Goal: Task Accomplishment & Management: Use online tool/utility

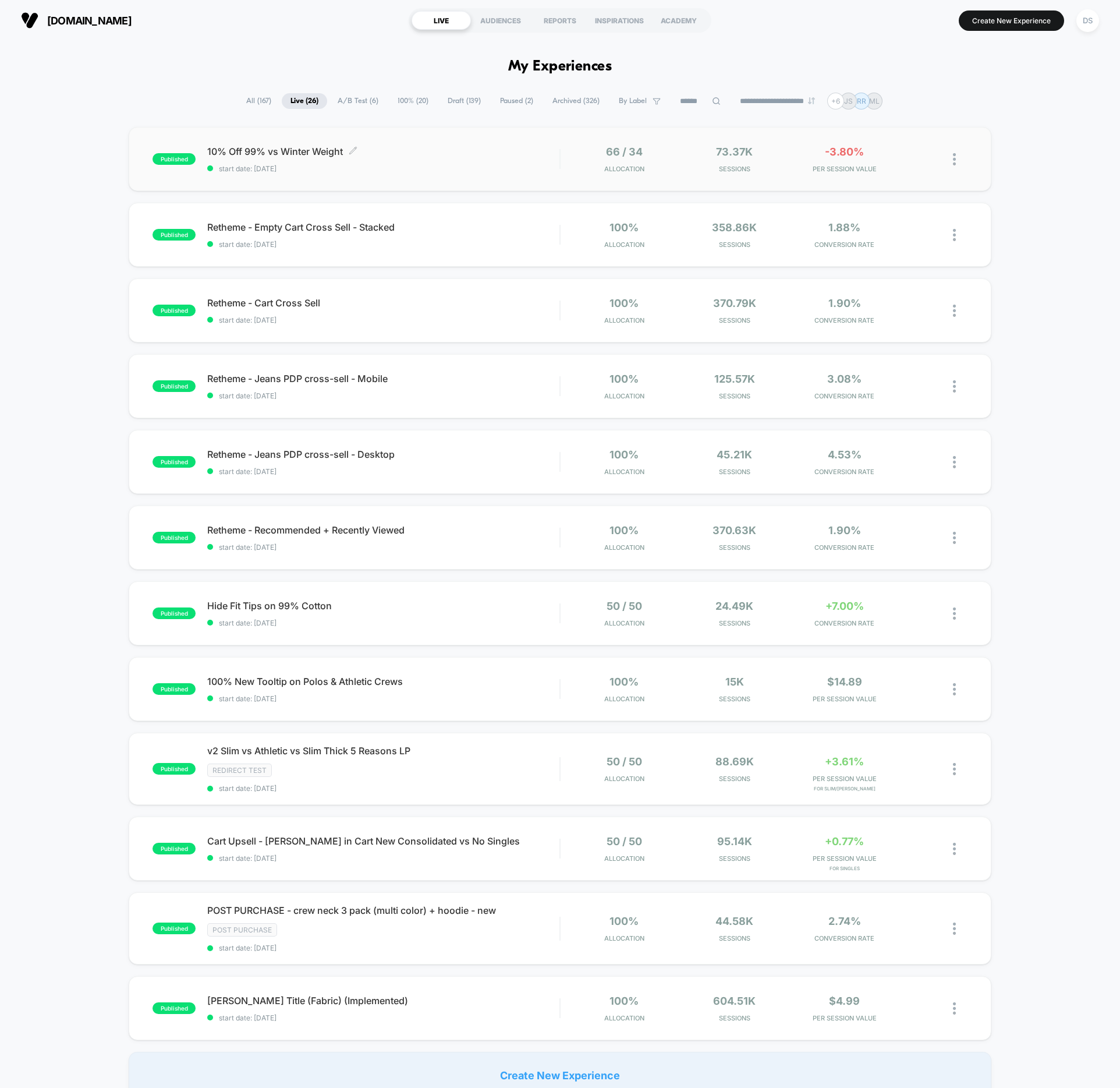
click at [288, 145] on span "10% Off 99% vs Winter Weight Click to edit experience details" at bounding box center [383, 151] width 352 height 12
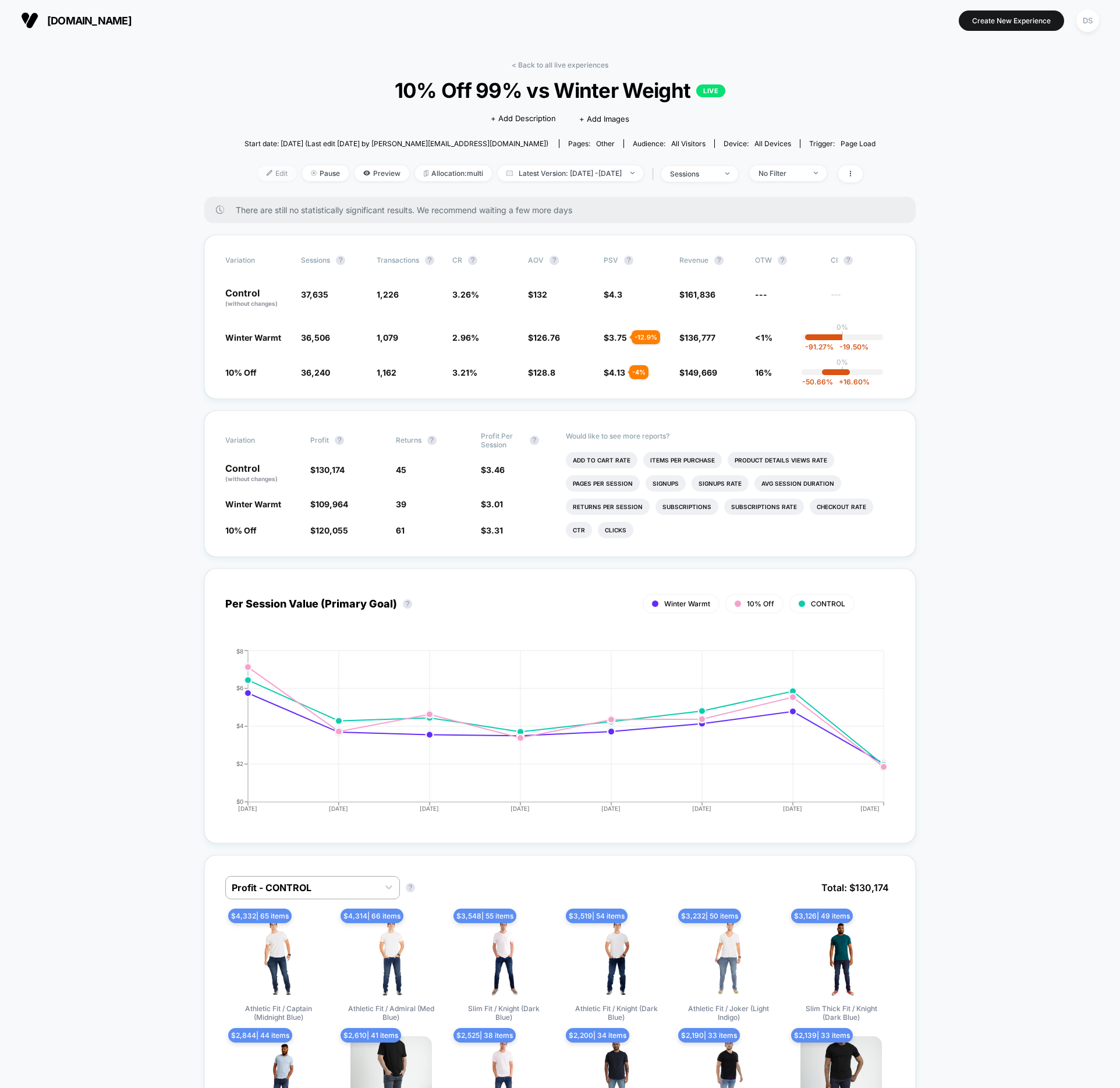
click at [258, 169] on span "Edit" at bounding box center [276, 173] width 38 height 16
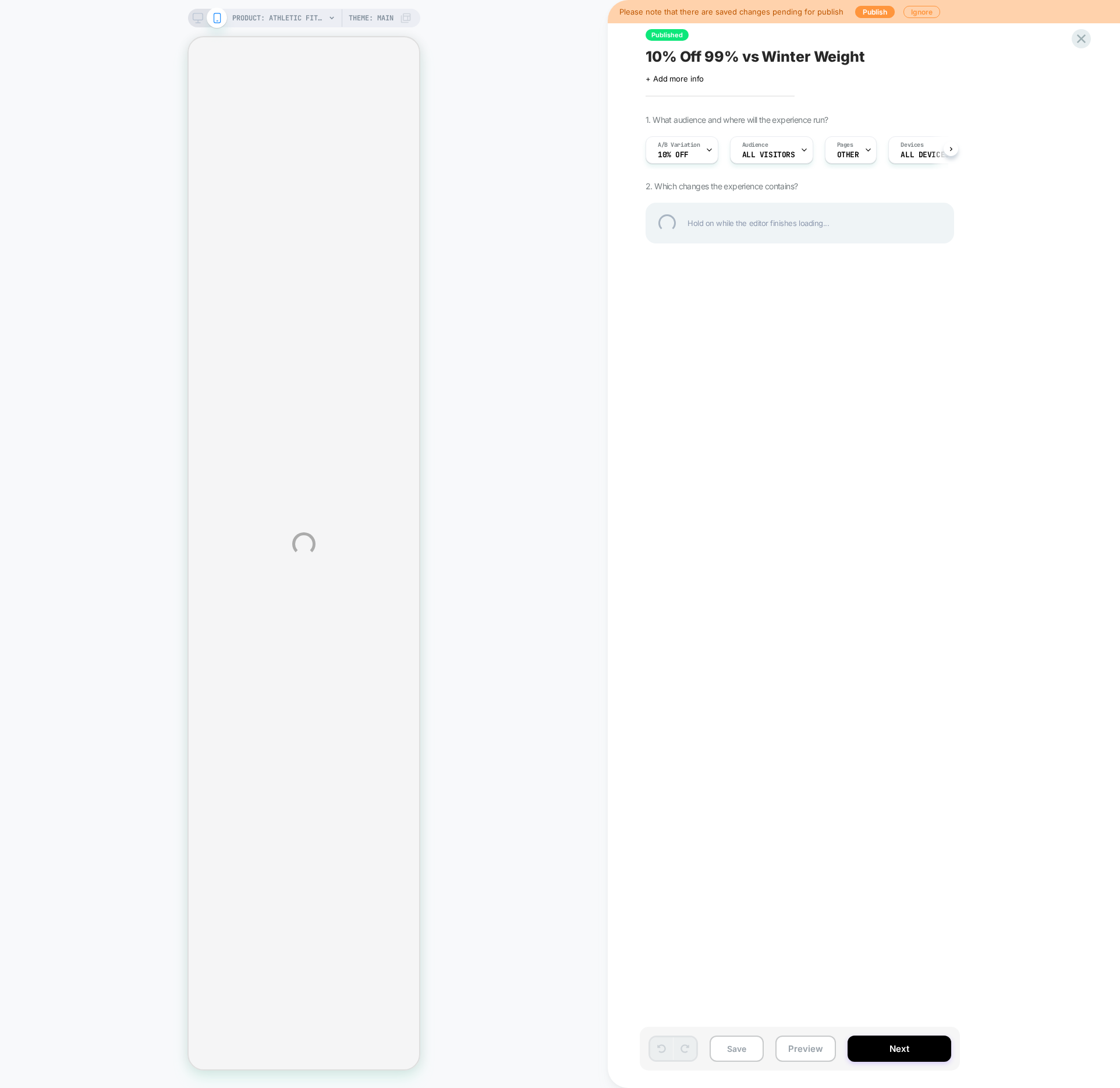
click at [811, 1050] on div "PRODUCT: Athletic Fit / Denkhaki™ (Light Khaki) PRODUCT: Athletic Fit / Denkhak…" at bounding box center [560, 544] width 1120 height 1088
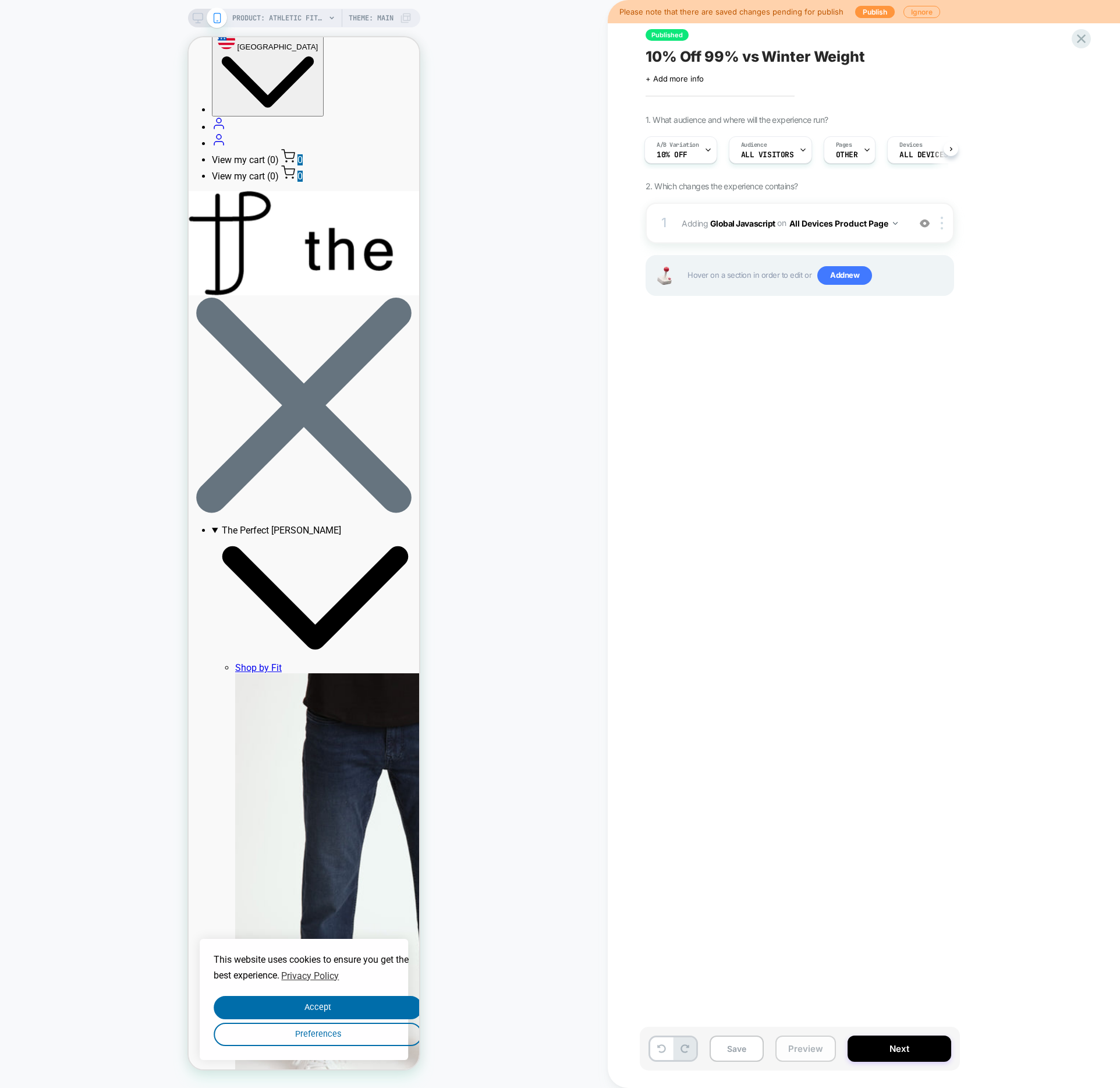
click at [793, 1056] on button "Preview" at bounding box center [806, 1048] width 61 height 26
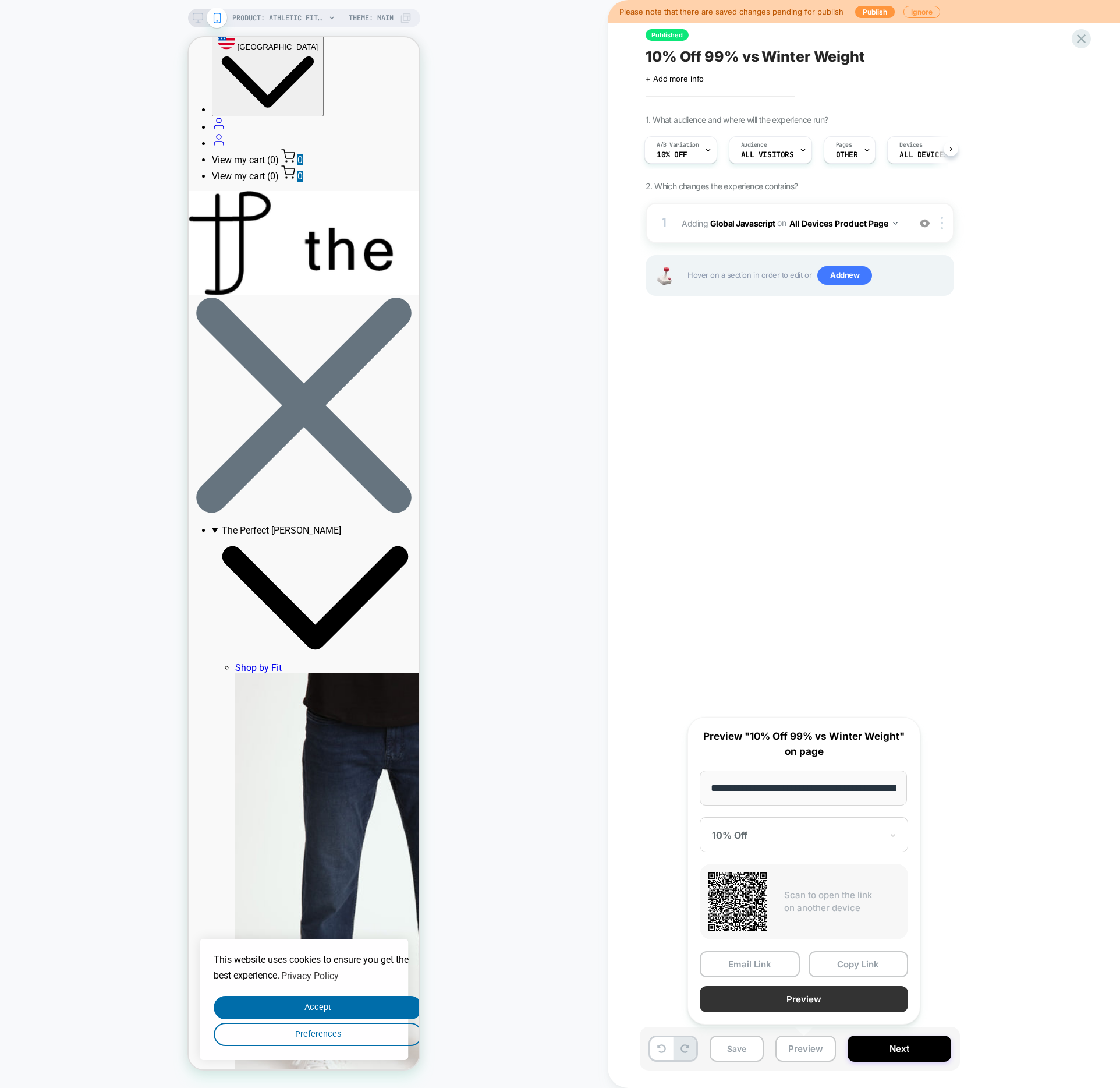
click at [806, 999] on button "Preview" at bounding box center [804, 998] width 209 height 26
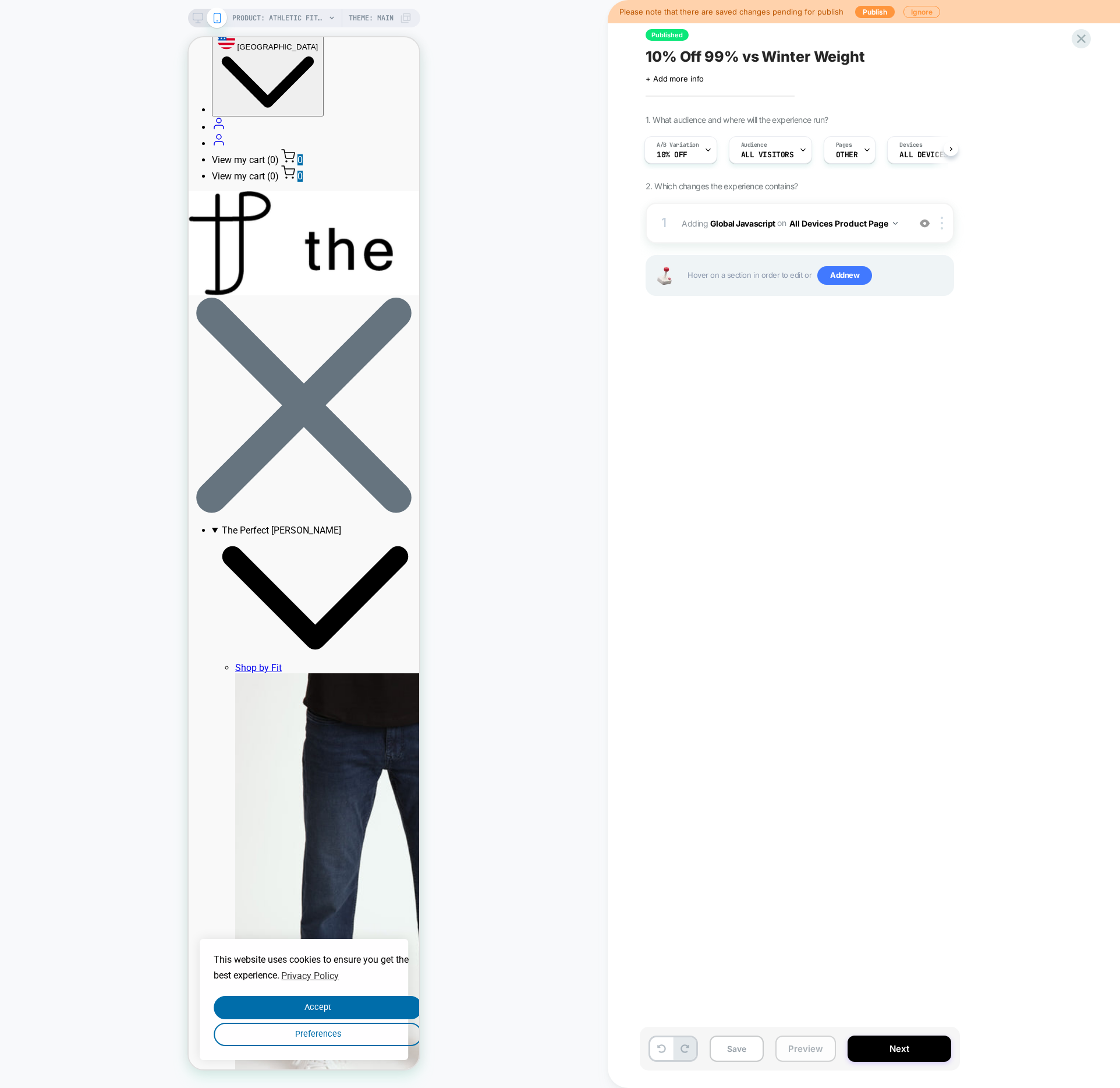
click at [789, 1051] on button "Preview" at bounding box center [806, 1048] width 61 height 26
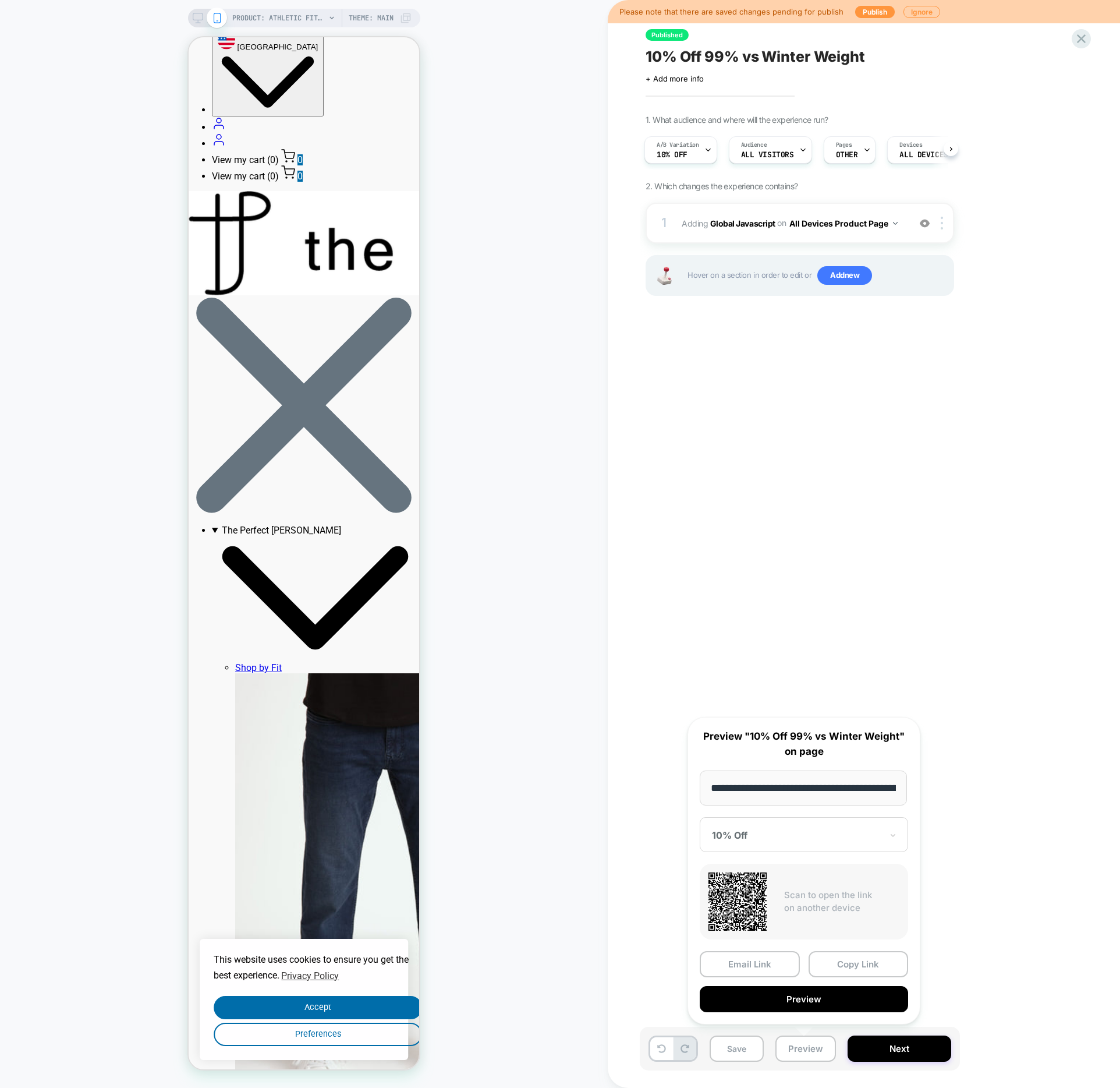
click at [808, 835] on div at bounding box center [797, 835] width 170 height 12
click at [778, 872] on div "Winter Warmt" at bounding box center [803, 876] width 197 height 21
click at [807, 999] on button "Preview" at bounding box center [804, 998] width 209 height 26
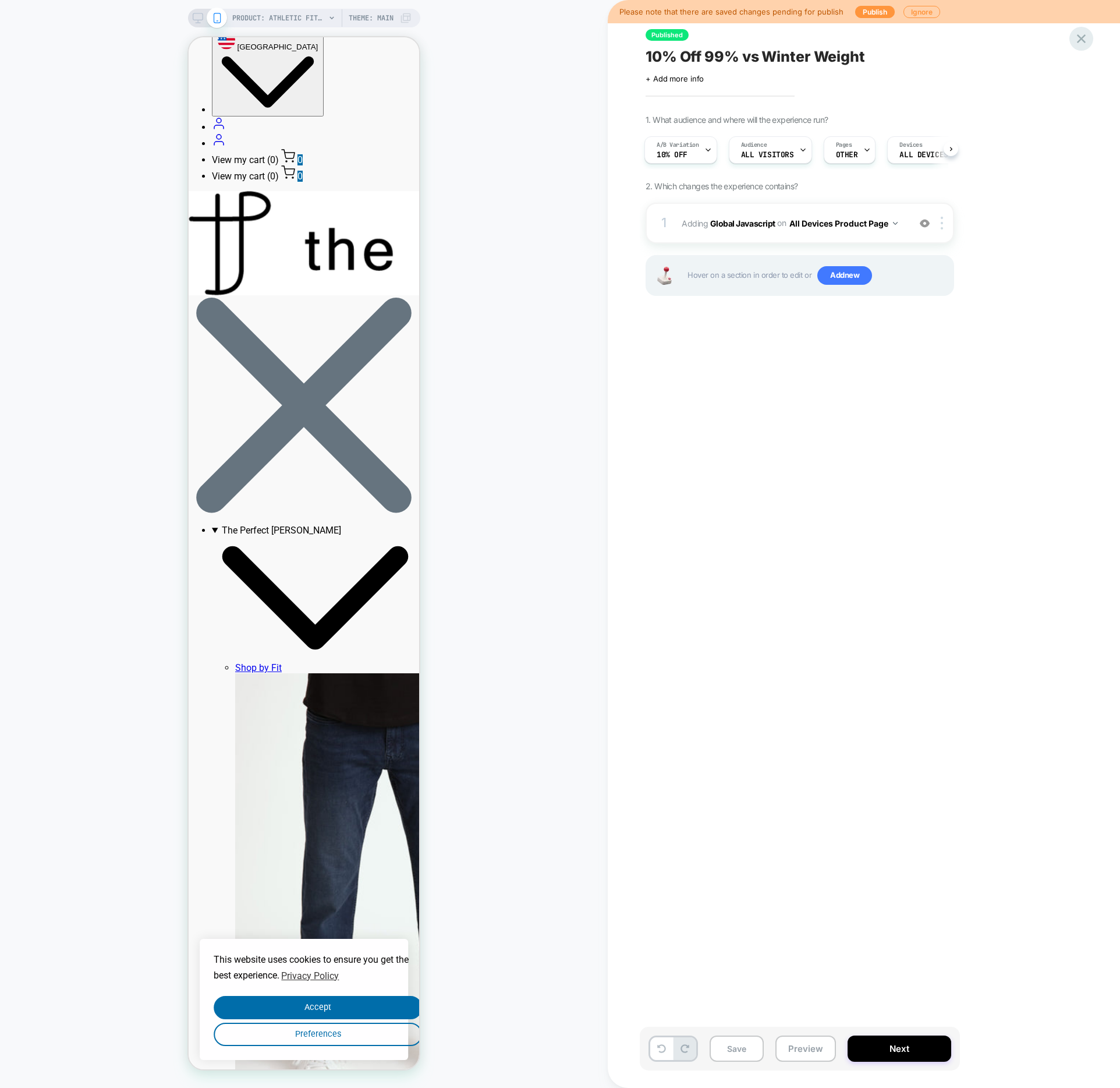
click at [1079, 31] on icon at bounding box center [1082, 39] width 16 height 16
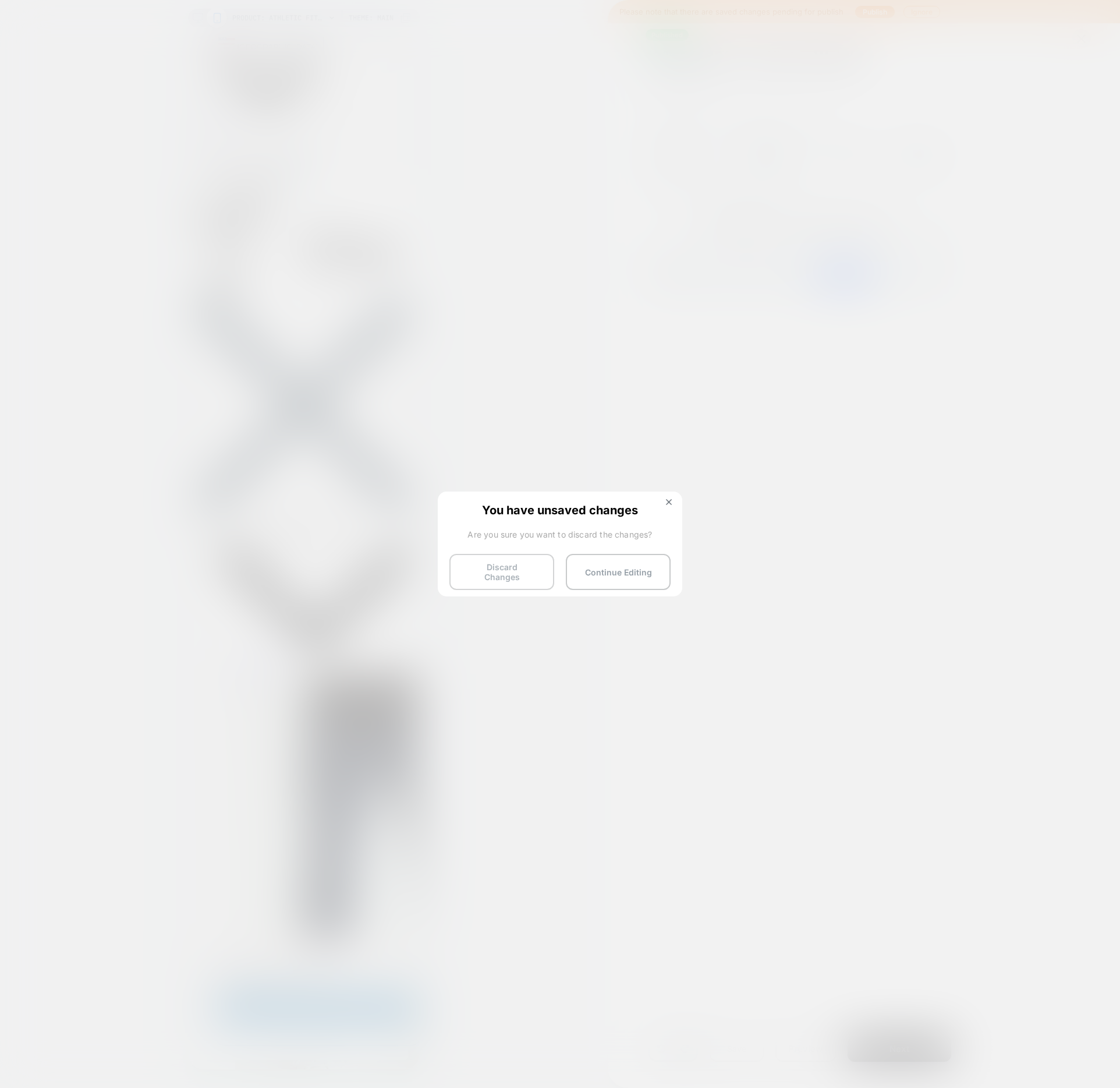
click at [525, 558] on button "Discard Changes" at bounding box center [502, 572] width 105 height 36
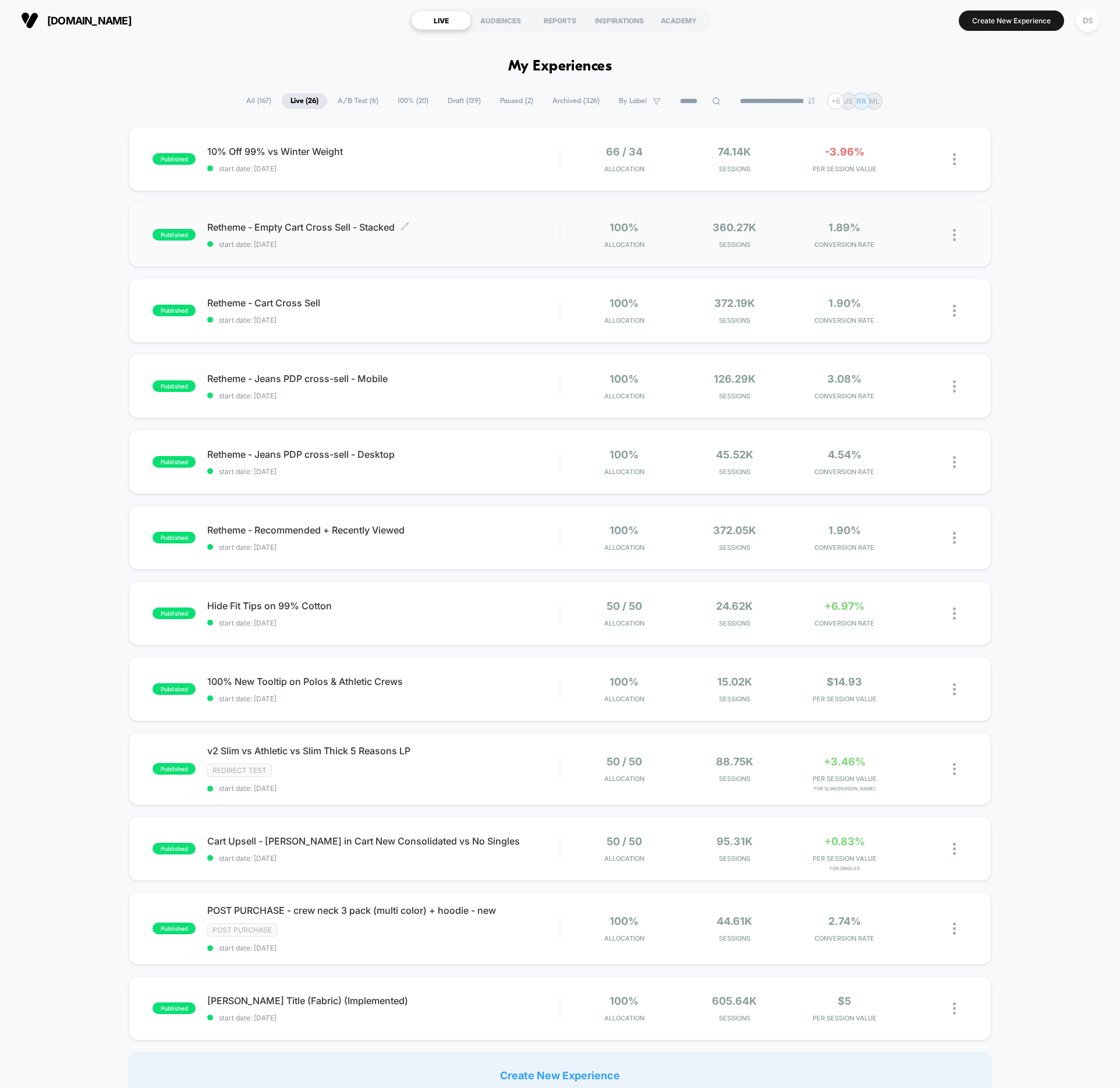
click at [290, 224] on span "Retheme - Empty Cart Cross Sell - Stacked Click to edit experience details" at bounding box center [383, 227] width 352 height 12
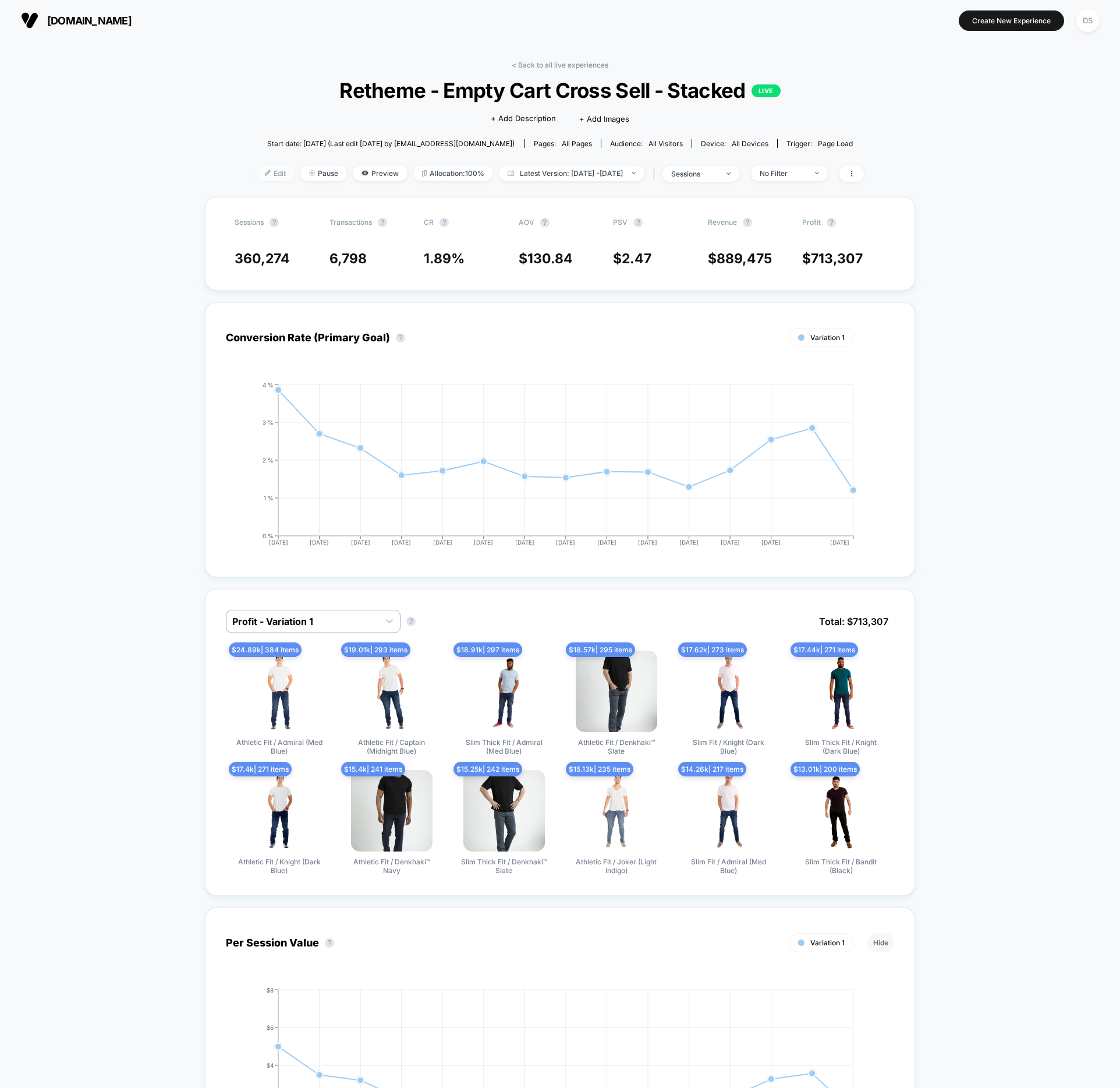
click at [261, 170] on span "Edit" at bounding box center [275, 173] width 38 height 16
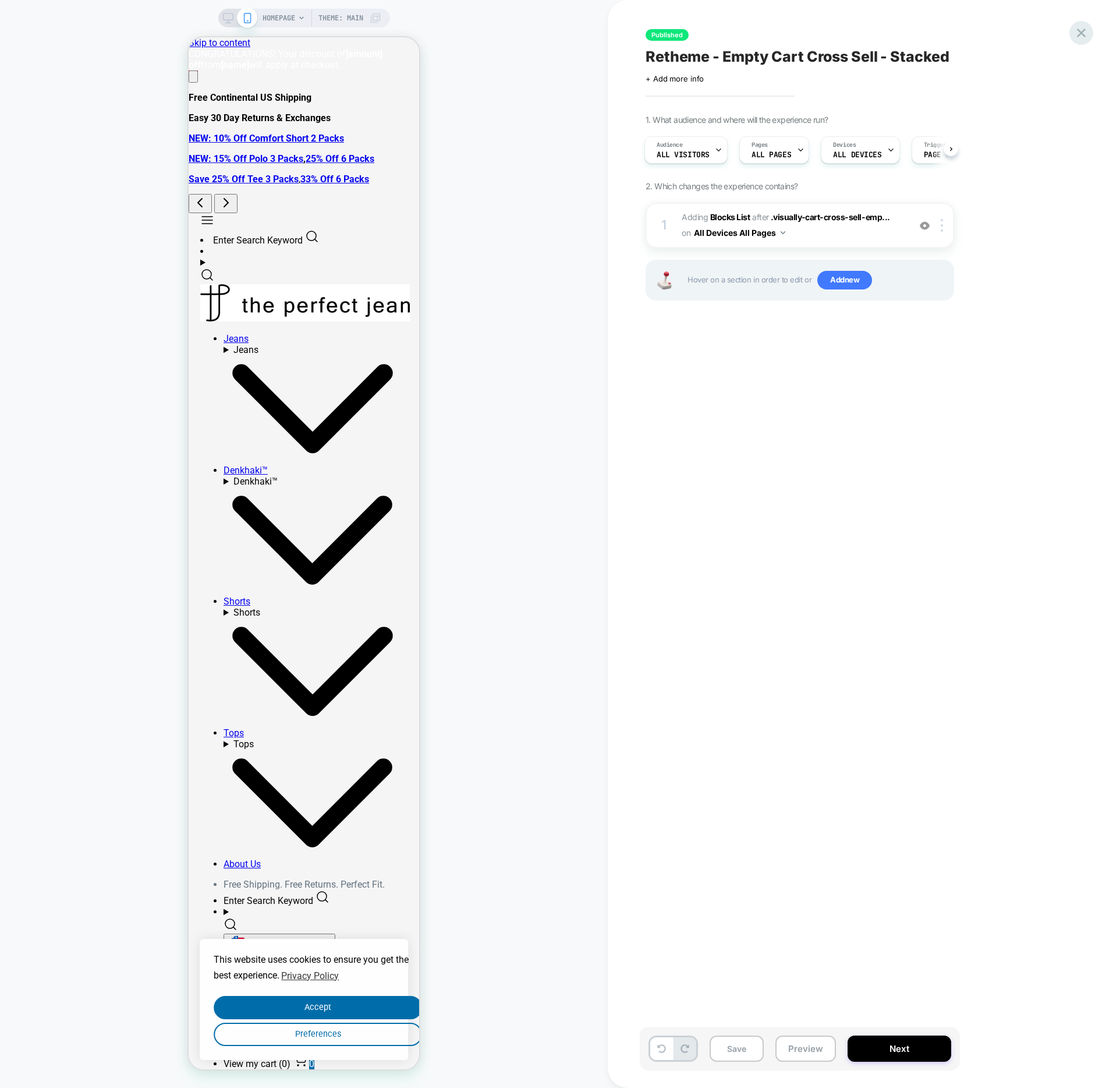
click at [1079, 34] on icon at bounding box center [1082, 33] width 9 height 9
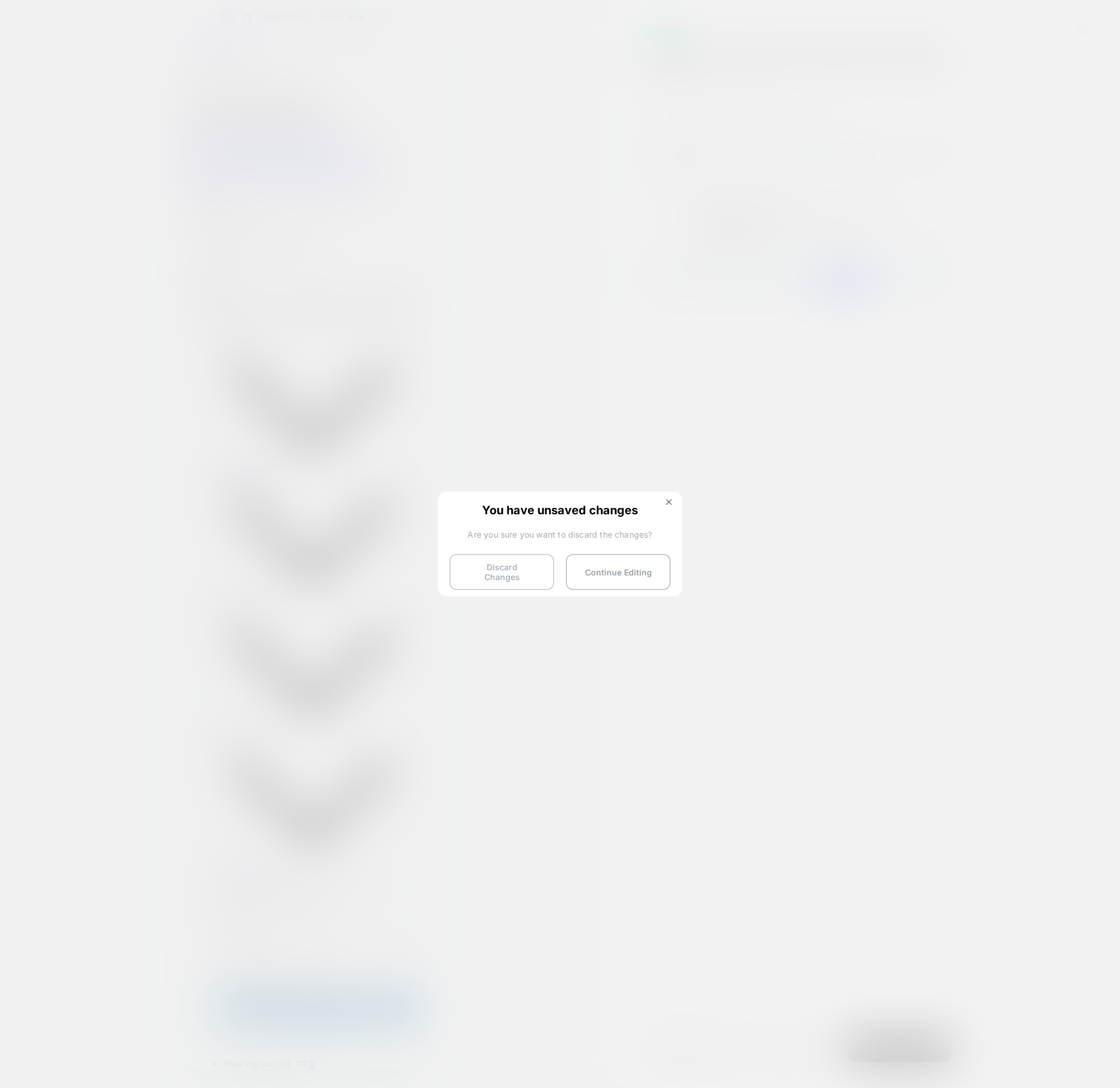
click at [516, 573] on button "Discard Changes" at bounding box center [502, 572] width 105 height 36
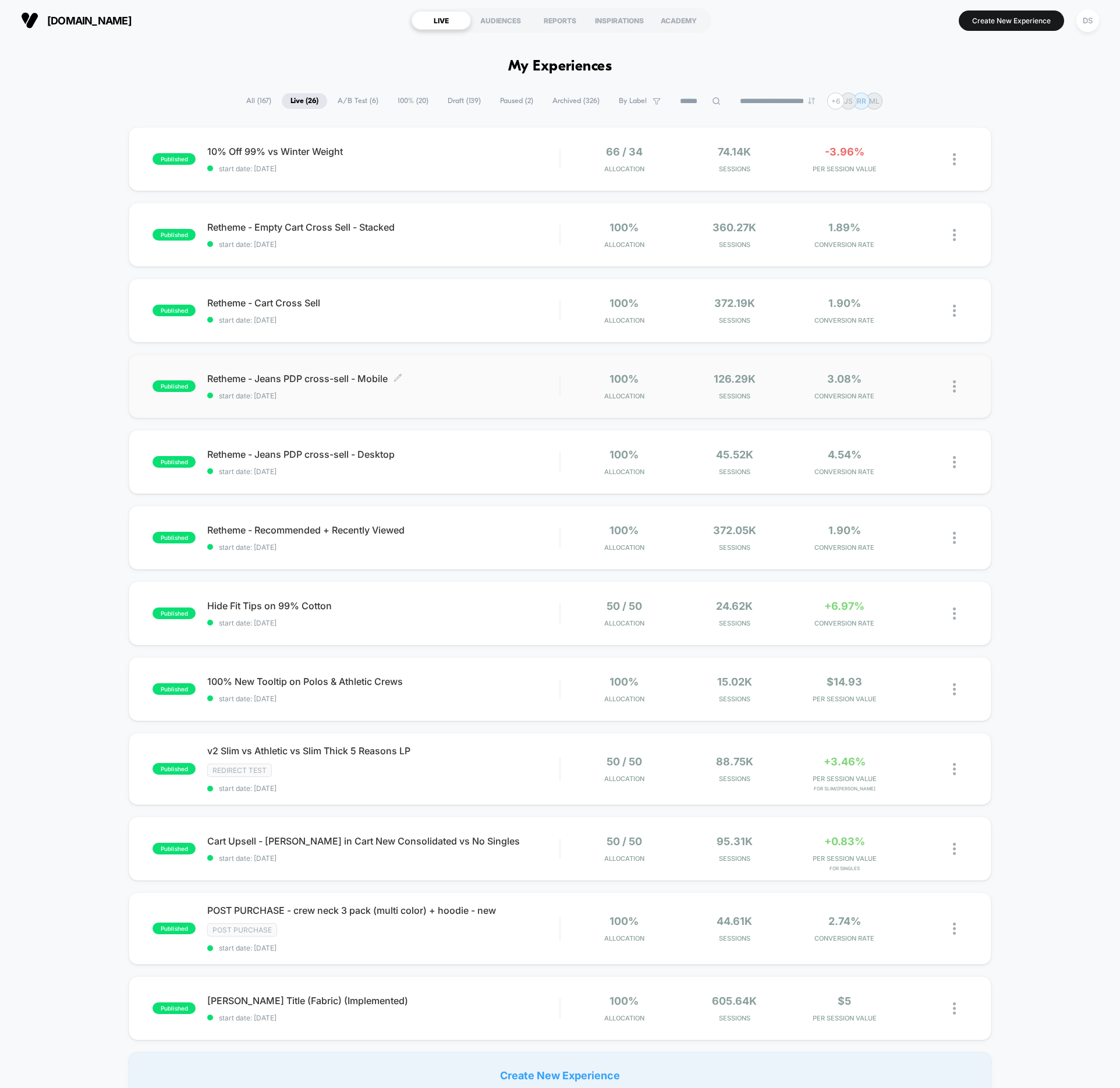
click at [294, 375] on span "Retheme - Jeans PDP cross-sell - Mobile Click to edit experience details" at bounding box center [383, 378] width 352 height 12
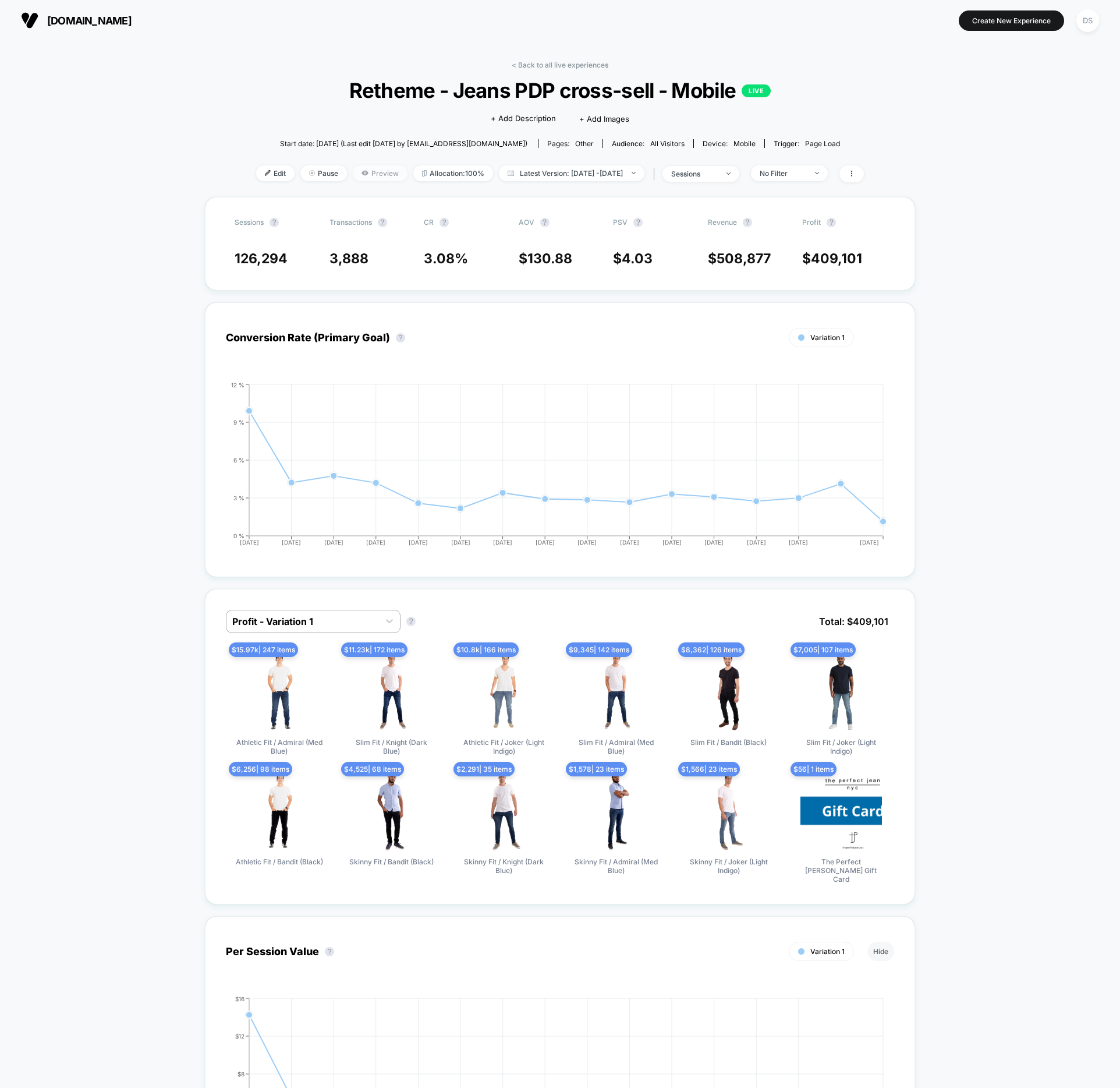
click at [360, 173] on span "Preview" at bounding box center [380, 173] width 54 height 16
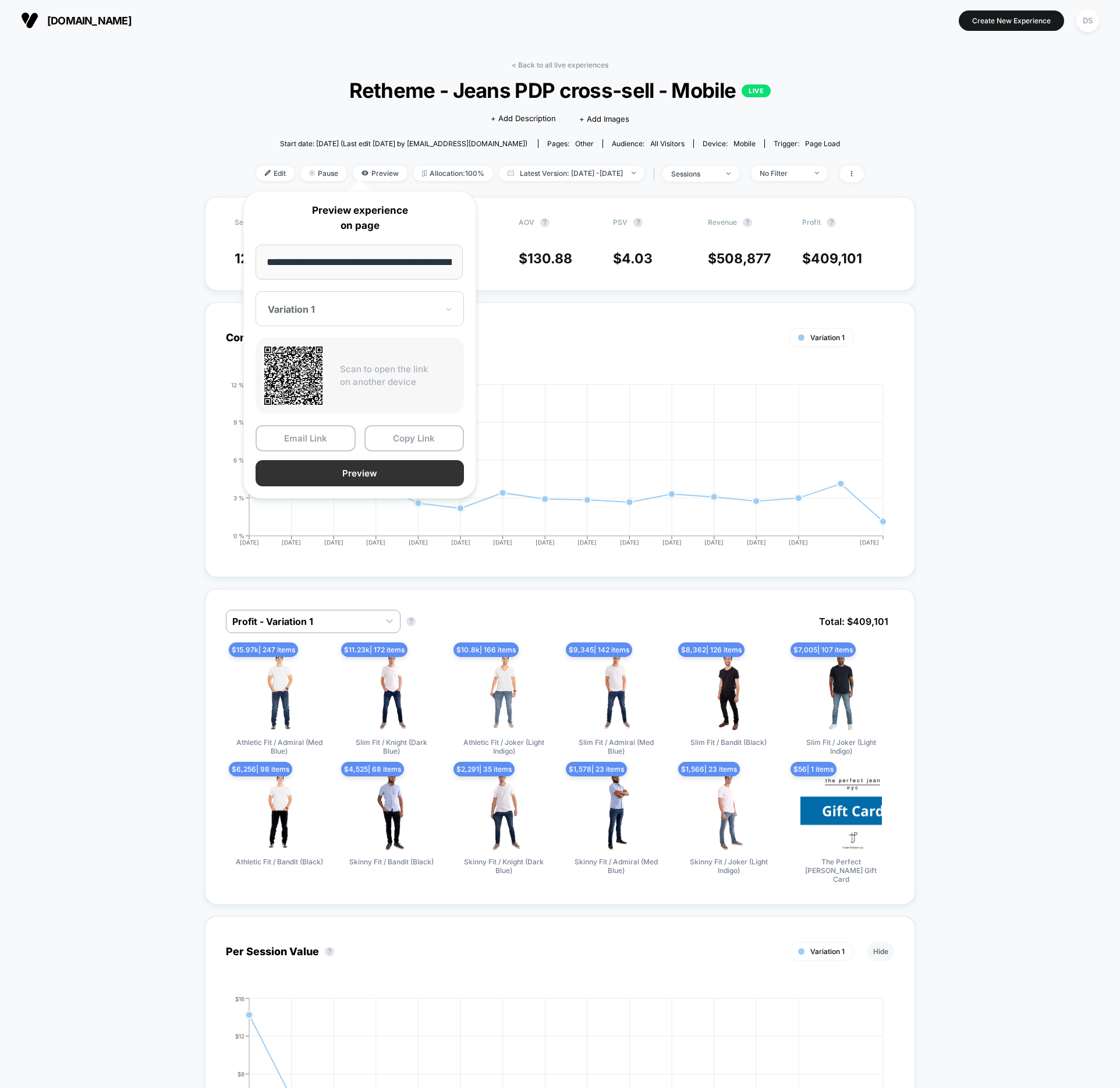
click at [351, 469] on button "Preview" at bounding box center [360, 473] width 209 height 26
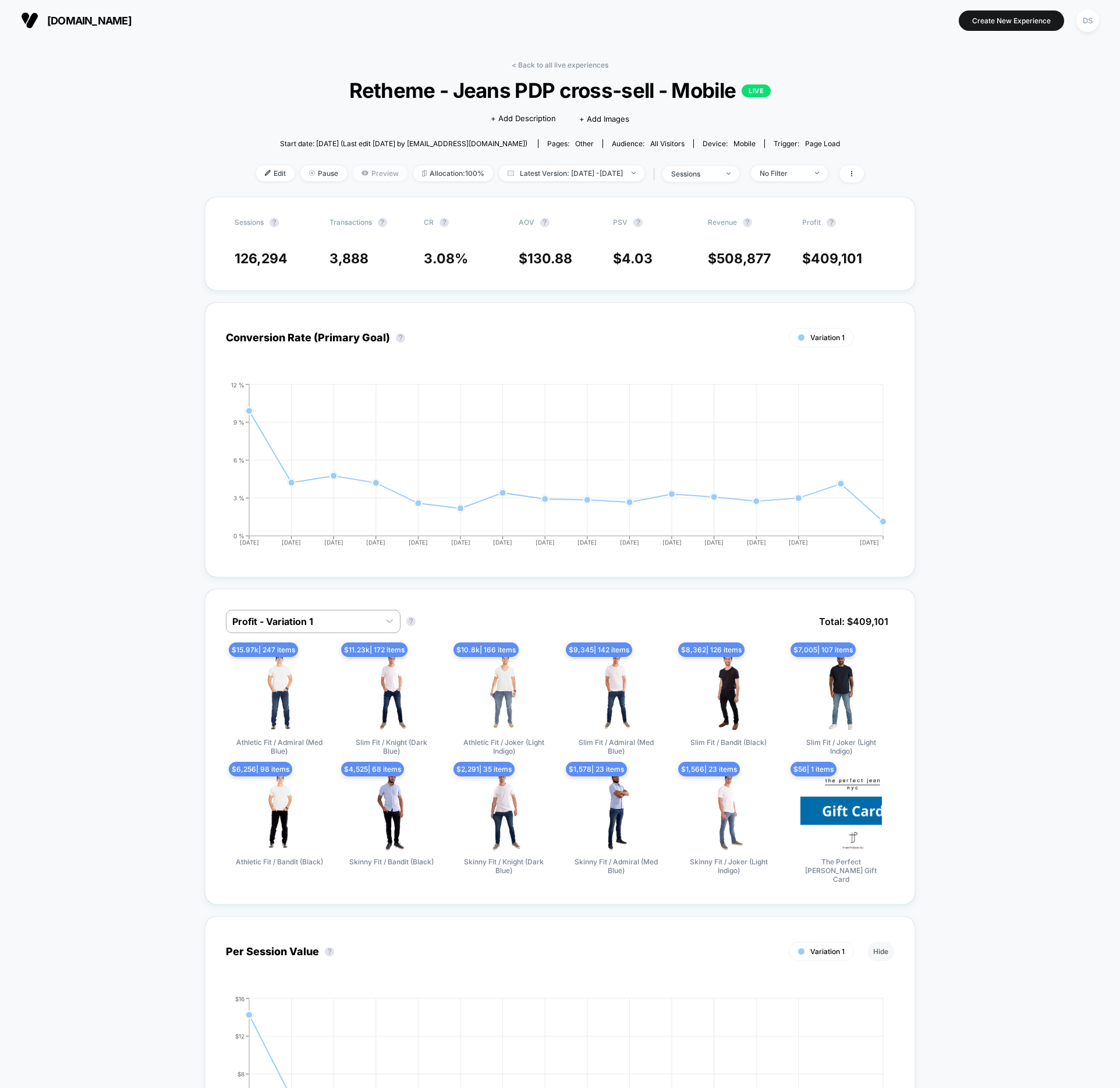
click at [368, 170] on span "Preview" at bounding box center [380, 173] width 54 height 16
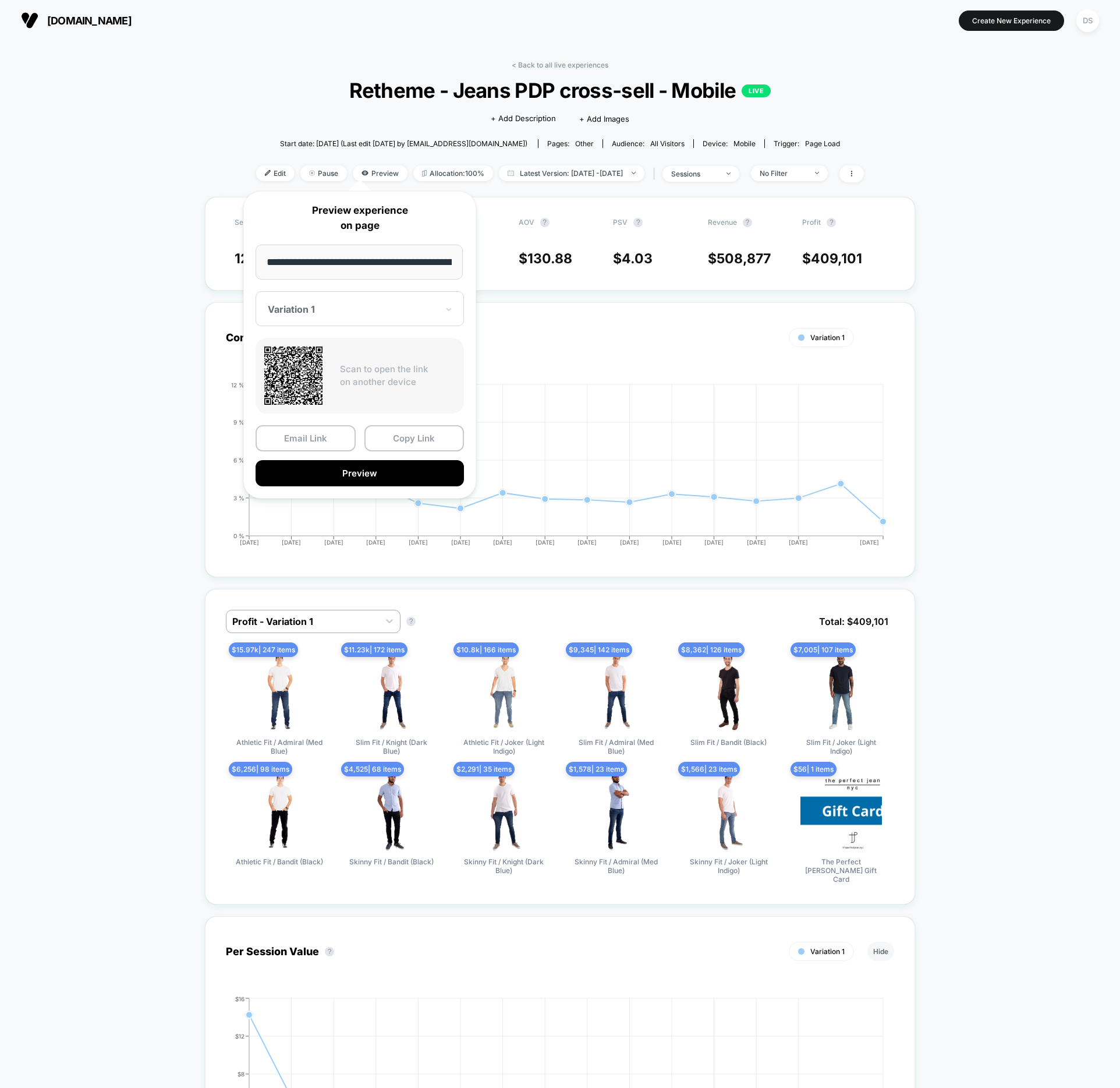
click at [388, 304] on div at bounding box center [352, 309] width 170 height 12
click at [324, 370] on div "CONTROL" at bounding box center [359, 371] width 197 height 21
click at [377, 469] on button "Preview" at bounding box center [360, 473] width 209 height 26
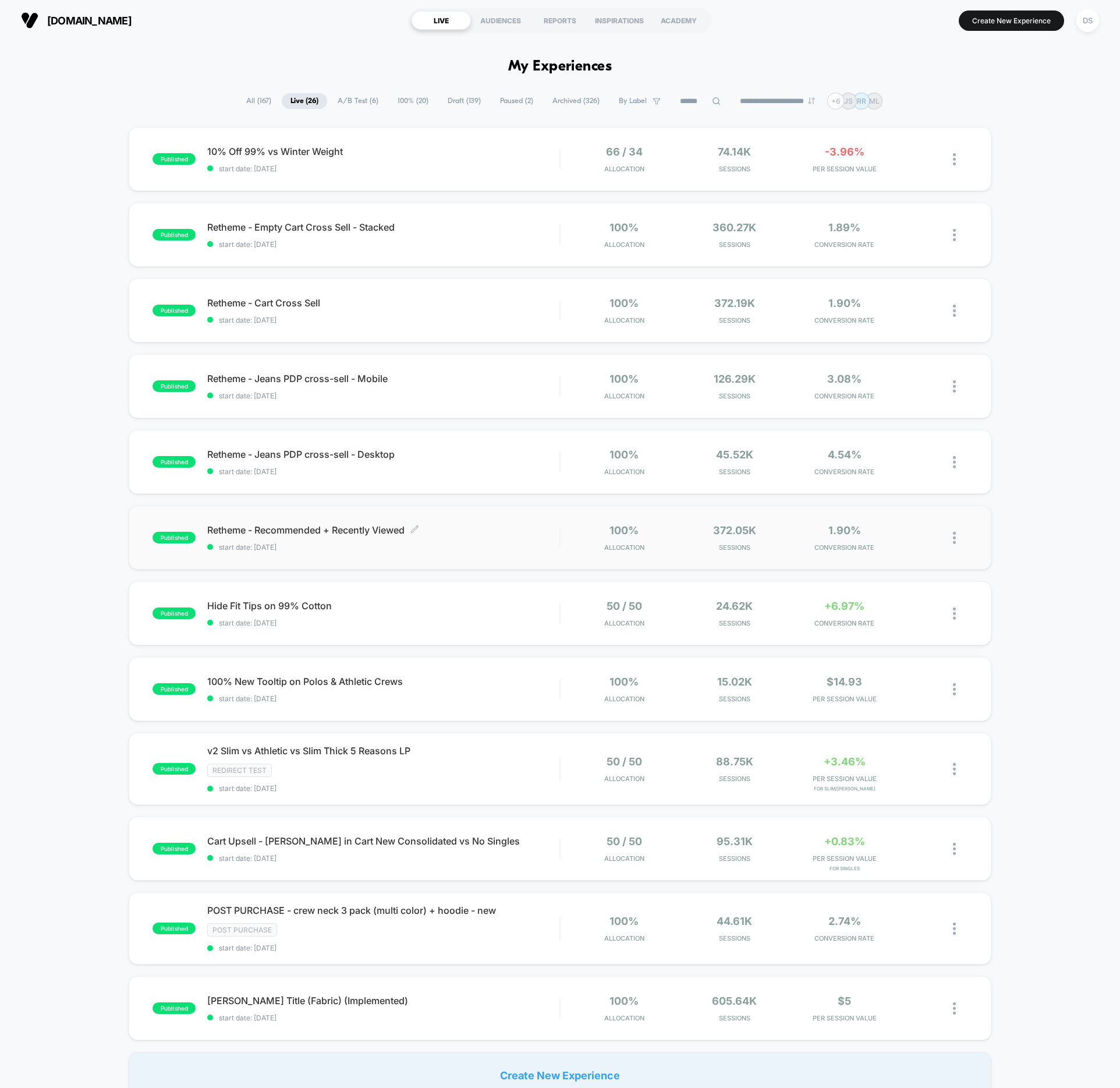
click at [315, 526] on span "Retheme - Recommended + Recently Viewed Click to edit experience details" at bounding box center [383, 530] width 352 height 12
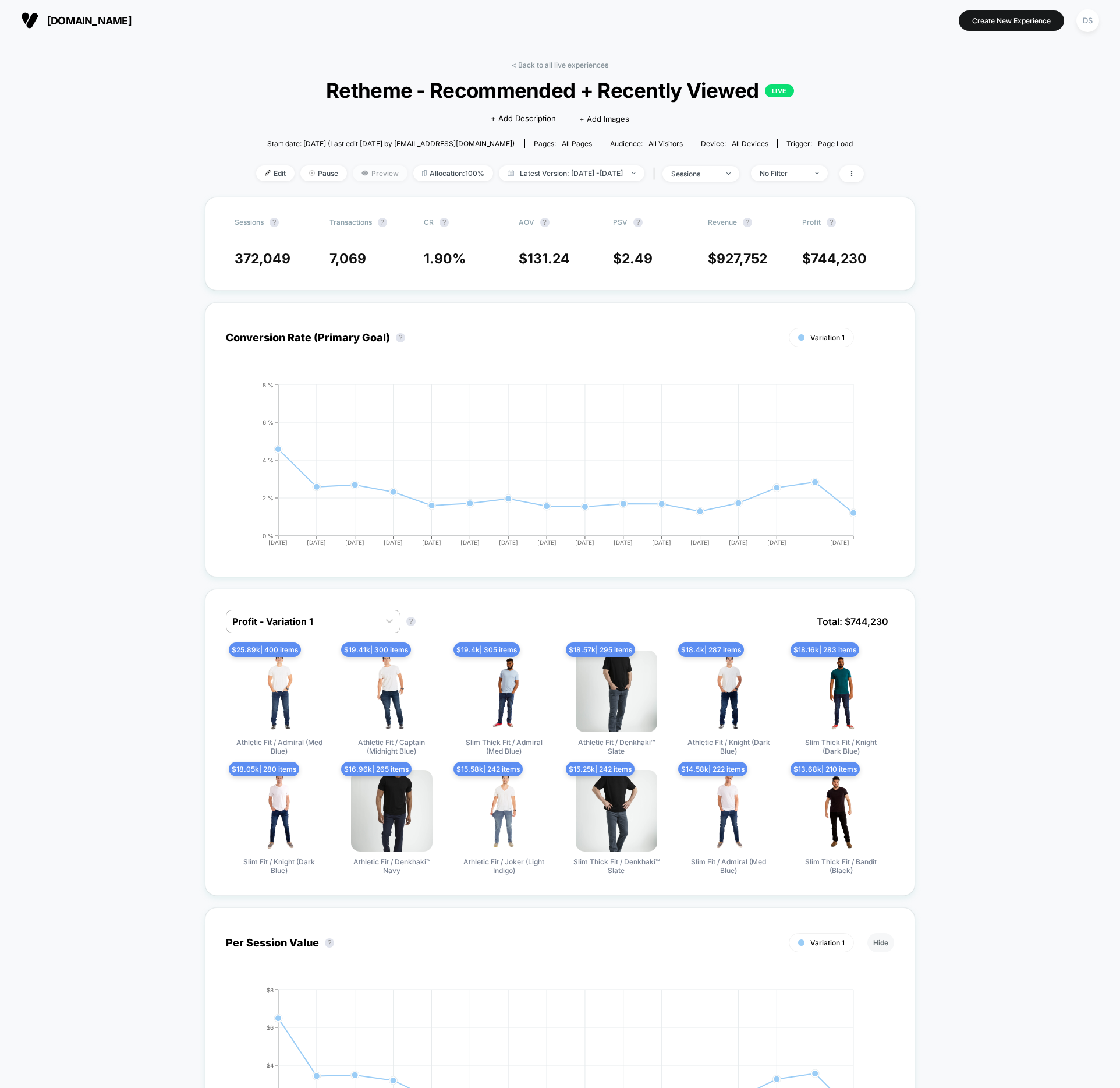
click at [361, 172] on span "Preview" at bounding box center [380, 173] width 54 height 16
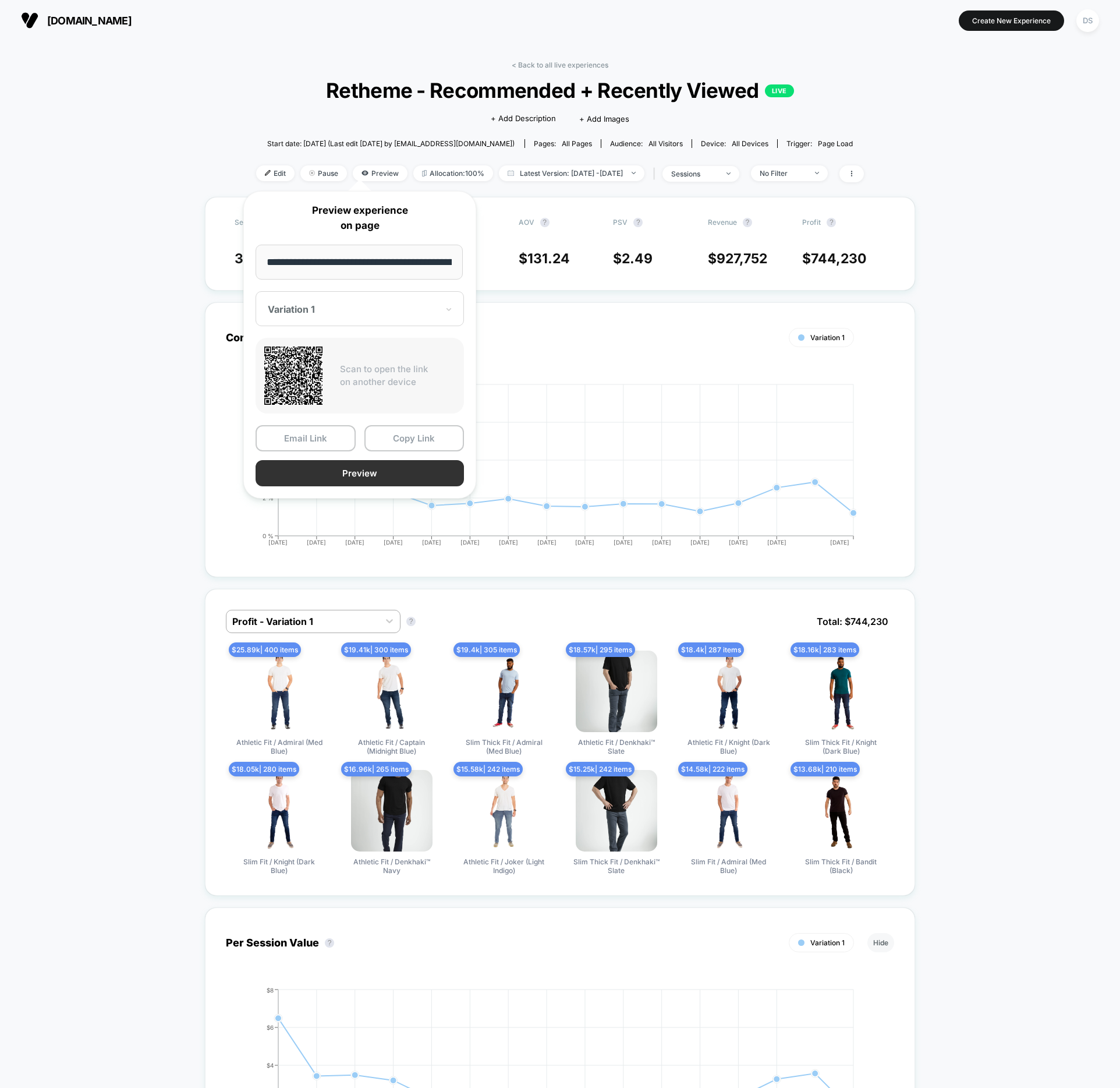
click at [356, 473] on button "Preview" at bounding box center [360, 473] width 209 height 26
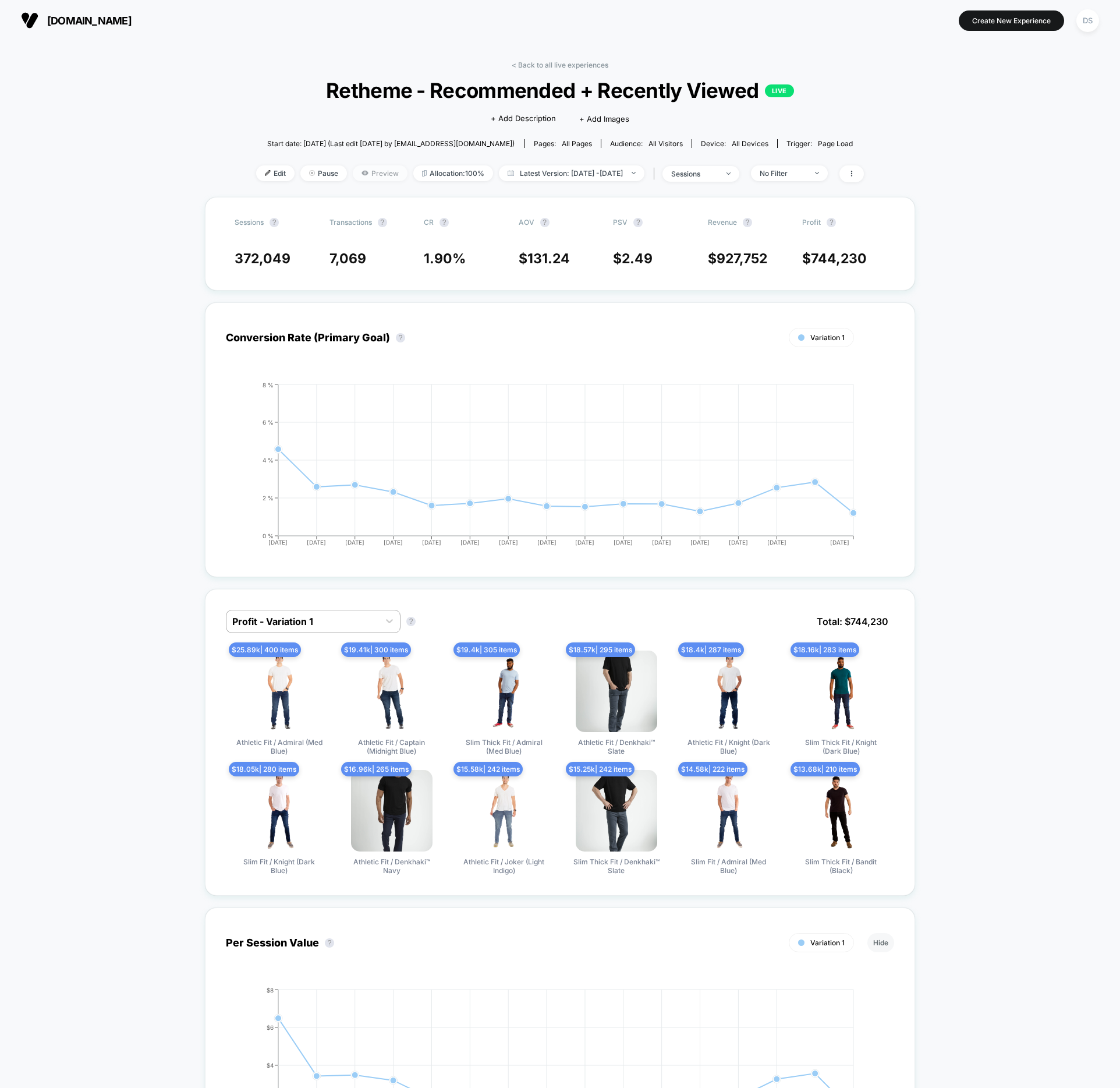
click at [361, 169] on icon at bounding box center [365, 173] width 7 height 7
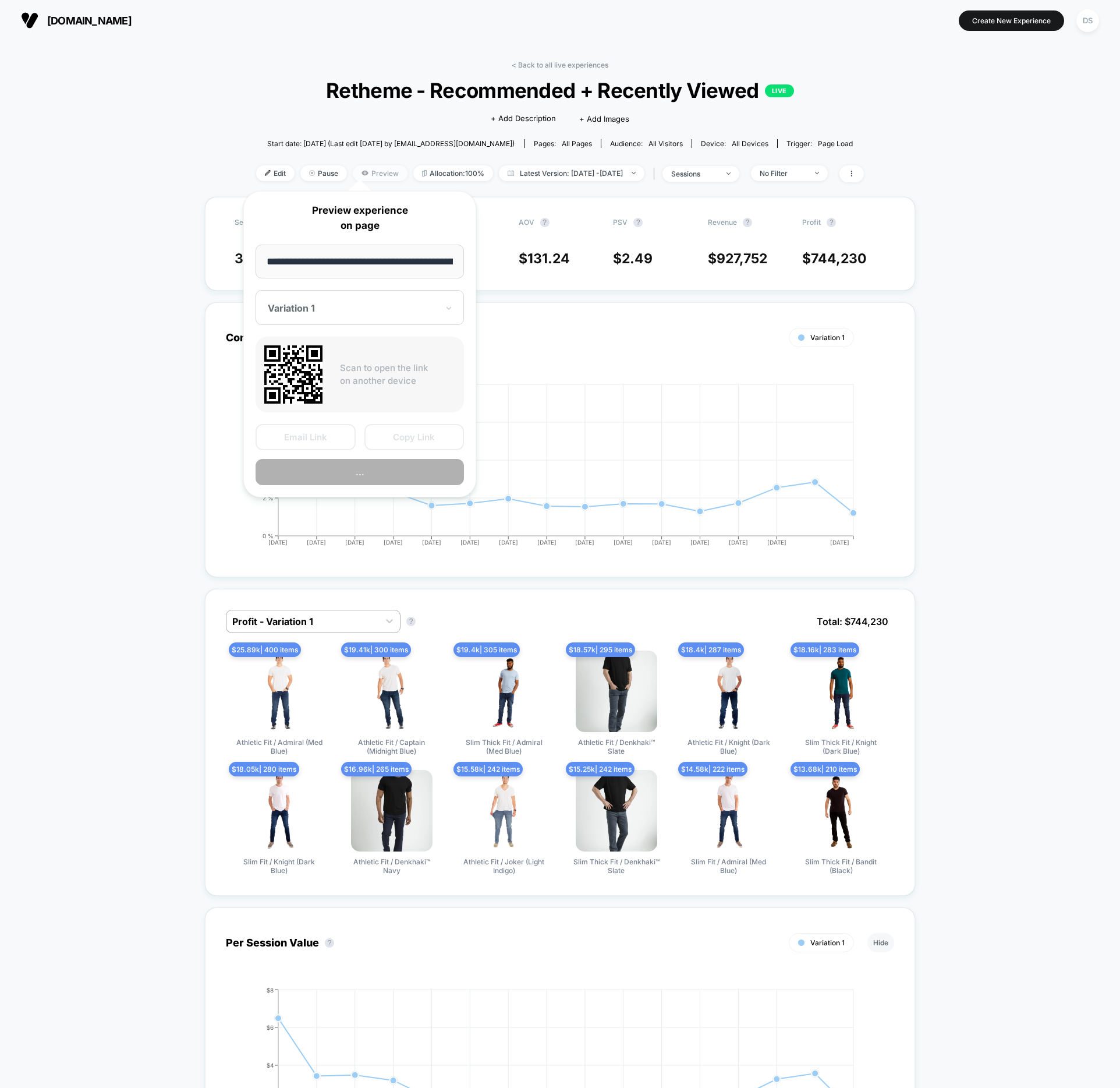
scroll to position [0, 108]
click at [325, 328] on div "**********" at bounding box center [359, 344] width 233 height 308
click at [331, 306] on div at bounding box center [352, 309] width 170 height 12
click at [313, 375] on div "CONTROL" at bounding box center [359, 371] width 197 height 21
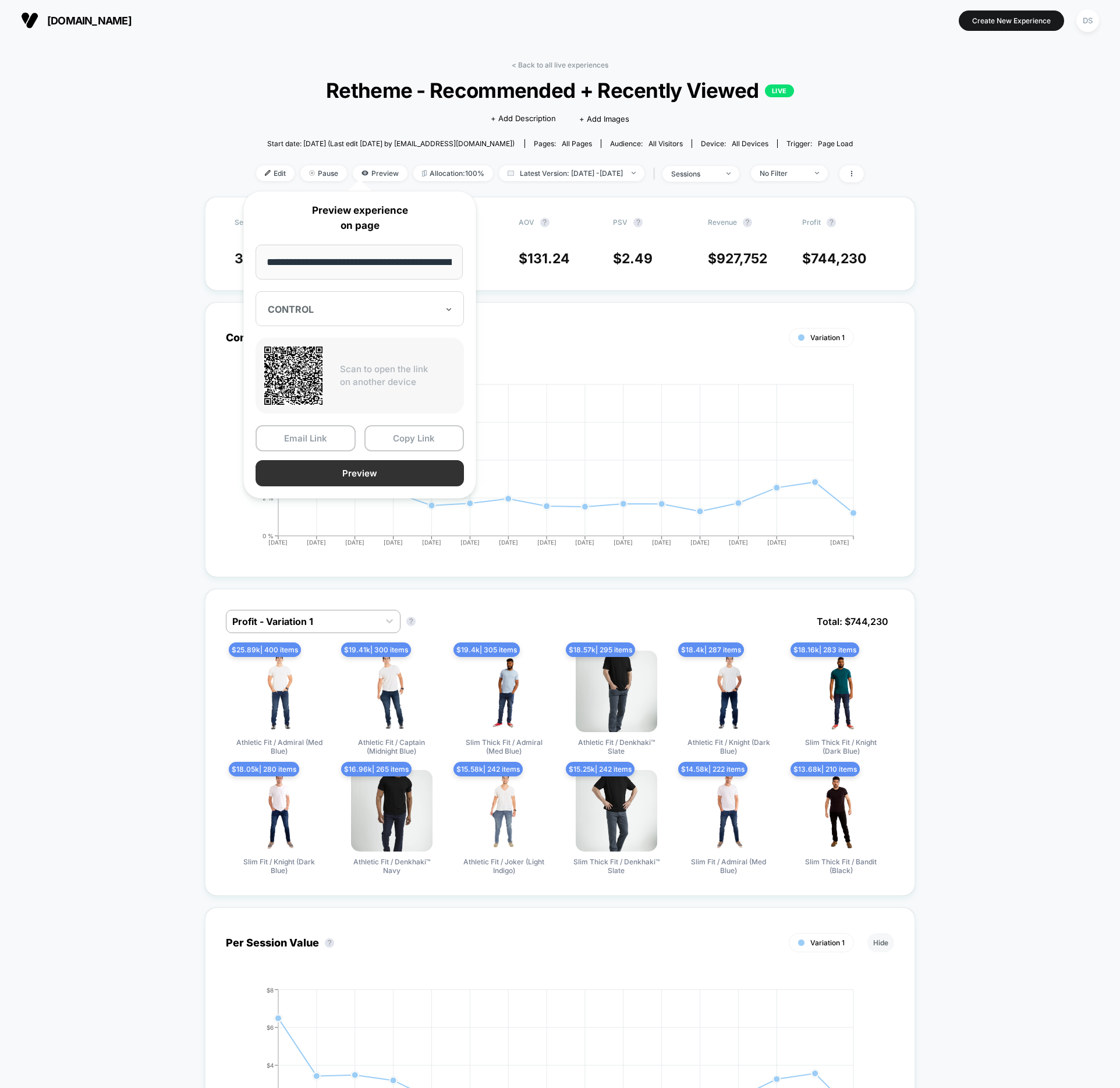
click at [371, 469] on button "Preview" at bounding box center [360, 473] width 209 height 26
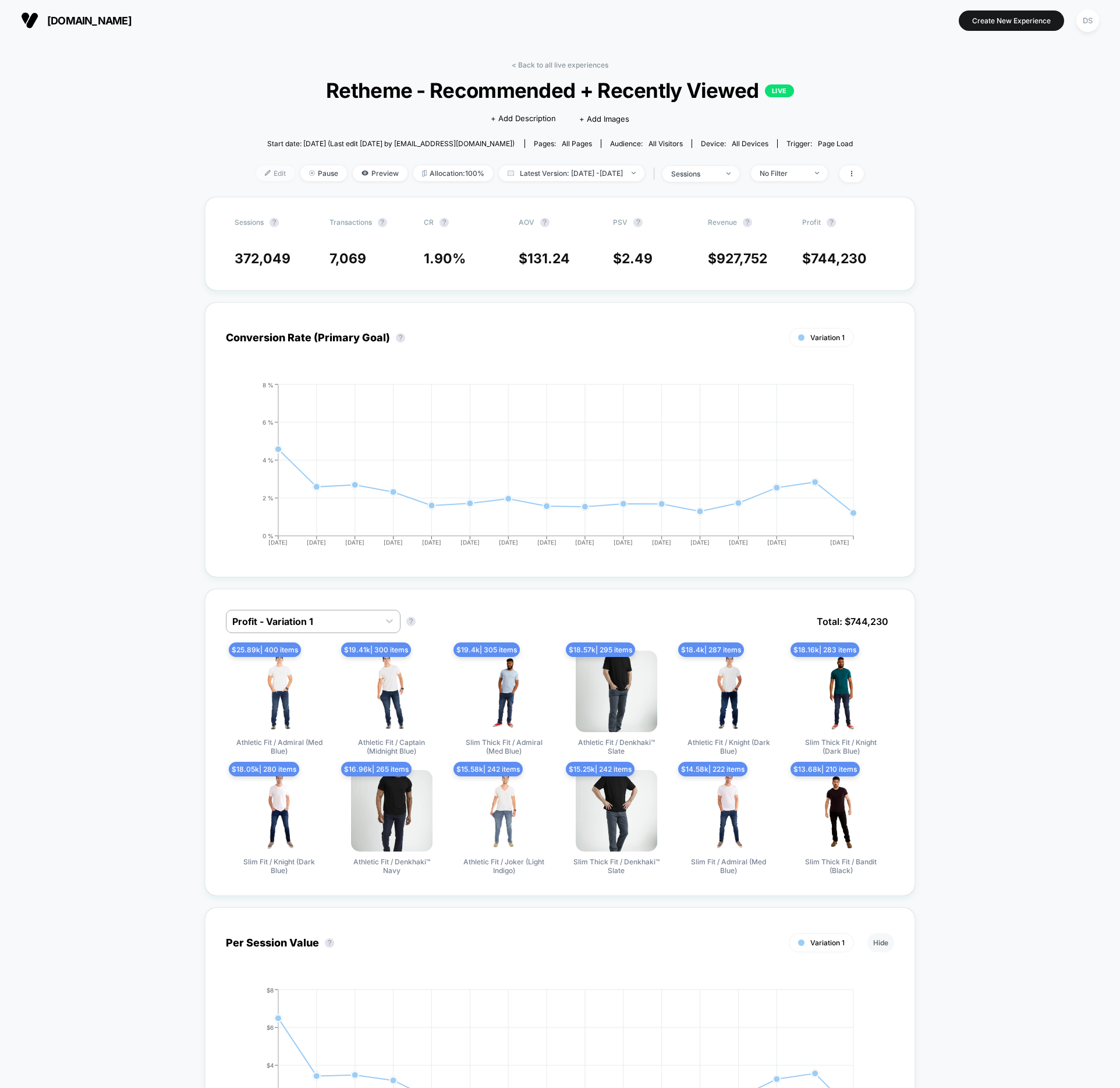
click at [256, 167] on span "Edit" at bounding box center [275, 173] width 38 height 16
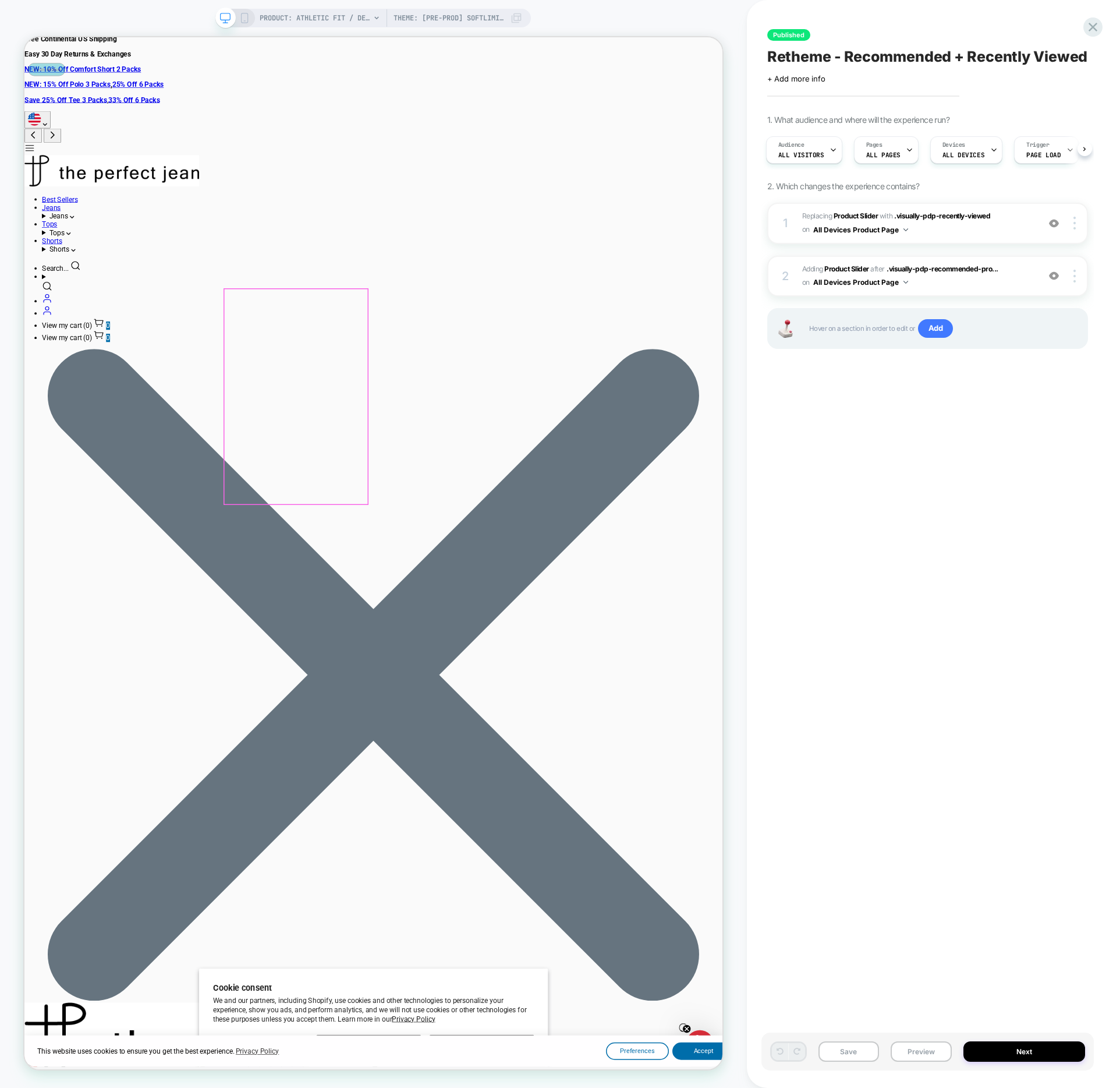
scroll to position [69, 0]
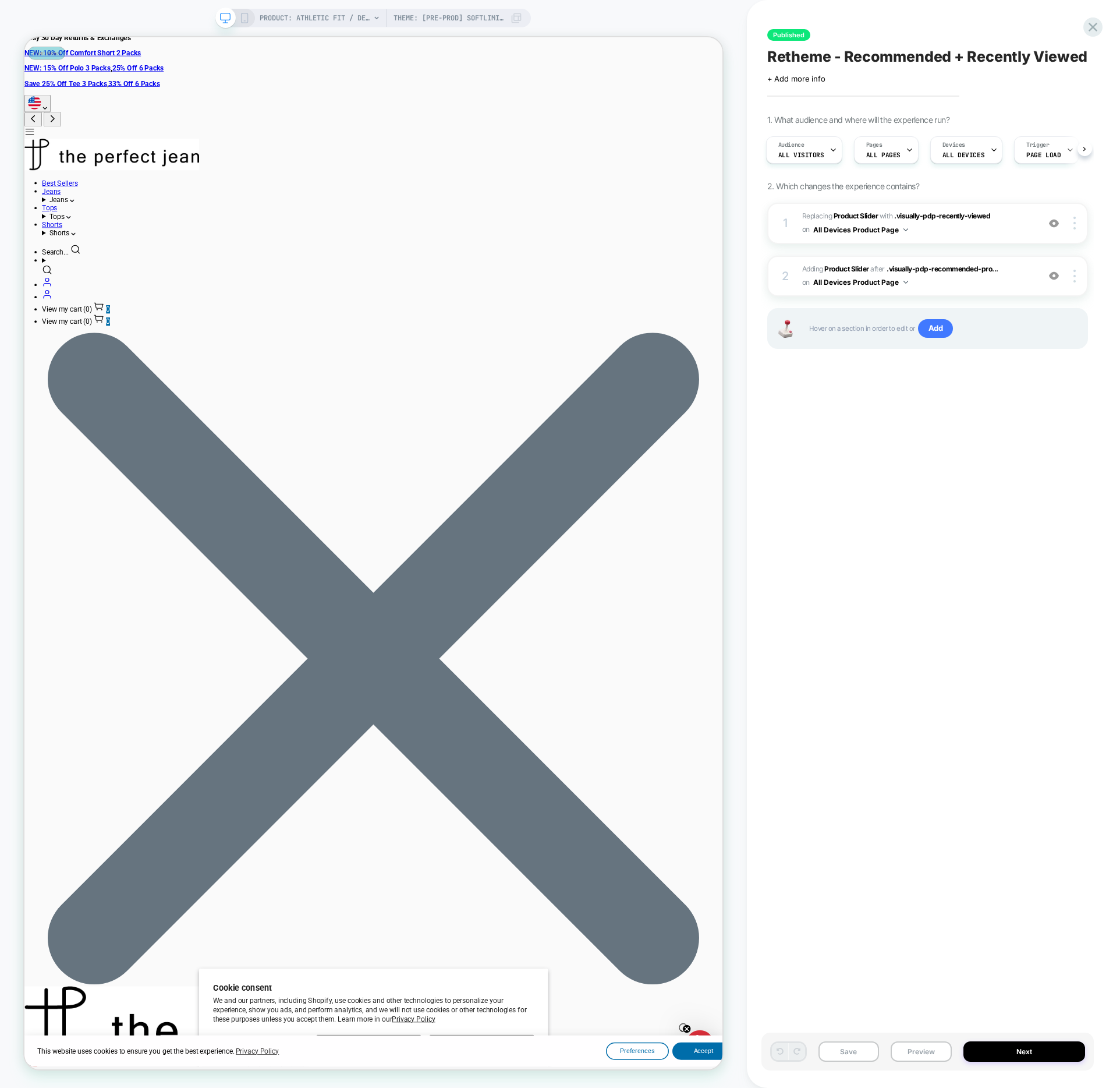
click at [1111, 26] on div "Published Retheme - Recommended + Recently Viewed Click to edit experience deta…" at bounding box center [934, 544] width 374 height 1088
click at [1094, 28] on icon at bounding box center [1093, 27] width 9 height 9
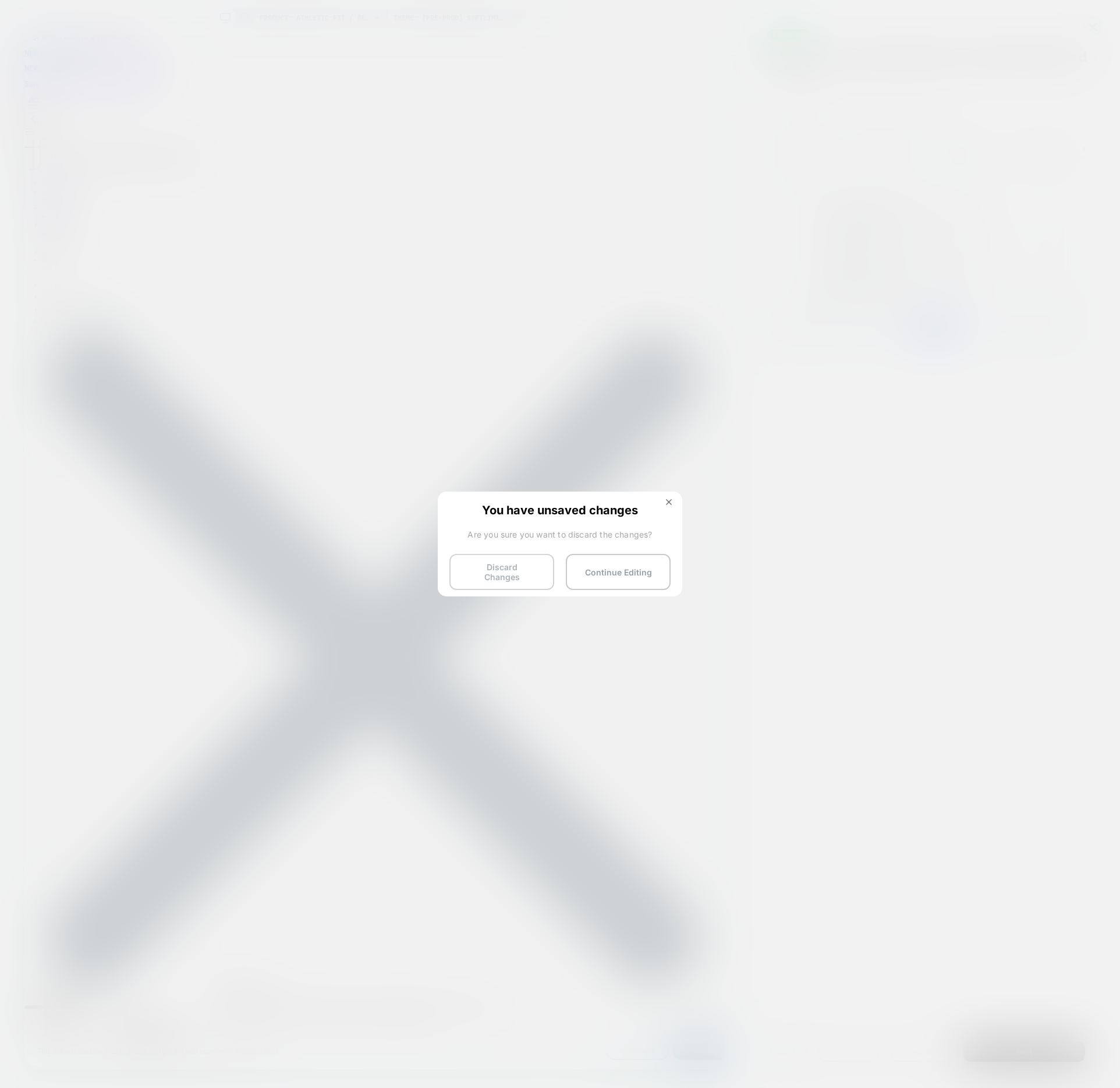
click at [499, 563] on button "Discard Changes" at bounding box center [502, 572] width 105 height 36
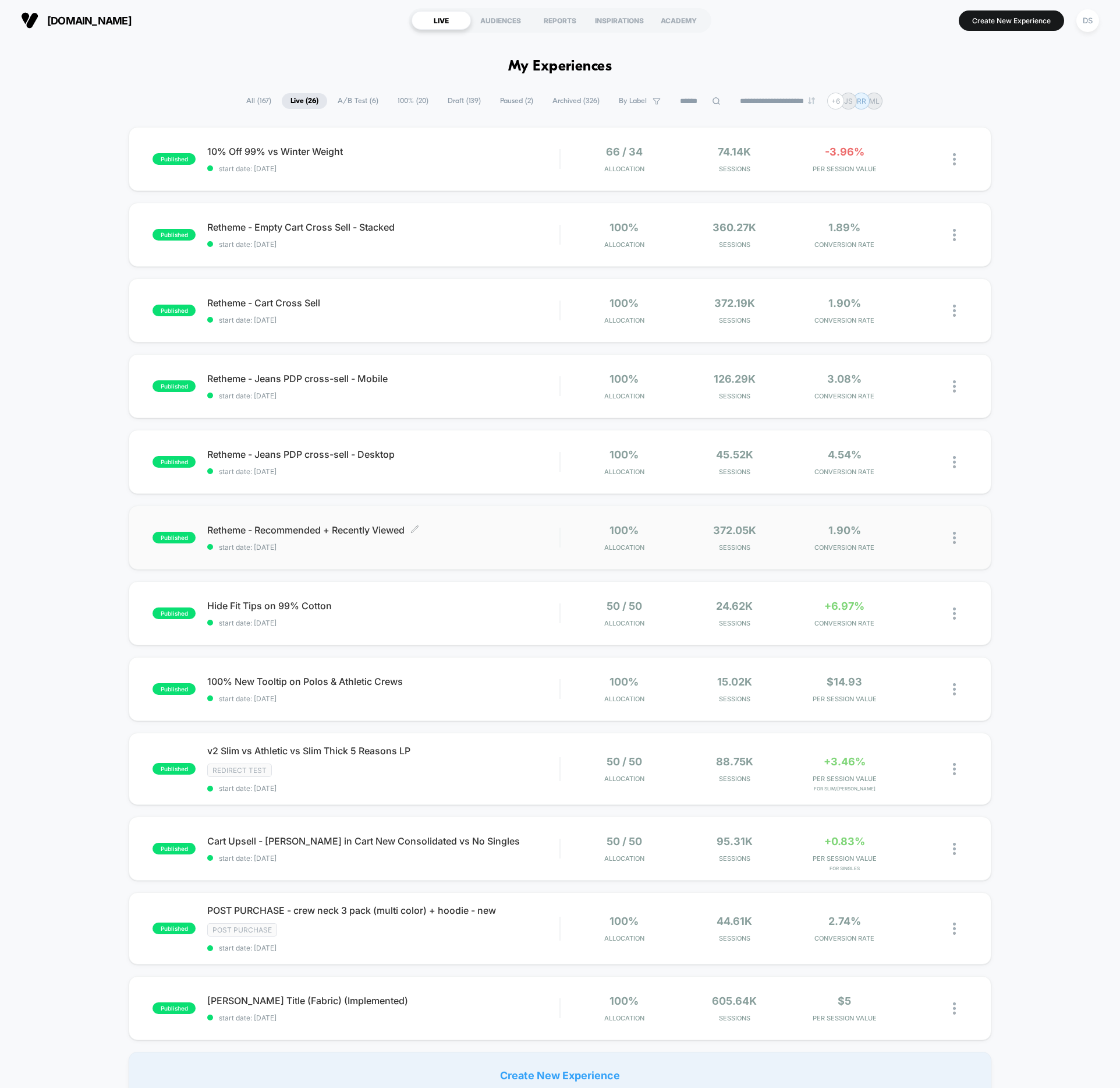
click at [314, 525] on span "Retheme - Recommended + Recently Viewed Click to edit experience details" at bounding box center [383, 530] width 352 height 12
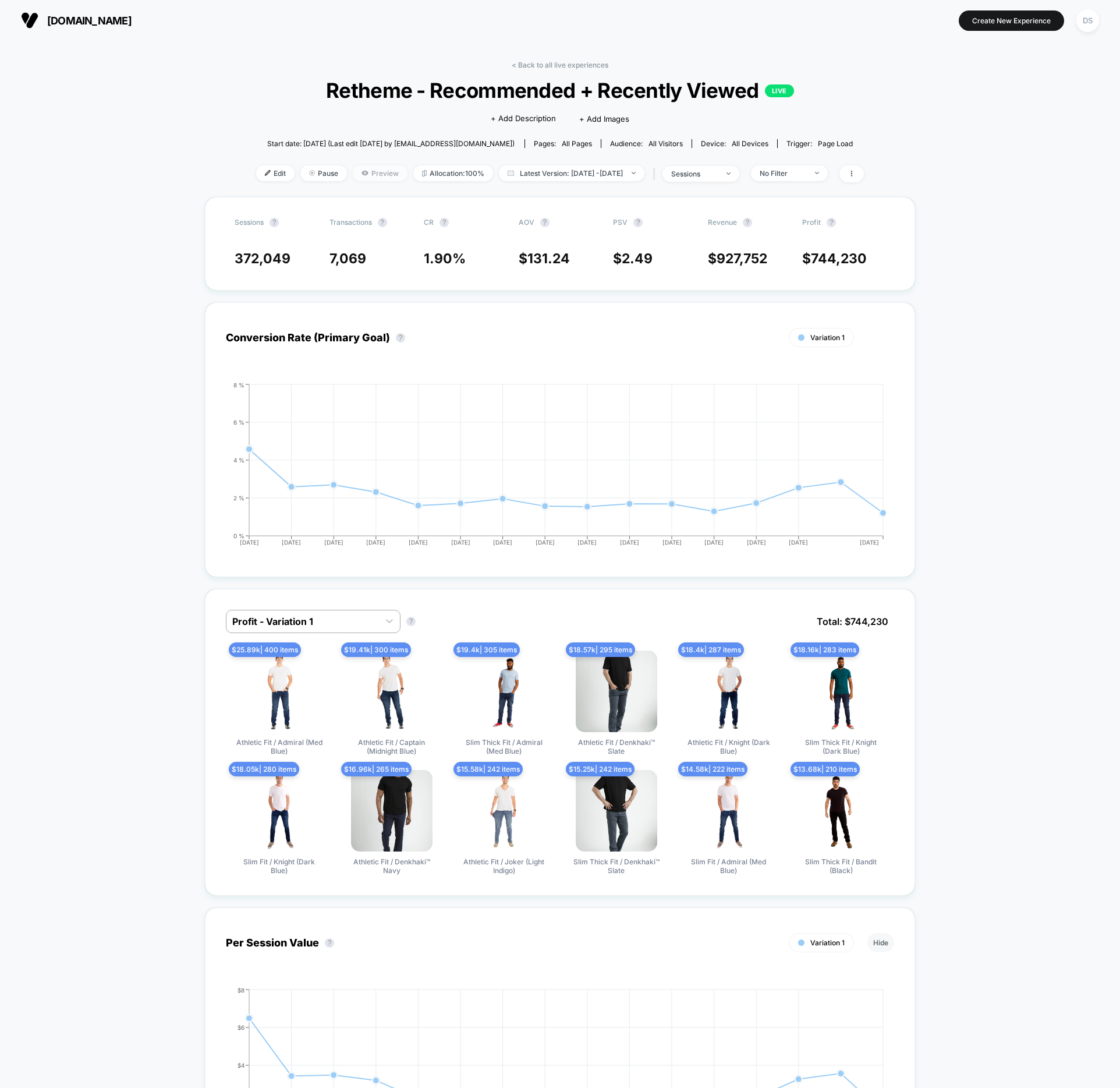
click at [363, 174] on span "Preview" at bounding box center [380, 173] width 54 height 16
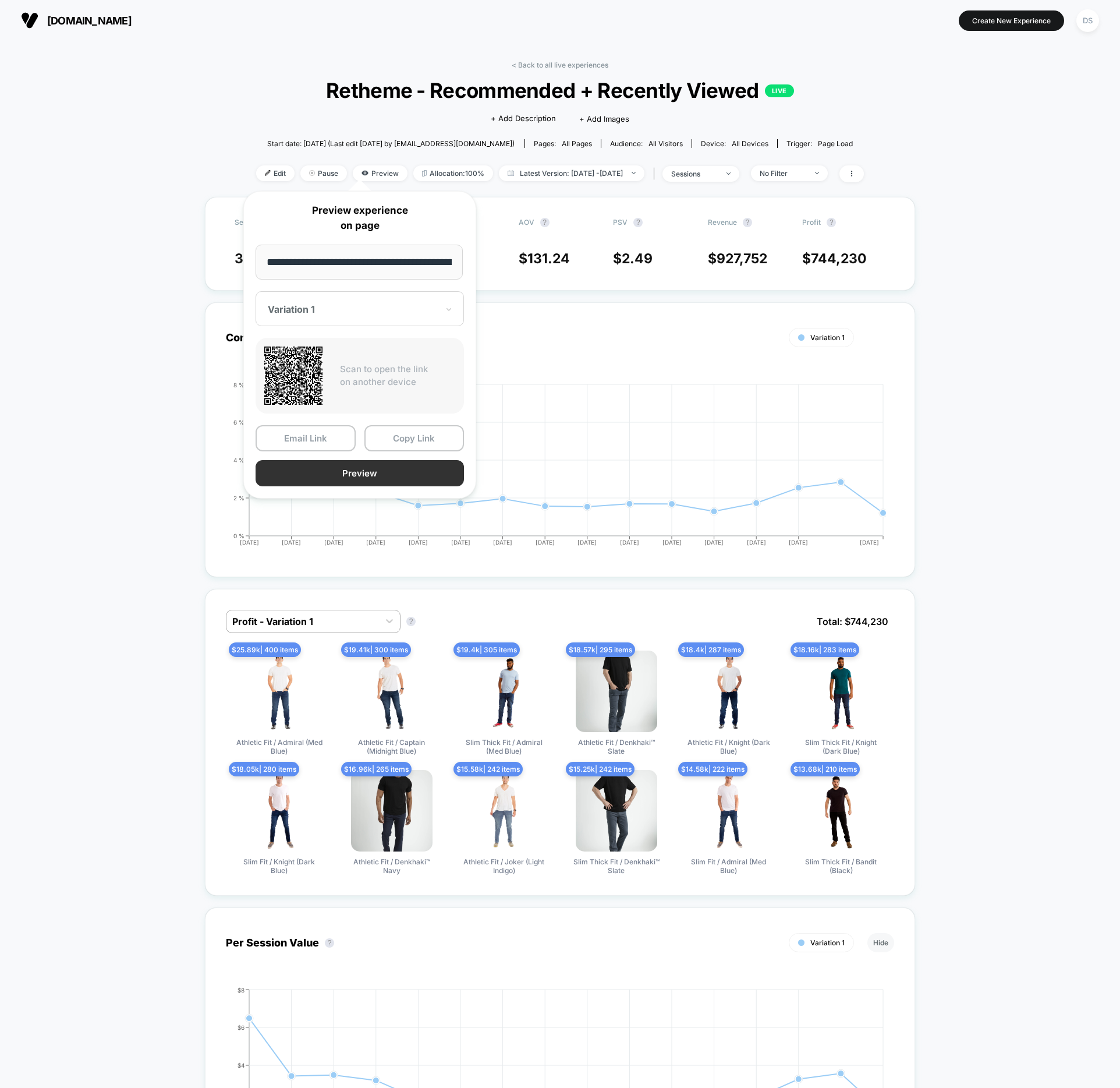
click at [339, 475] on button "Preview" at bounding box center [360, 473] width 209 height 26
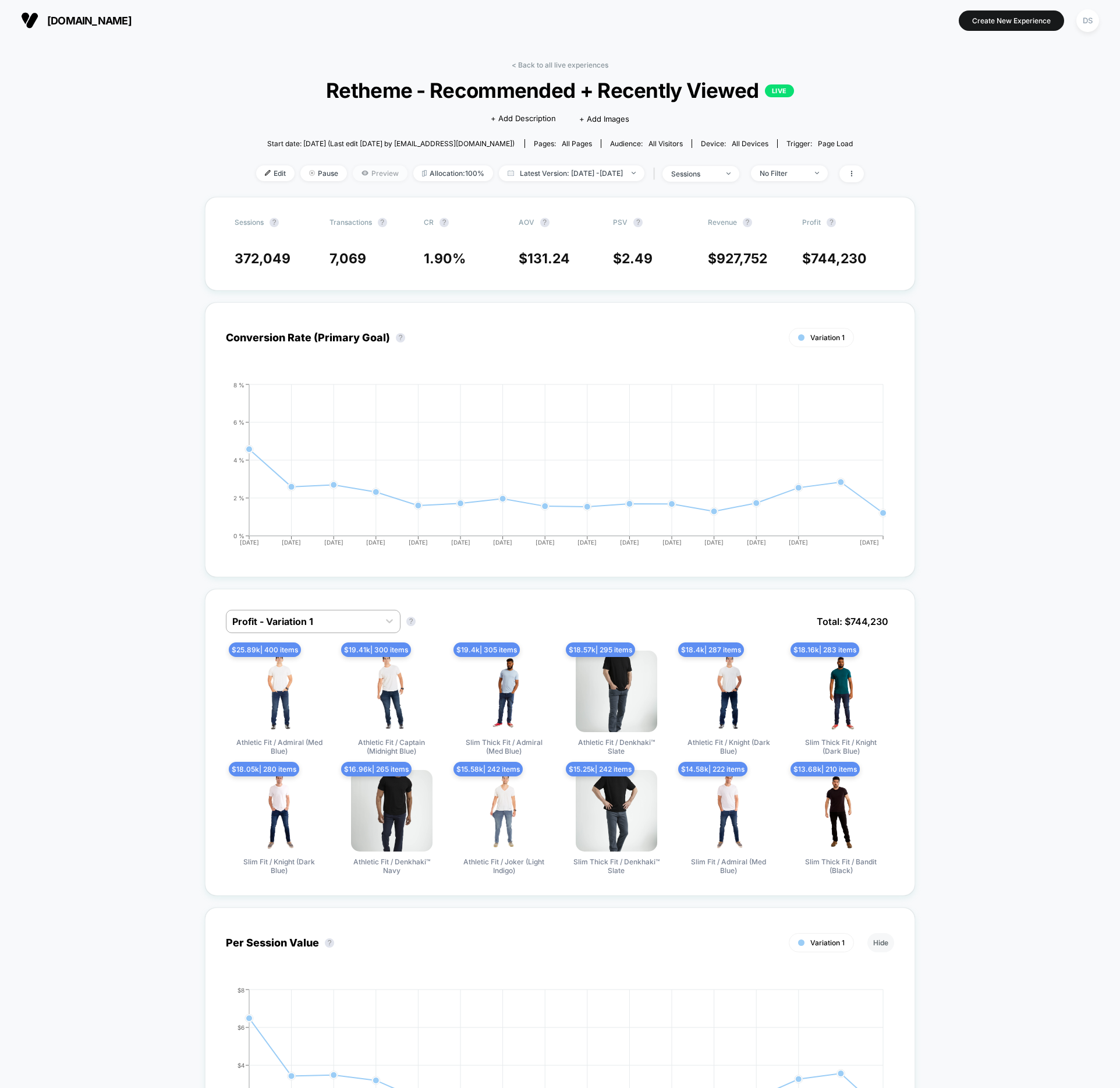
click at [361, 170] on span "Preview" at bounding box center [380, 173] width 54 height 16
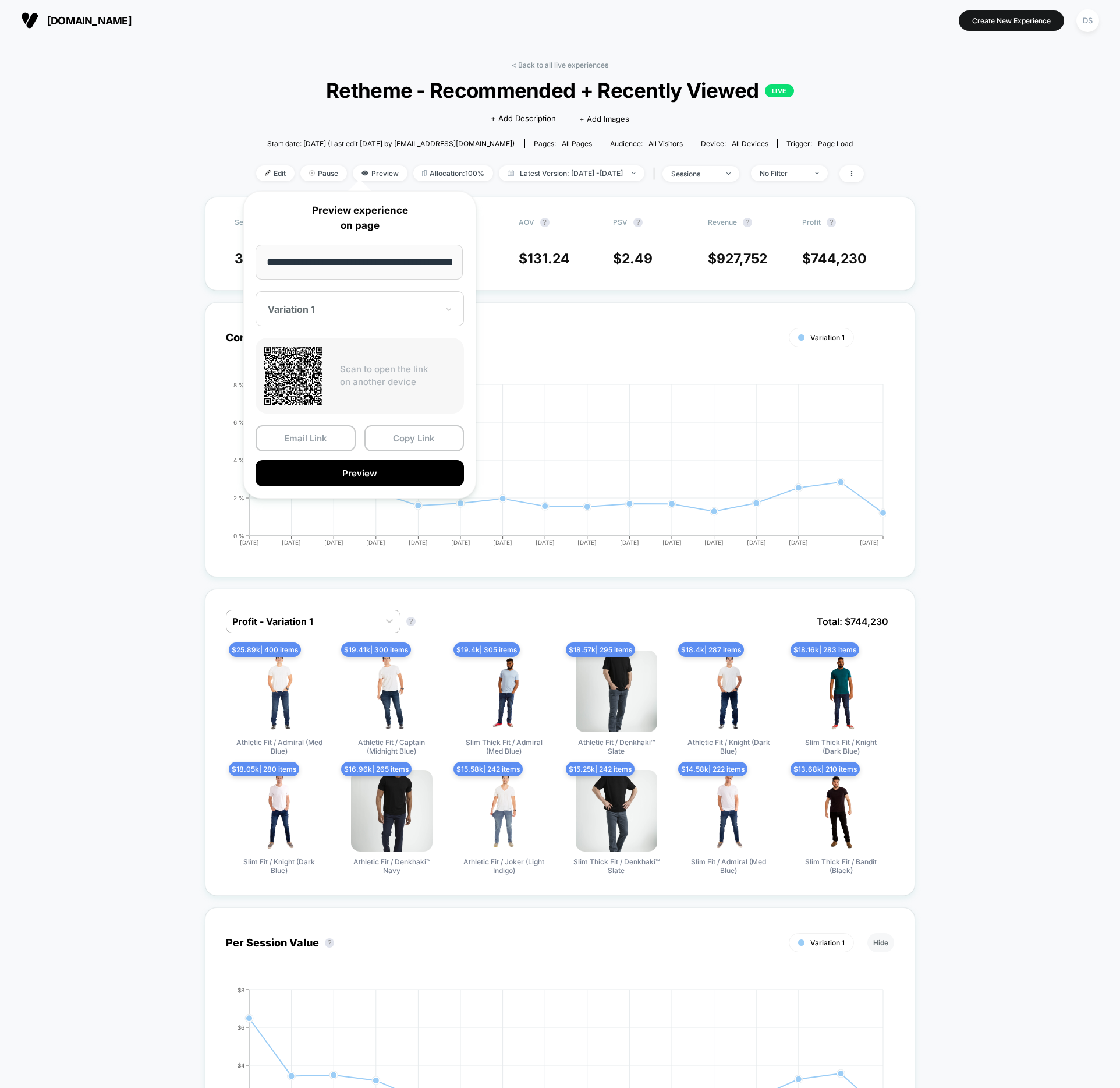
click at [353, 314] on div at bounding box center [352, 309] width 170 height 12
click at [301, 373] on div "CONTROL" at bounding box center [359, 371] width 197 height 21
click at [401, 268] on input "**********" at bounding box center [359, 261] width 207 height 35
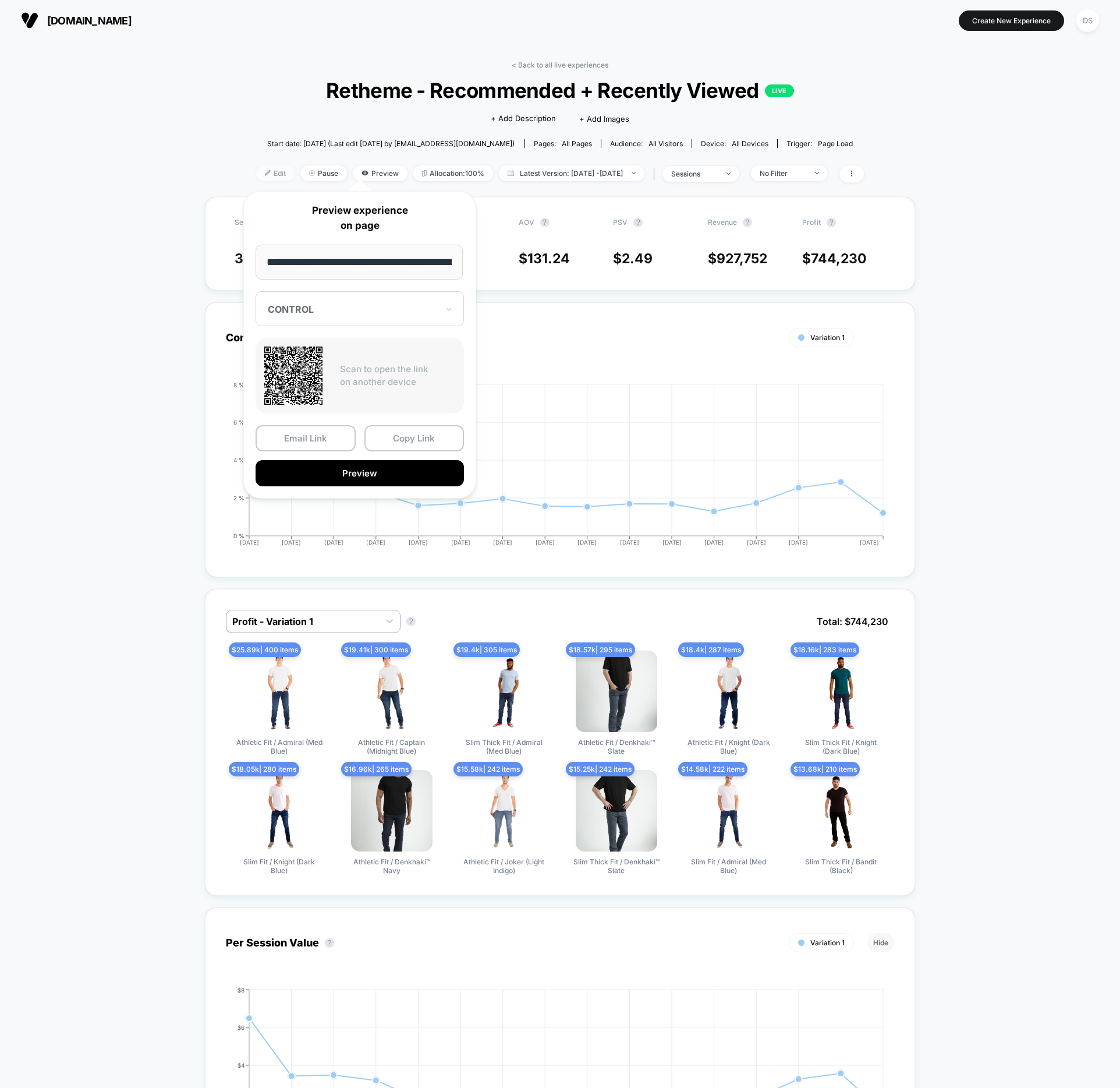
click at [257, 169] on span "Edit" at bounding box center [275, 173] width 38 height 16
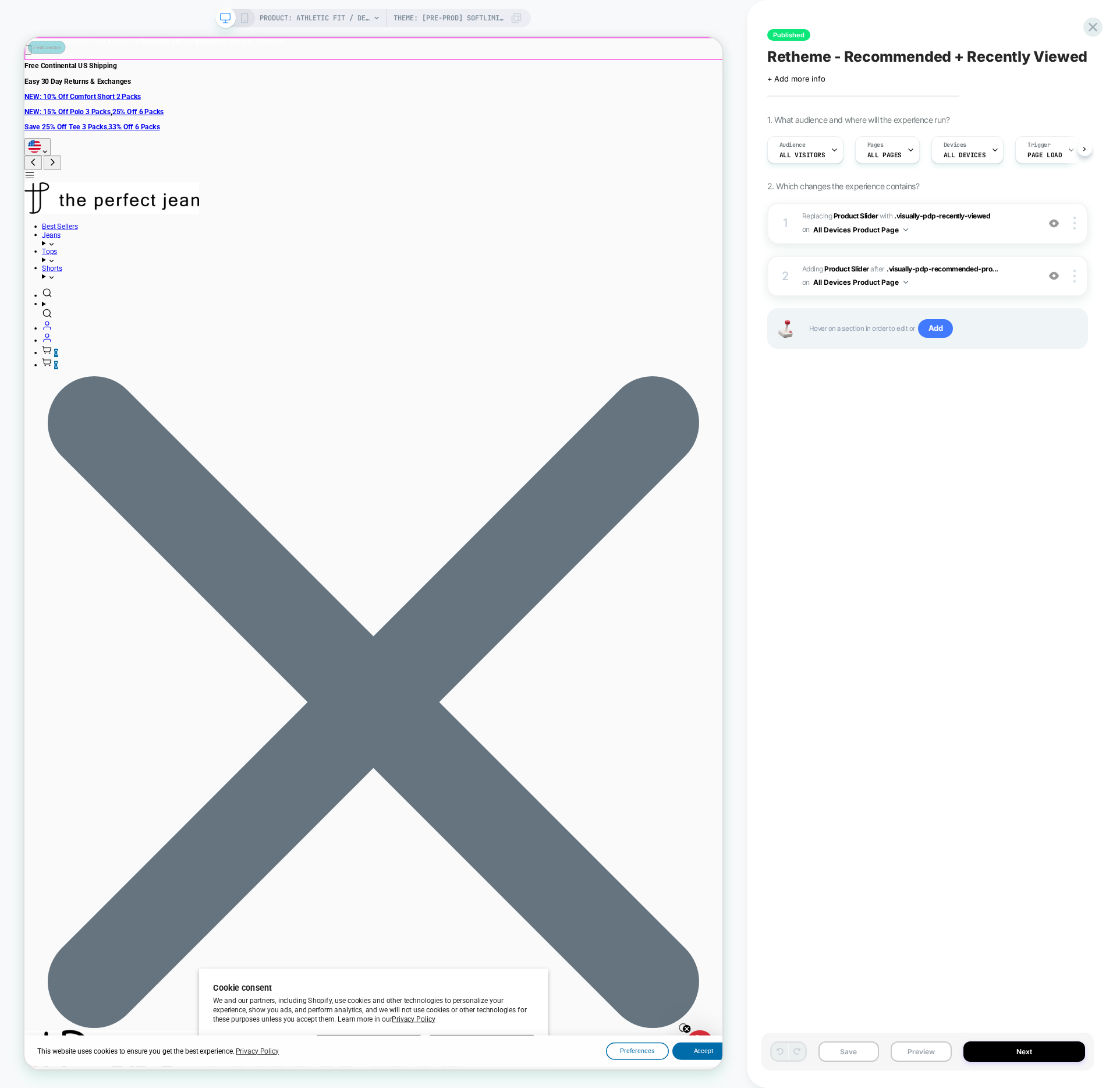
scroll to position [0, 1]
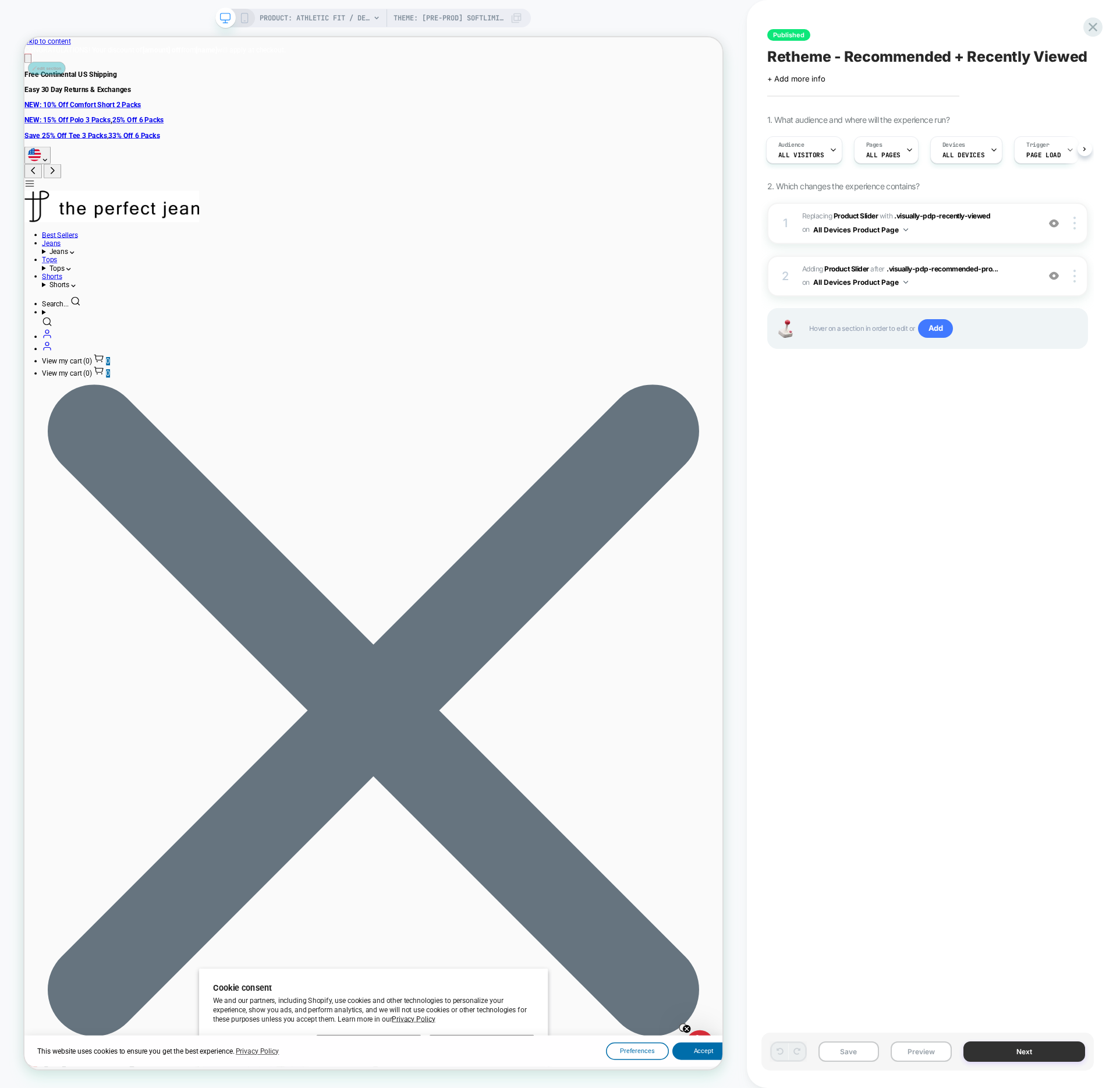
click at [1042, 1051] on button "Next" at bounding box center [1025, 1051] width 121 height 21
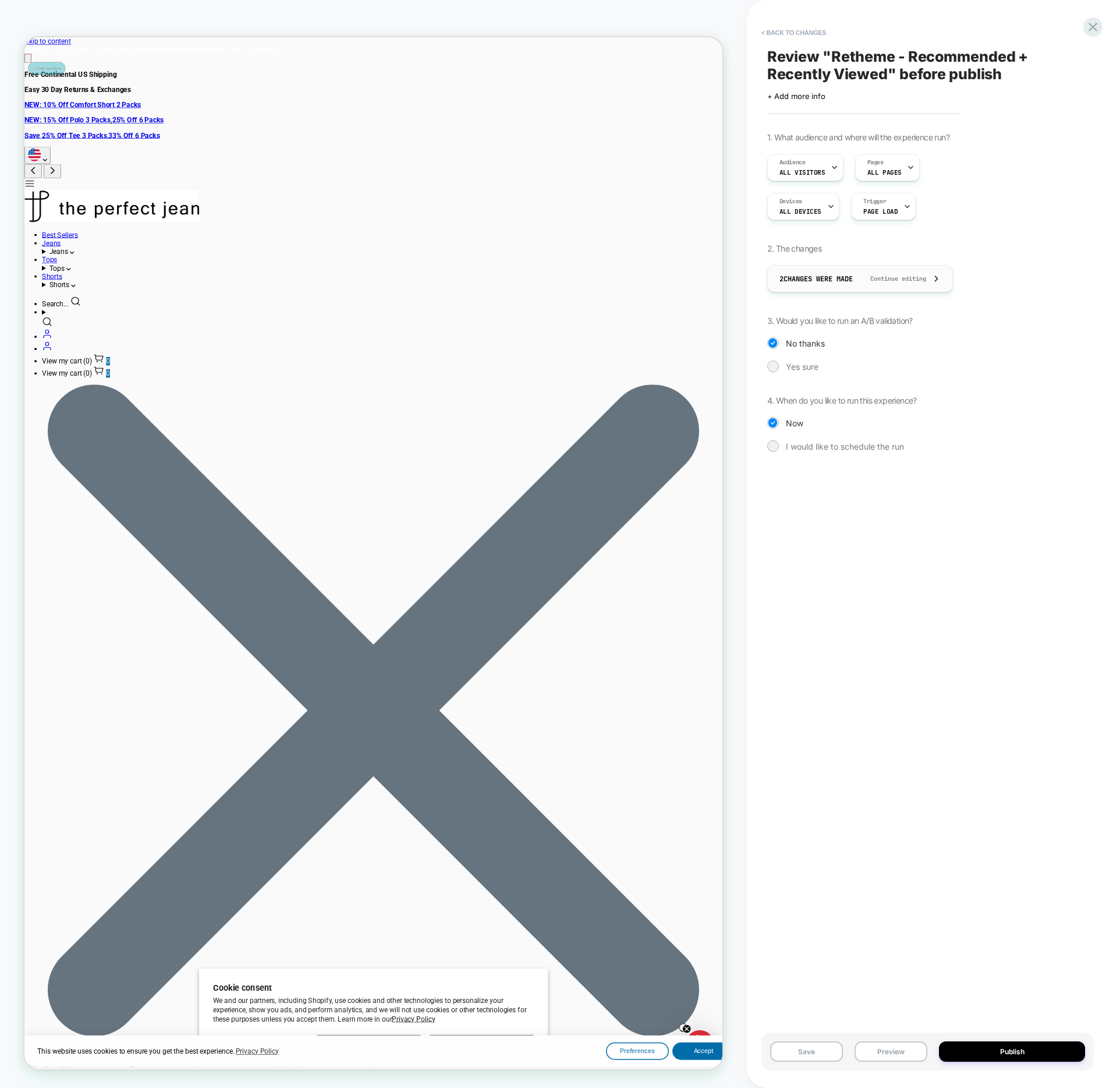
click at [926, 283] on span "Continue editing" at bounding box center [893, 278] width 68 height 7
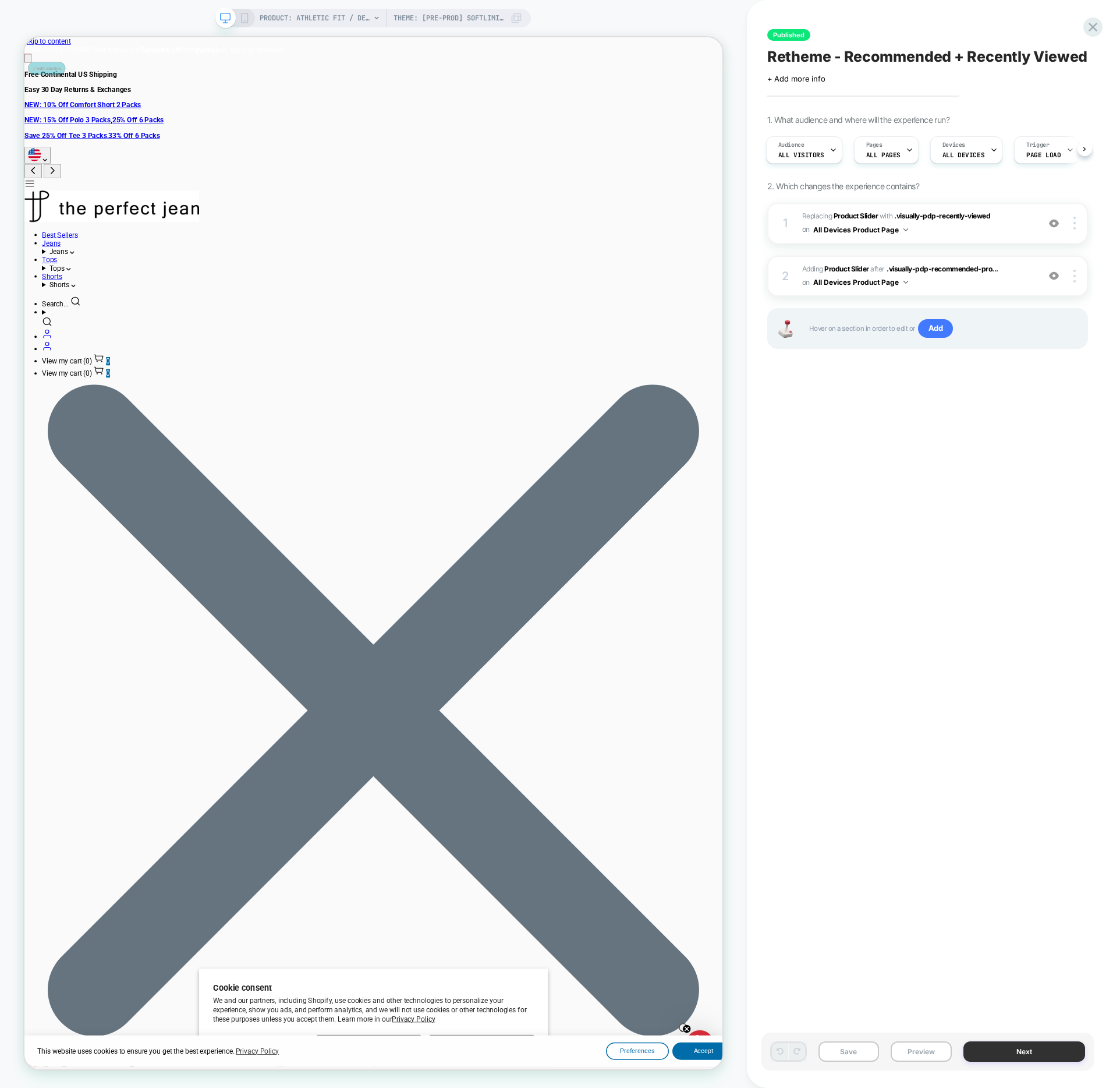
click at [996, 1054] on button "Next" at bounding box center [1025, 1051] width 121 height 21
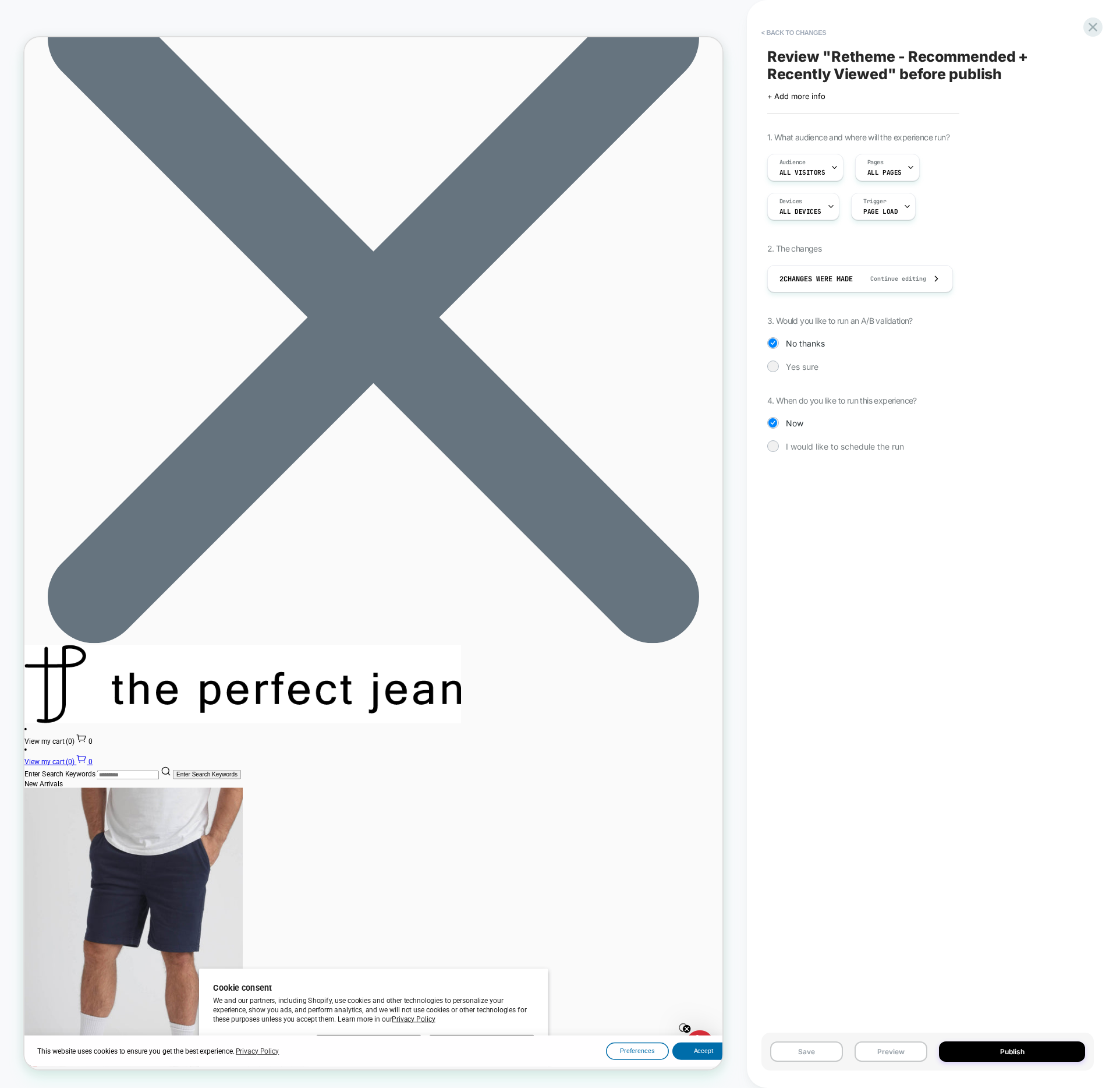
scroll to position [0, 0]
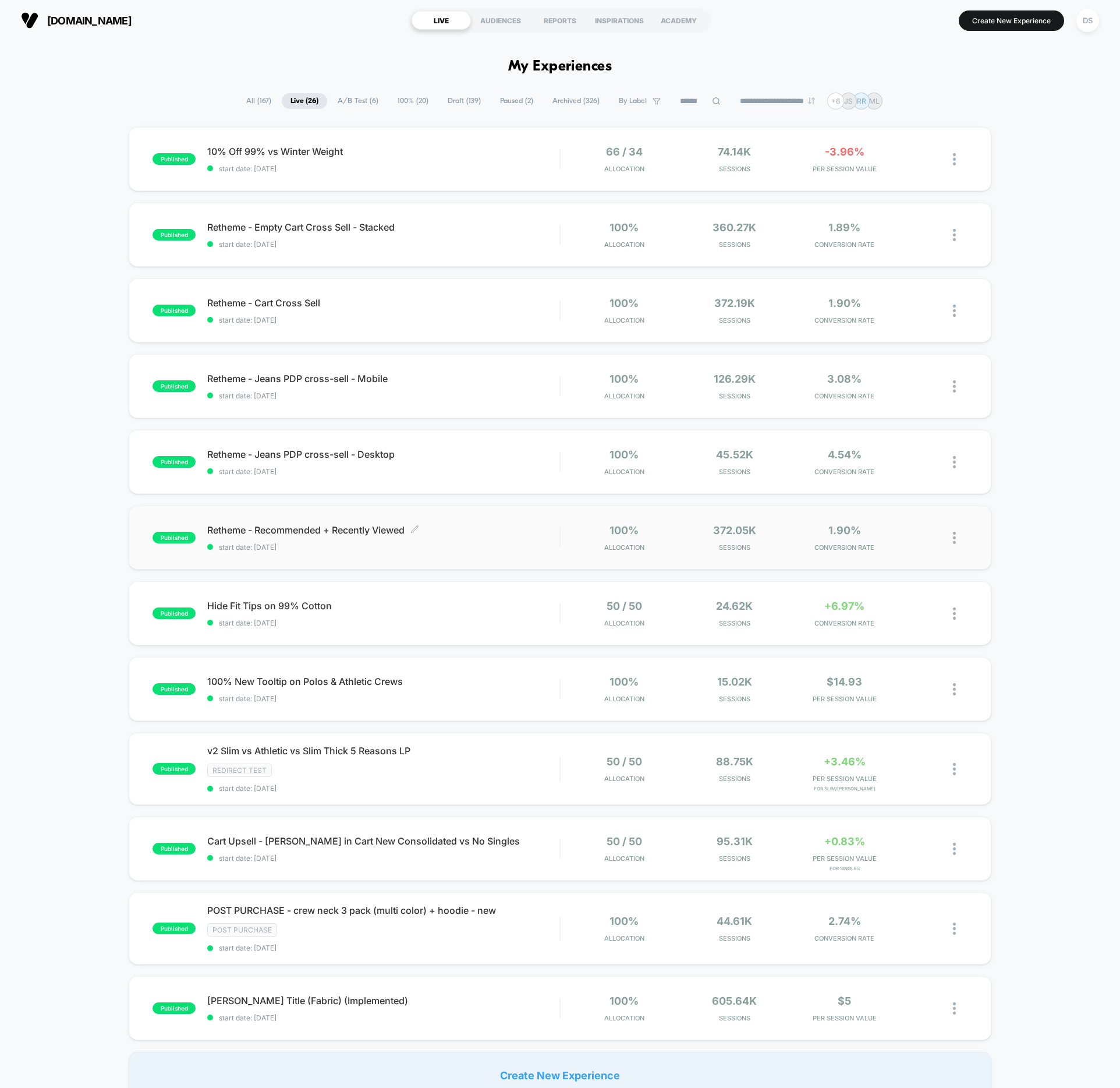
click at [224, 528] on span "Retheme - Recommended + Recently Viewed Click to edit experience details" at bounding box center [383, 530] width 352 height 12
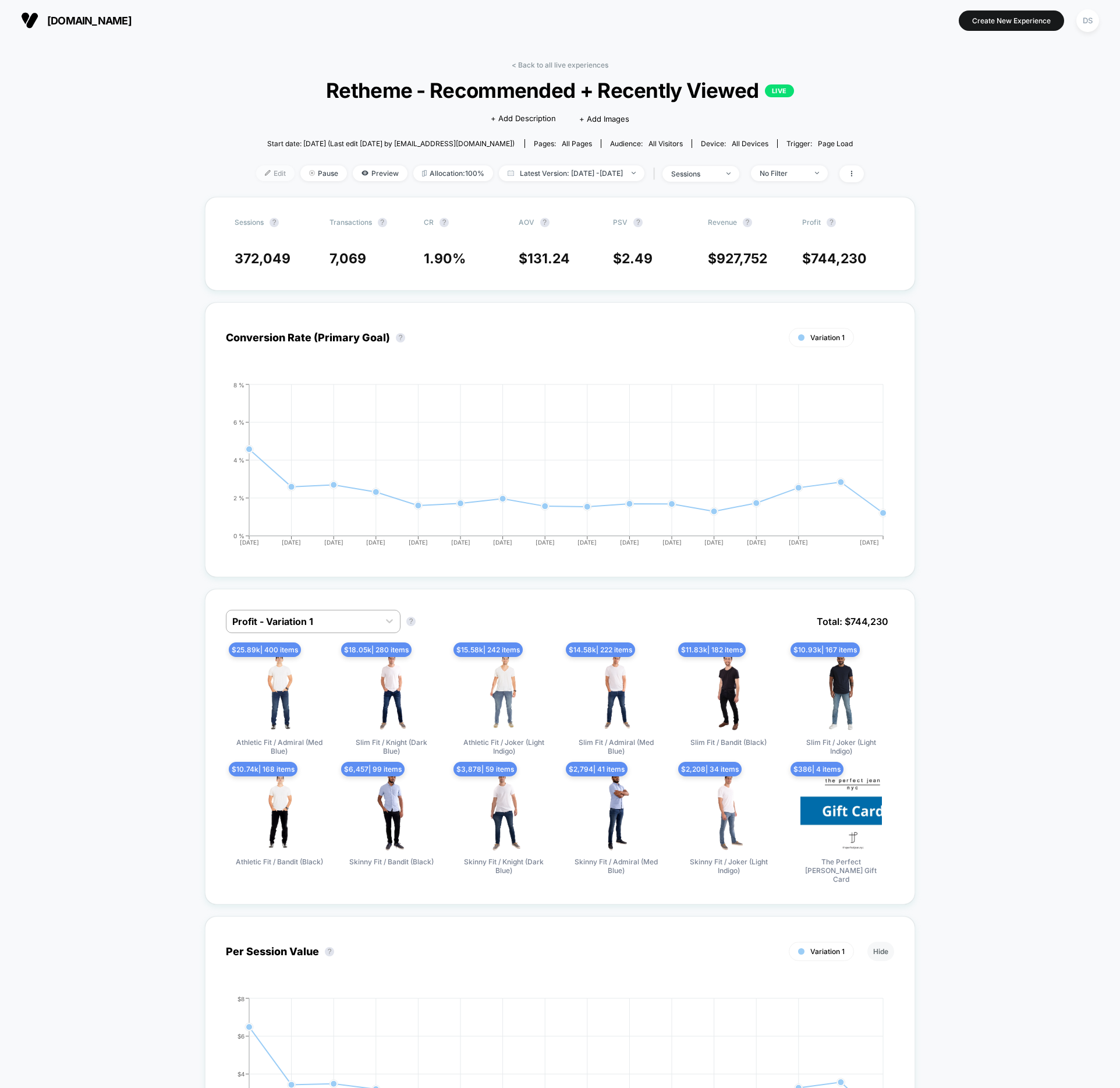
click at [256, 172] on span "Edit" at bounding box center [275, 173] width 38 height 16
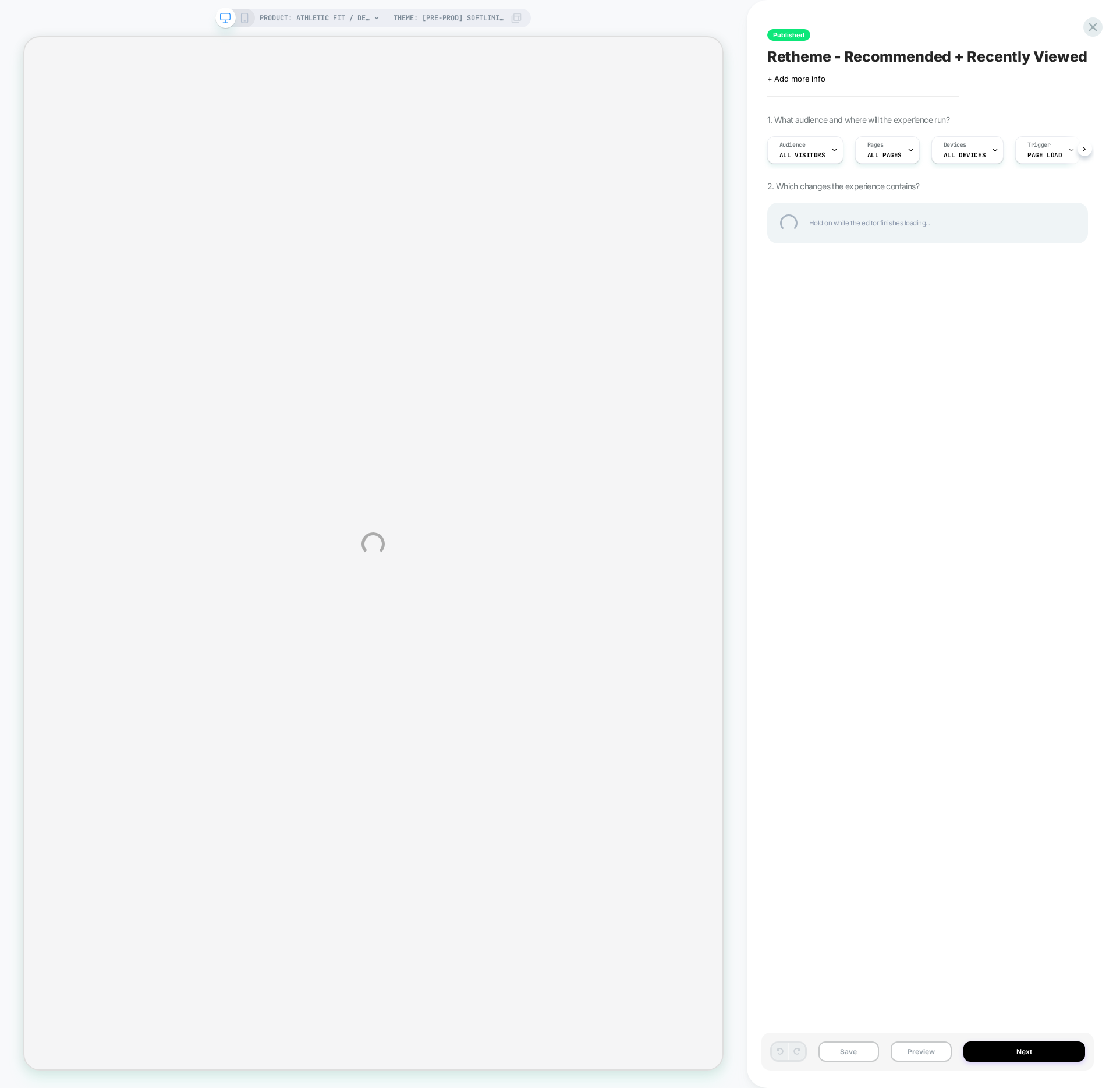
click at [375, 20] on div "PRODUCT: Athletic Fit / Denkhaki™ (Light Khaki) Theme: [PRE-PROD] Softlimit x T…" at bounding box center [560, 544] width 1120 height 1088
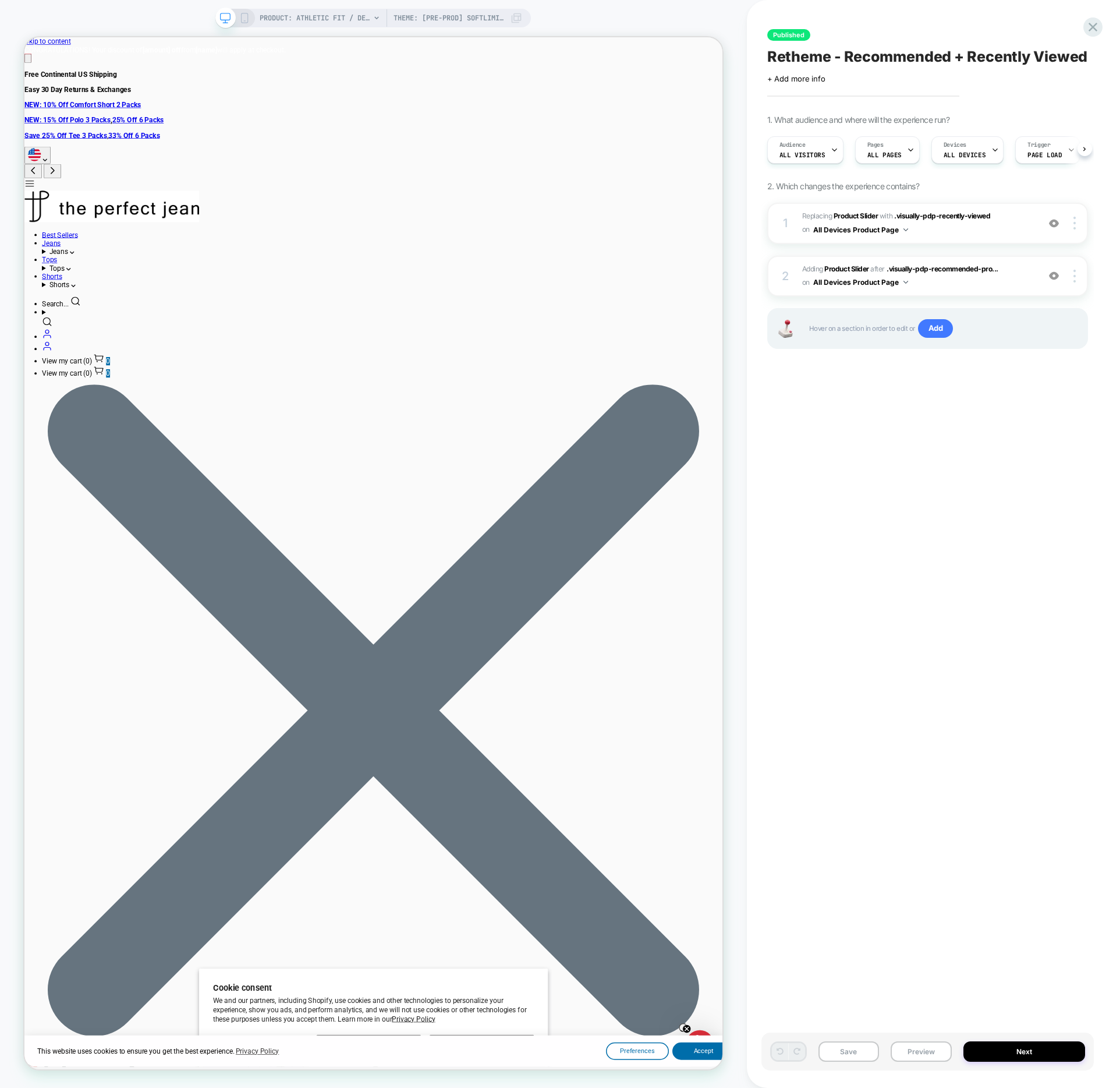
scroll to position [0, 1]
click at [358, 20] on span "PRODUCT: Athletic Fit / Denkhaki™ (Light Khaki)" at bounding box center [315, 18] width 111 height 19
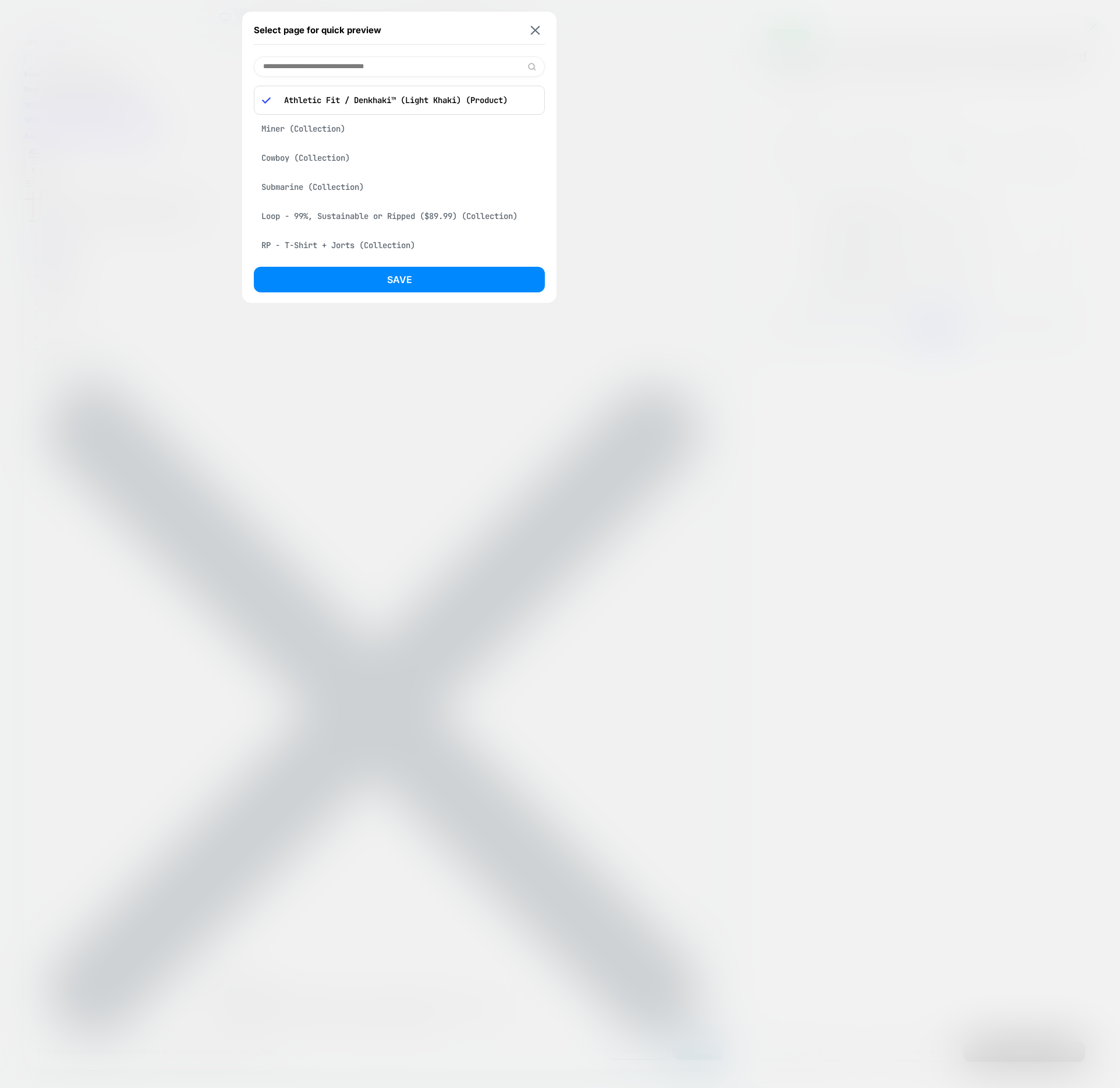
click at [414, 101] on p "Athletic Fit / Denkhaki™ (Light Khaki) (Product)" at bounding box center [408, 100] width 259 height 11
copy p "Athletic Fit / Denkhaki™ (Light Khaki) (Product)"
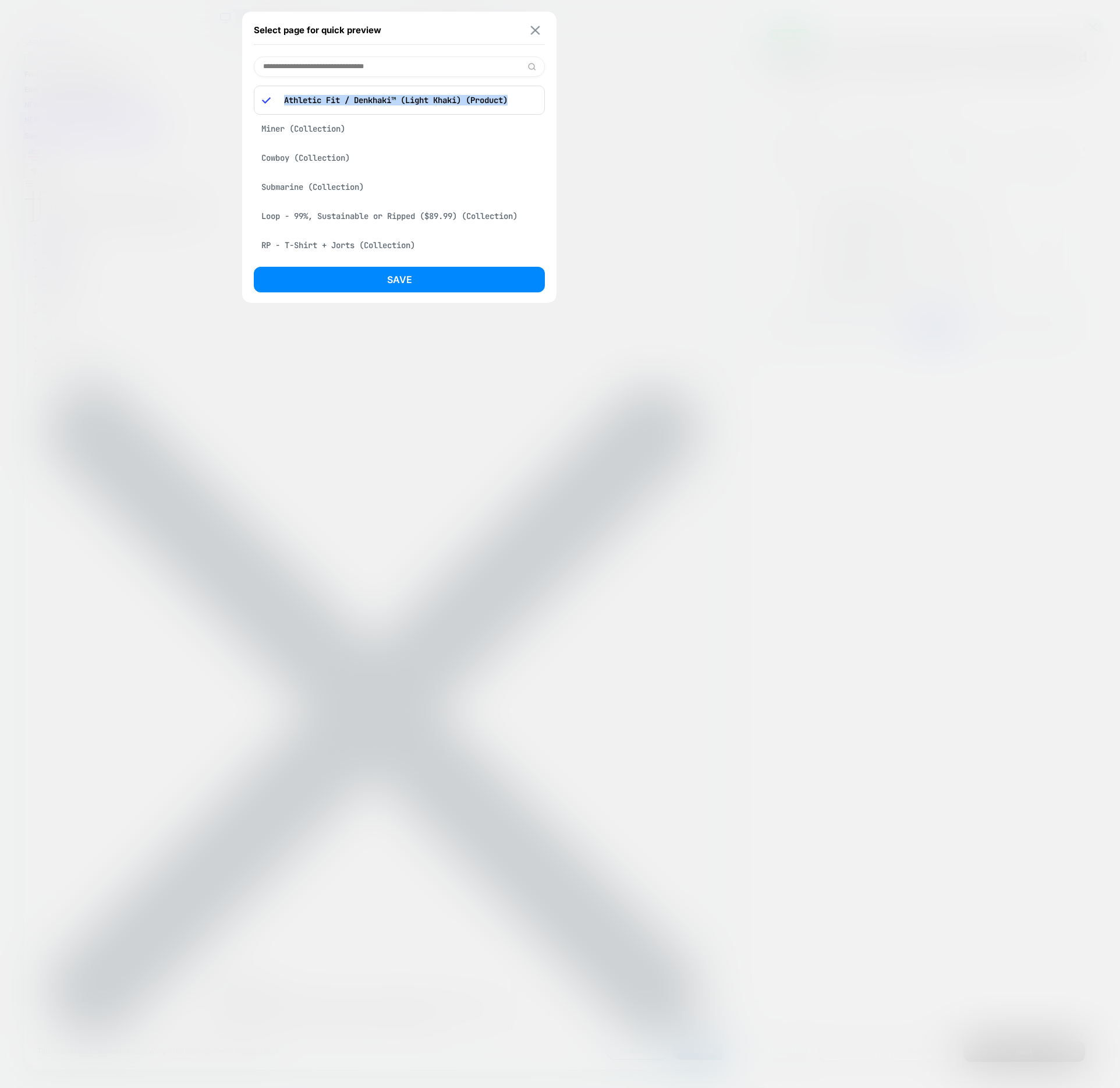
click at [535, 32] on img at bounding box center [535, 30] width 9 height 9
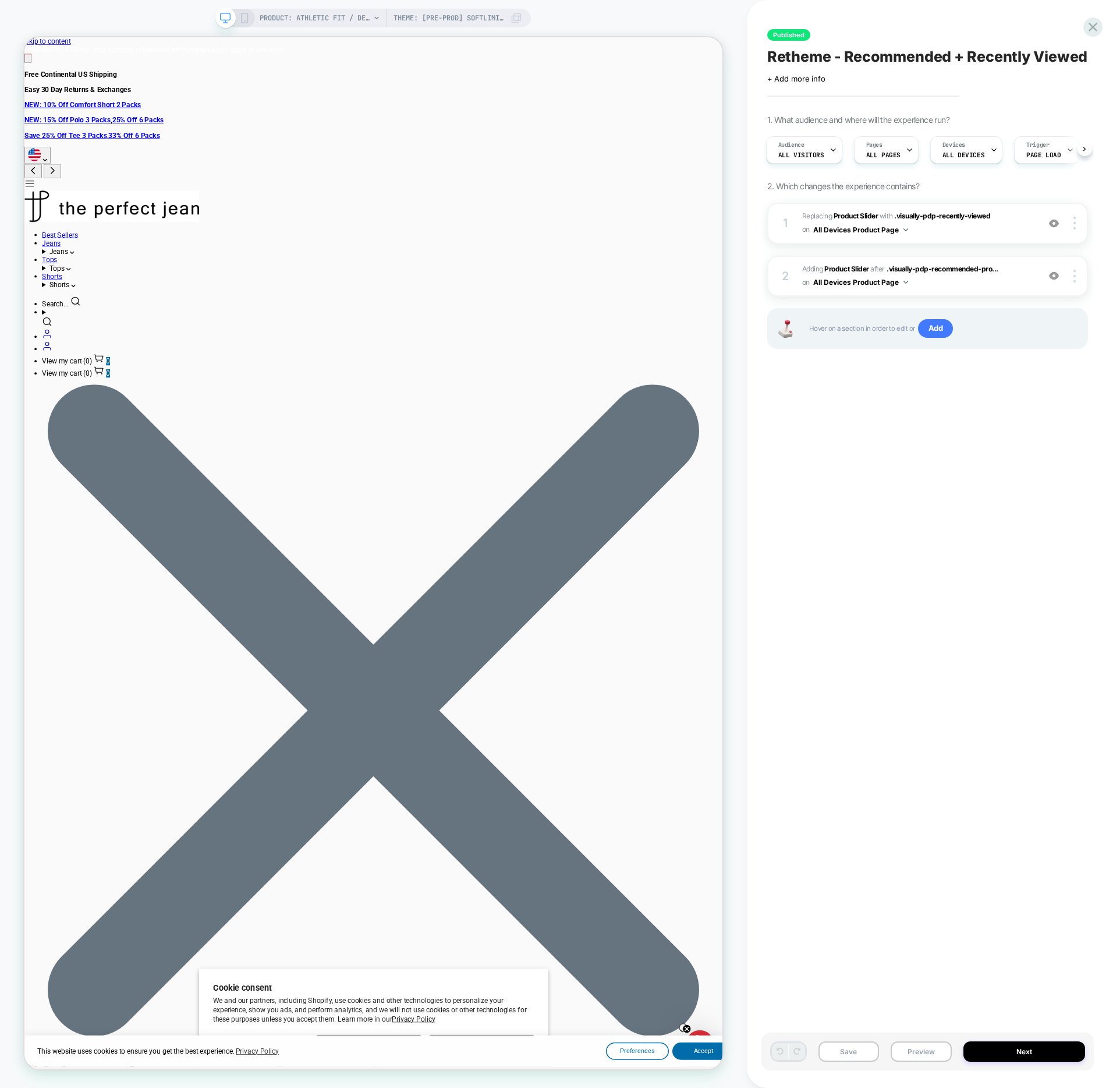
click at [1001, 20] on div "Published Retheme - Recommended + Recently Viewed Click to edit experience deta…" at bounding box center [927, 544] width 333 height 1065
click at [954, 229] on span "#_loomi_addon_1758575467917 Replacing Product Slider WITH .visually-pdp-recentl…" at bounding box center [918, 223] width 231 height 28
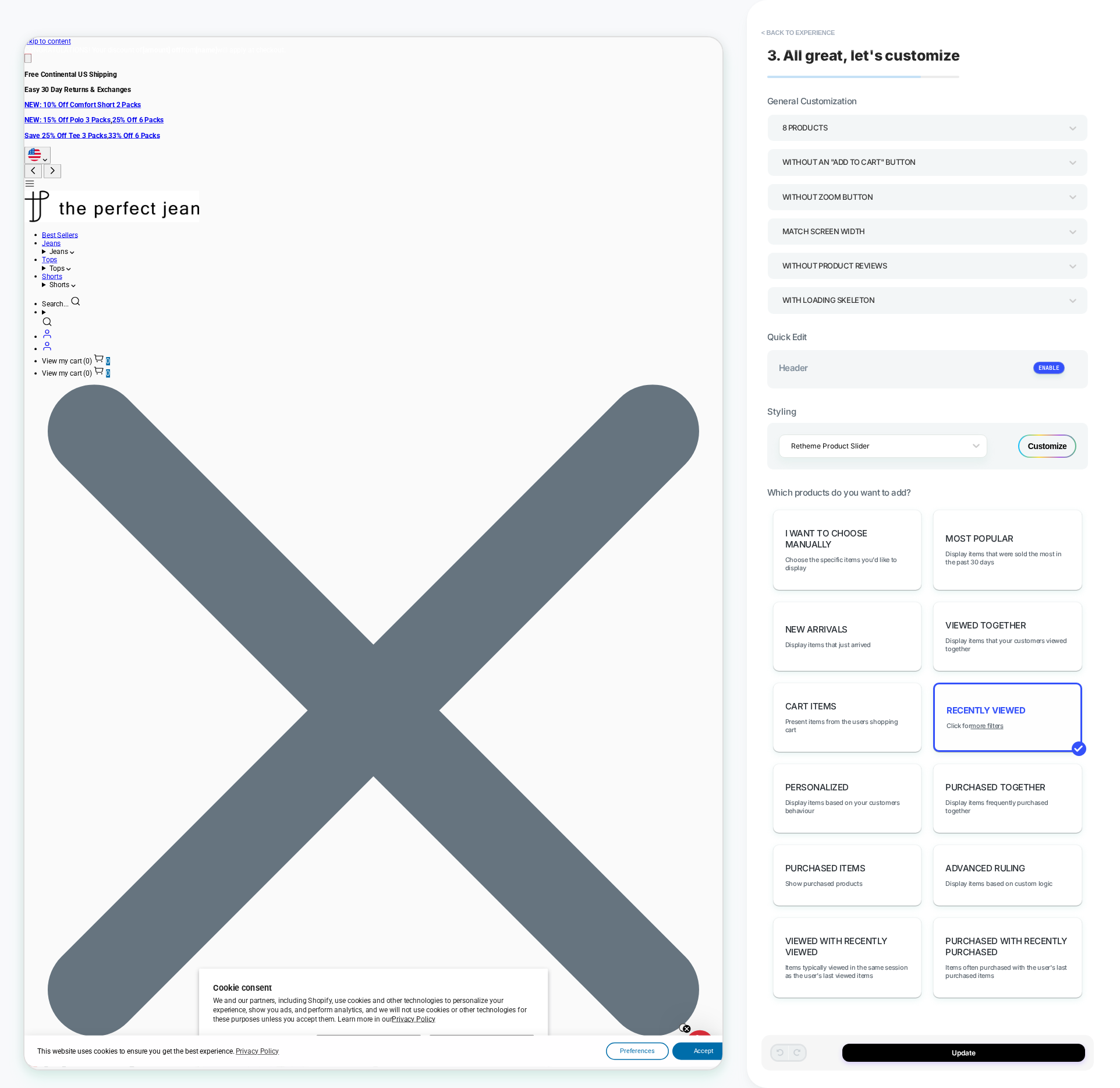
click at [1028, 726] on div "Recently Viewed Click for more filters" at bounding box center [1008, 717] width 149 height 70
click at [992, 721] on u "more filters" at bounding box center [986, 725] width 33 height 8
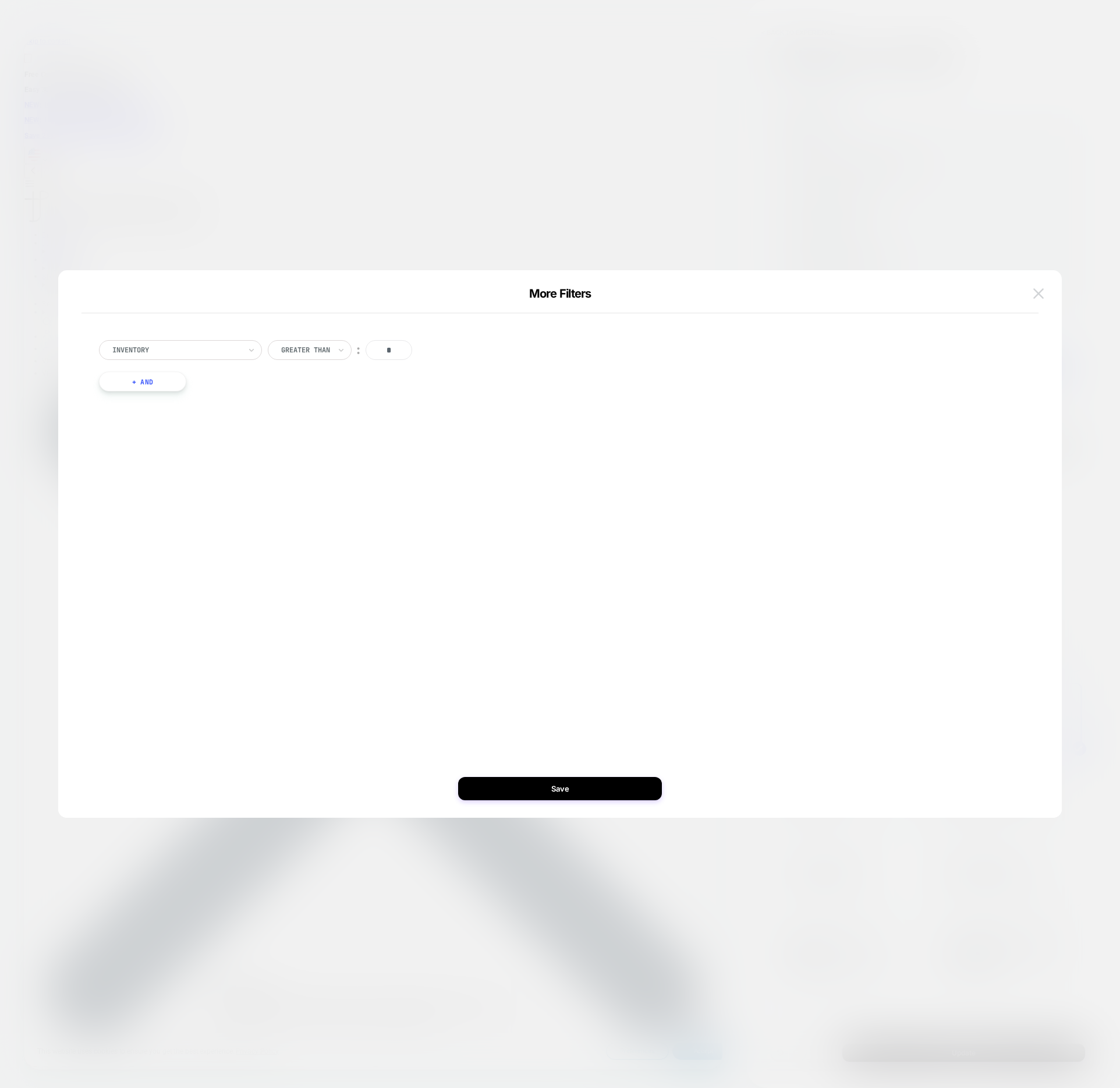
click at [1039, 296] on img at bounding box center [1039, 293] width 11 height 10
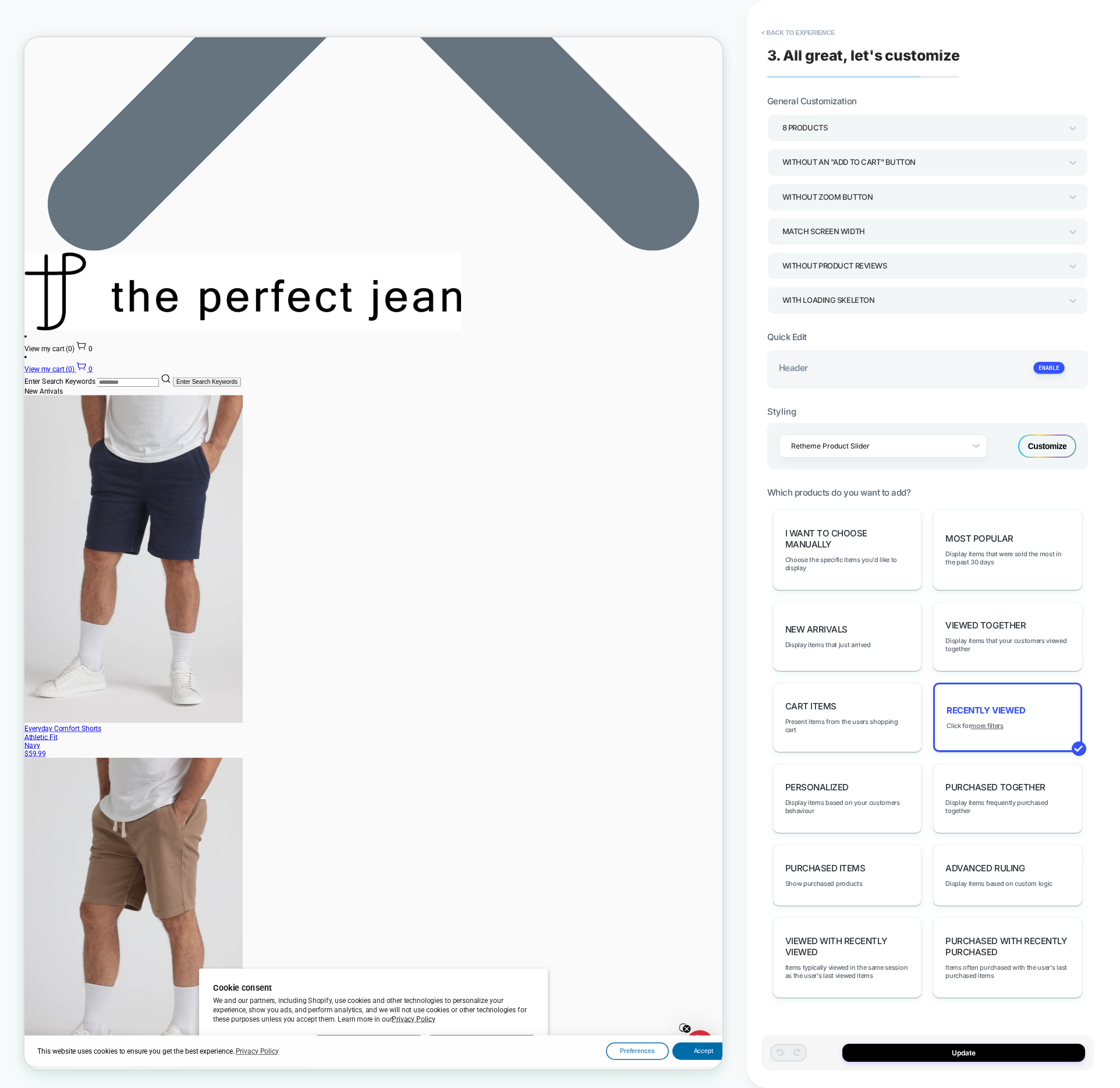
scroll to position [786, 0]
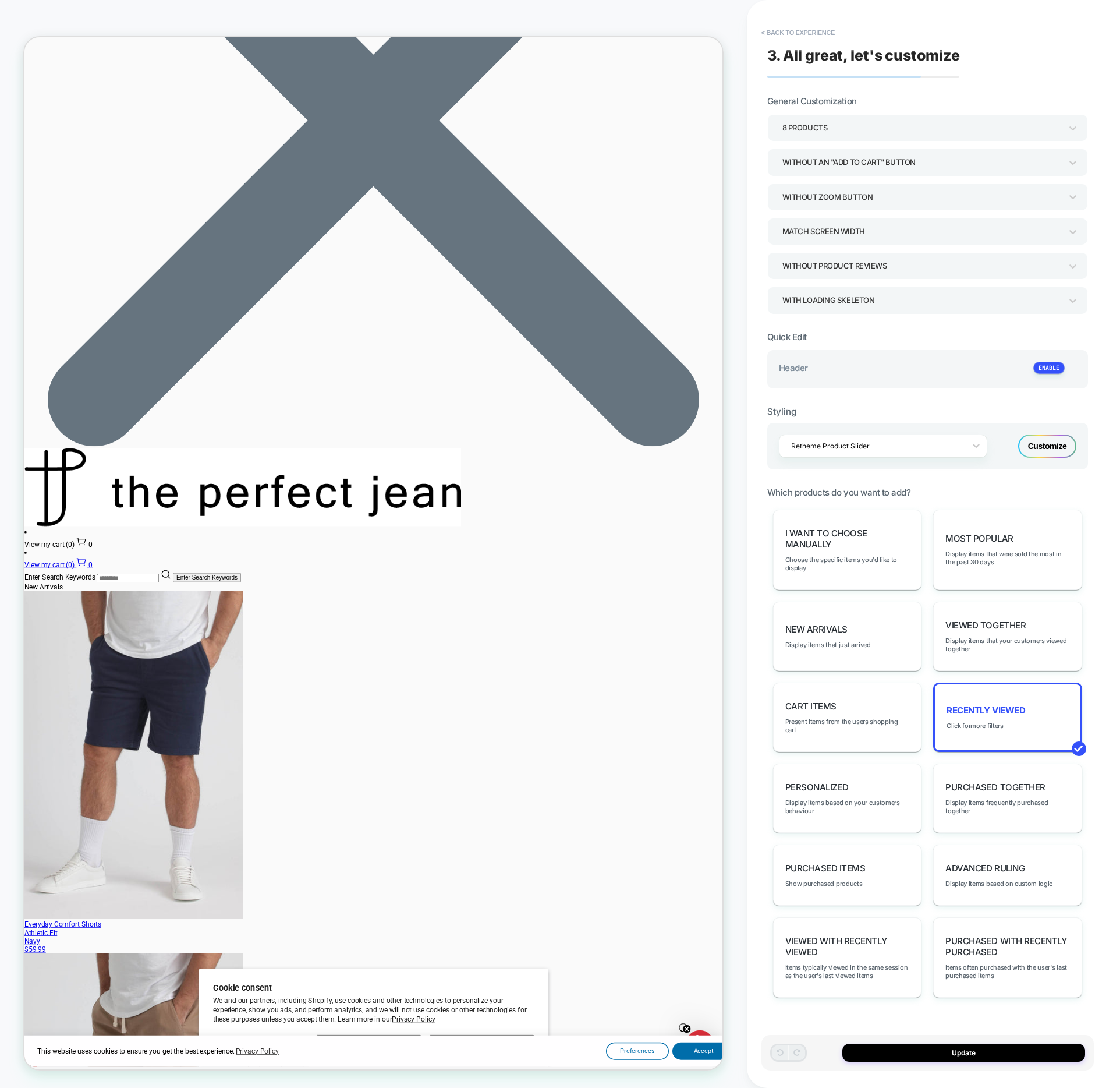
click at [763, 21] on div "**********" at bounding box center [927, 544] width 333 height 1065
click at [765, 28] on button "< Back to experience" at bounding box center [798, 32] width 85 height 19
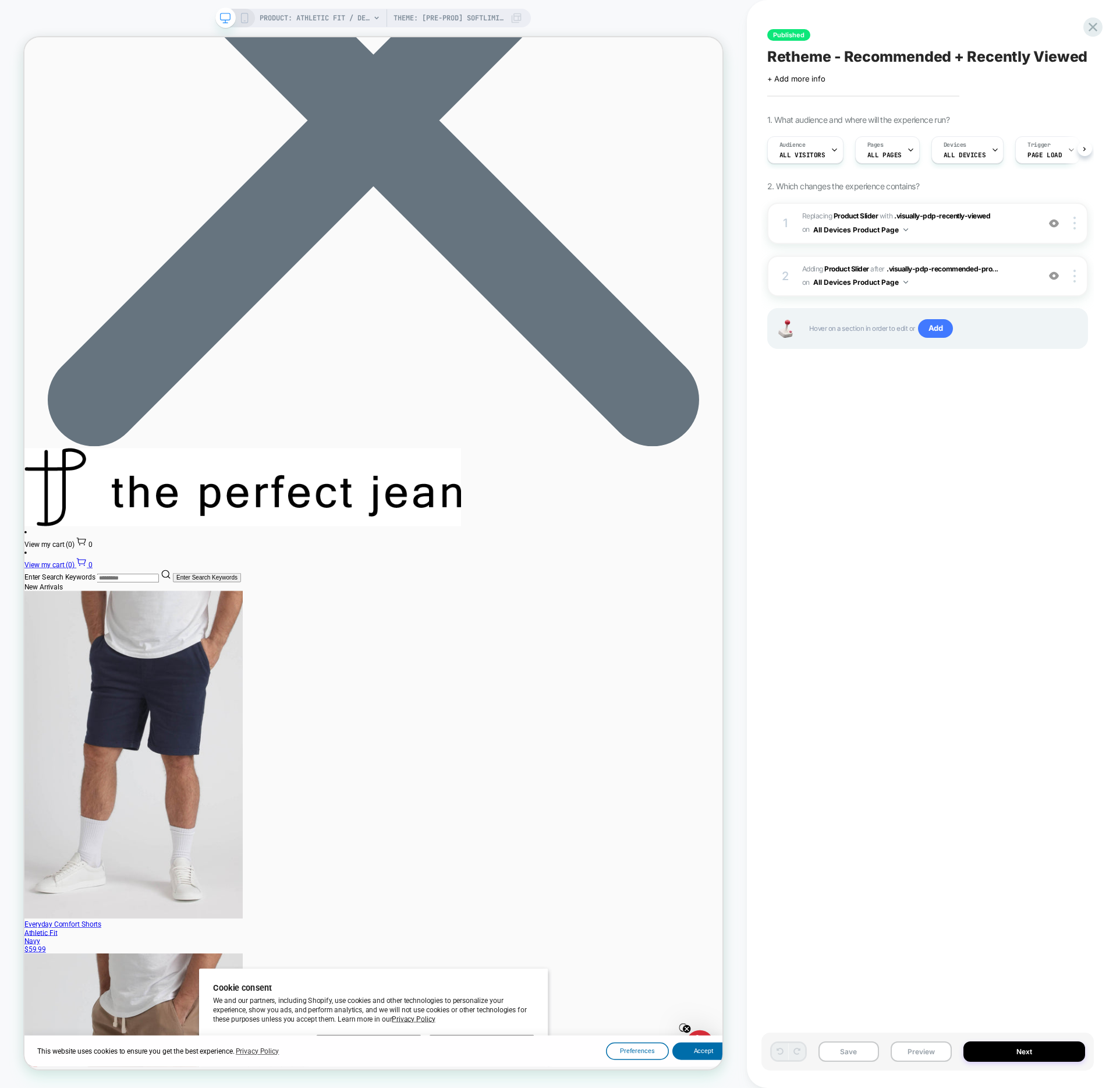
scroll to position [0, 1]
click at [962, 284] on span "#_loomi_addon_1758576260617 Adding Product Slider AFTER .visually-pdp-recommend…" at bounding box center [918, 276] width 231 height 28
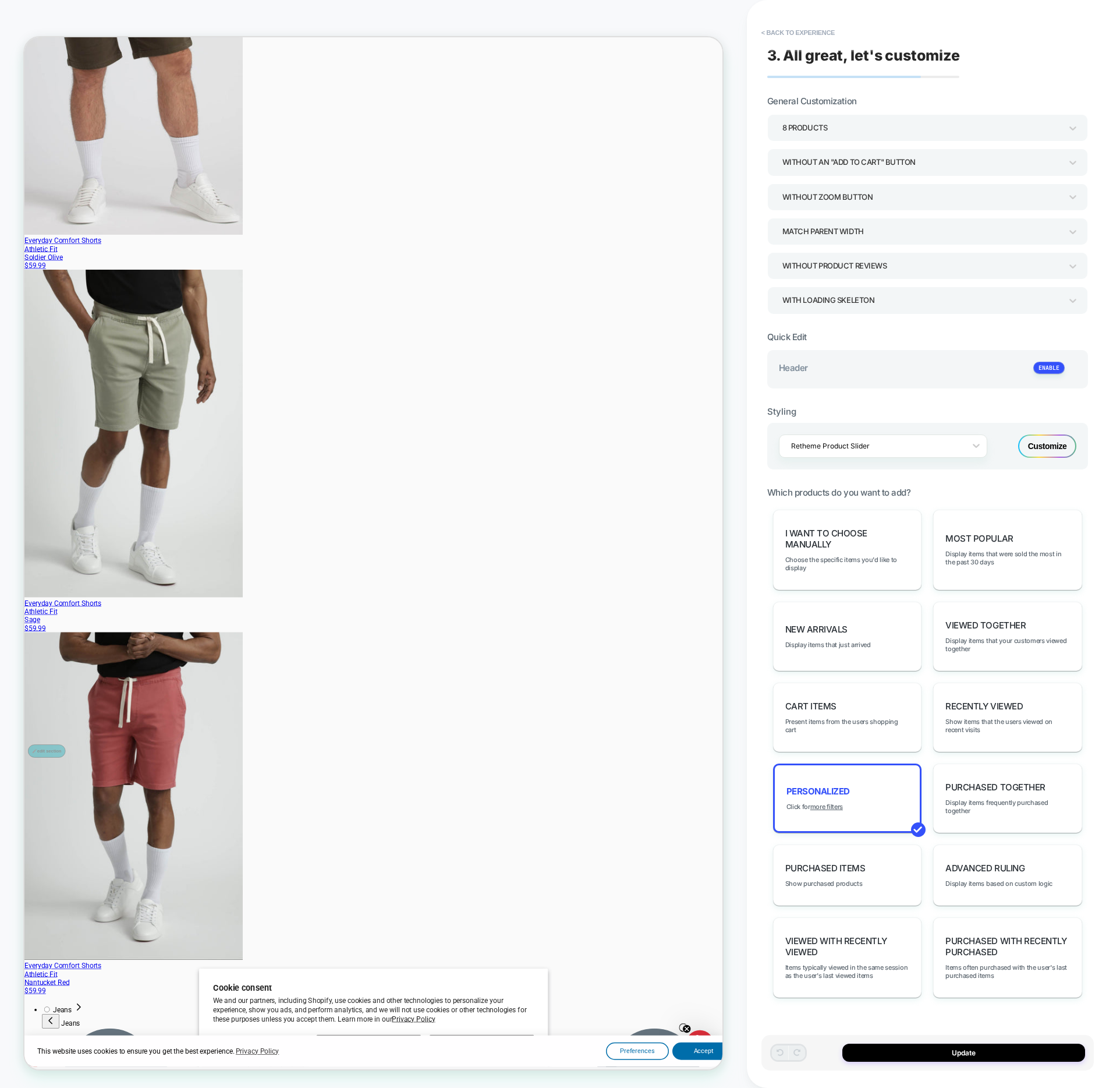
scroll to position [2667, 0]
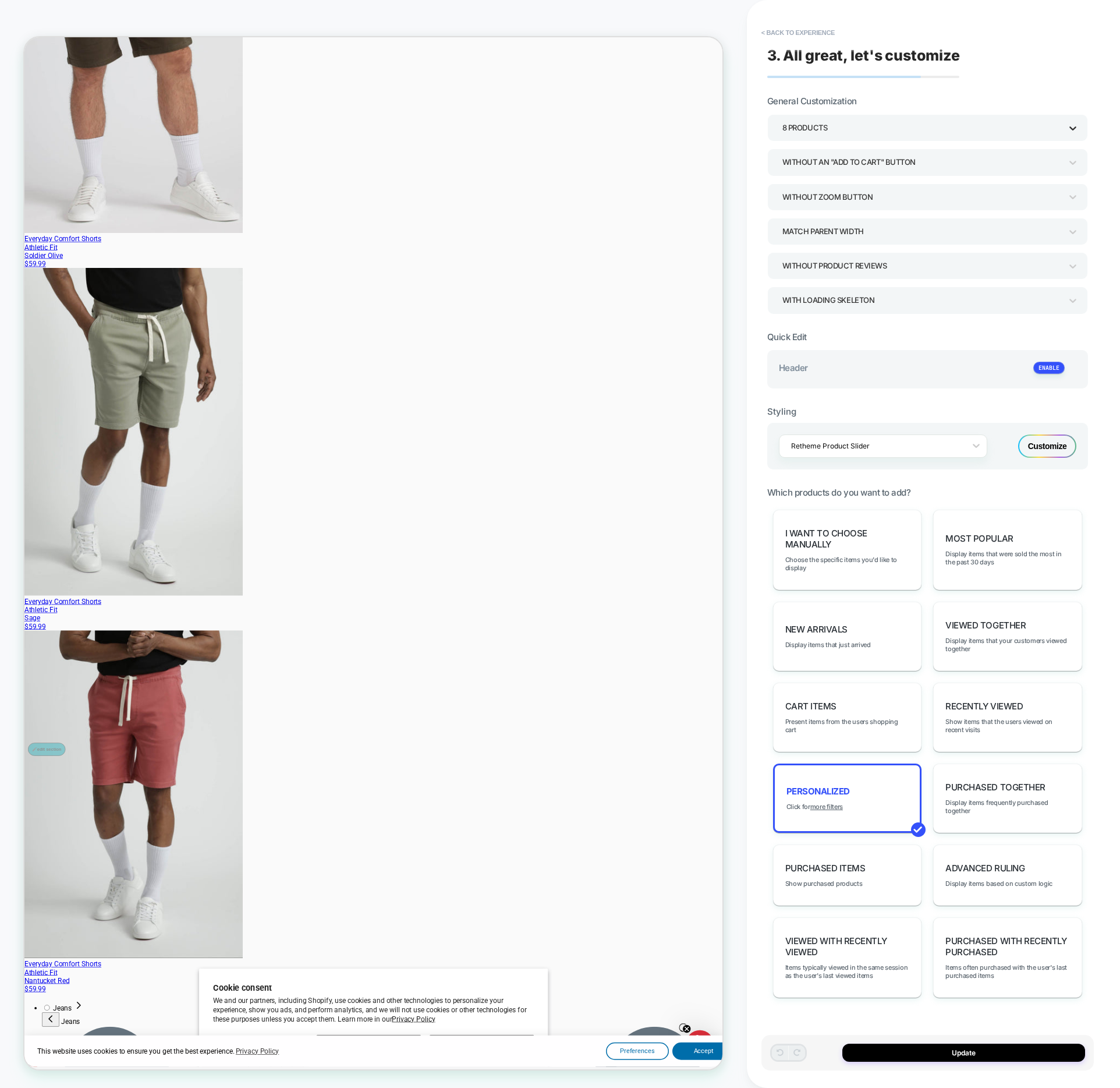
click at [1071, 129] on icon at bounding box center [1073, 128] width 12 height 12
click at [1074, 128] on div at bounding box center [560, 544] width 1120 height 1088
click at [1075, 162] on icon at bounding box center [1073, 162] width 7 height 4
click at [1075, 162] on div at bounding box center [560, 544] width 1120 height 1088
click at [1073, 200] on icon at bounding box center [1073, 196] width 12 height 12
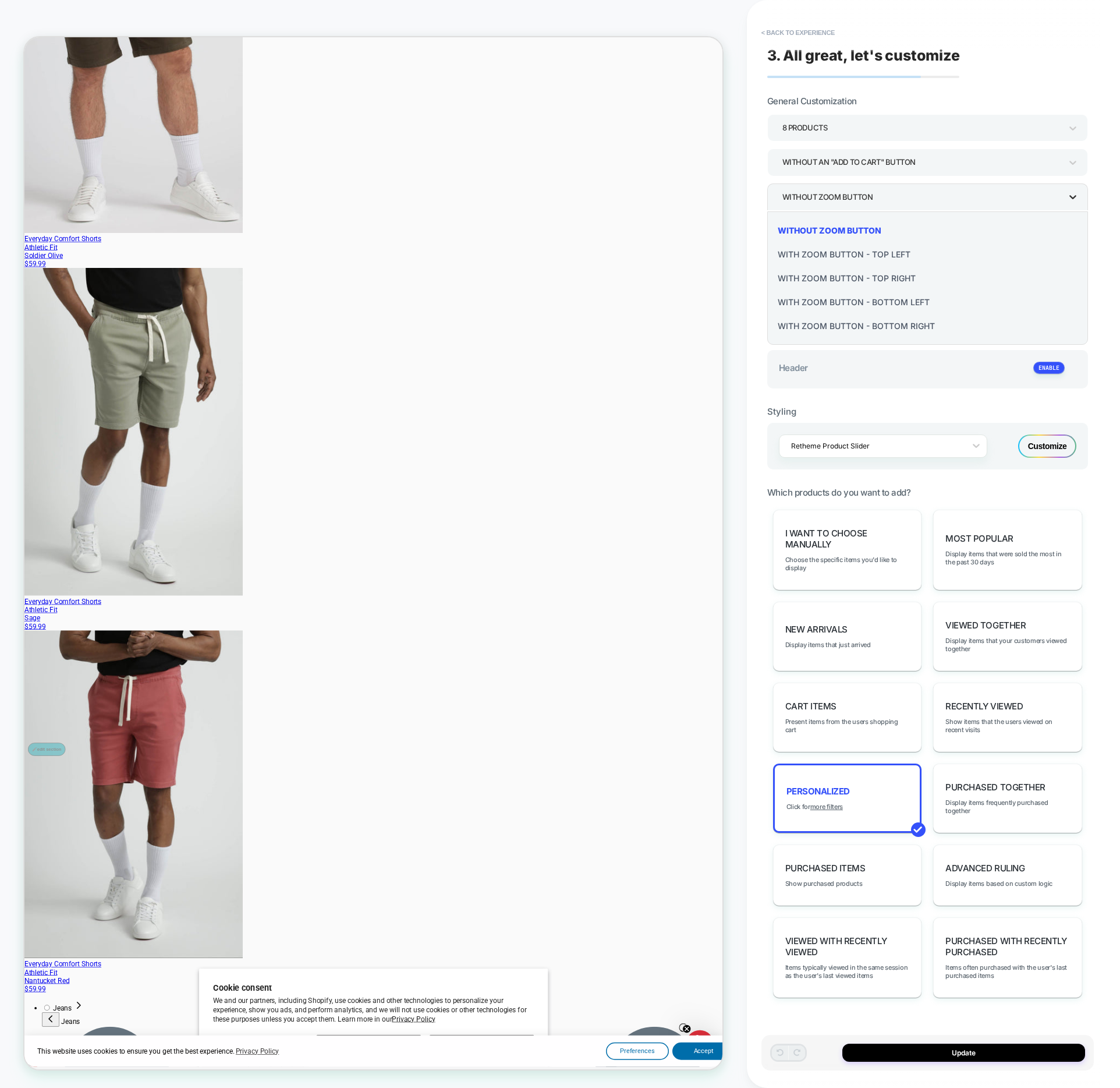
click at [1073, 200] on div at bounding box center [560, 544] width 1120 height 1088
click at [1073, 237] on icon at bounding box center [1073, 231] width 12 height 12
click at [1073, 238] on div at bounding box center [560, 544] width 1120 height 1088
click at [1073, 271] on icon at bounding box center [1073, 266] width 12 height 12
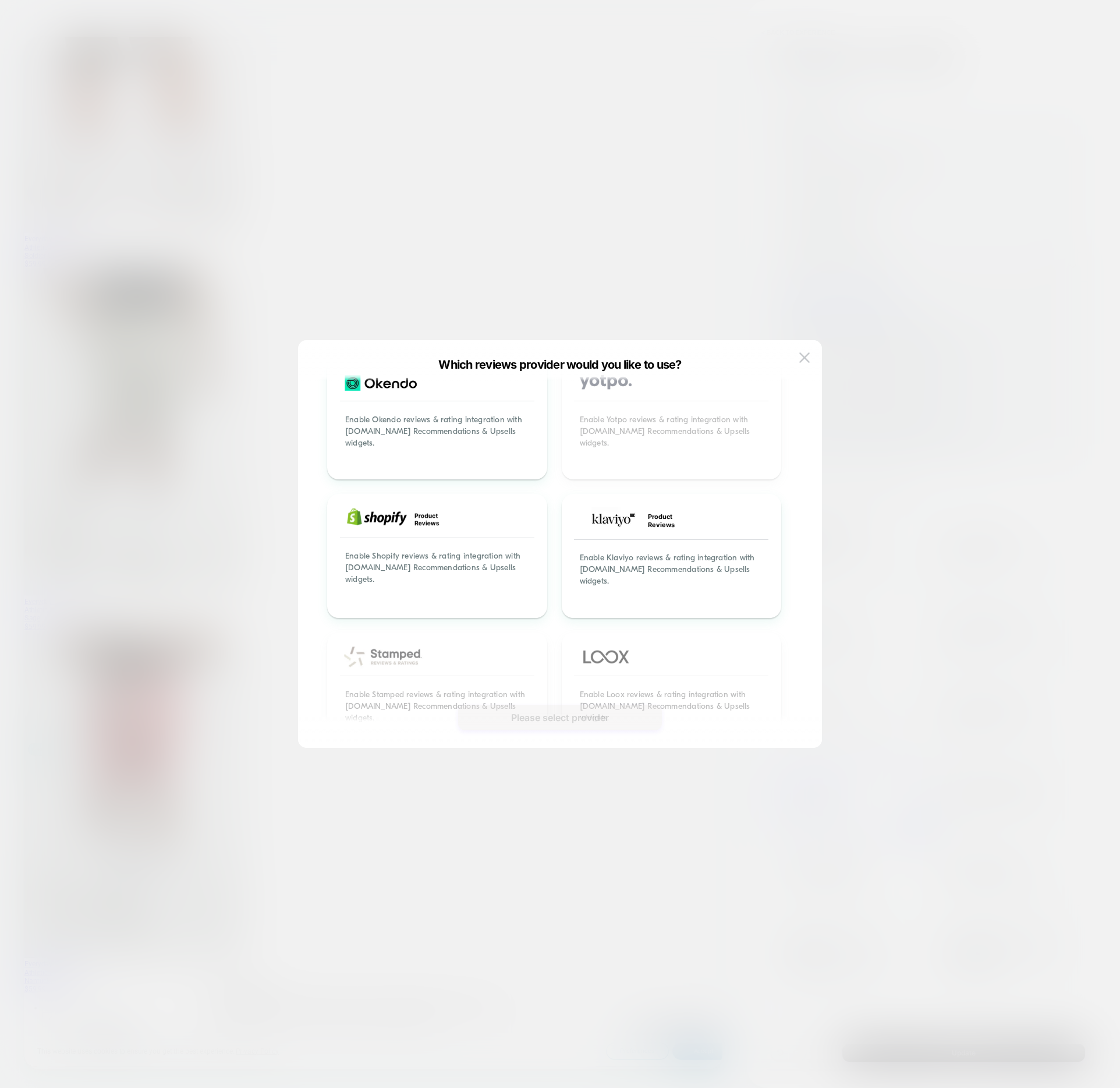
scroll to position [56, 0]
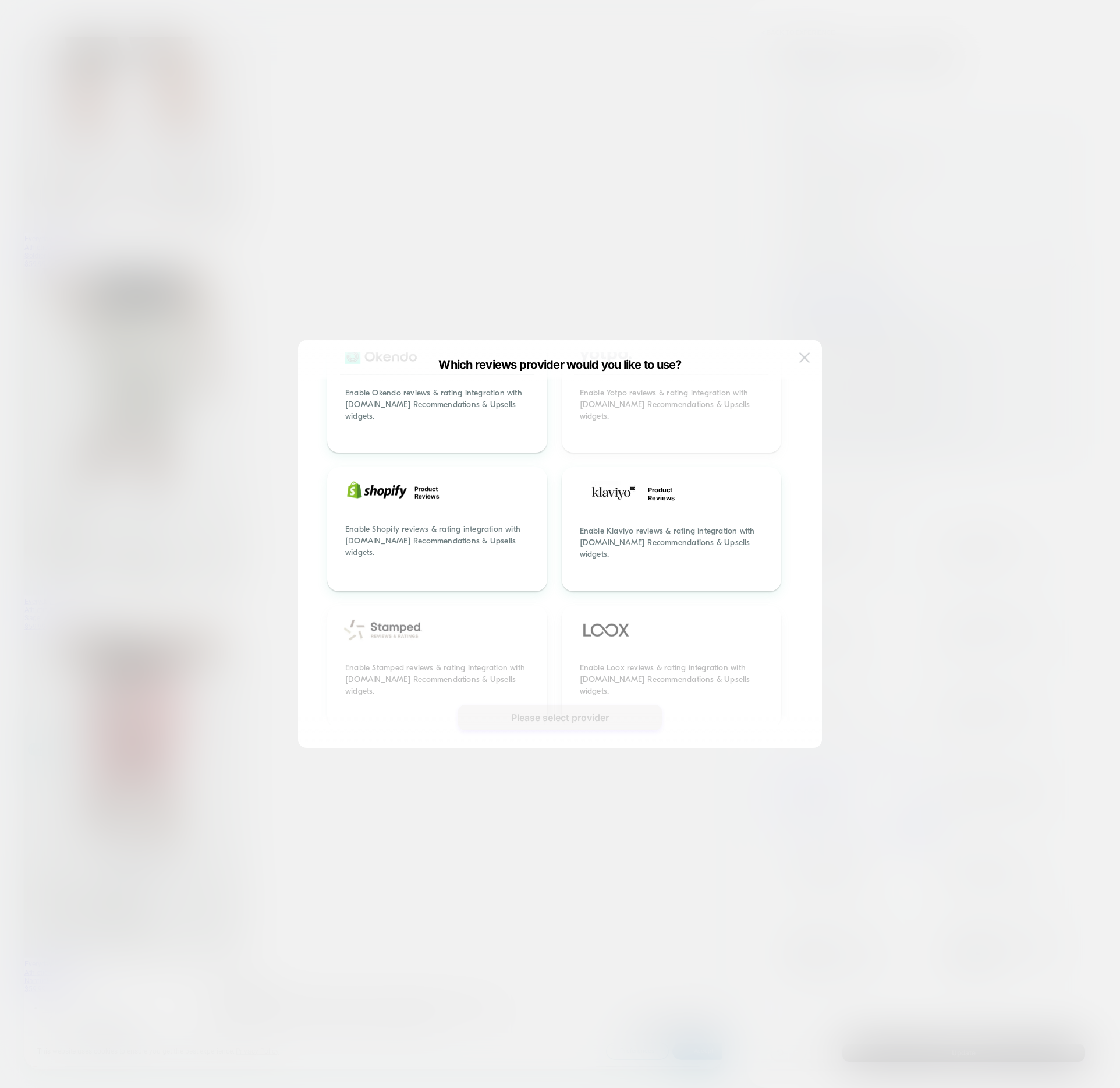
click at [806, 358] on img at bounding box center [805, 357] width 11 height 10
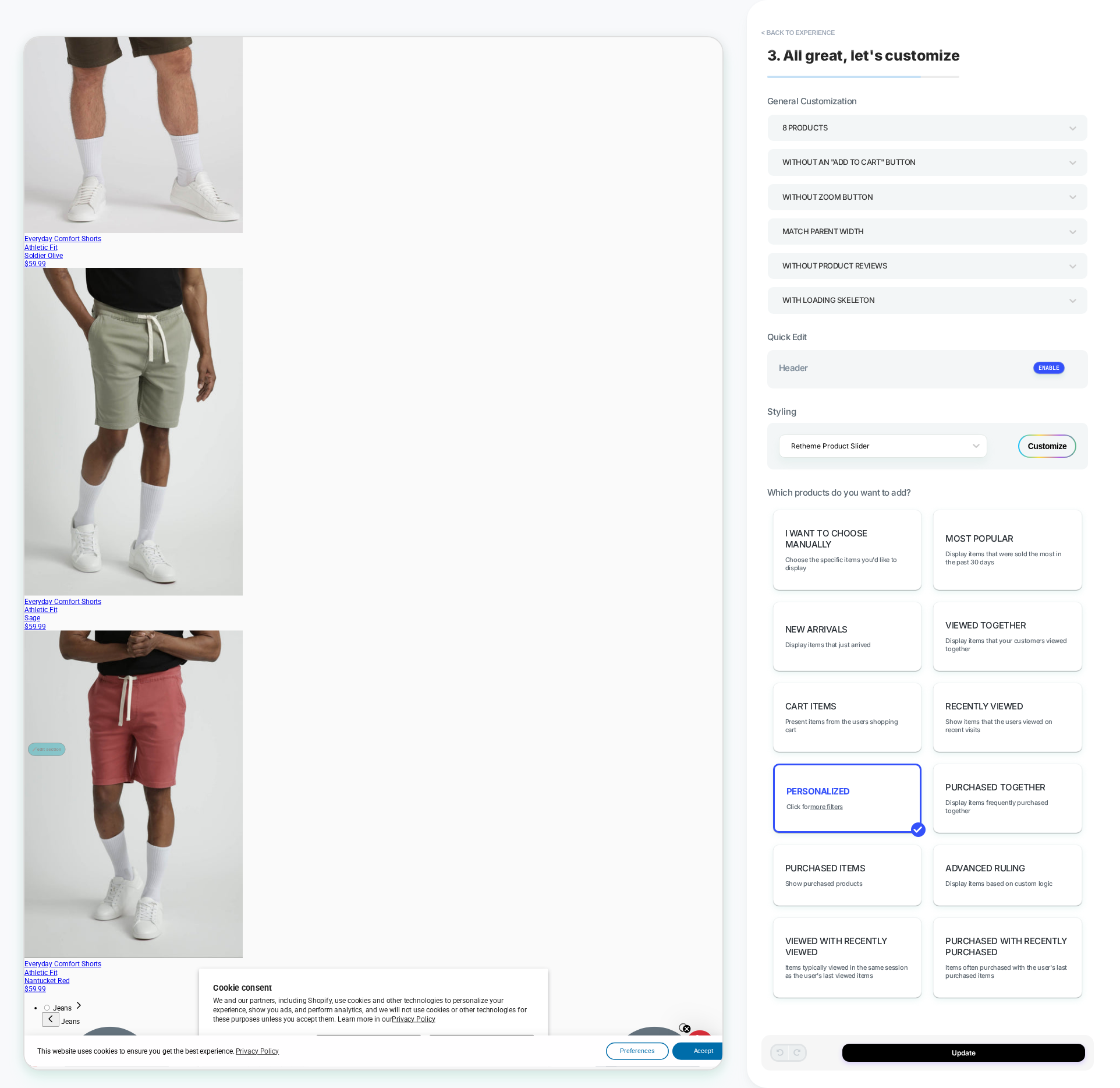
click at [1072, 81] on div "**********" at bounding box center [927, 544] width 333 height 1065
click at [1053, 452] on div "Customize" at bounding box center [1047, 446] width 58 height 23
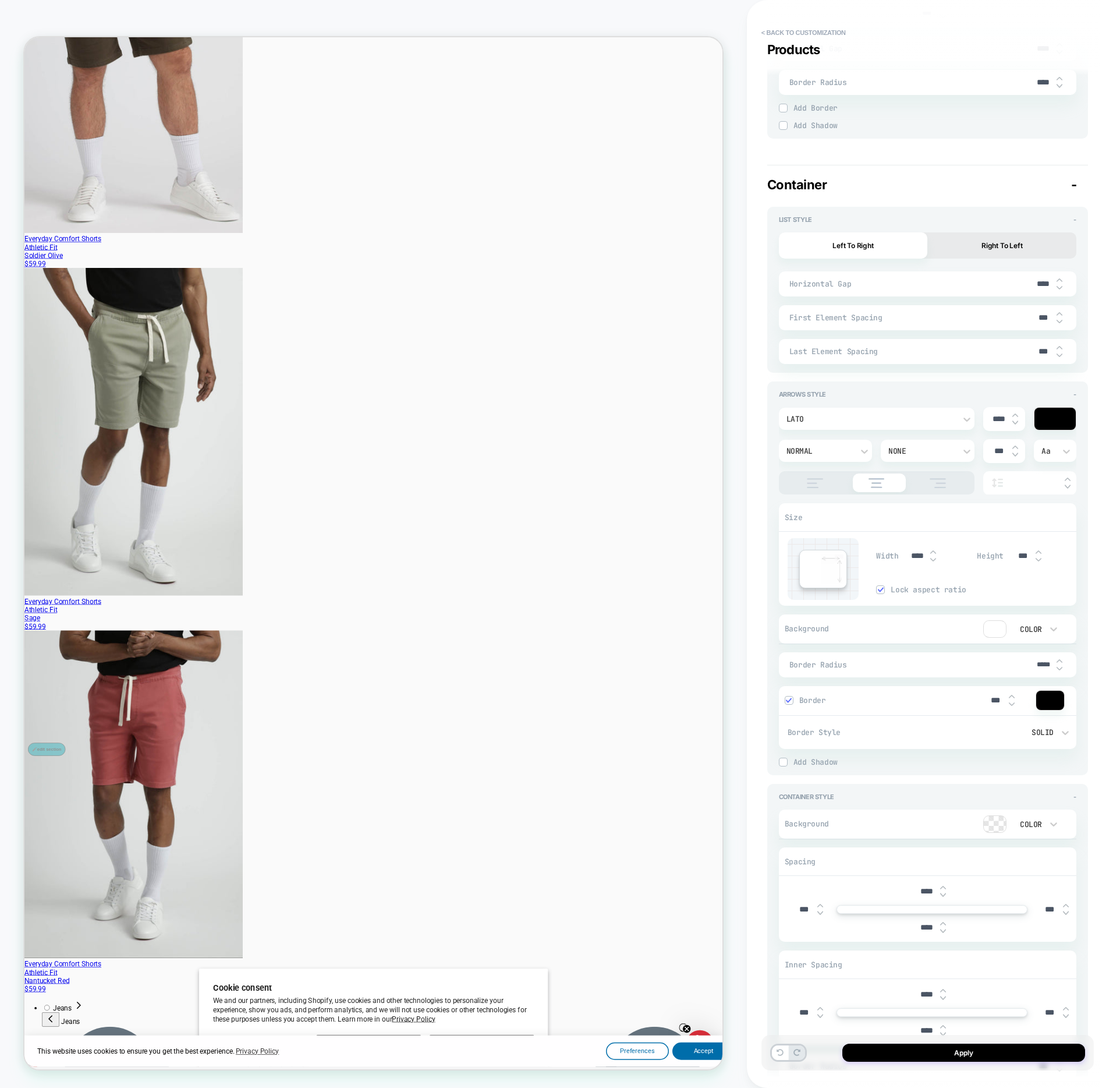
scroll to position [1675, 0]
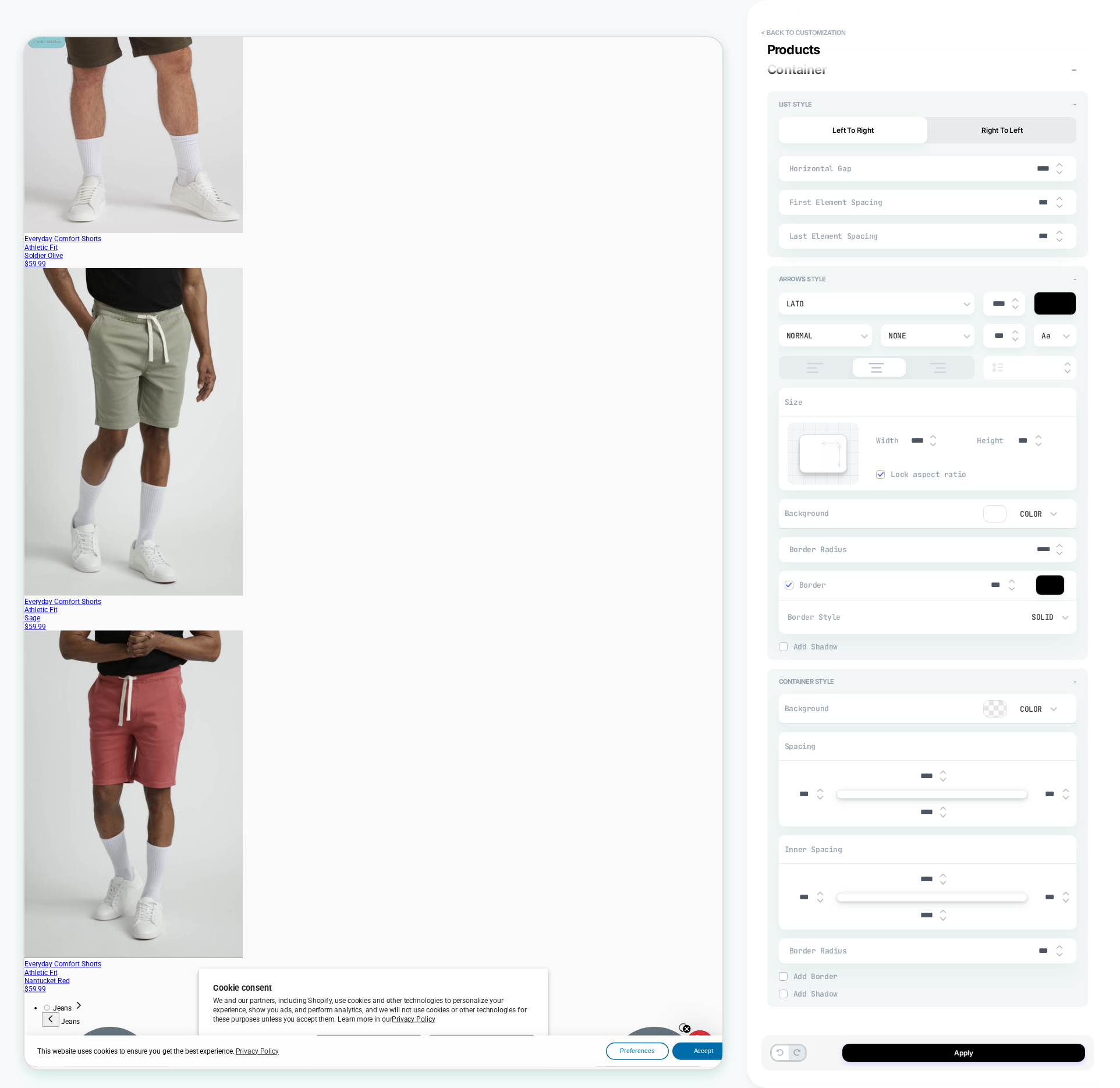
type textarea "*"
click at [812, 23] on button "< Back to customization" at bounding box center [804, 32] width 96 height 19
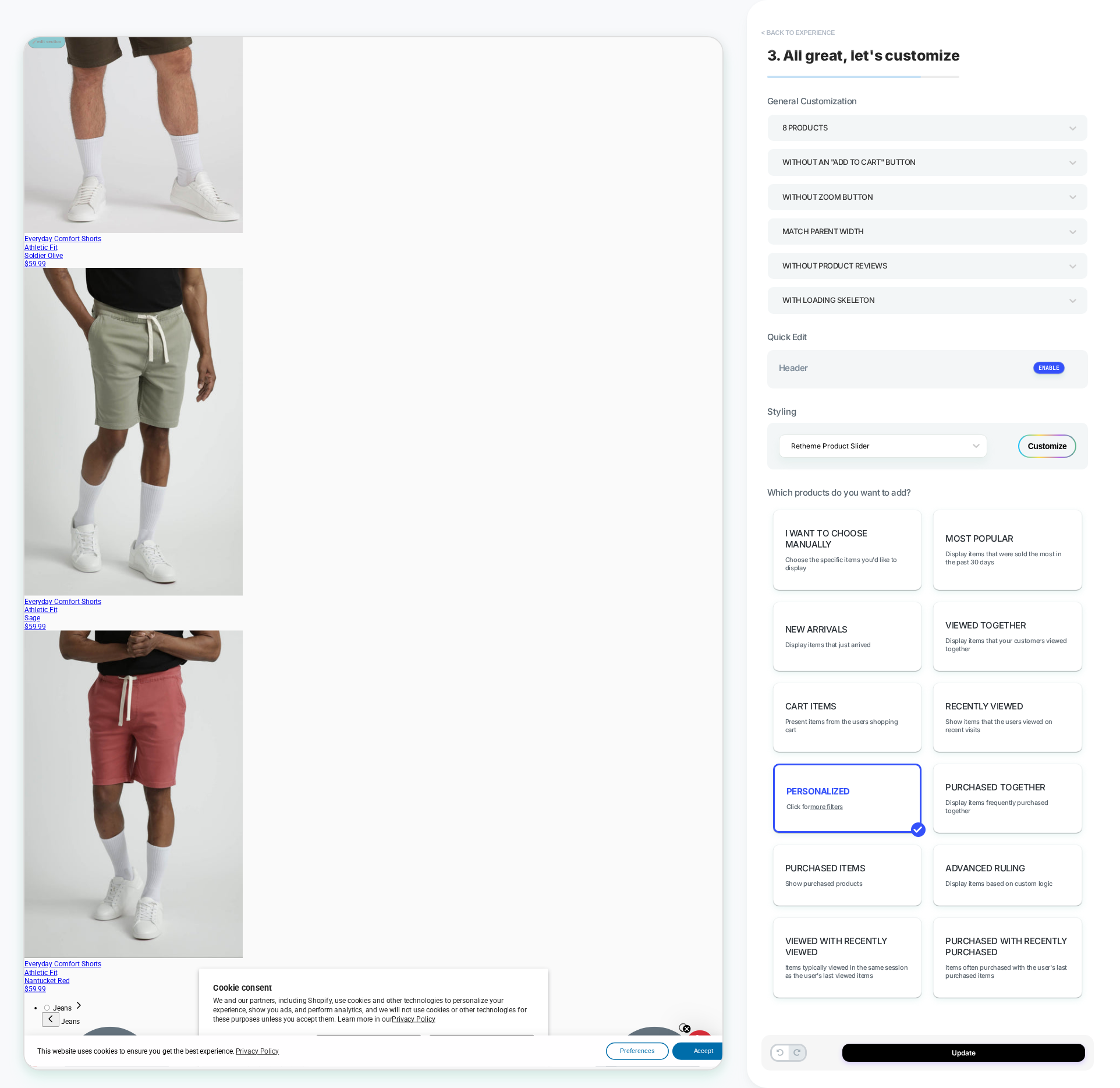
click at [777, 28] on button "< Back to experience" at bounding box center [798, 32] width 85 height 19
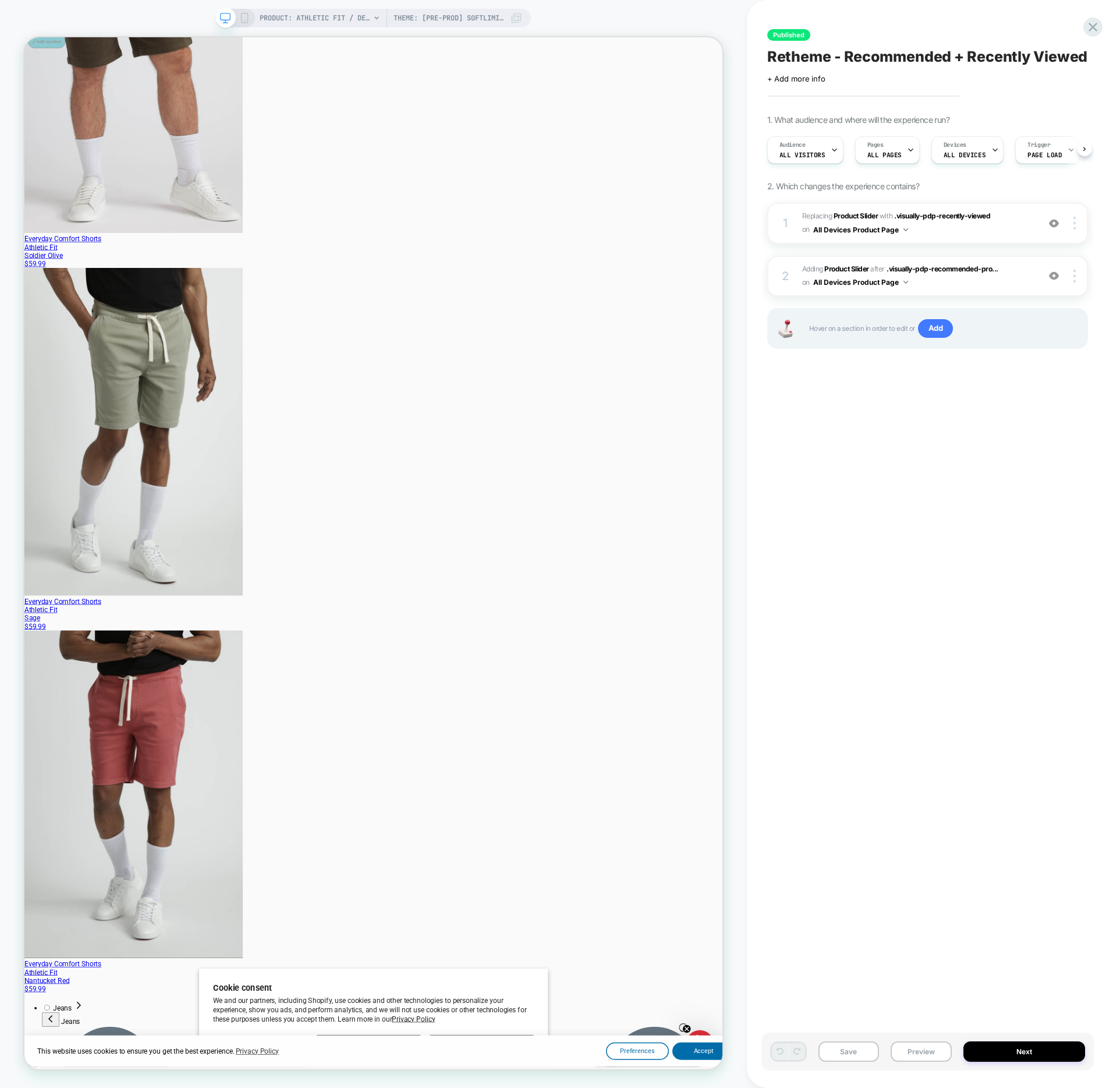
scroll to position [0, 1]
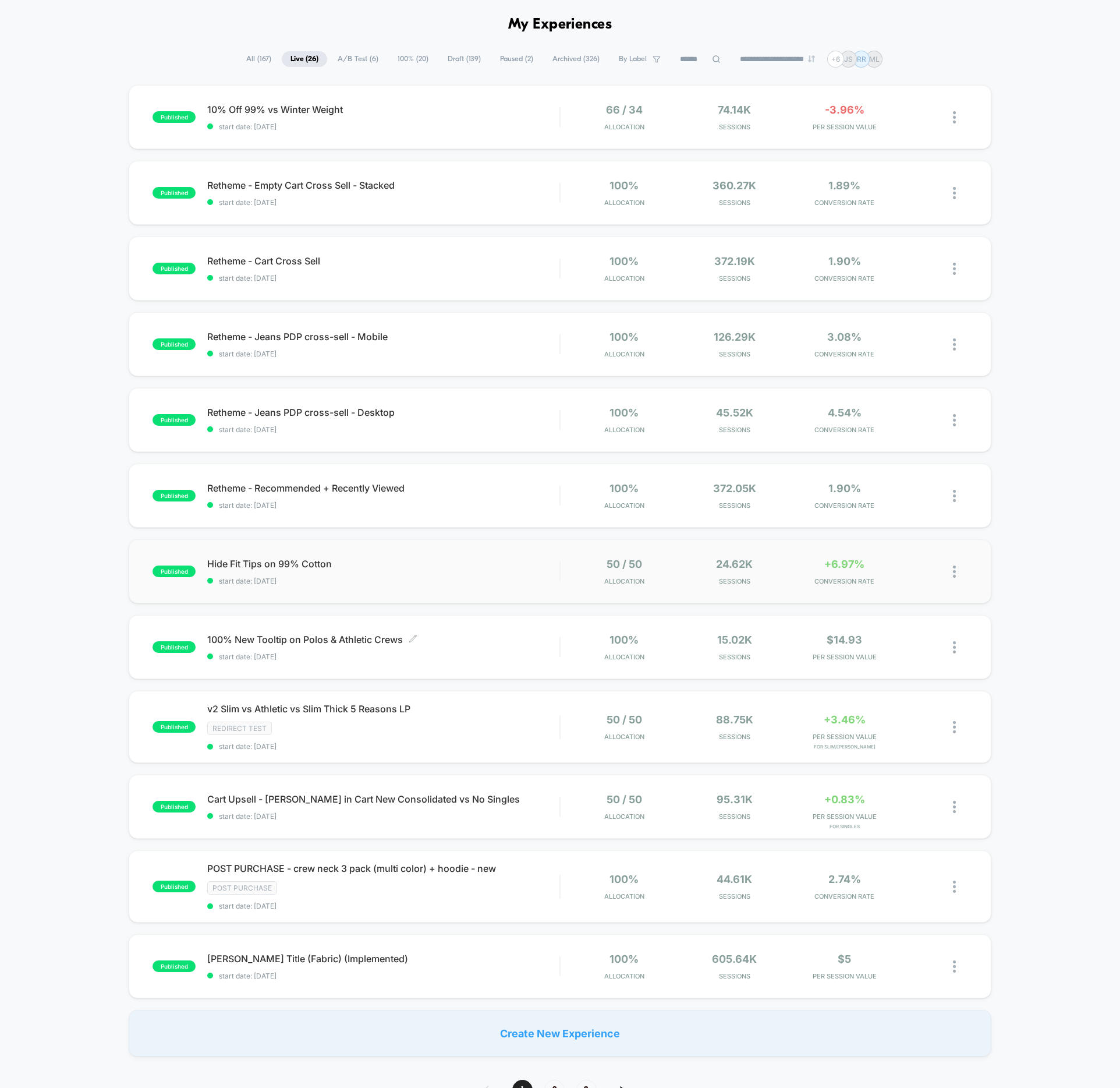
scroll to position [279, 0]
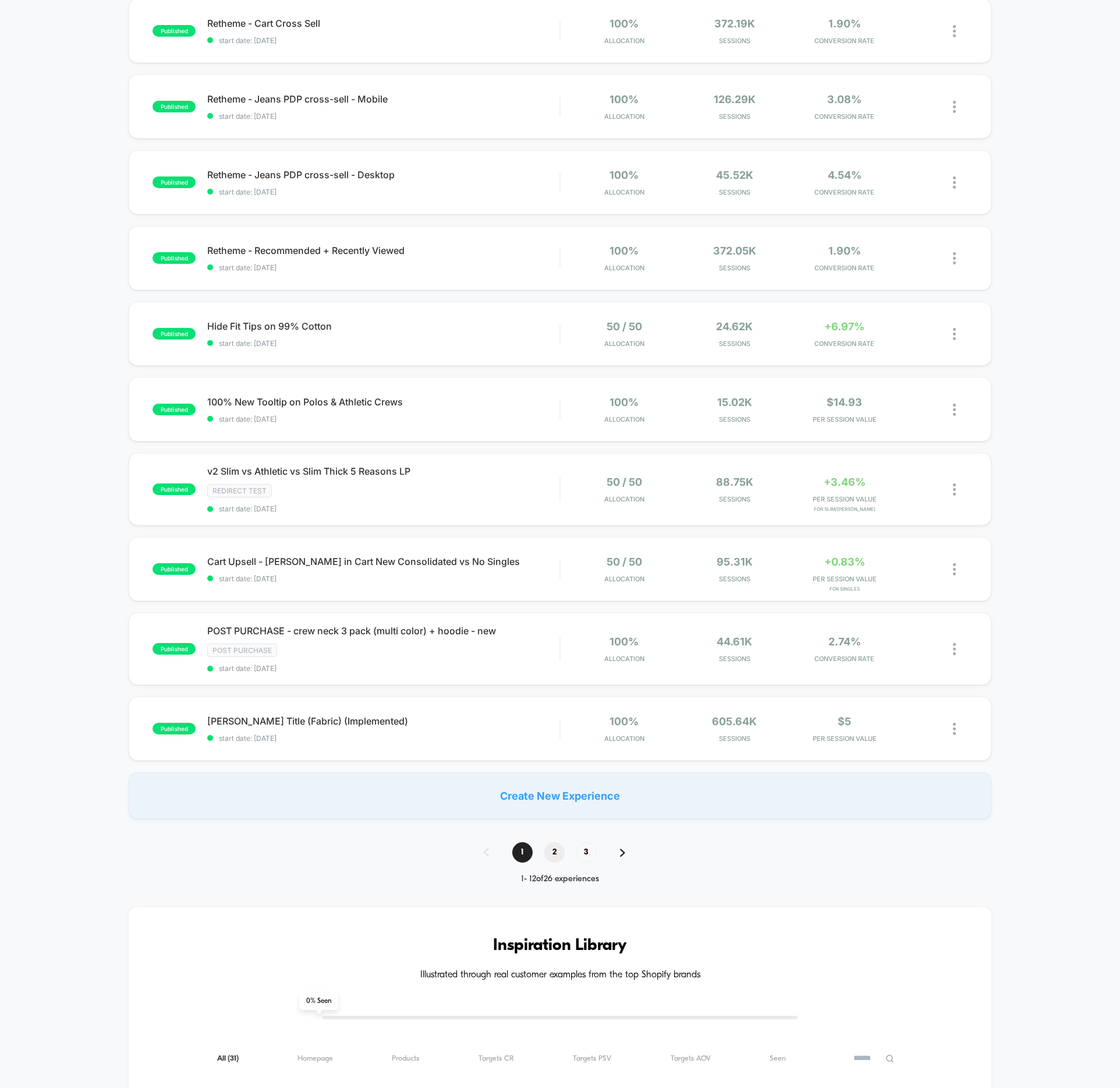
click at [553, 846] on span "2" at bounding box center [555, 852] width 21 height 21
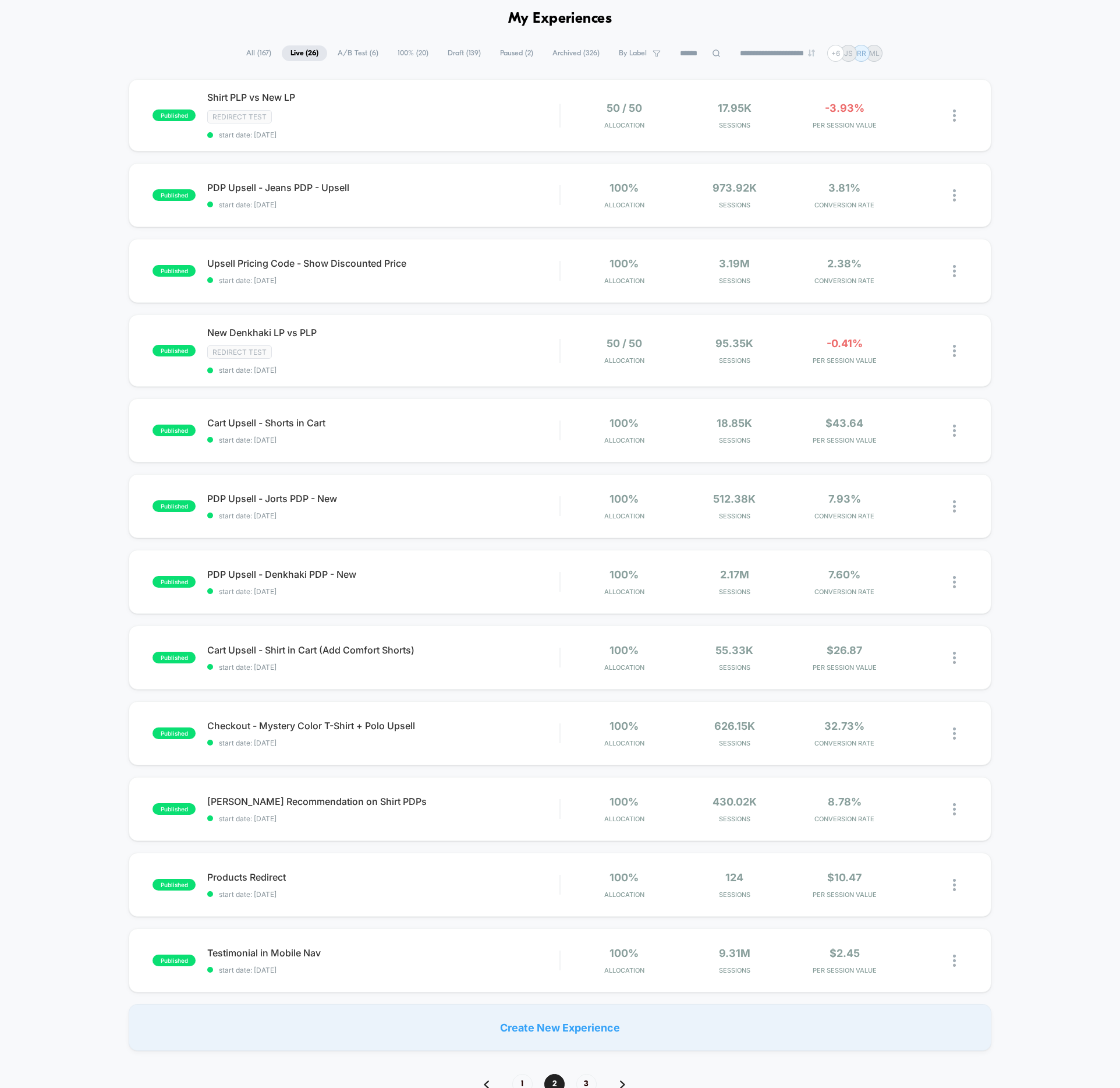
scroll to position [111, 0]
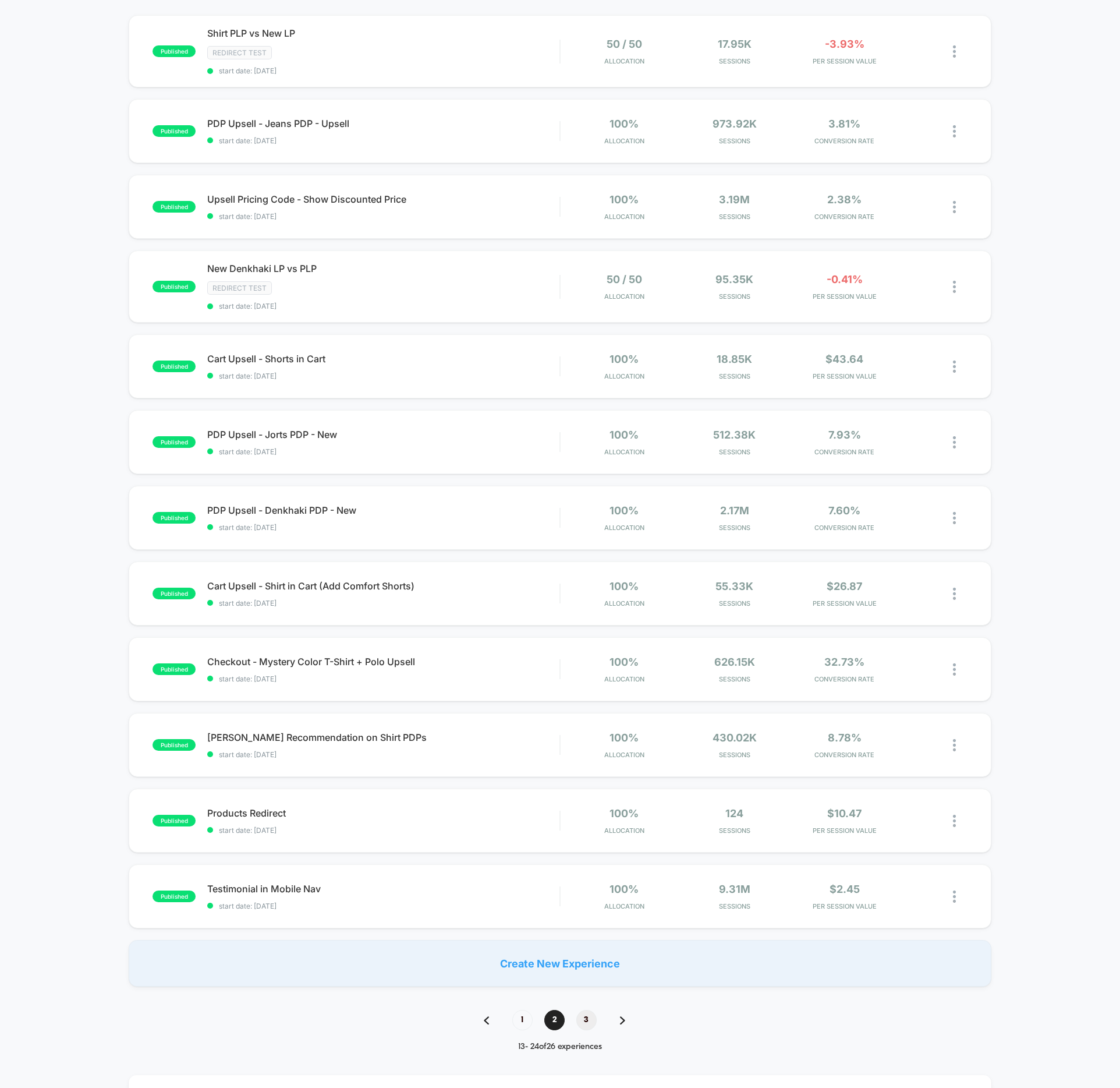
click at [586, 1021] on span "3" at bounding box center [586, 1019] width 21 height 21
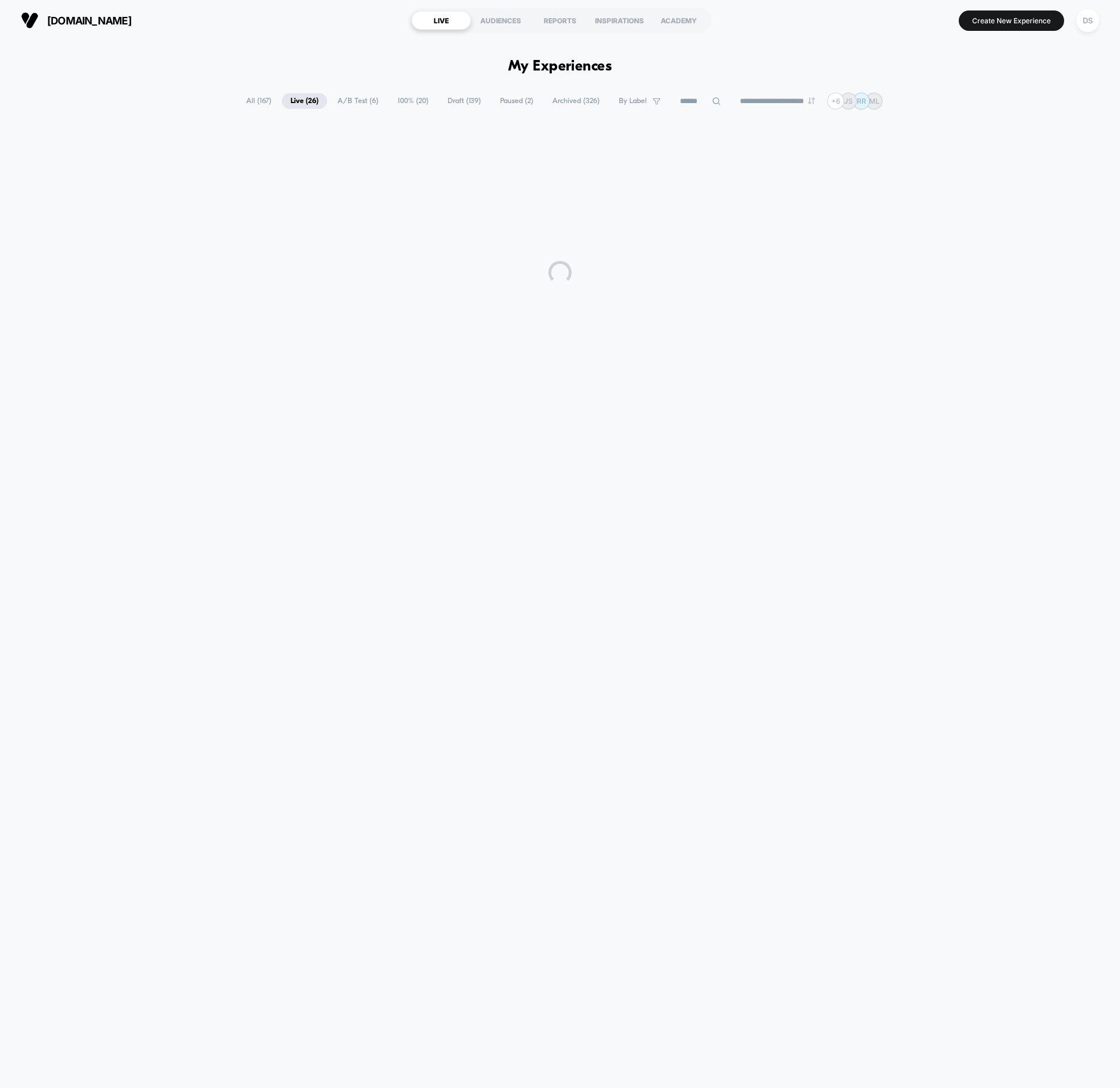
scroll to position [0, 0]
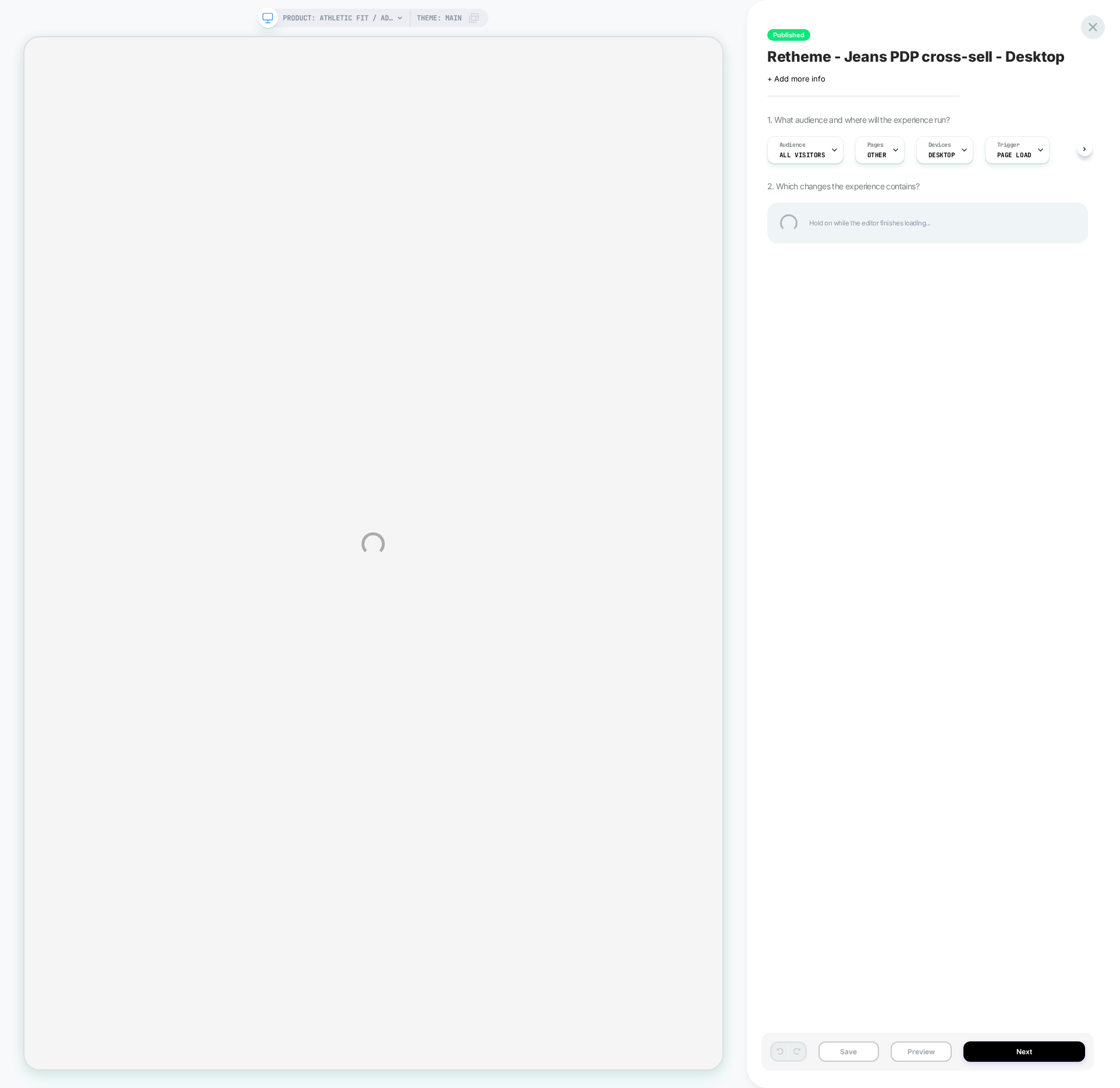
click at [1096, 23] on div at bounding box center [1093, 27] width 24 height 24
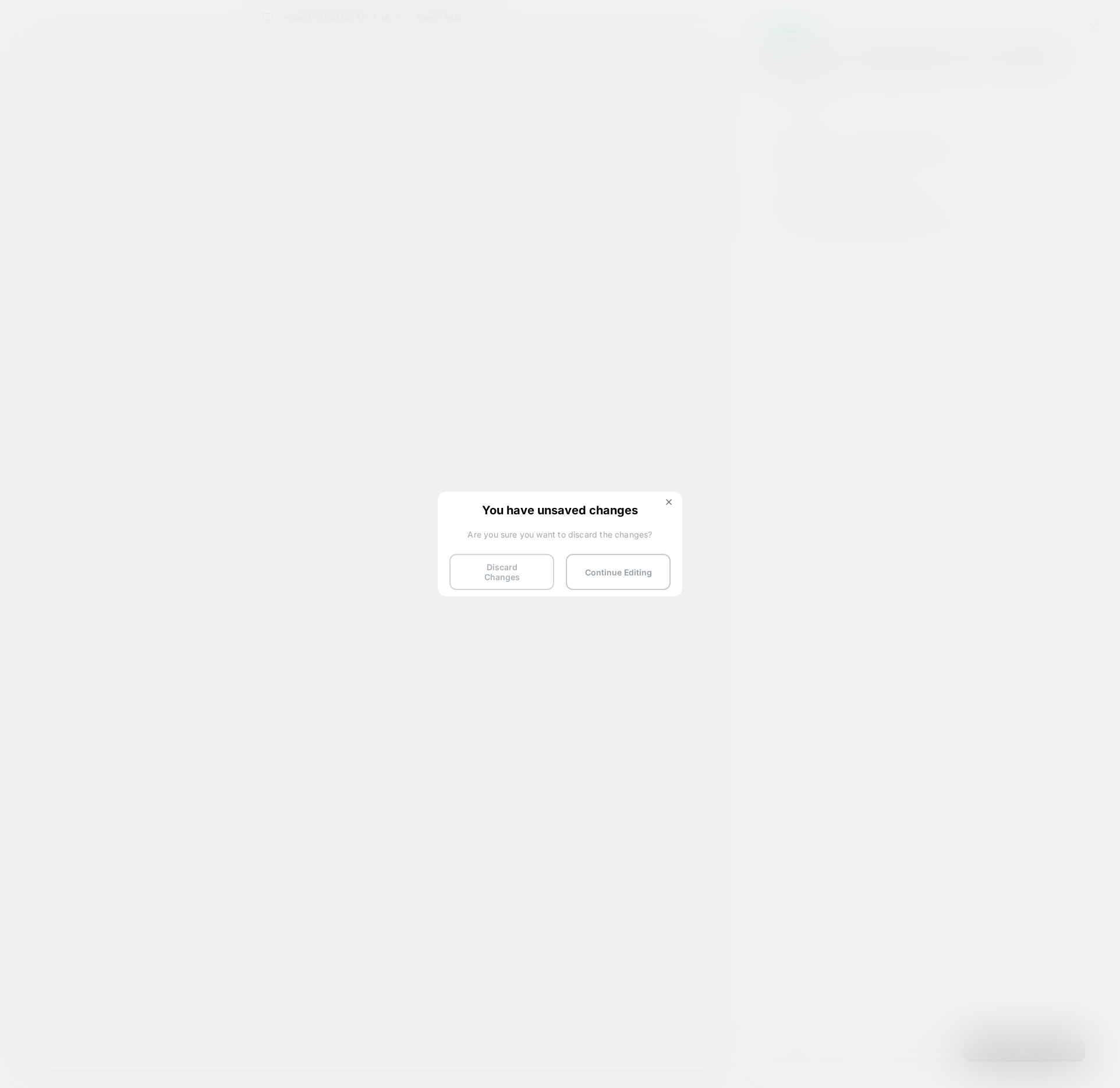
click at [531, 573] on button "Discard Changes" at bounding box center [502, 572] width 105 height 36
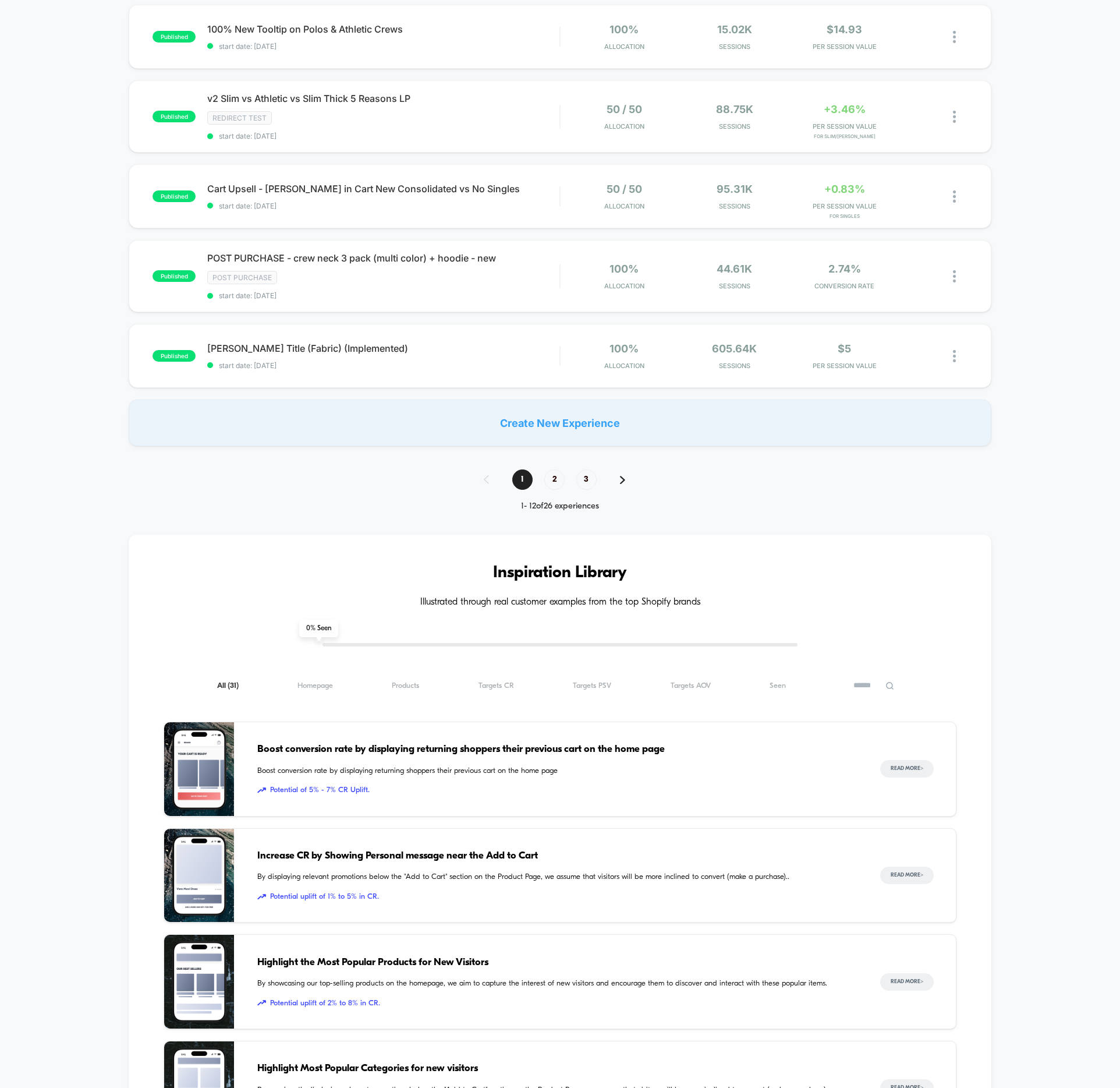
scroll to position [479, 0]
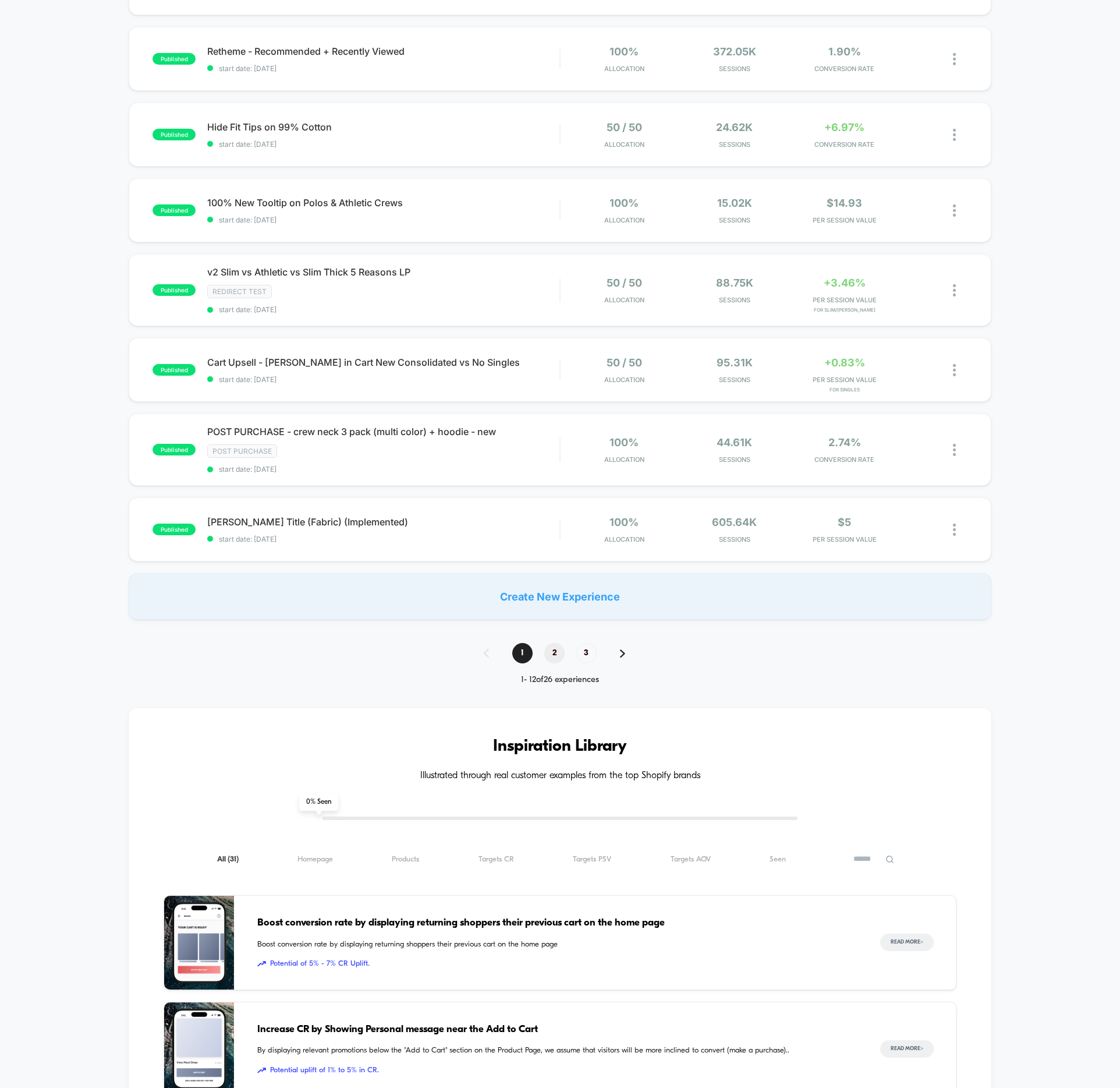
click at [555, 653] on span "2" at bounding box center [555, 653] width 21 height 21
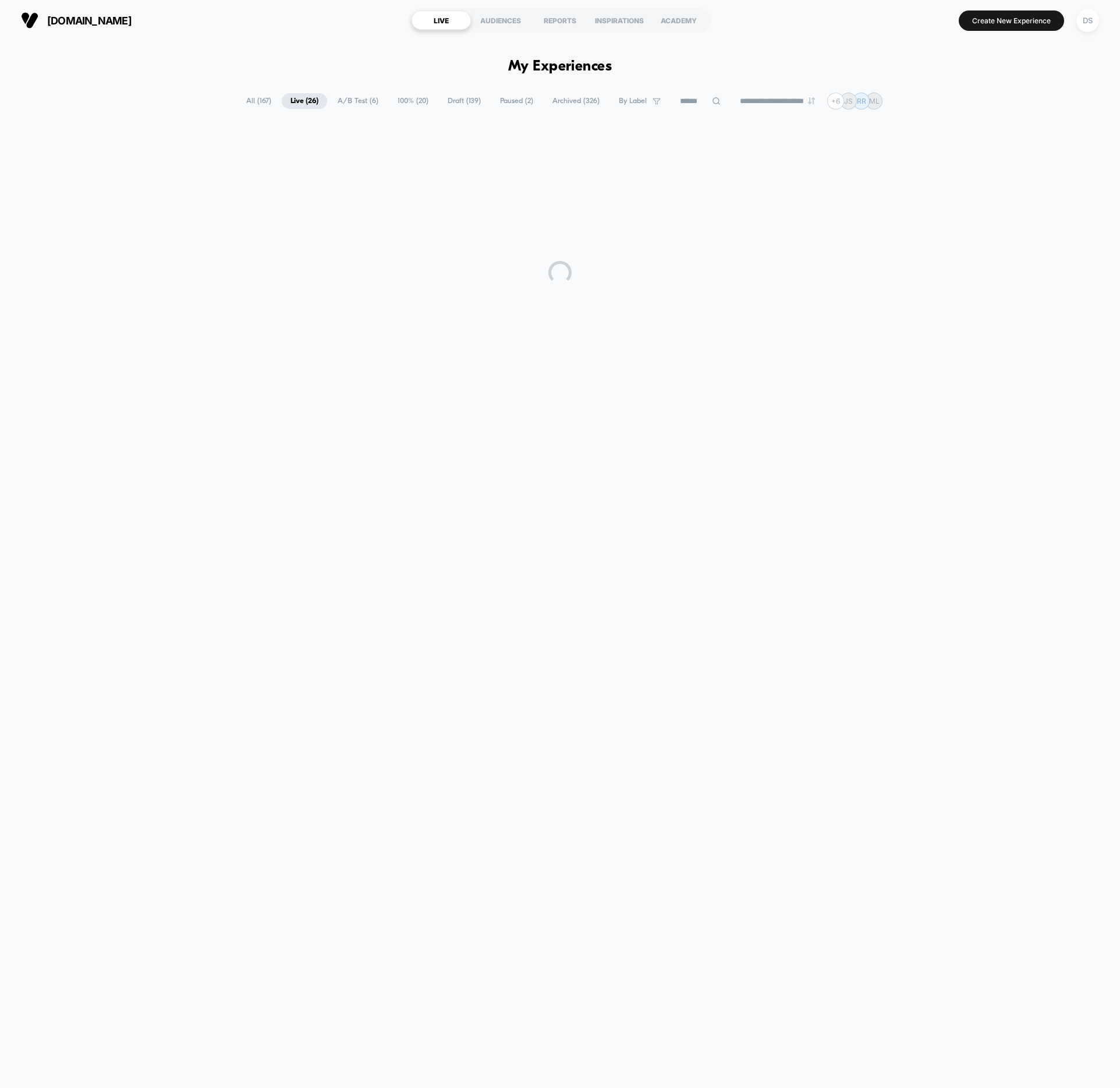
scroll to position [0, 0]
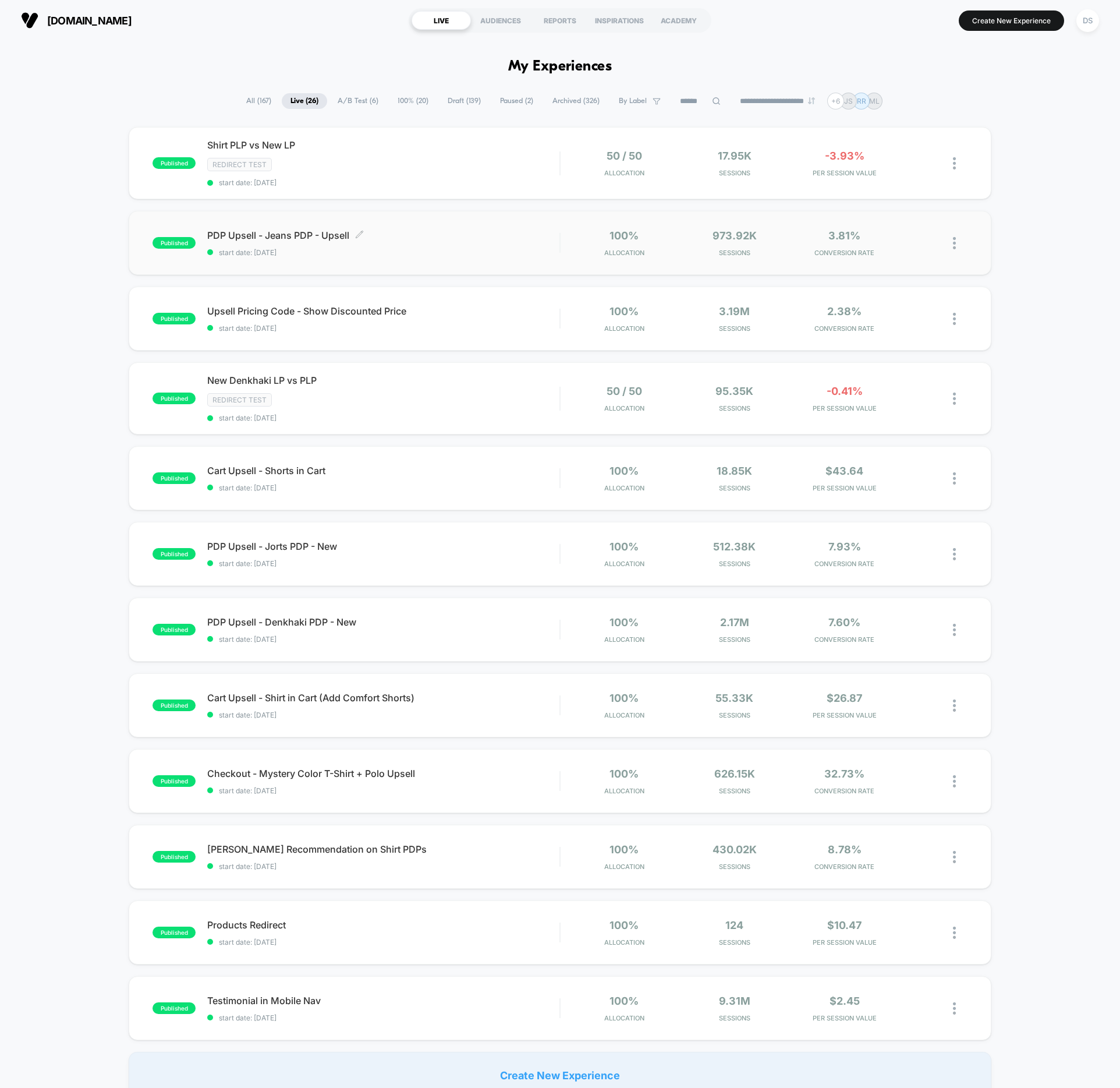
click at [304, 234] on span "PDP Upsell - Jeans PDP - Upsell Click to edit experience details" at bounding box center [383, 235] width 352 height 12
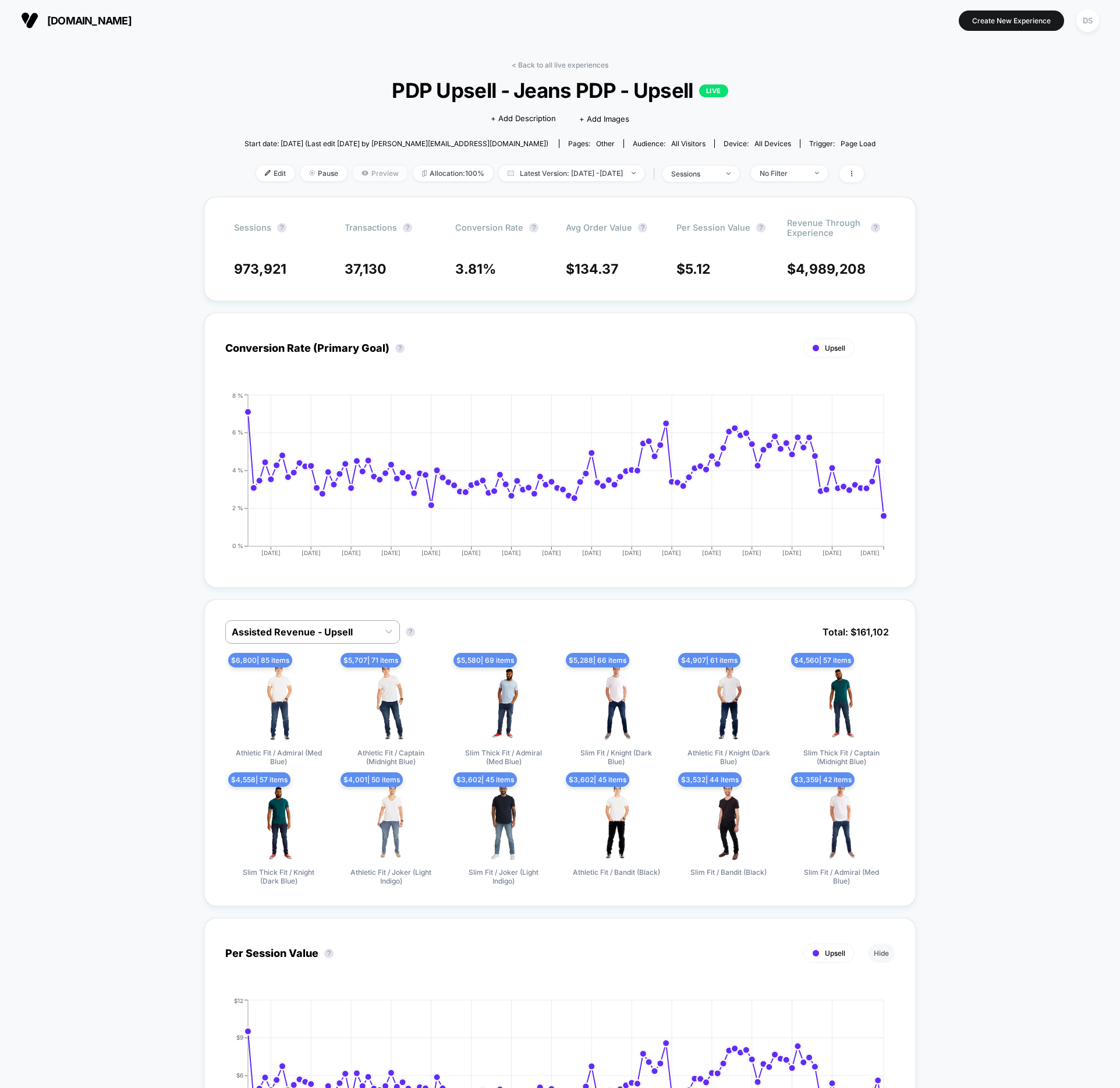
click at [358, 176] on span "Preview" at bounding box center [380, 173] width 54 height 16
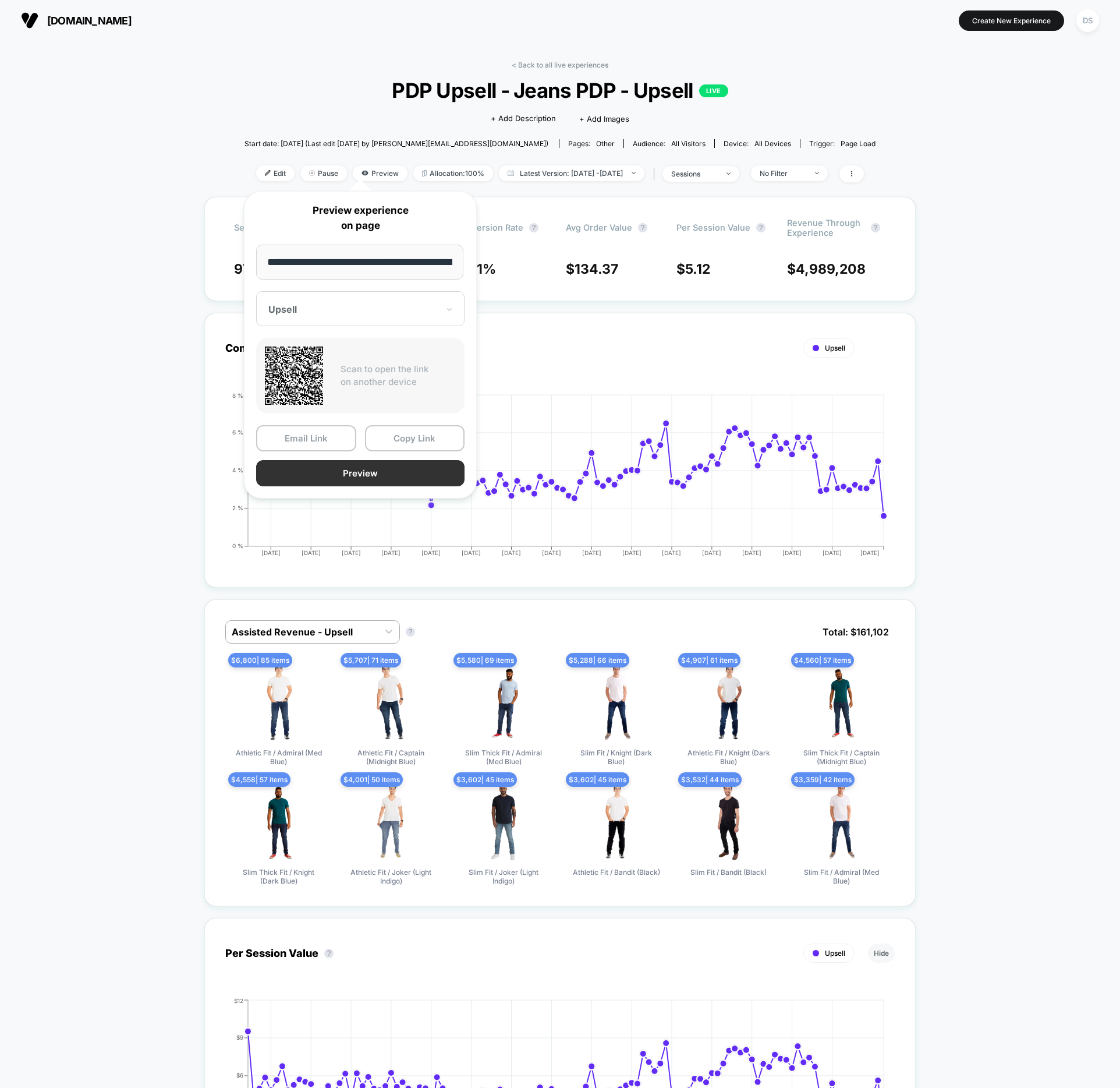
click at [372, 473] on button "Preview" at bounding box center [360, 473] width 209 height 26
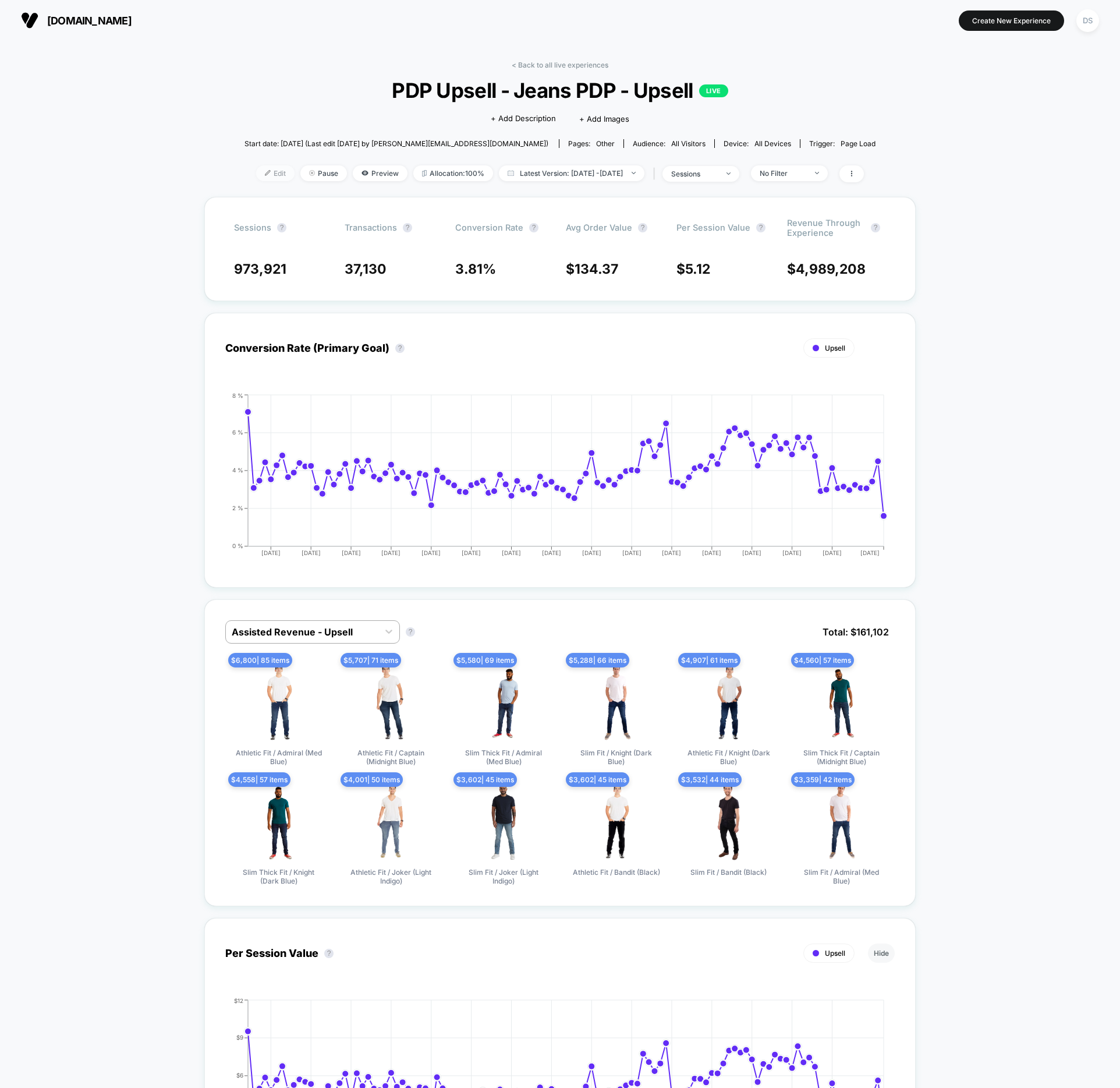
click at [256, 166] on span "Edit" at bounding box center [275, 173] width 38 height 16
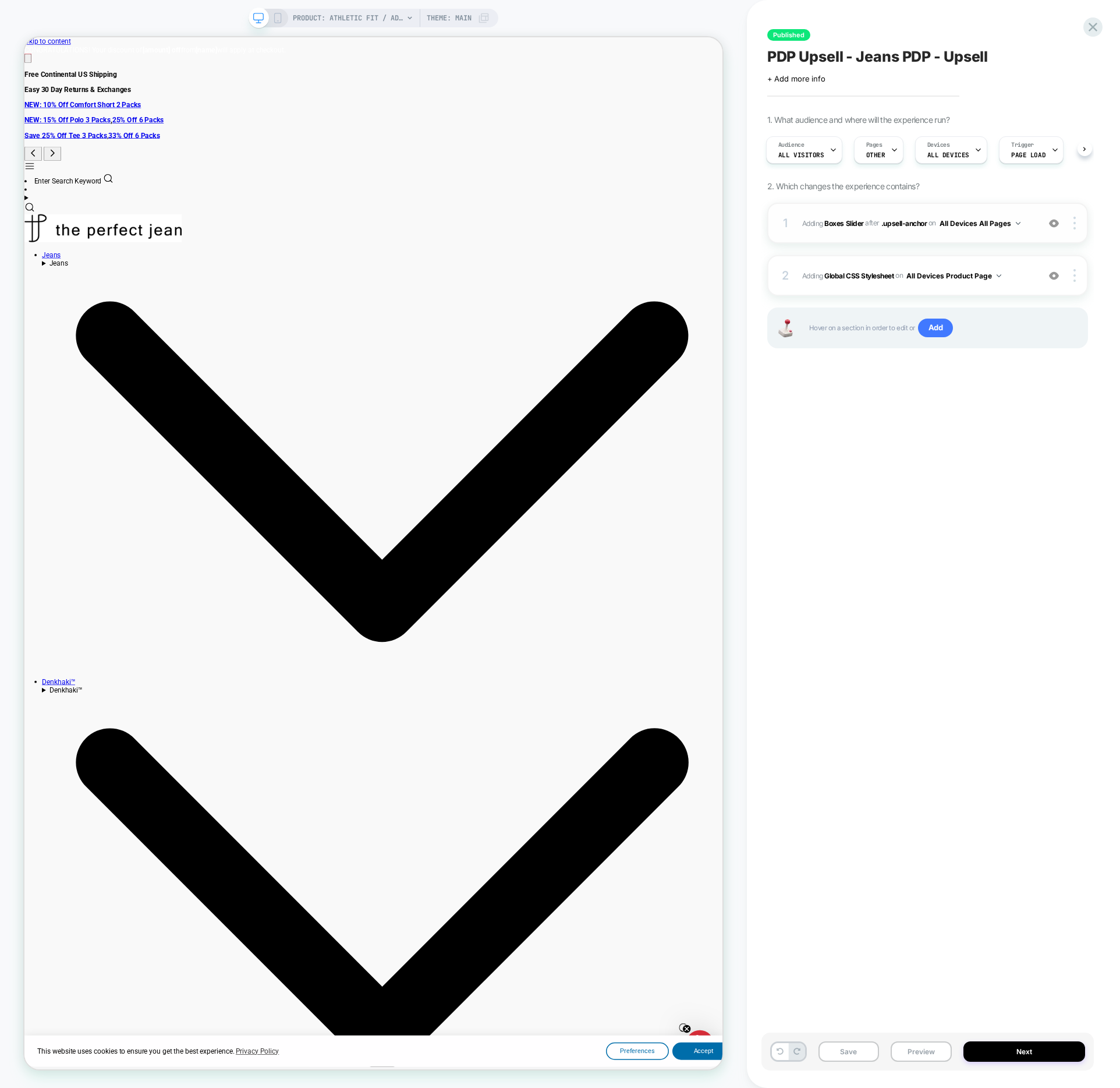
click at [987, 235] on div "1 #_loomi_addon_1692655741577_dup1748611390_dup1749571858_dup1750440284 Adding …" at bounding box center [928, 223] width 321 height 41
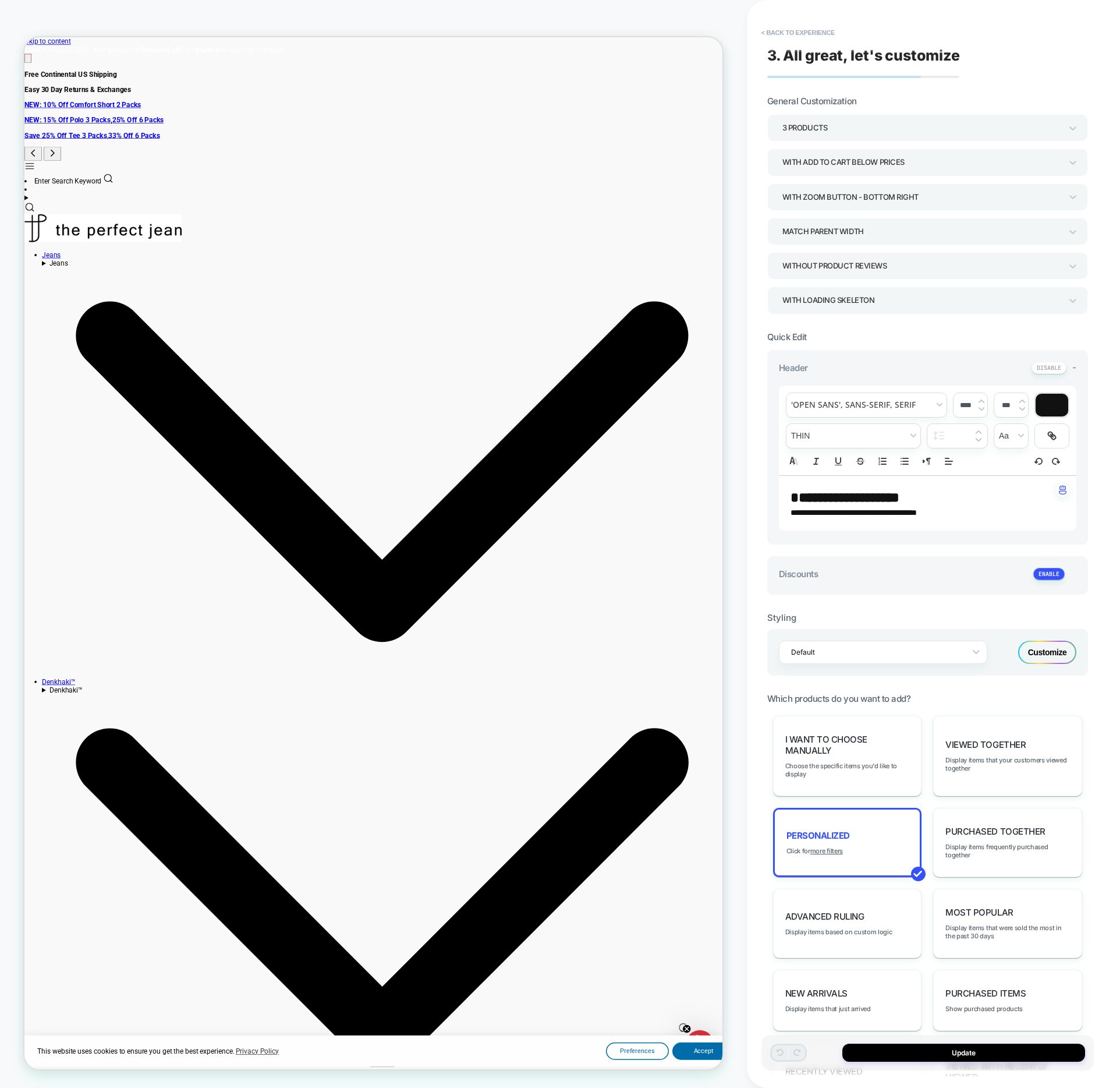
scroll to position [441, 0]
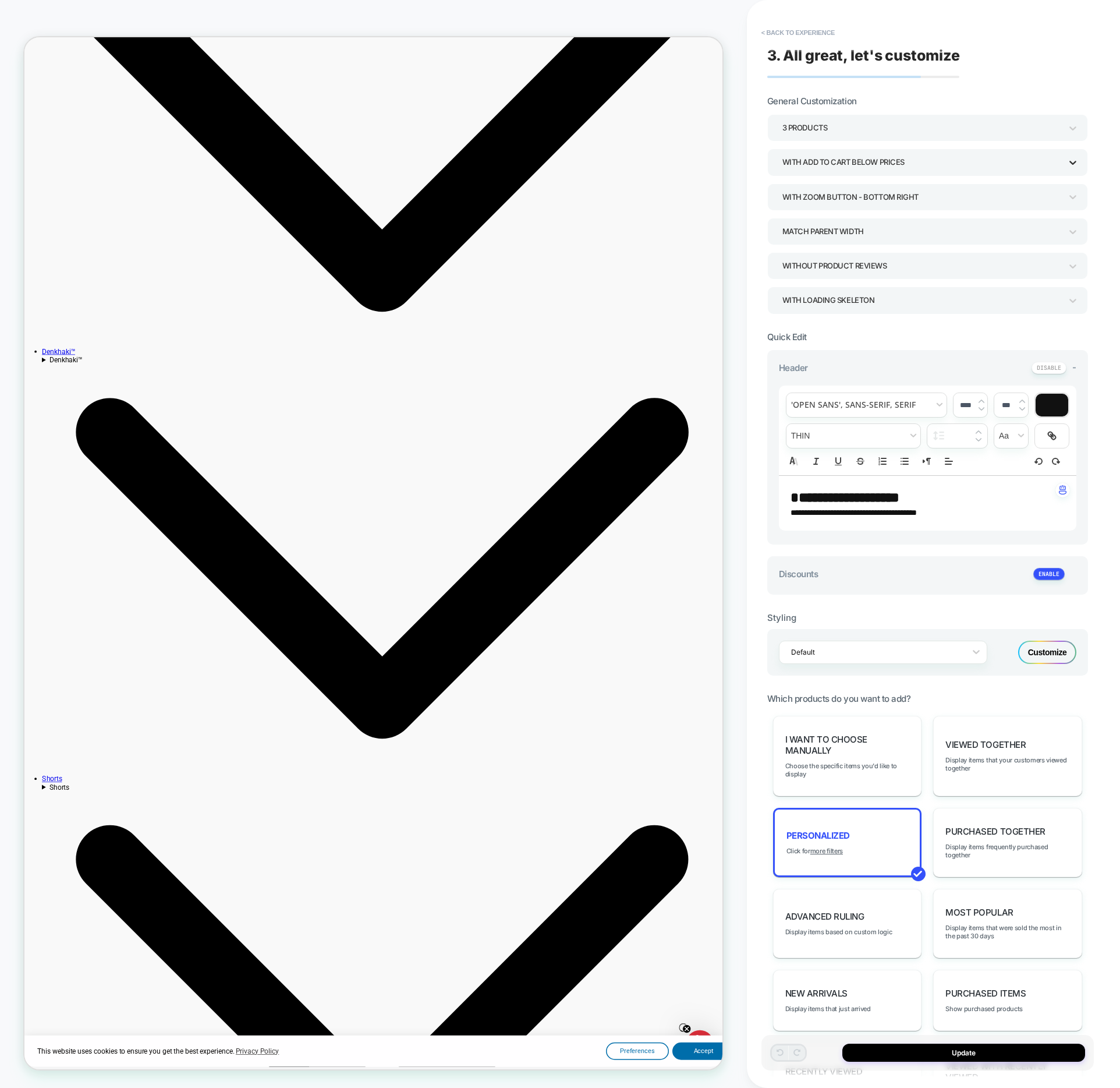
click at [1071, 161] on icon at bounding box center [1073, 162] width 12 height 12
click at [887, 267] on div "With add to cart below prices" at bounding box center [927, 267] width 311 height 24
click at [1058, 169] on div "With add to cart below prices" at bounding box center [922, 162] width 279 height 16
click at [1108, 470] on div at bounding box center [560, 544] width 1120 height 1088
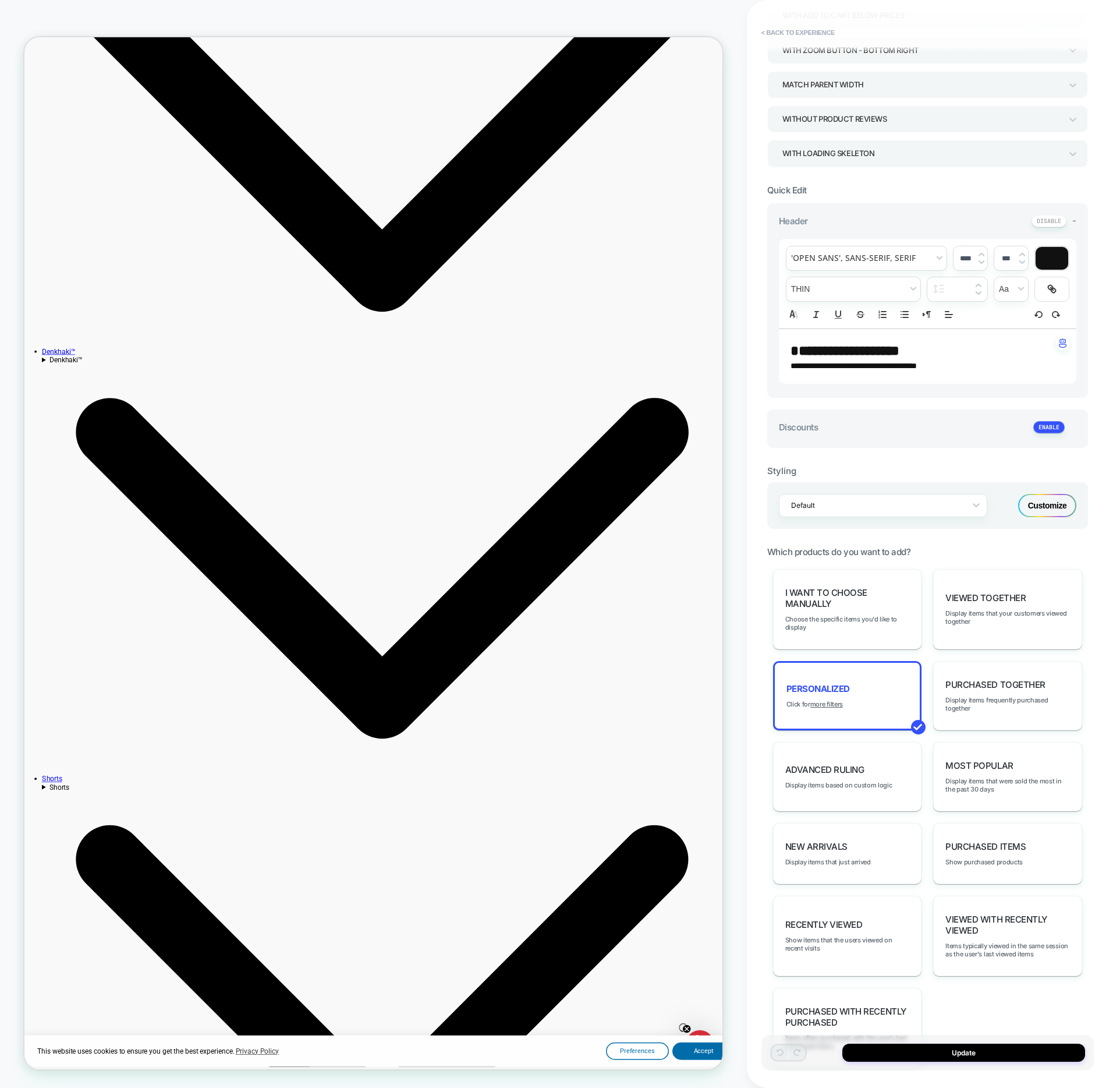
scroll to position [201, 0]
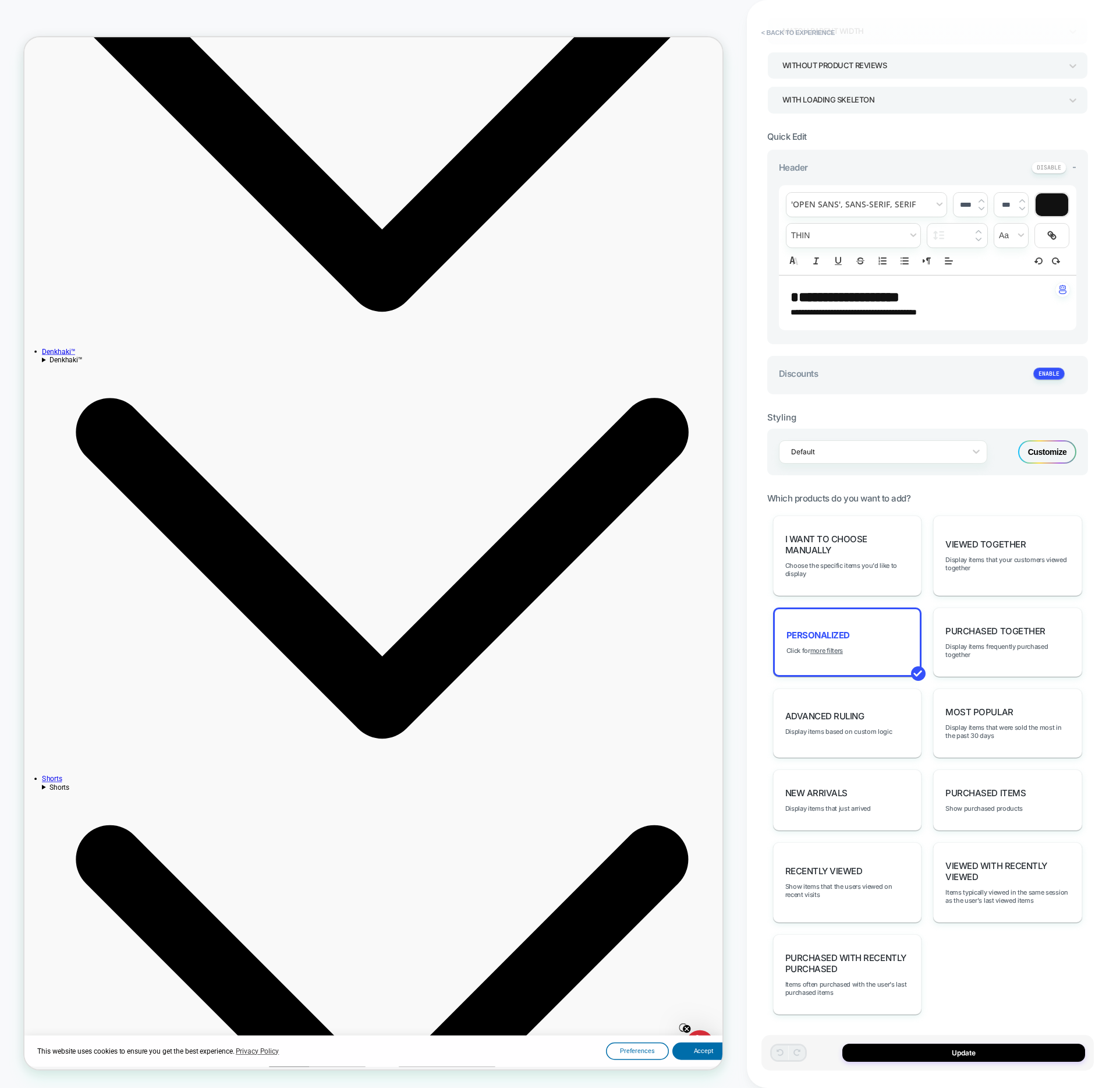
click at [1044, 459] on div "Customize" at bounding box center [1047, 452] width 58 height 23
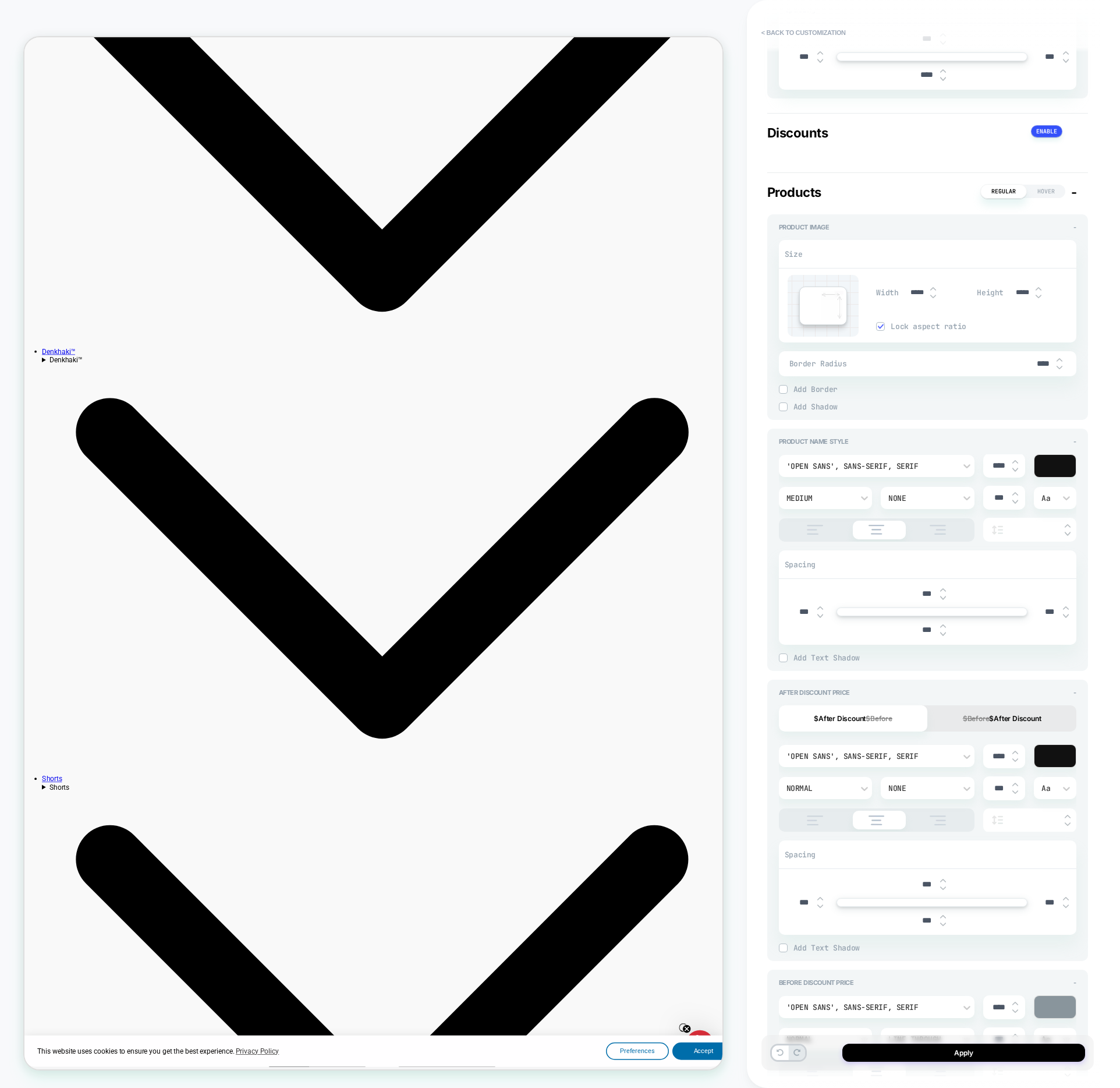
scroll to position [0, 0]
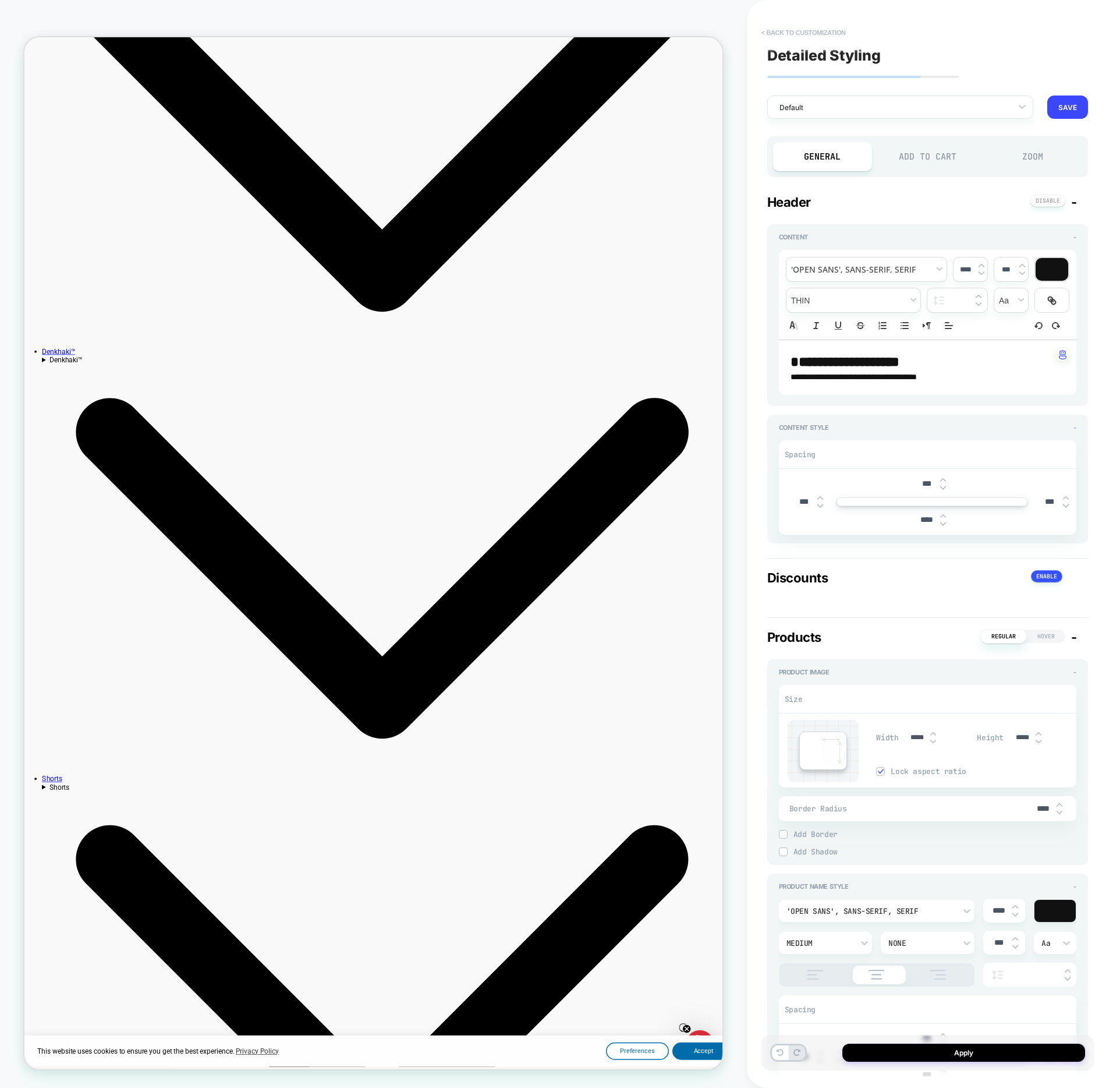
click at [782, 31] on button "< Back to customization" at bounding box center [804, 32] width 96 height 19
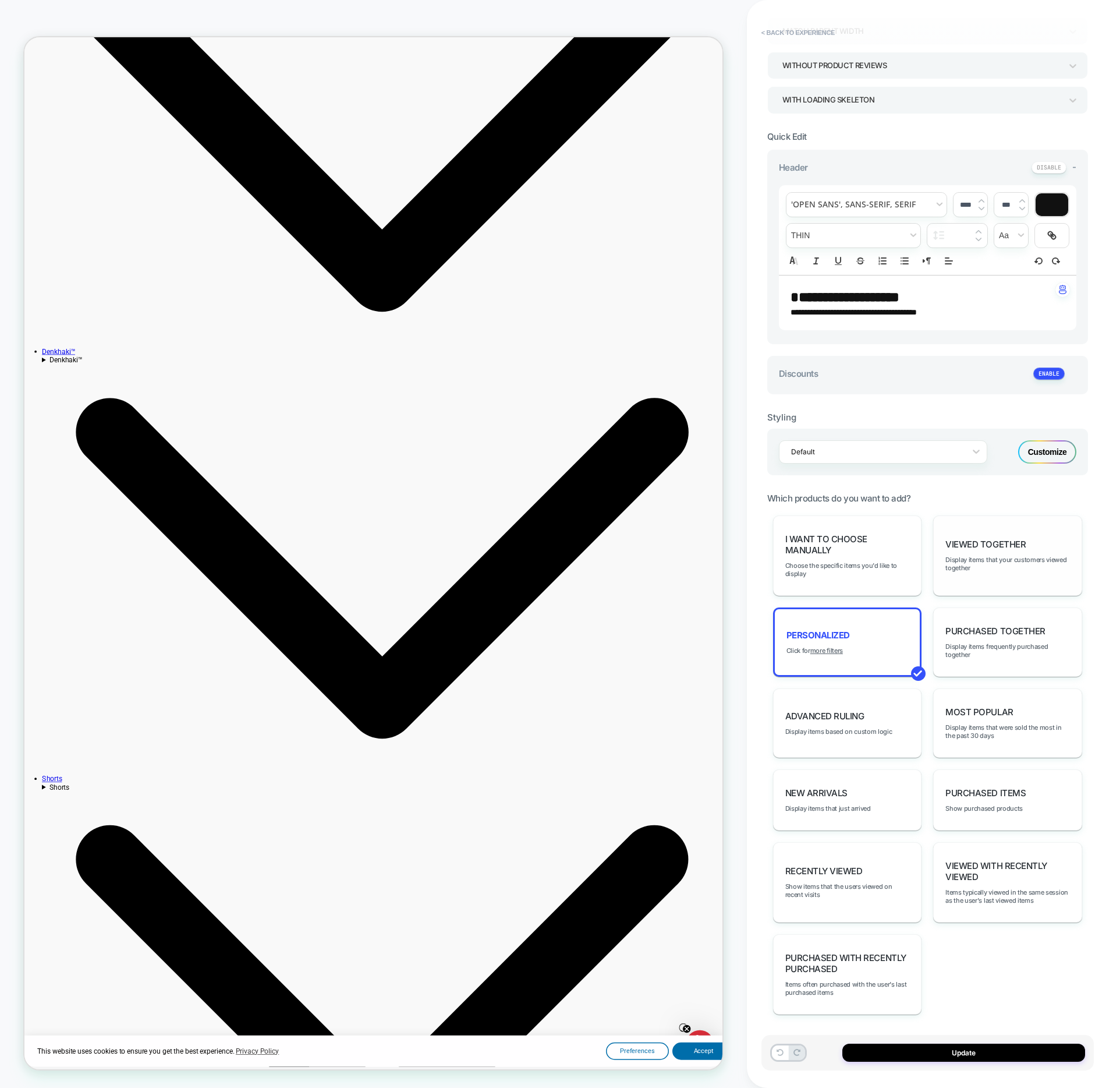
scroll to position [195, 0]
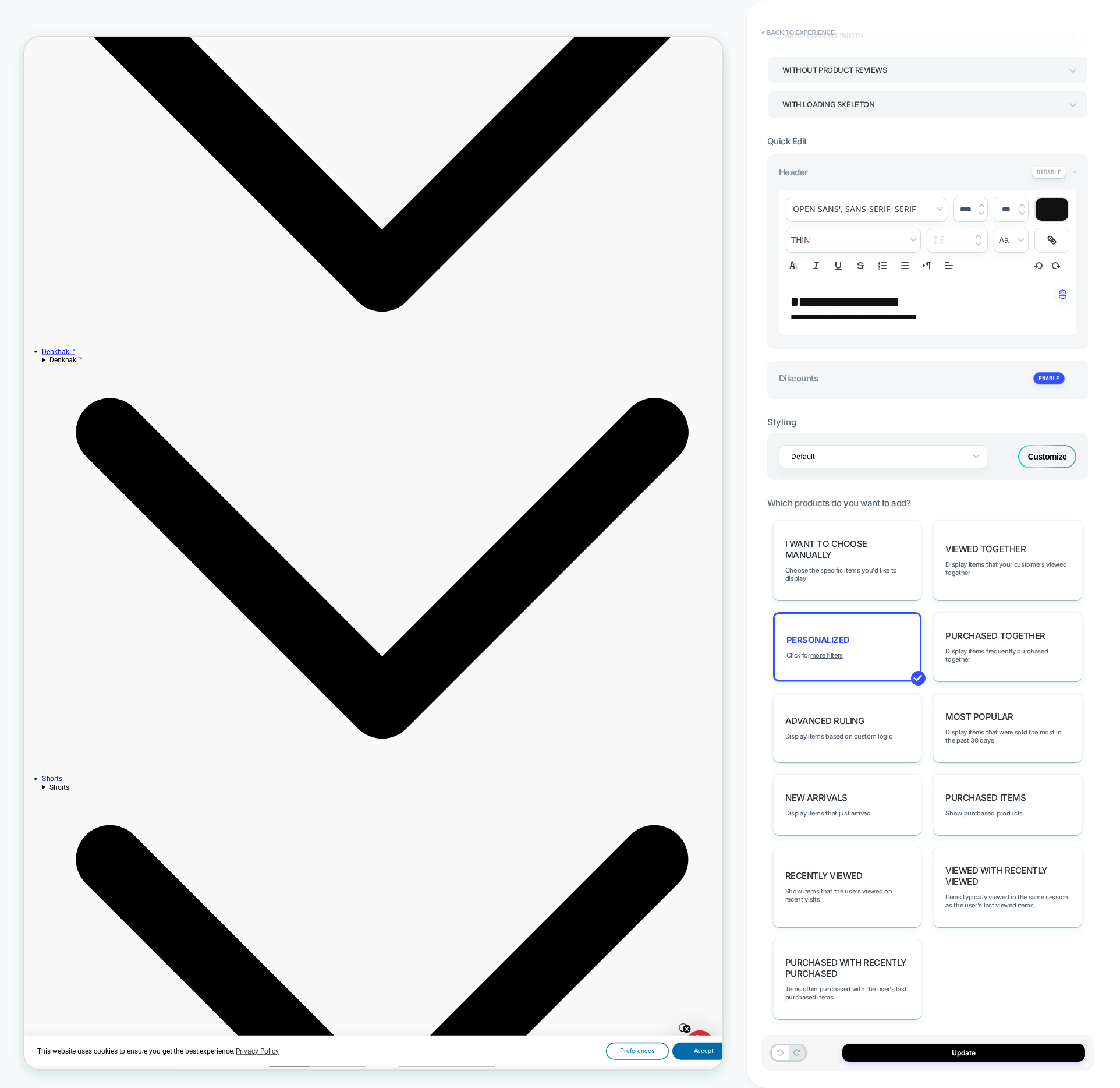
click at [1055, 461] on div "Customize" at bounding box center [1047, 457] width 58 height 23
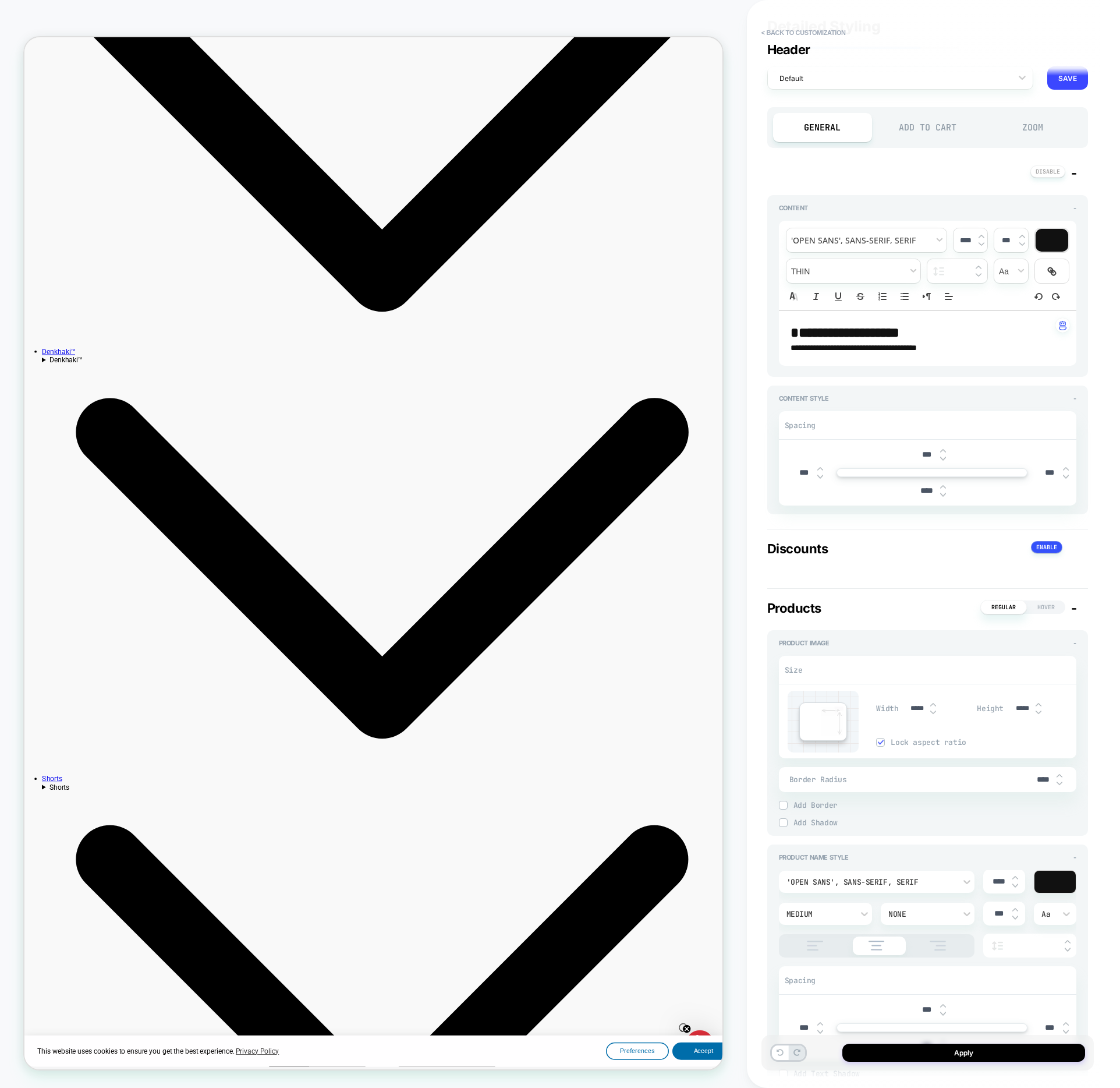
scroll to position [0, 0]
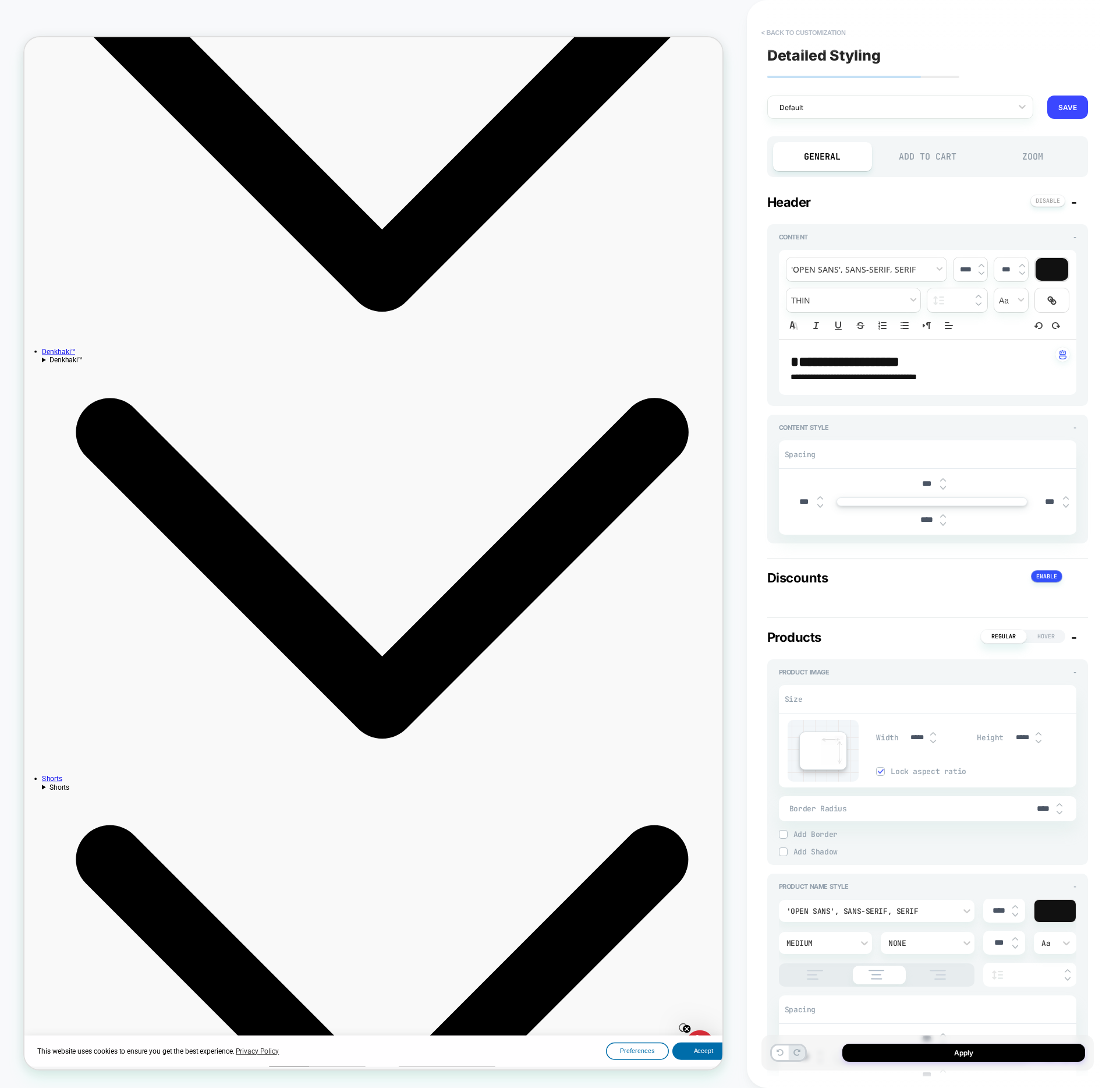
click at [770, 34] on button "< Back to customization" at bounding box center [804, 32] width 96 height 19
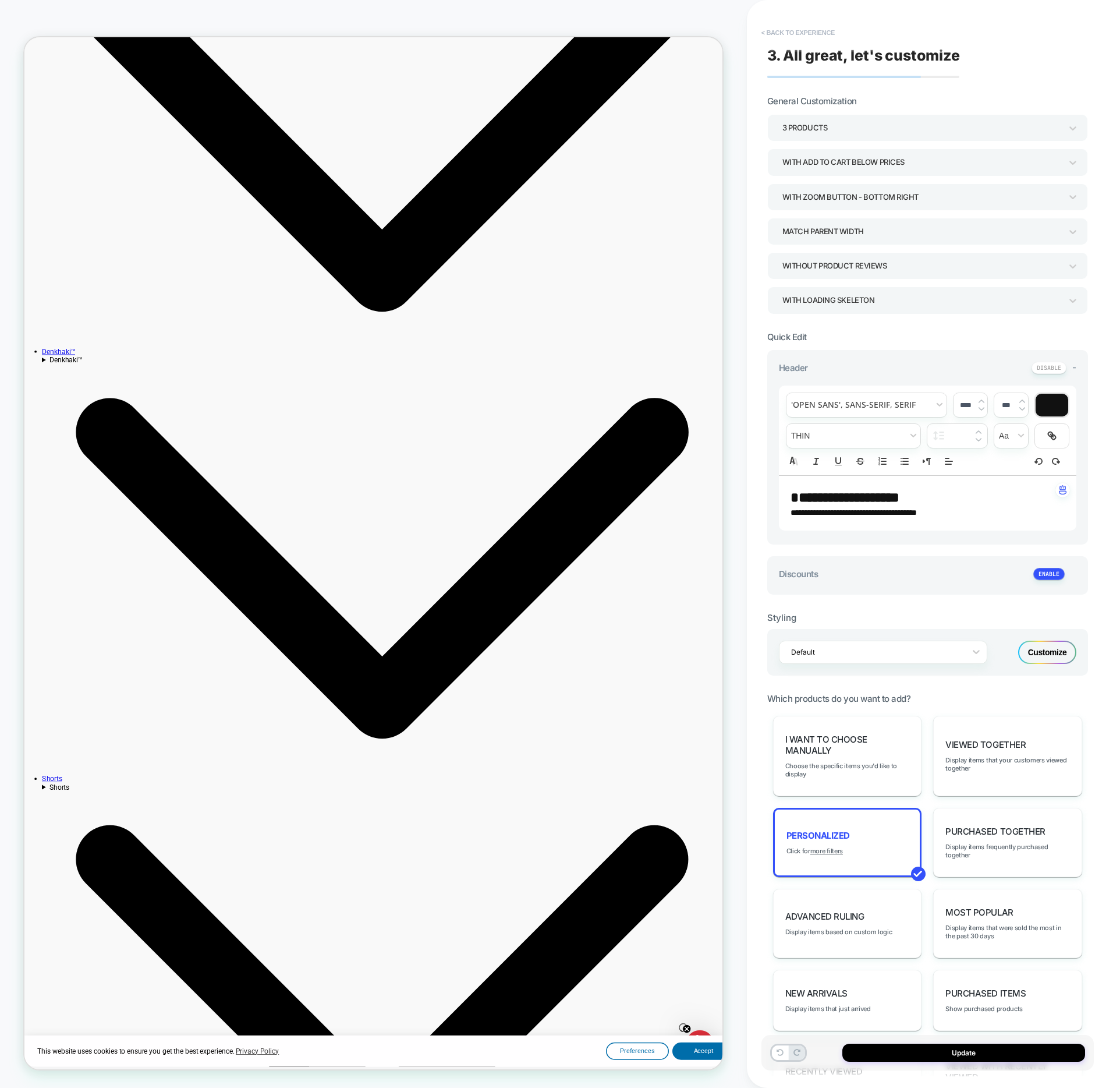
click at [766, 34] on button "< Back to experience" at bounding box center [798, 32] width 85 height 19
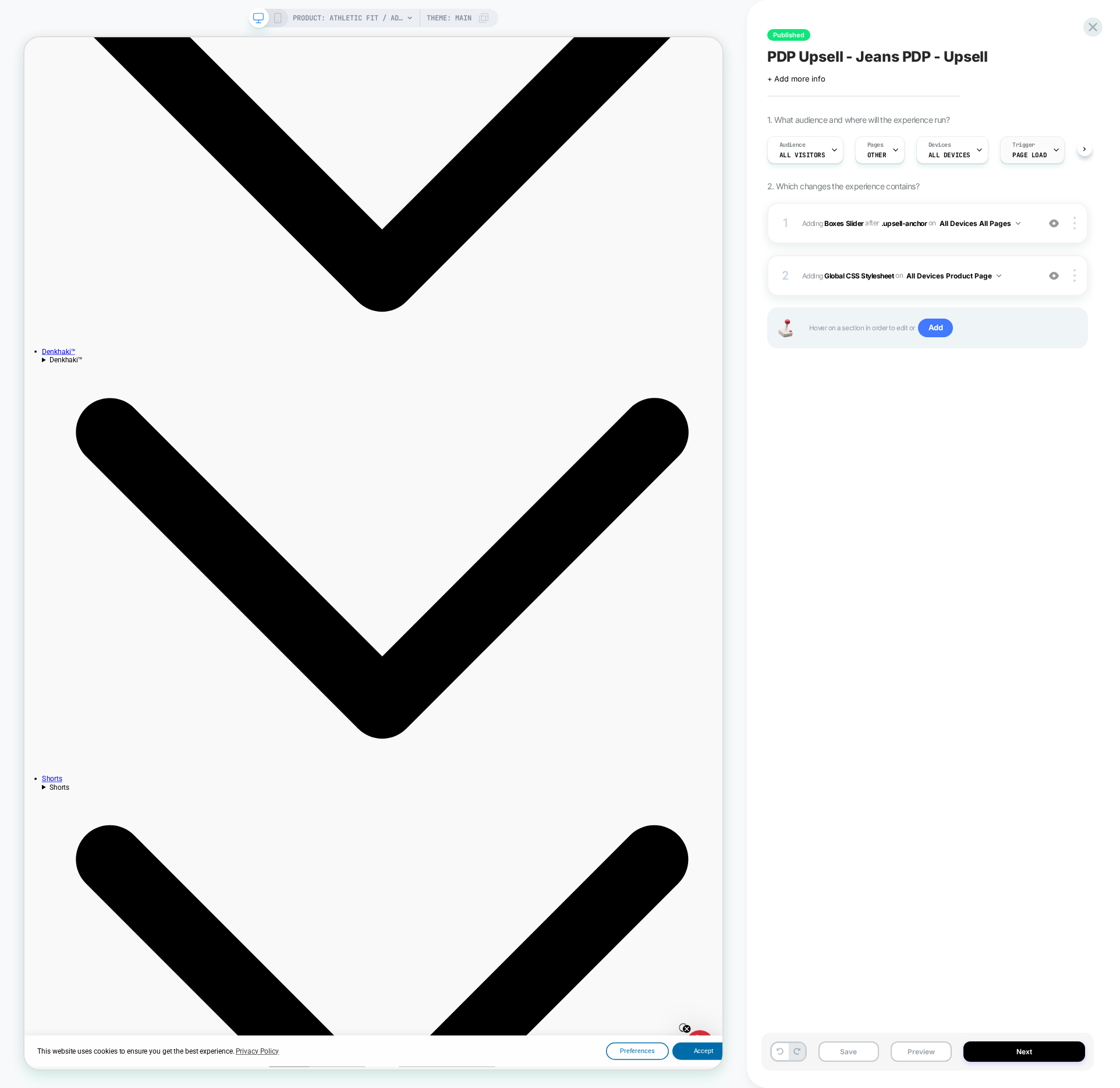
scroll to position [0, 1]
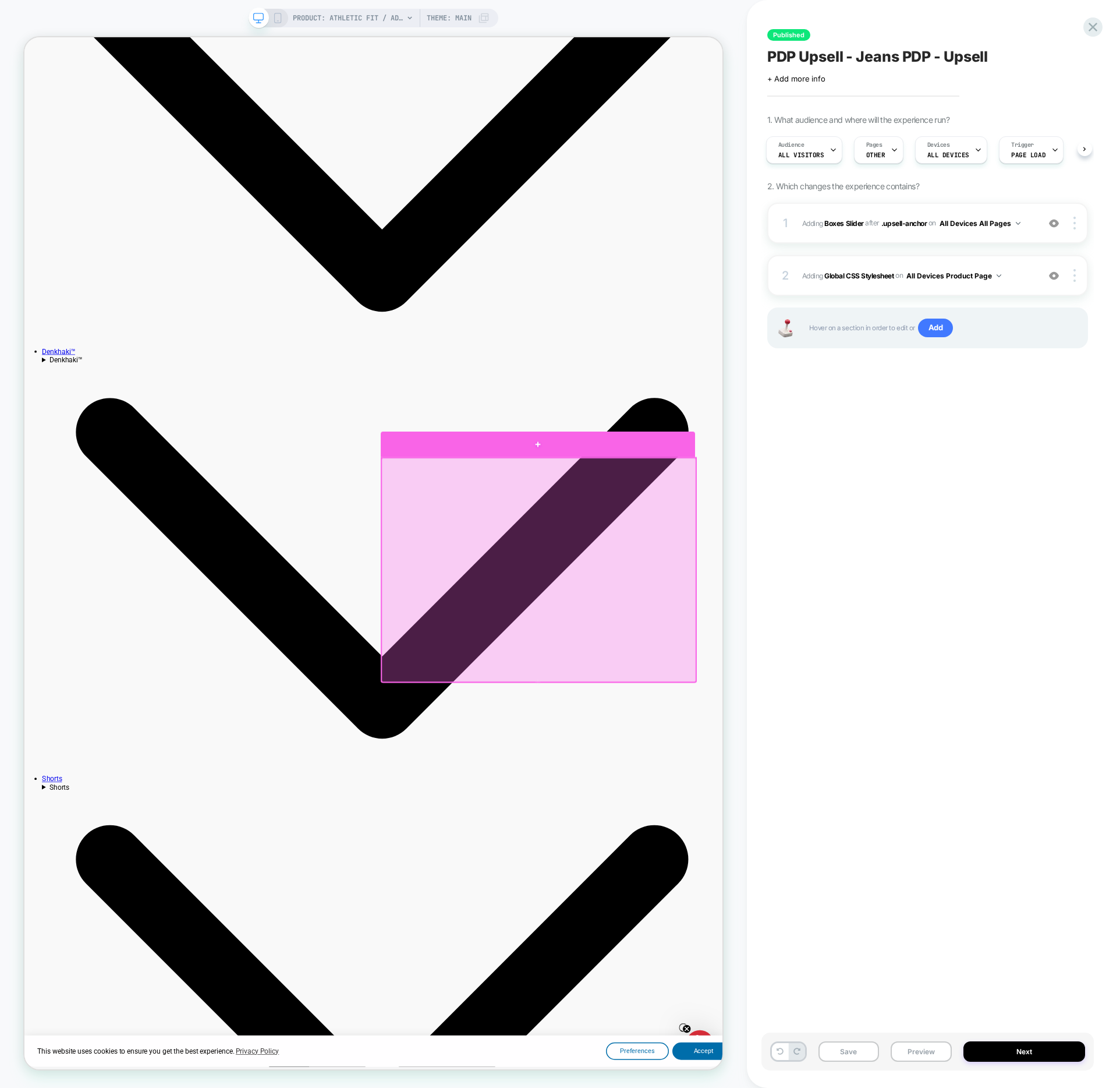
click at [754, 593] on div at bounding box center [709, 580] width 419 height 34
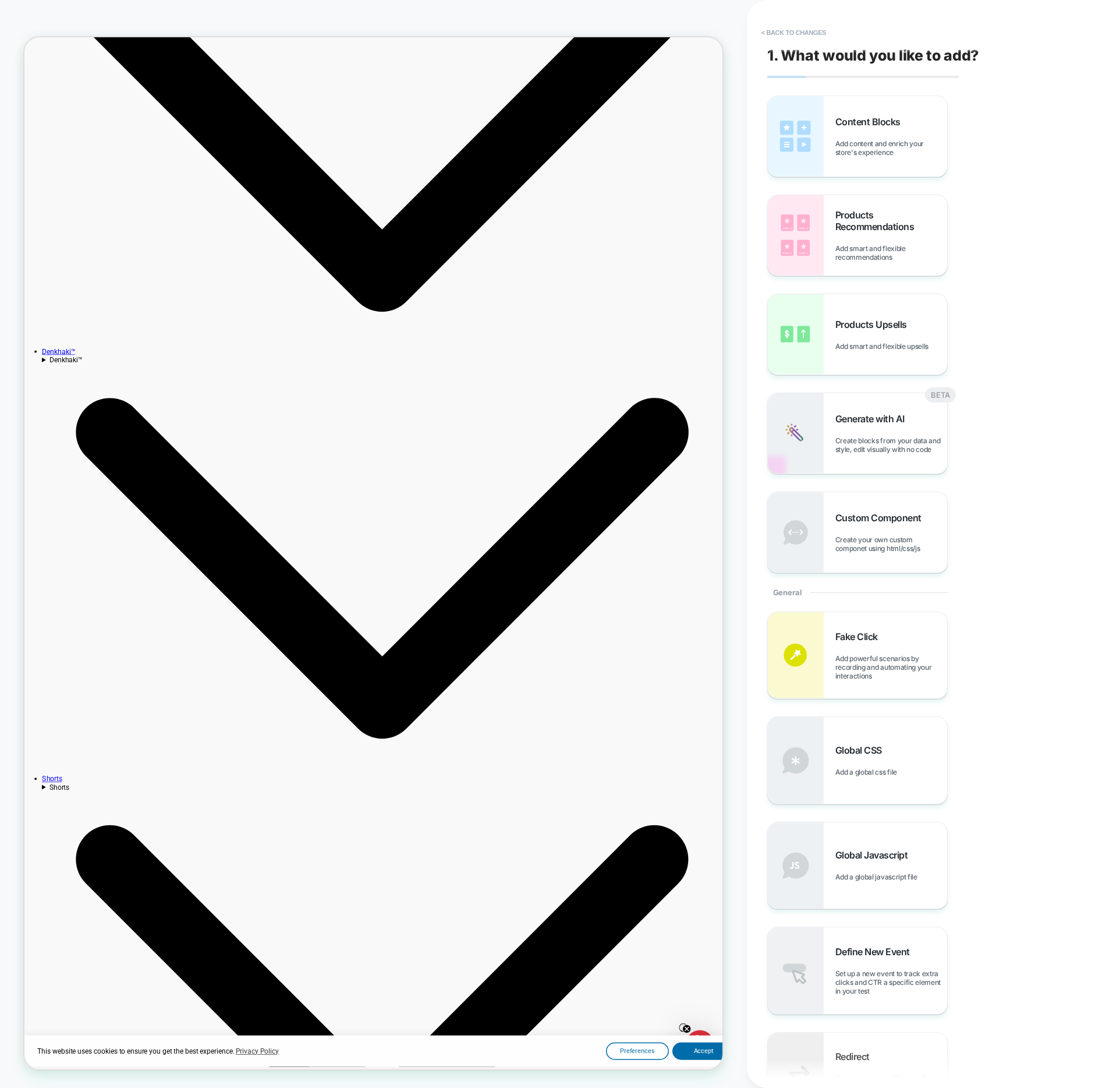
scroll to position [312, 0]
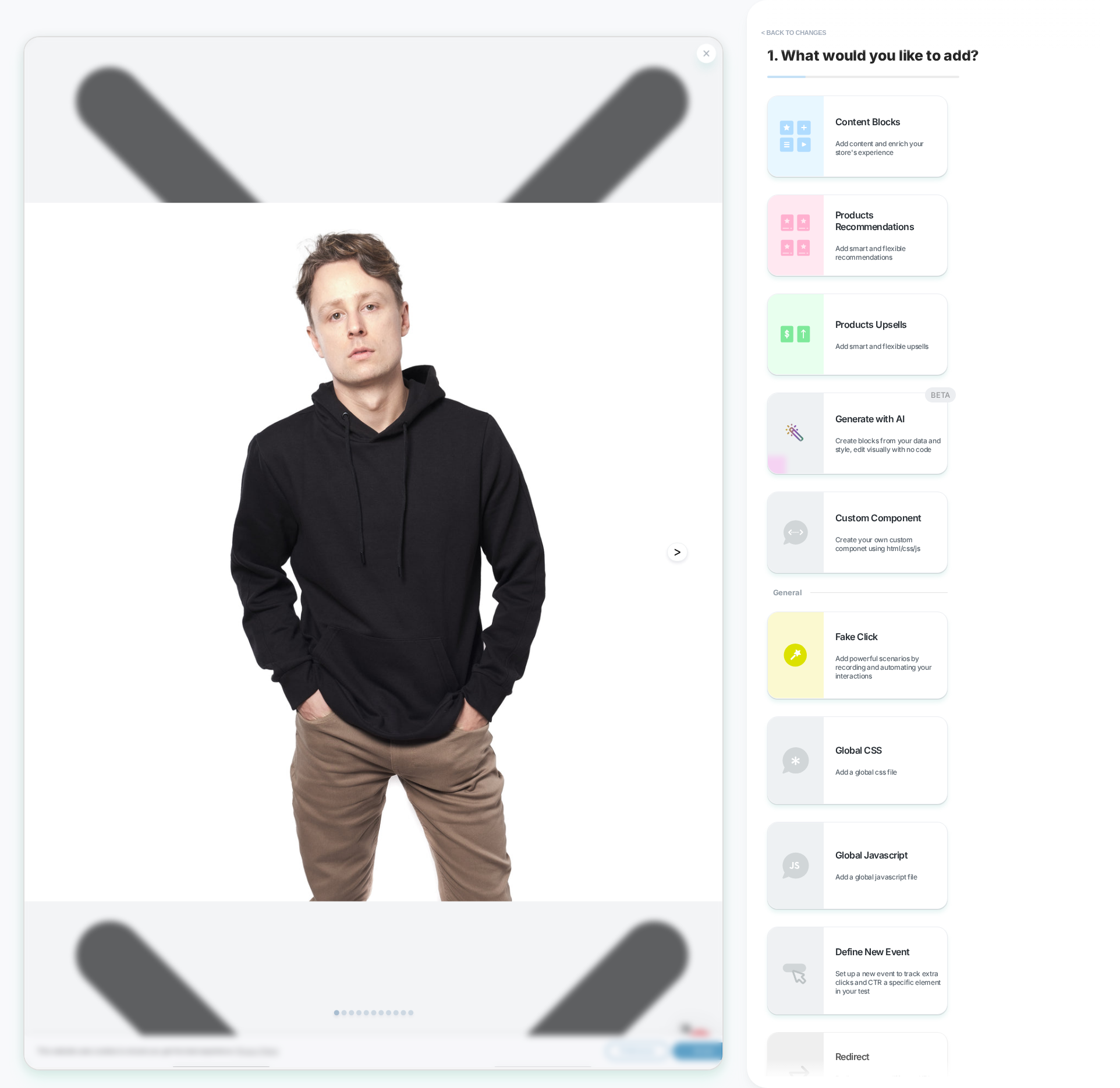
click at [1075, 333] on div "Content Blocks Add content and enrich your store's experience Products Recommen…" at bounding box center [928, 334] width 321 height 477
click at [1073, 351] on div "Content Blocks Add content and enrich your store's experience Products Recommen…" at bounding box center [928, 334] width 321 height 477
click at [795, 33] on button "< Back to changes" at bounding box center [795, 32] width 77 height 19
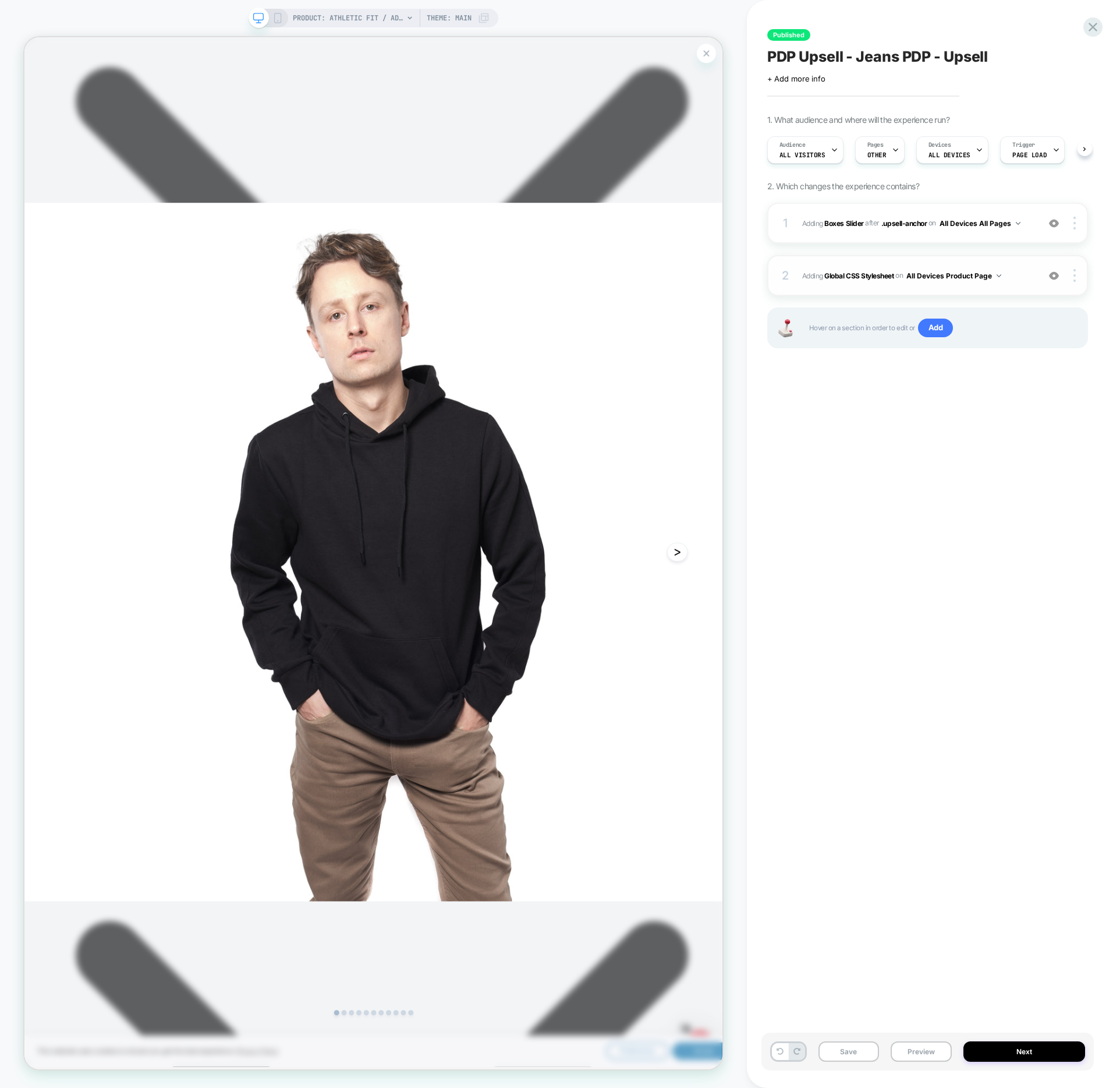
scroll to position [0, 1]
click at [932, 278] on button "All Devices Product Page" at bounding box center [954, 276] width 95 height 14
click at [1017, 293] on div "All Devices Homepage" at bounding box center [956, 303] width 156 height 25
click at [1024, 282] on span "Adding Global CSS Stylesheet on All Devices Homepage" at bounding box center [918, 276] width 231 height 14
click at [1049, 282] on div at bounding box center [1054, 276] width 22 height 12
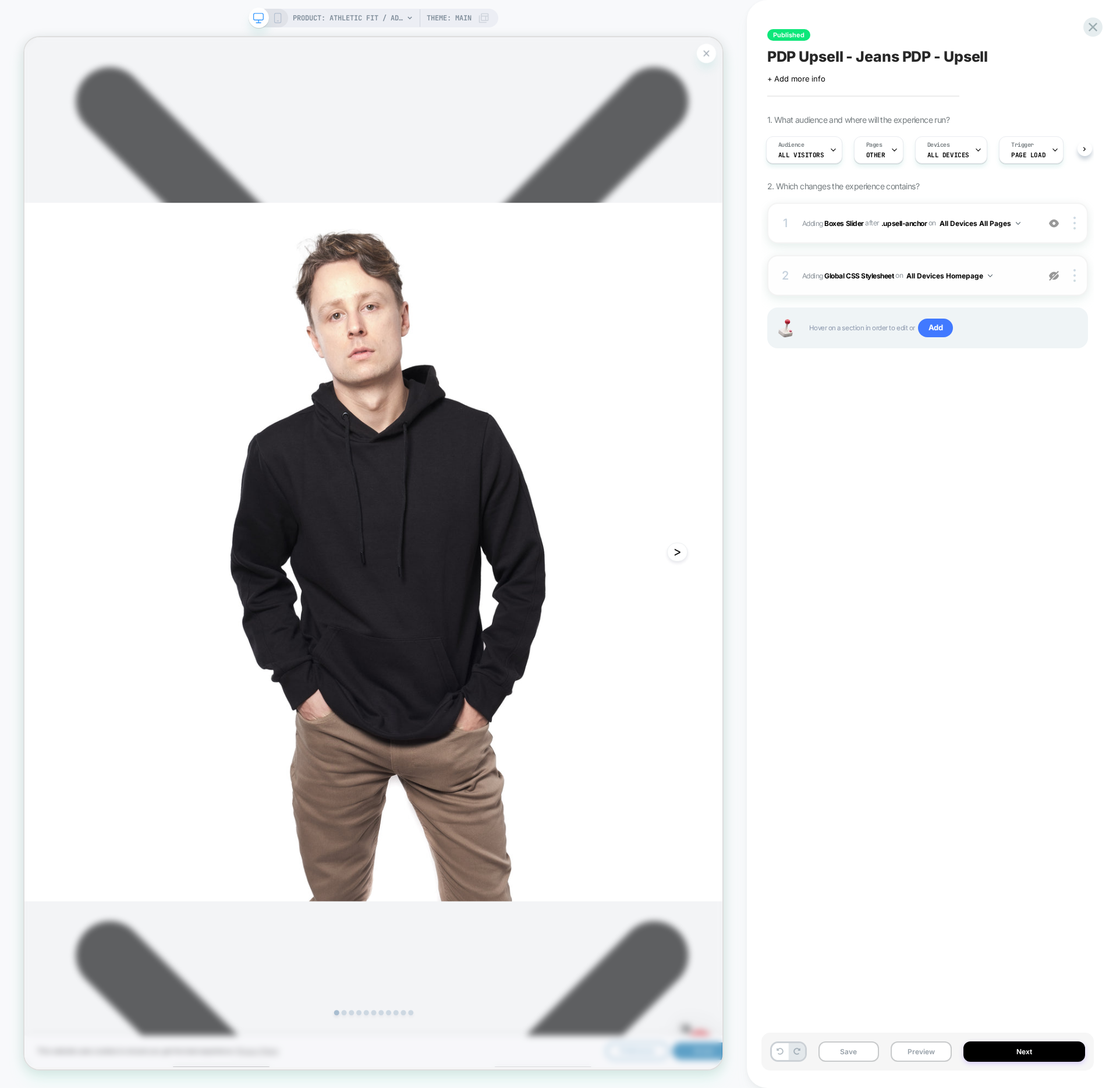
click at [1046, 282] on div at bounding box center [1054, 276] width 22 height 12
click at [865, 276] on b "Global CSS Stylesheet" at bounding box center [860, 276] width 70 height 9
click at [863, 279] on b "Global CSS Stylesheet" at bounding box center [860, 276] width 70 height 9
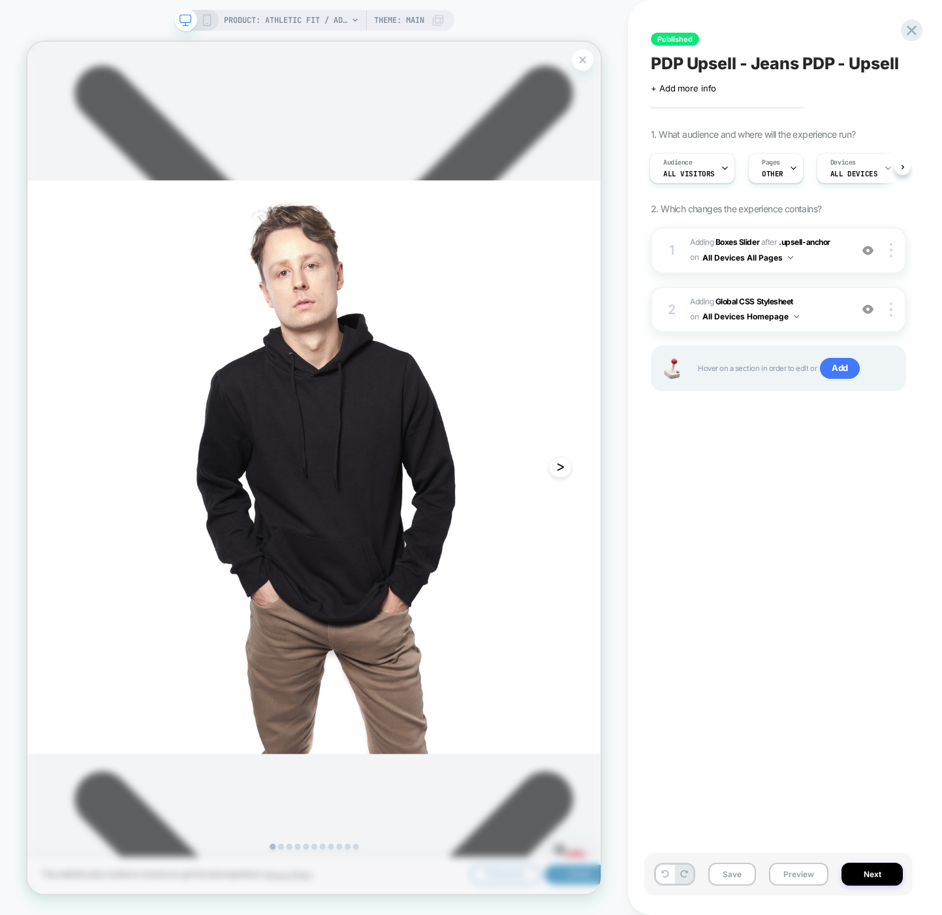
scroll to position [0, 0]
click at [733, 302] on b "Global CSS Stylesheet" at bounding box center [755, 301] width 78 height 10
click at [744, 317] on button "All Devices Homepage" at bounding box center [751, 316] width 97 height 16
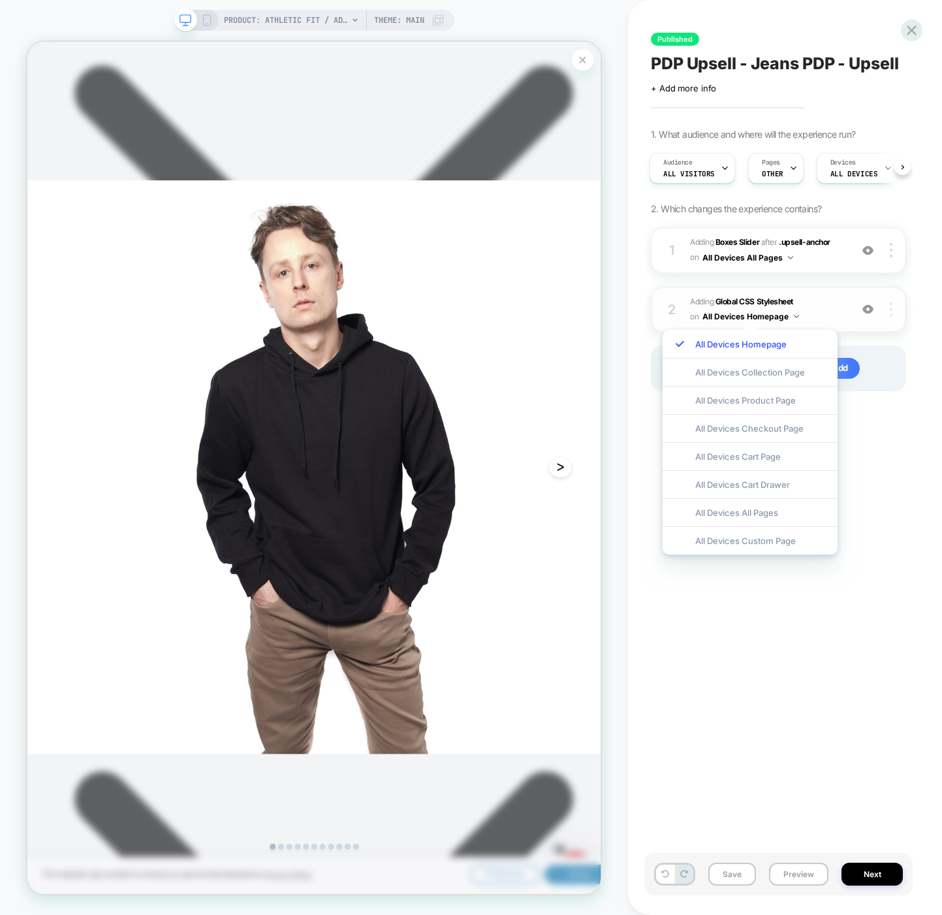
click at [892, 311] on img at bounding box center [891, 309] width 3 height 14
click at [902, 447] on div "Published PDP Upsell - Jeans PDP - Upsell Click to edit experience details + Ad…" at bounding box center [778, 457] width 268 height 889
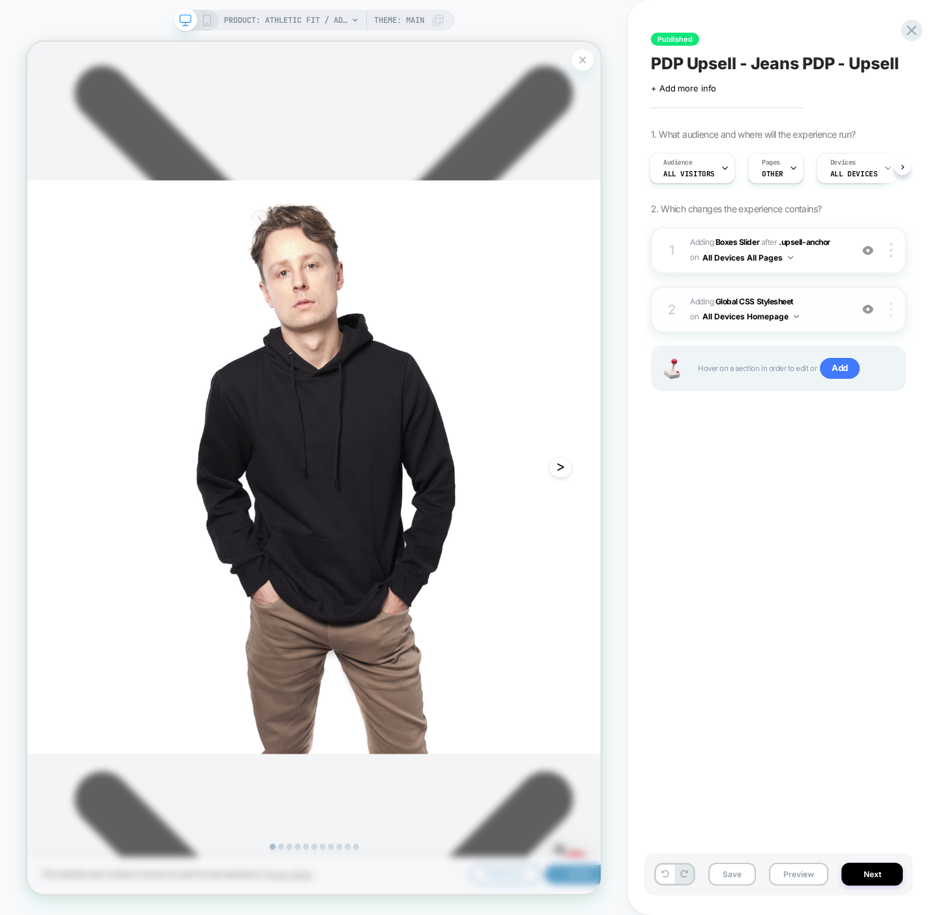
click at [893, 313] on div at bounding box center [893, 309] width 25 height 14
click at [752, 299] on b "Global CSS Stylesheet" at bounding box center [755, 301] width 78 height 10
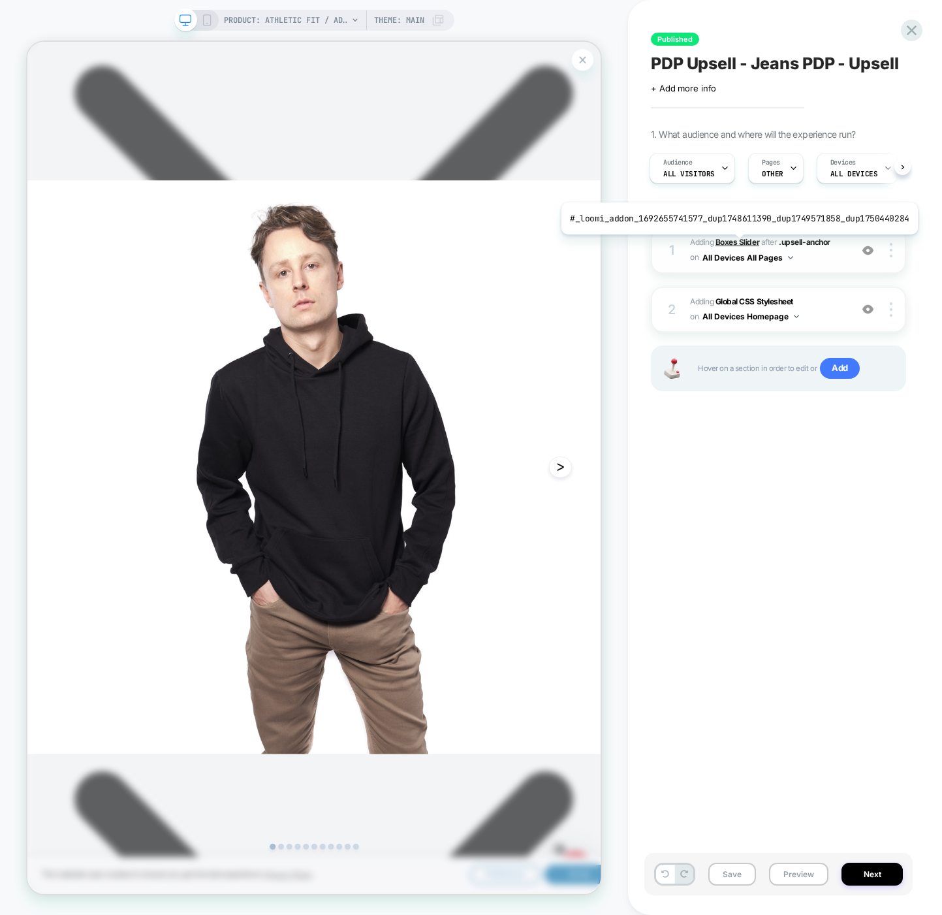
click at [735, 245] on b "Boxes Slider" at bounding box center [738, 242] width 44 height 10
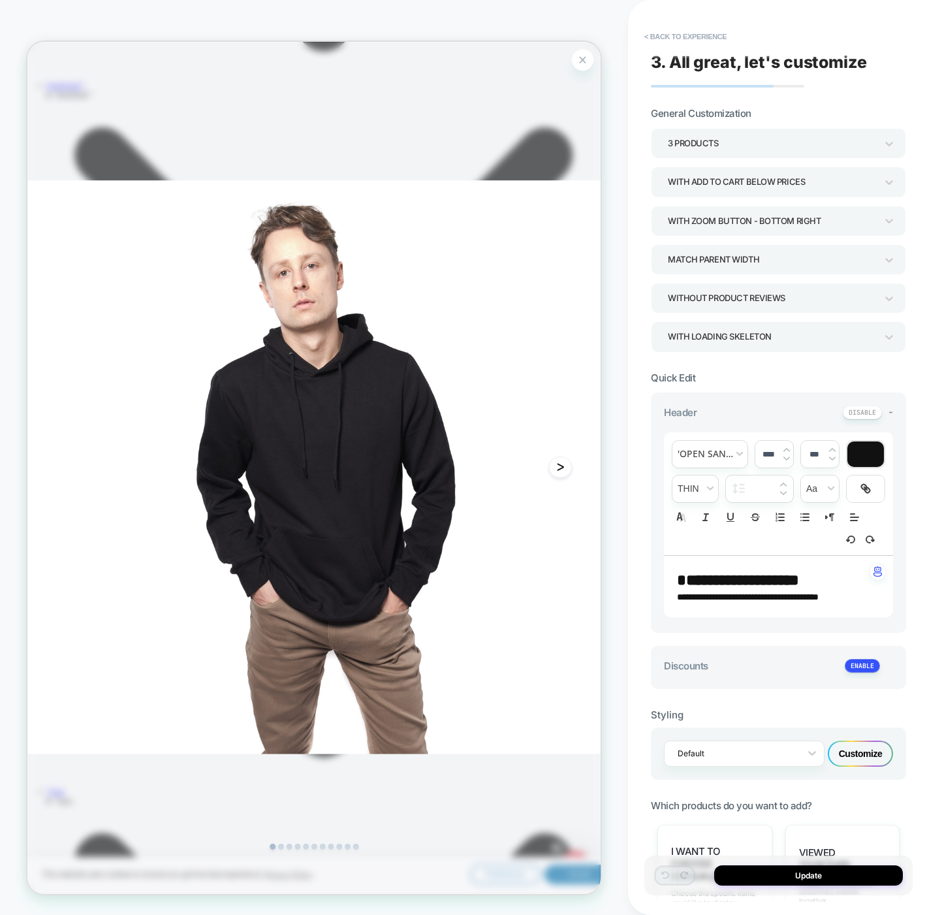
scroll to position [748, 0]
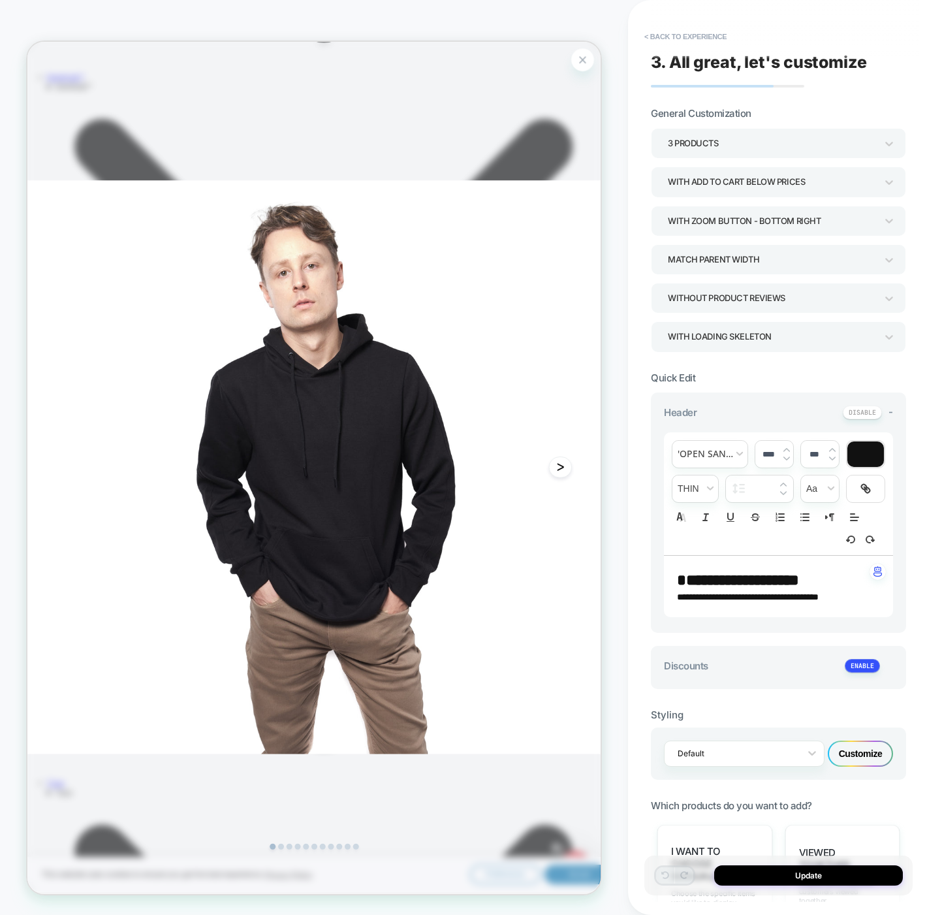
click at [767, 67] on div "Zoom Button" at bounding box center [768, 66] width 30 height 30
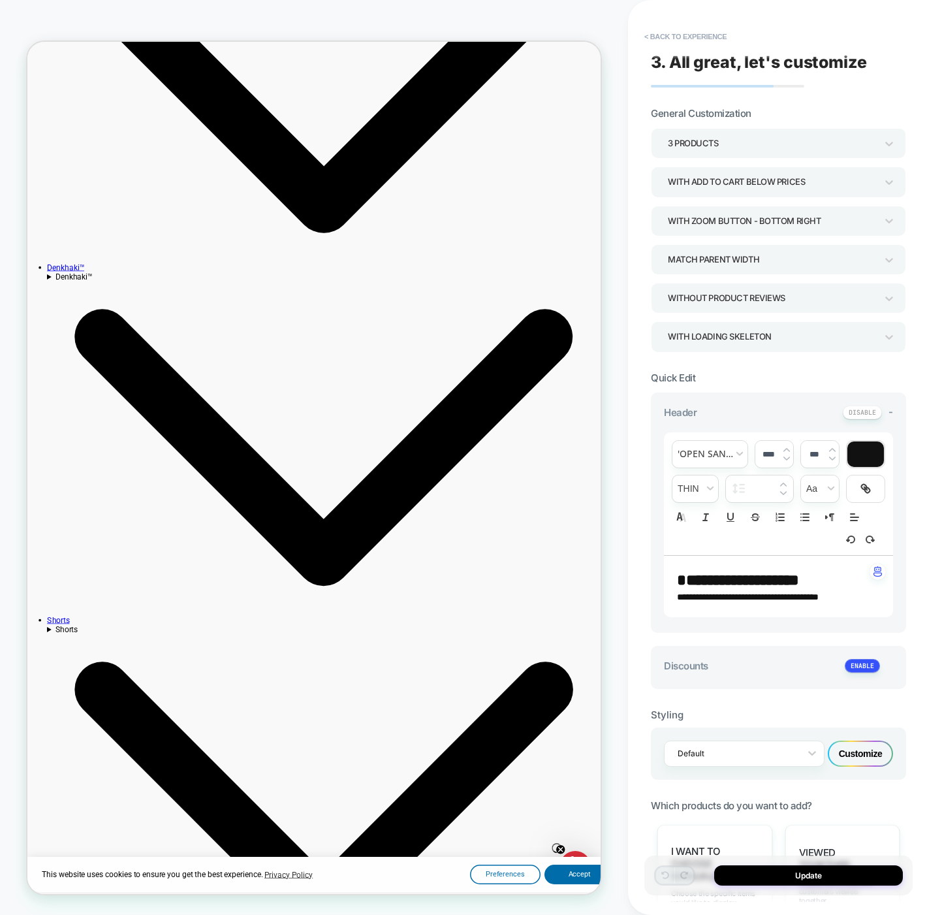
scroll to position [659, 0]
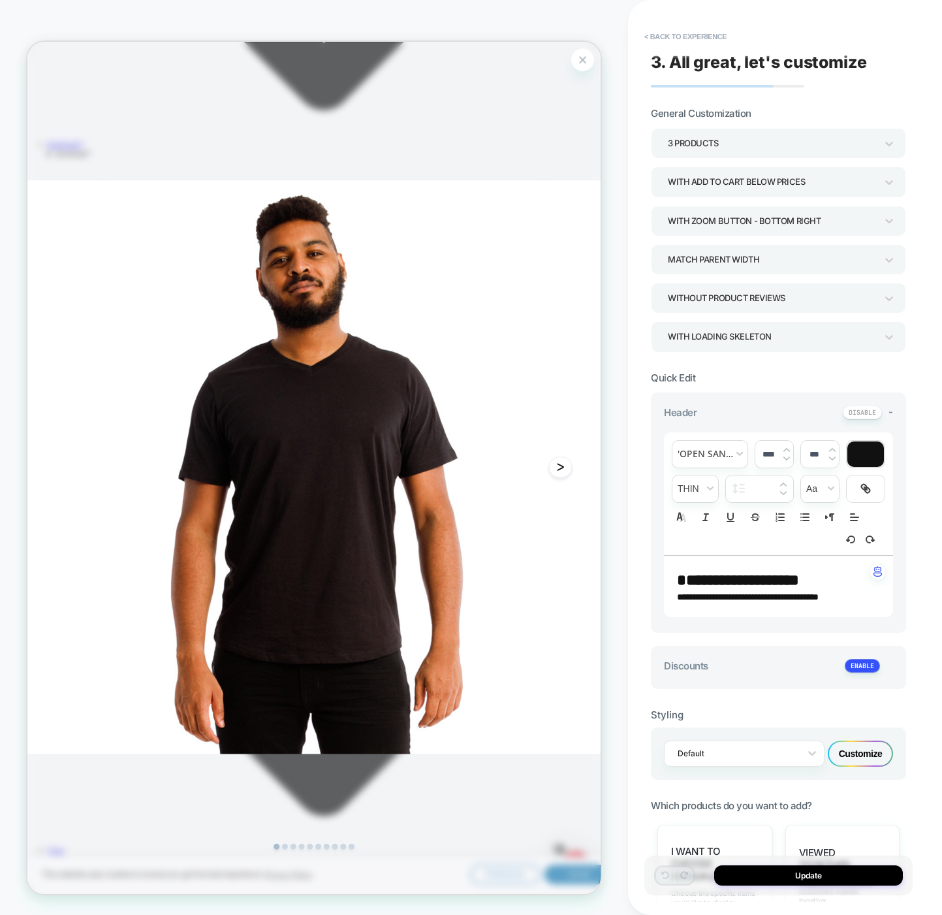
click at [767, 63] on div "Zoom Button" at bounding box center [768, 66] width 30 height 30
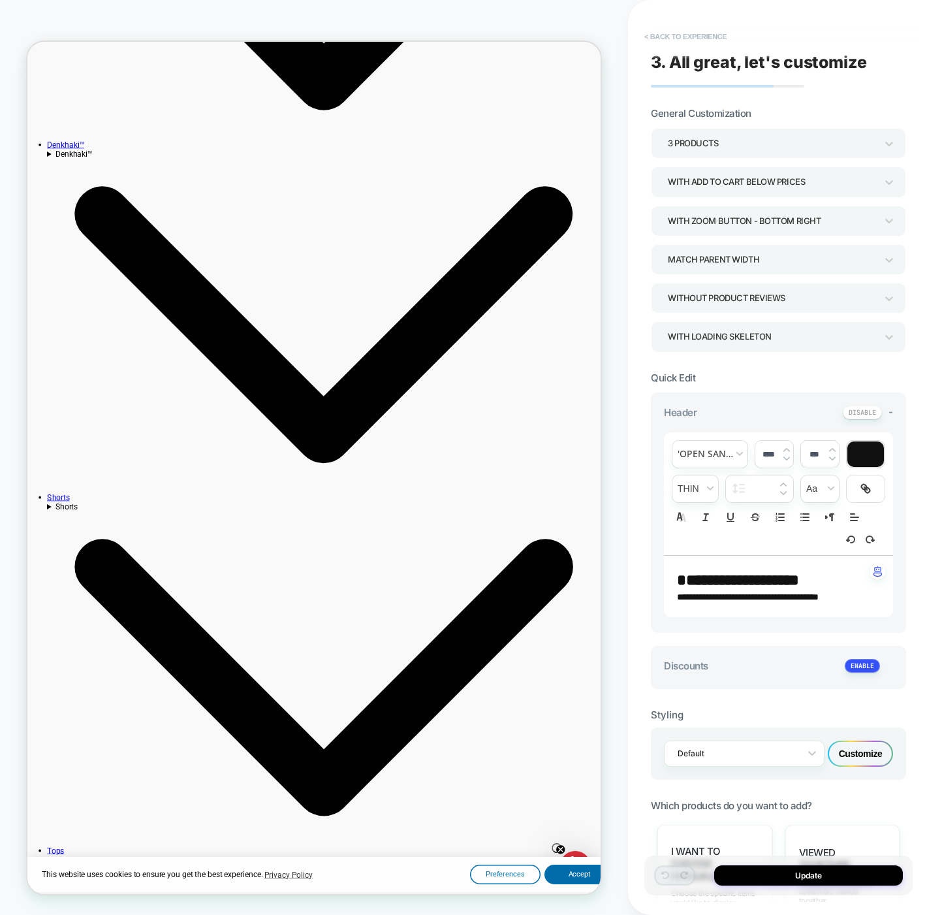
click at [702, 28] on button "< Back to experience" at bounding box center [685, 36] width 95 height 21
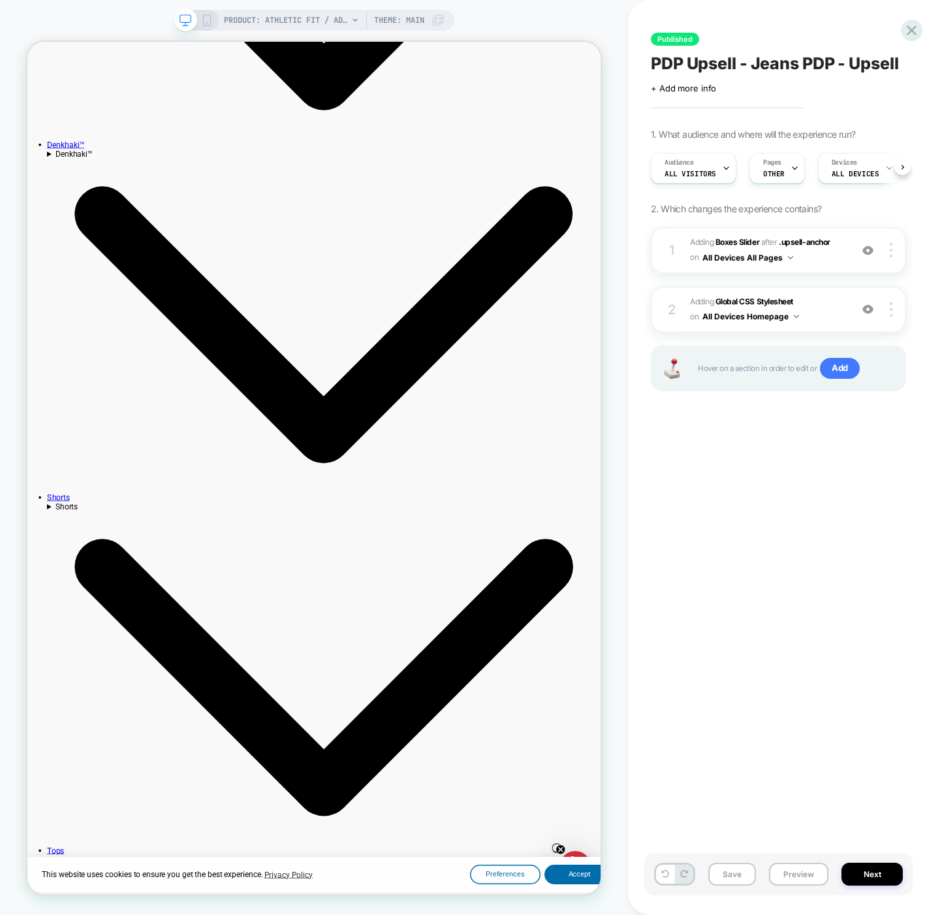
scroll to position [0, 1]
click at [353, 22] on icon at bounding box center [355, 20] width 8 height 8
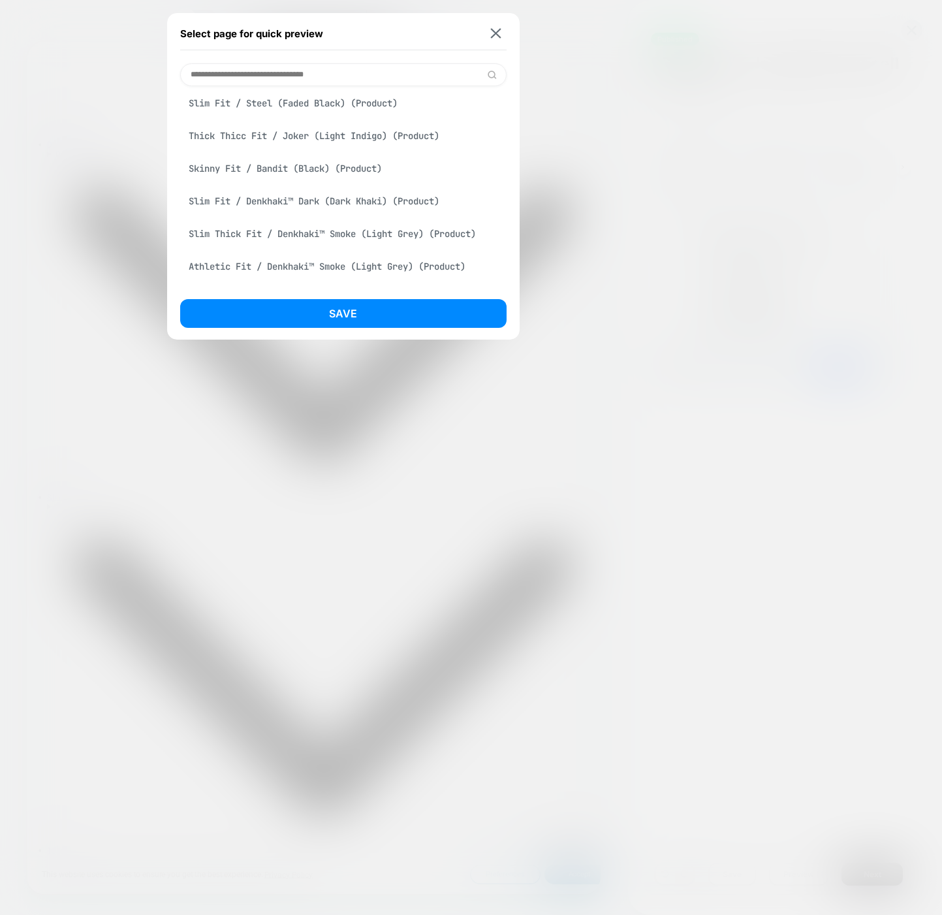
scroll to position [3199, 0]
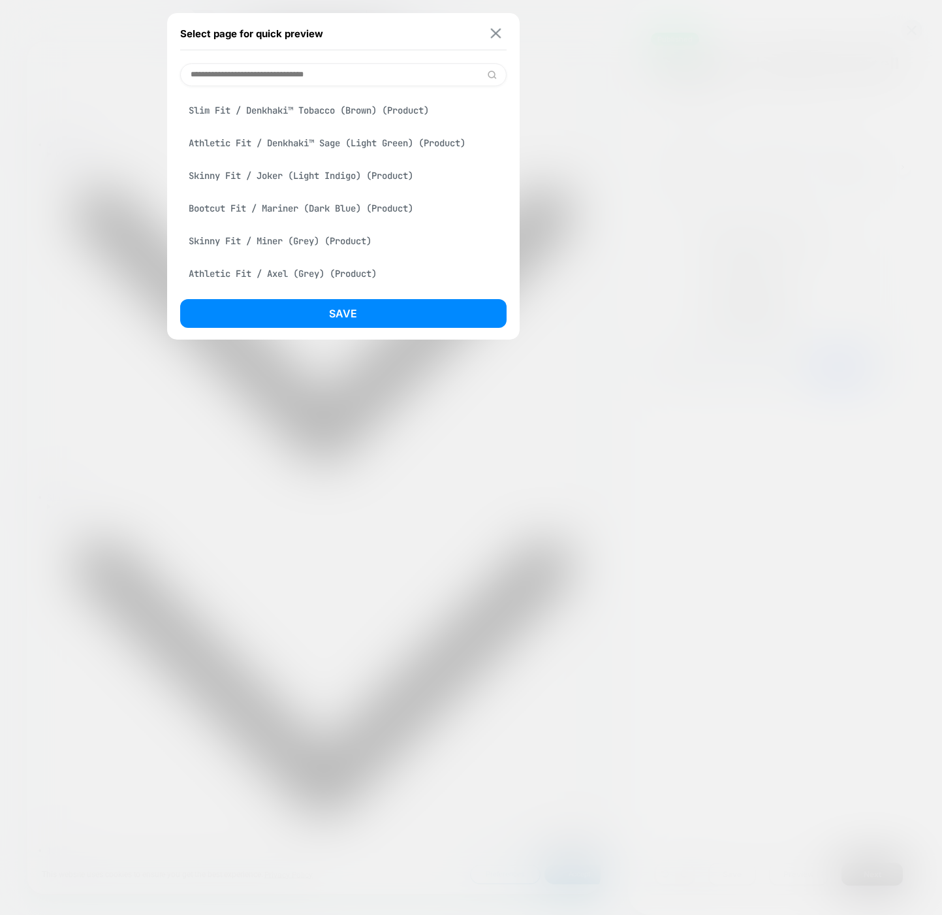
click at [498, 33] on img at bounding box center [496, 34] width 10 height 10
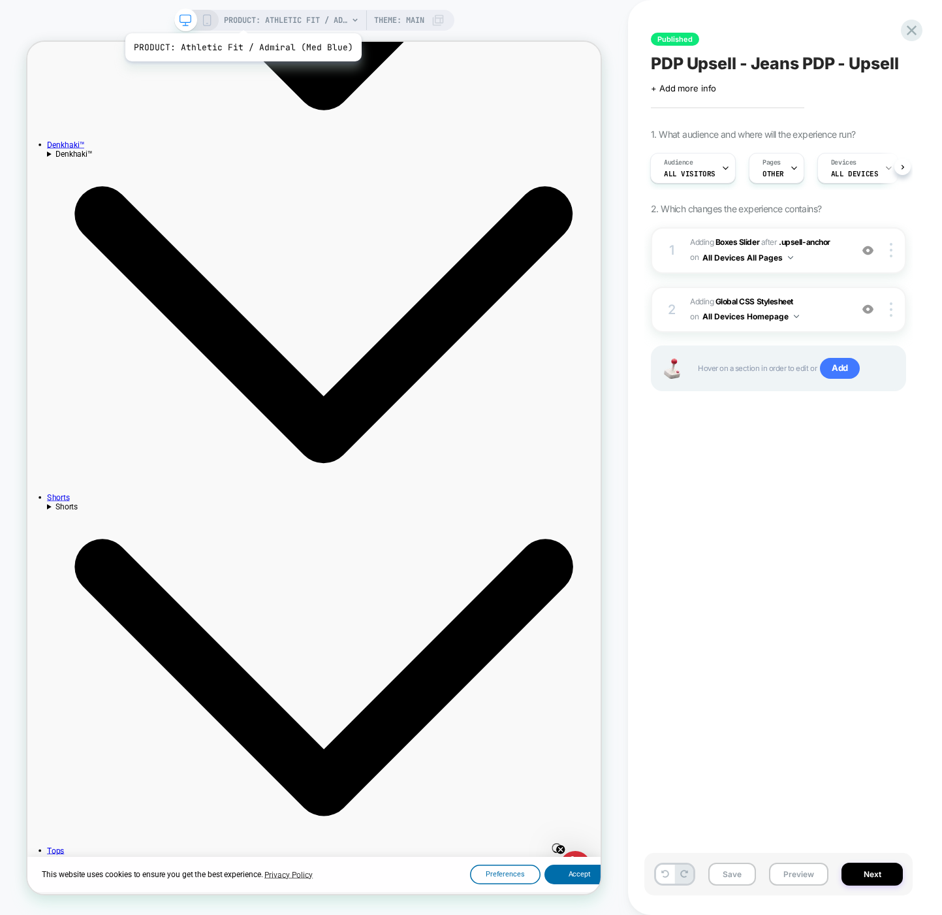
click at [241, 17] on span "PRODUCT: Athletic Fit / Admiral (Med Blue)" at bounding box center [286, 20] width 124 height 21
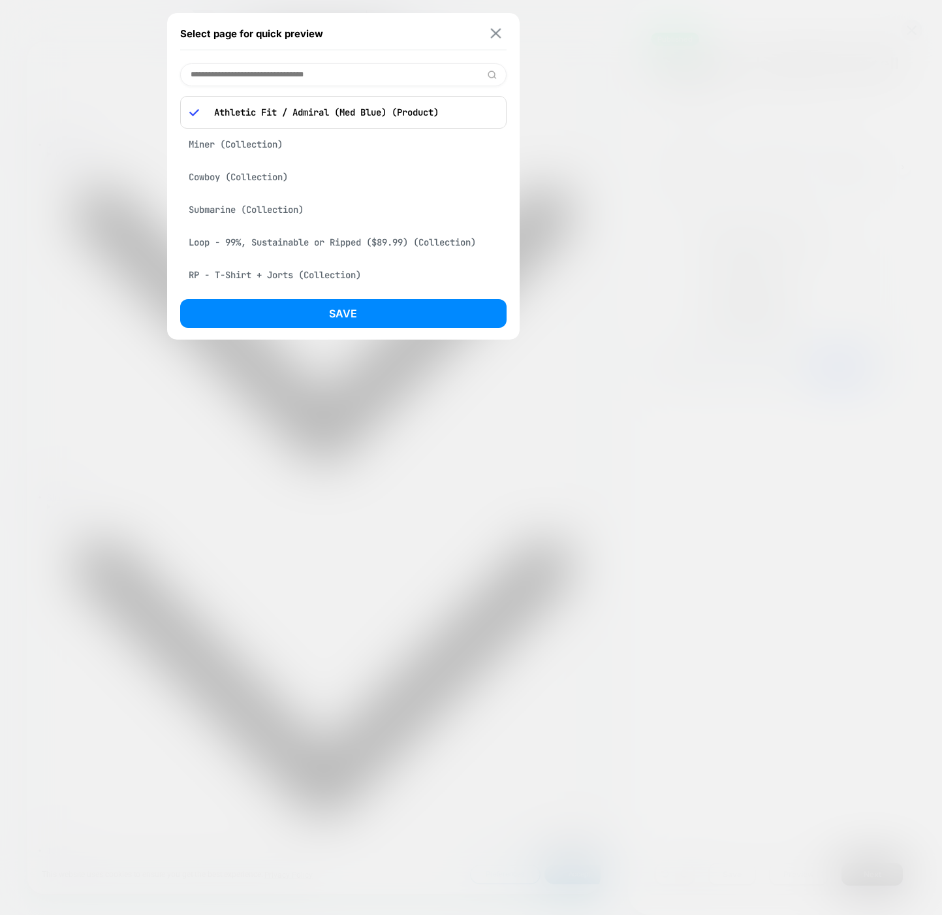
click at [491, 30] on img at bounding box center [496, 34] width 10 height 10
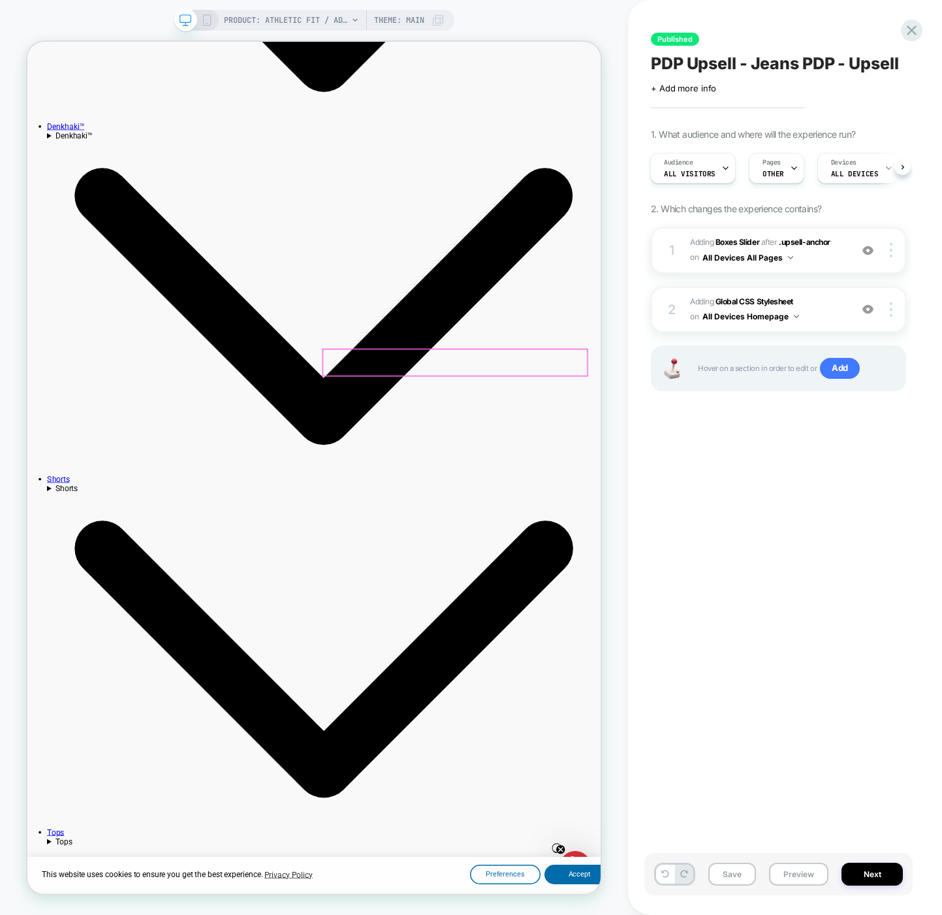
scroll to position [712, 0]
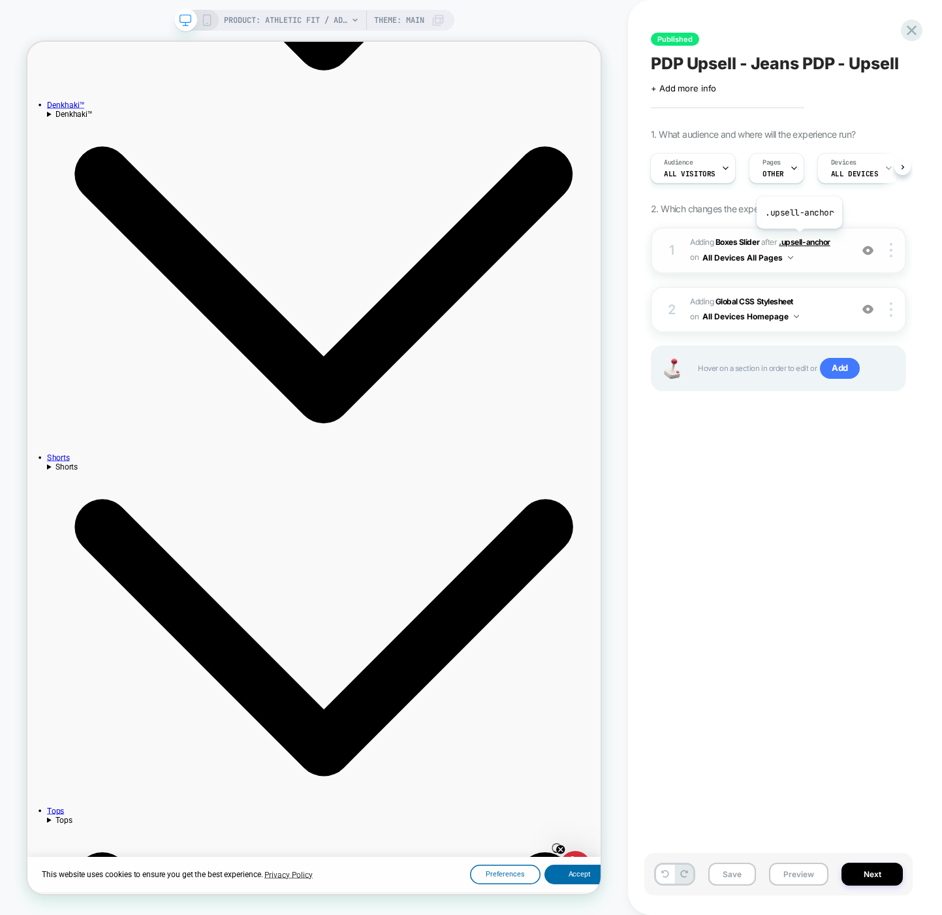
click at [799, 239] on span ".upsell-anchor" at bounding box center [804, 242] width 51 height 10
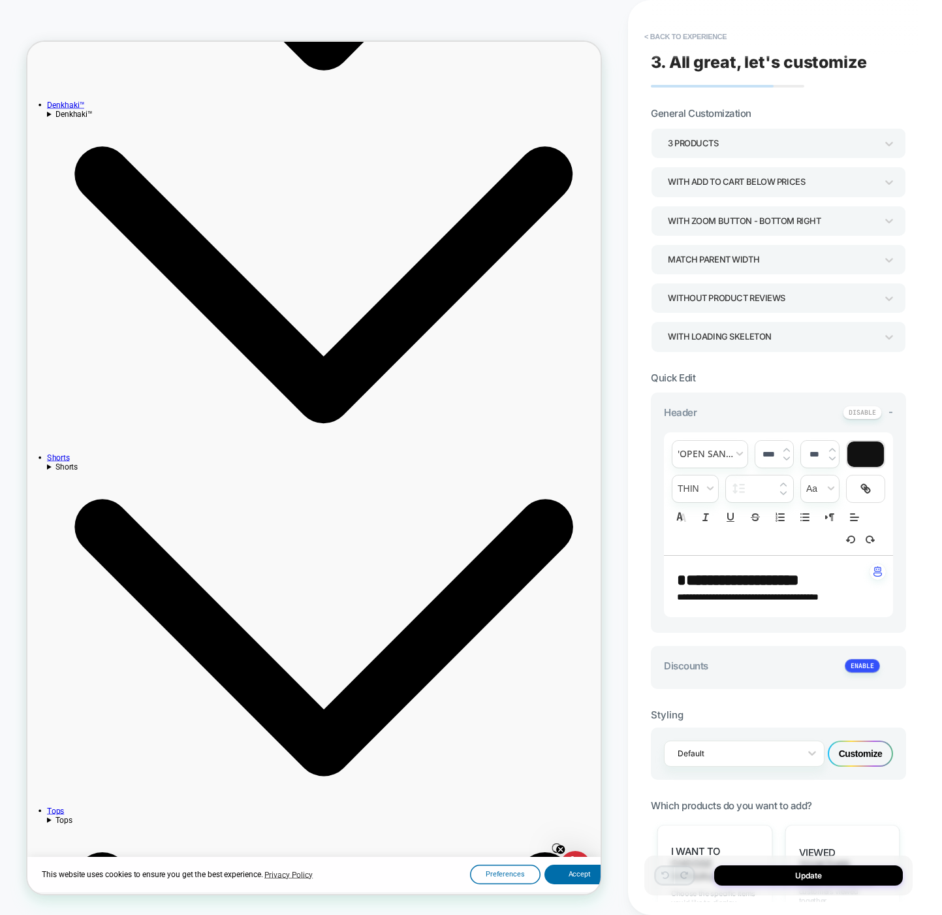
scroll to position [748, 0]
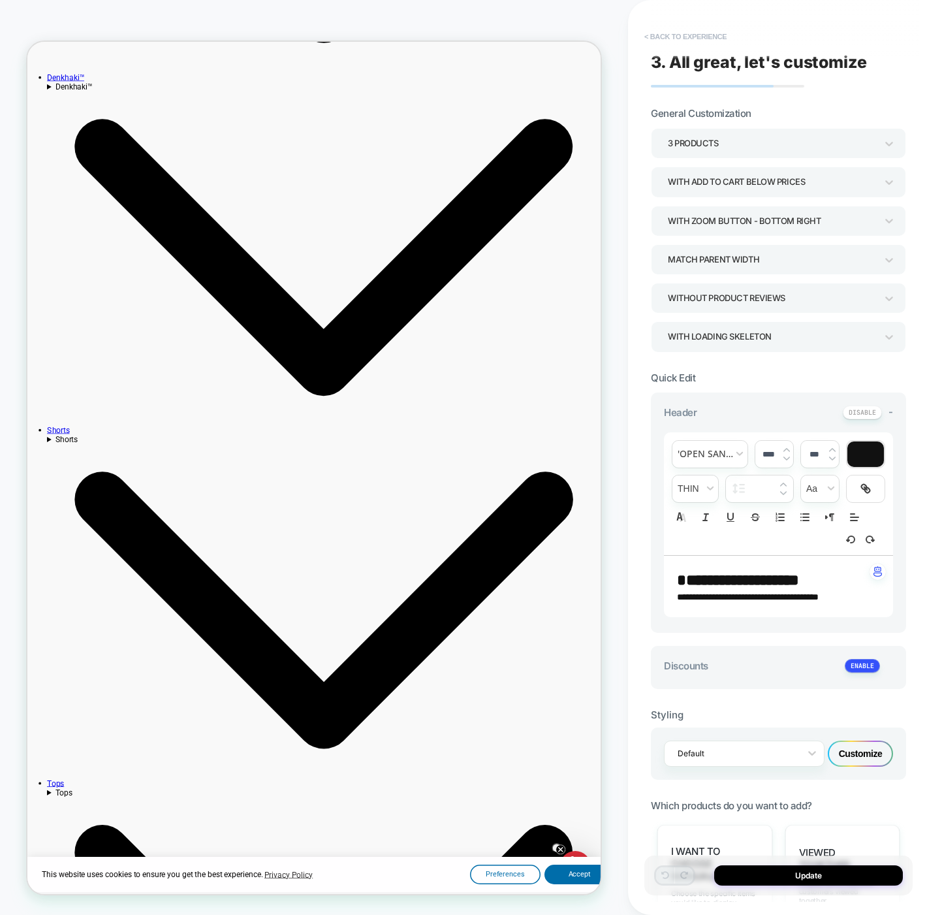
click at [653, 37] on button "< Back to experience" at bounding box center [685, 36] width 95 height 21
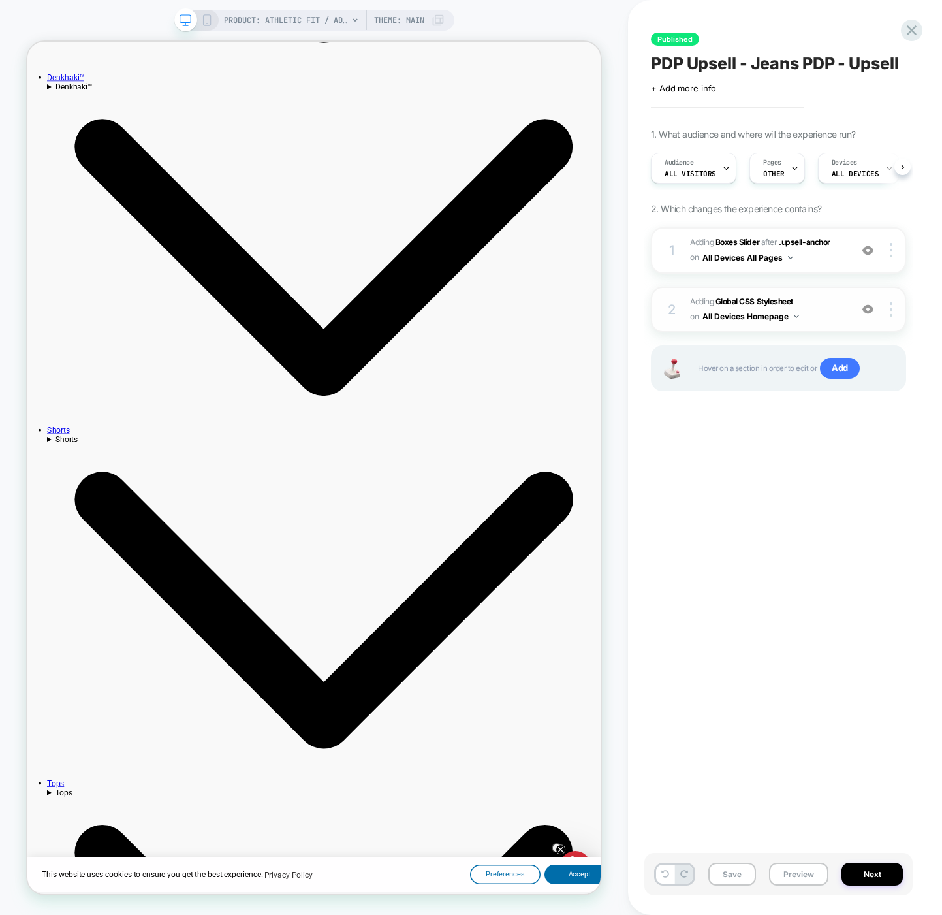
scroll to position [0, 1]
click at [792, 878] on button "Preview" at bounding box center [798, 874] width 59 height 23
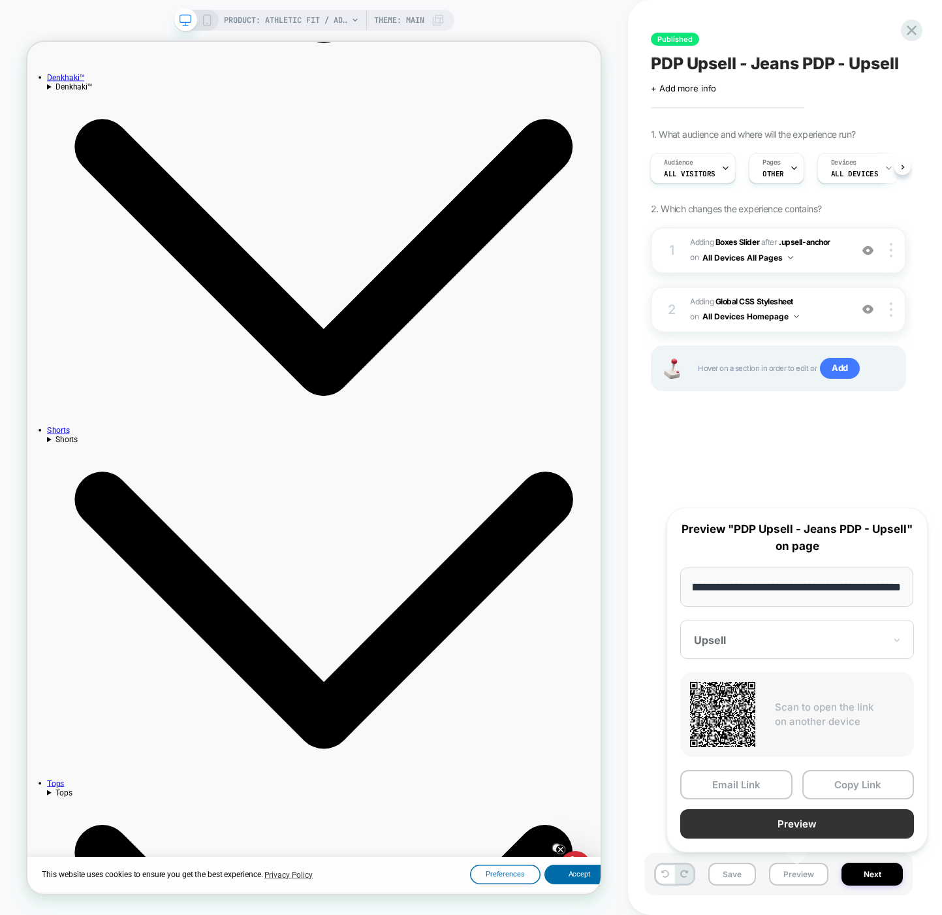
scroll to position [0, 0]
click at [793, 821] on button "Preview" at bounding box center [797, 823] width 234 height 29
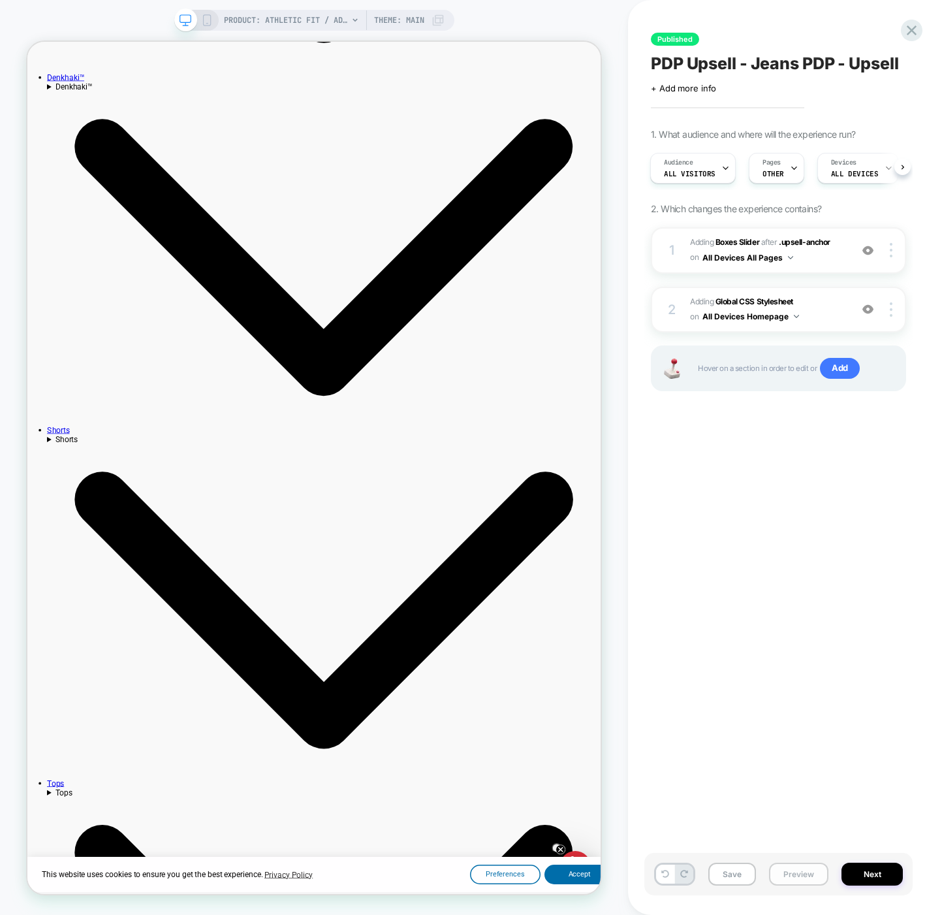
click at [799, 876] on button "Preview" at bounding box center [798, 874] width 59 height 23
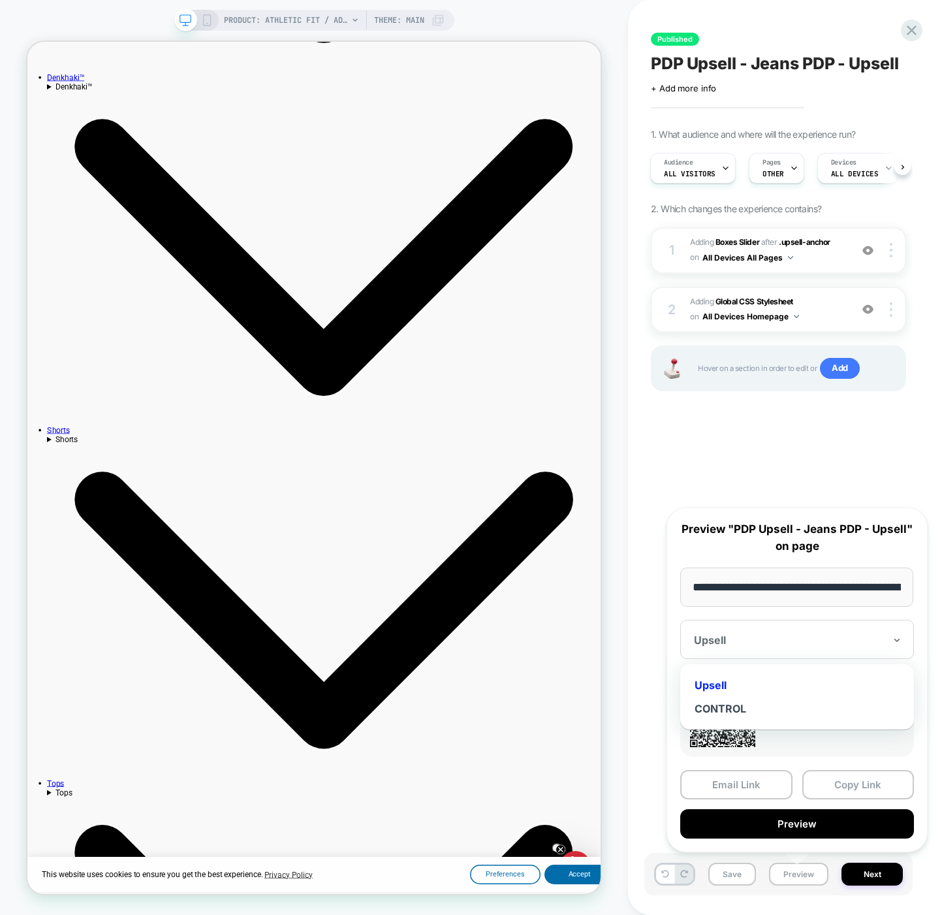
click at [729, 644] on div at bounding box center [789, 639] width 191 height 13
click at [735, 705] on div "CONTROL" at bounding box center [797, 709] width 221 height 24
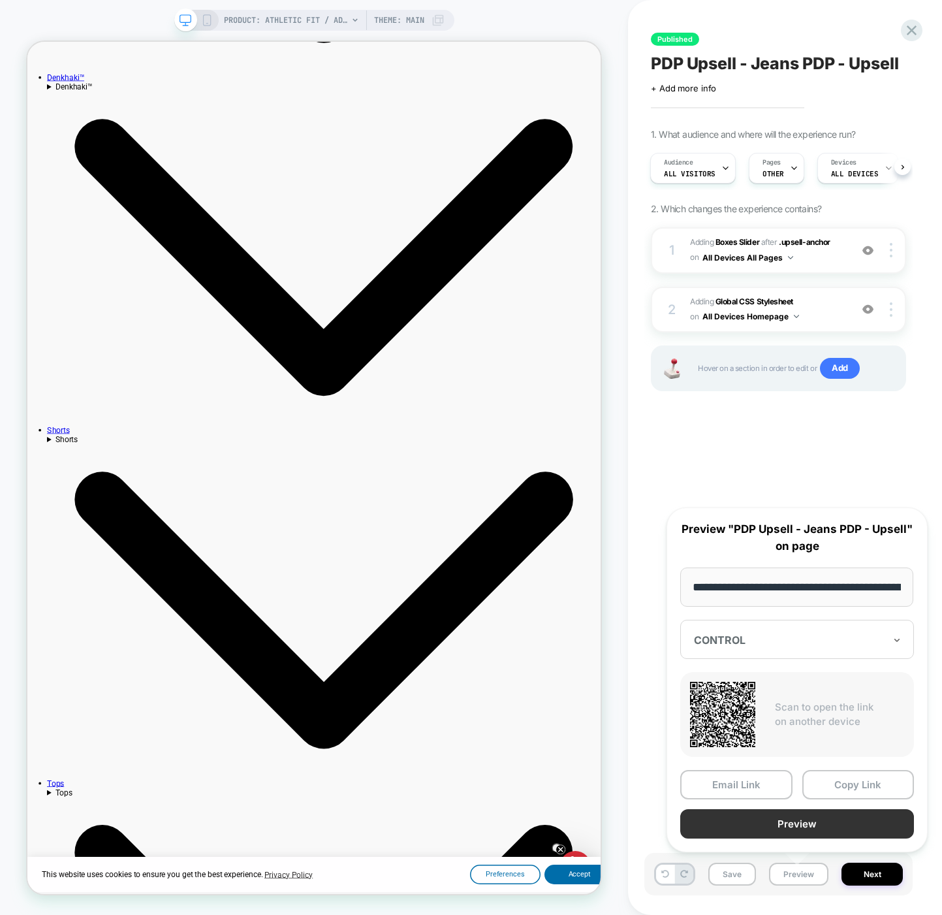
click at [811, 827] on button "Preview" at bounding box center [797, 823] width 234 height 29
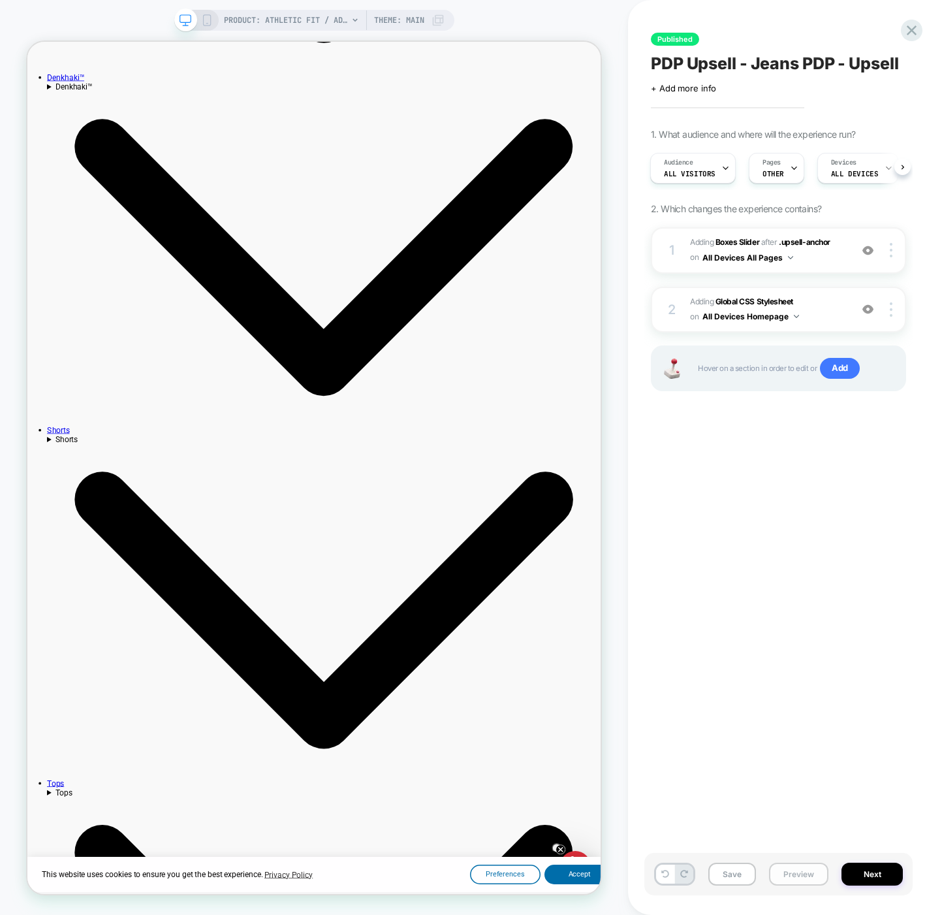
click at [801, 872] on button "Preview" at bounding box center [798, 874] width 59 height 23
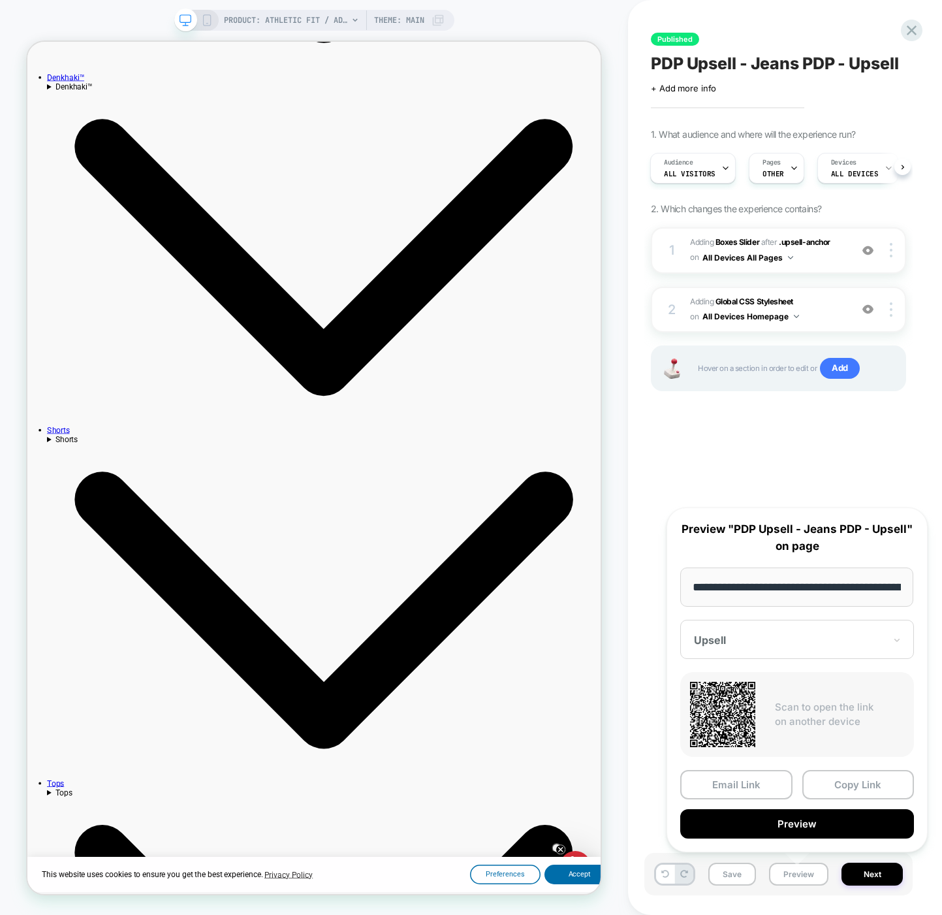
click at [760, 620] on div "Upsell" at bounding box center [797, 639] width 234 height 39
click at [737, 712] on div "CONTROL" at bounding box center [797, 709] width 221 height 24
click at [793, 821] on button "Preview" at bounding box center [797, 823] width 234 height 29
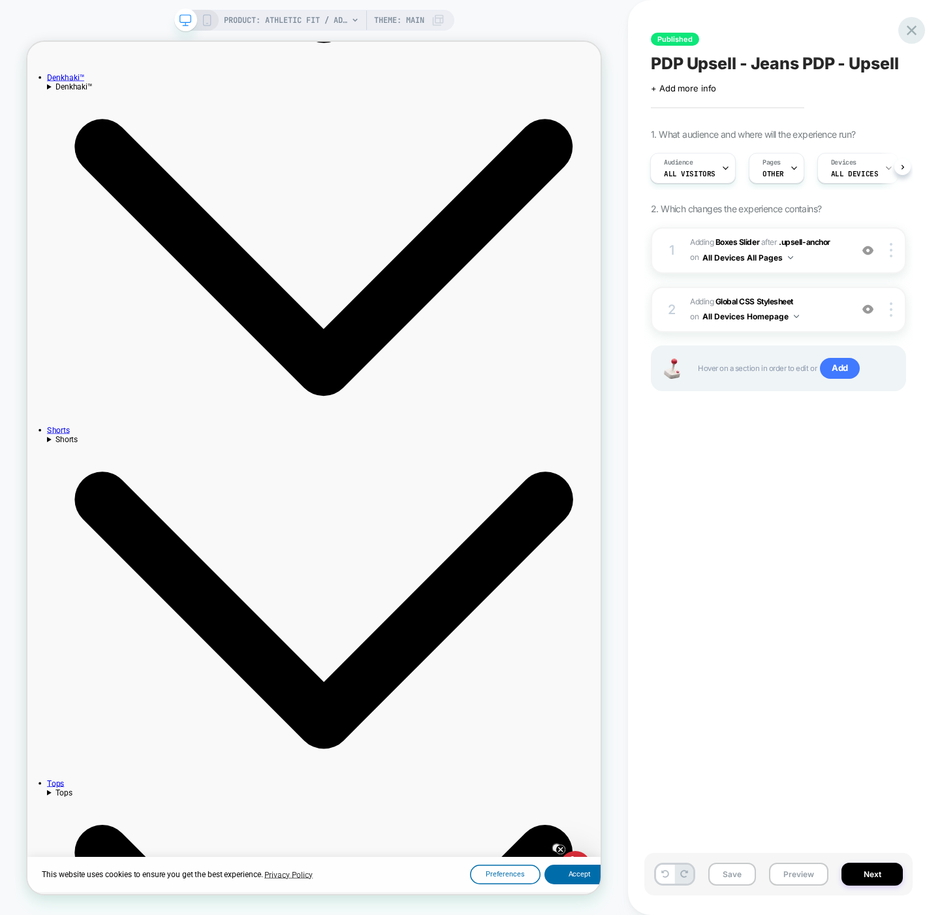
click at [912, 34] on icon at bounding box center [912, 31] width 18 height 18
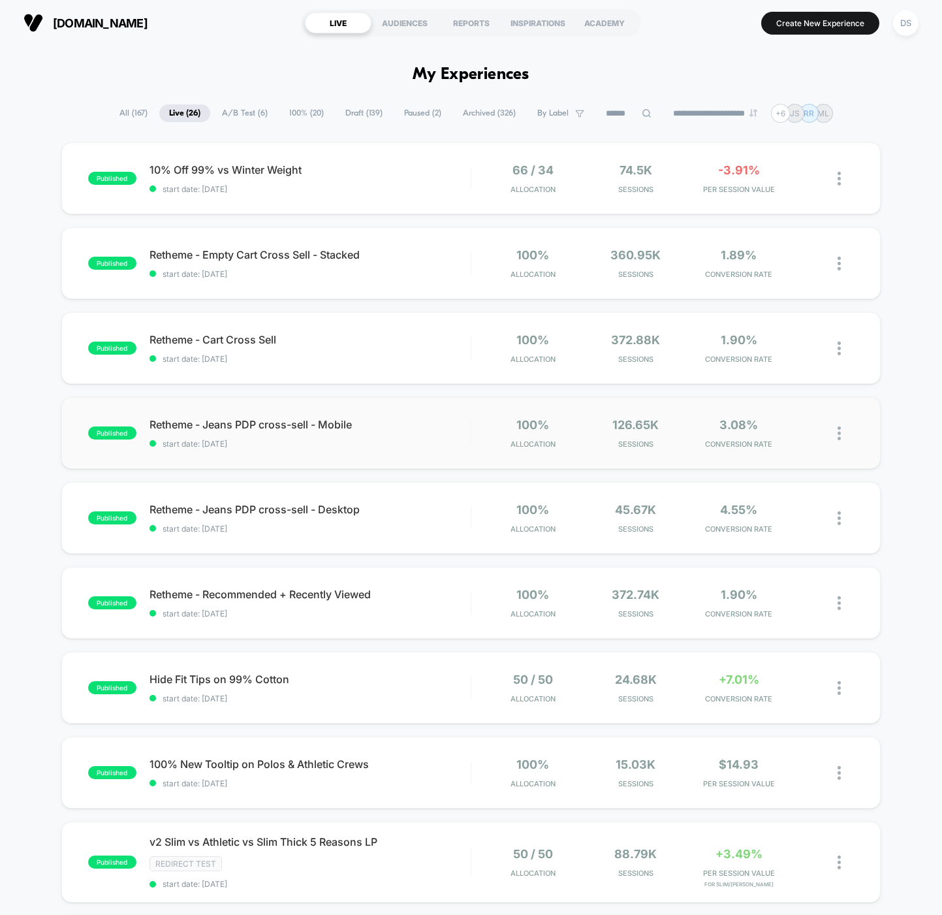
click at [275, 416] on div "published Retheme - Jeans PDP cross-sell - Mobile start date: [DATE] 100% Alloc…" at bounding box center [470, 433] width 819 height 72
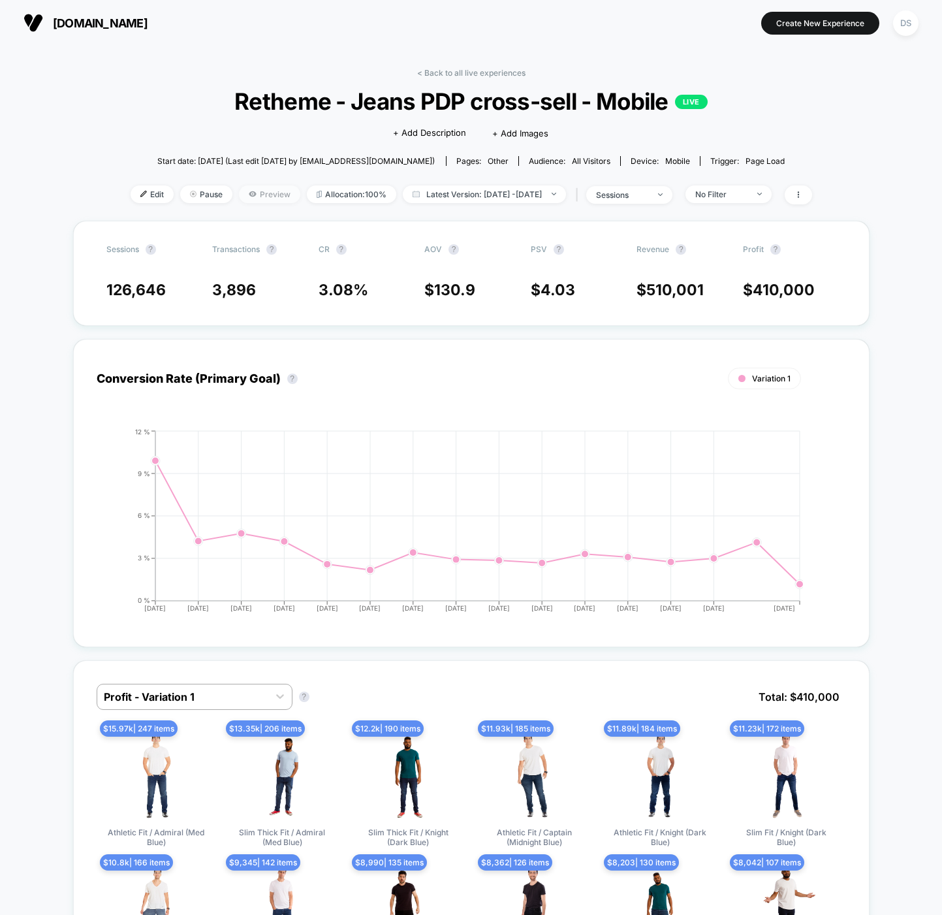
click at [239, 194] on span "Preview" at bounding box center [269, 194] width 61 height 18
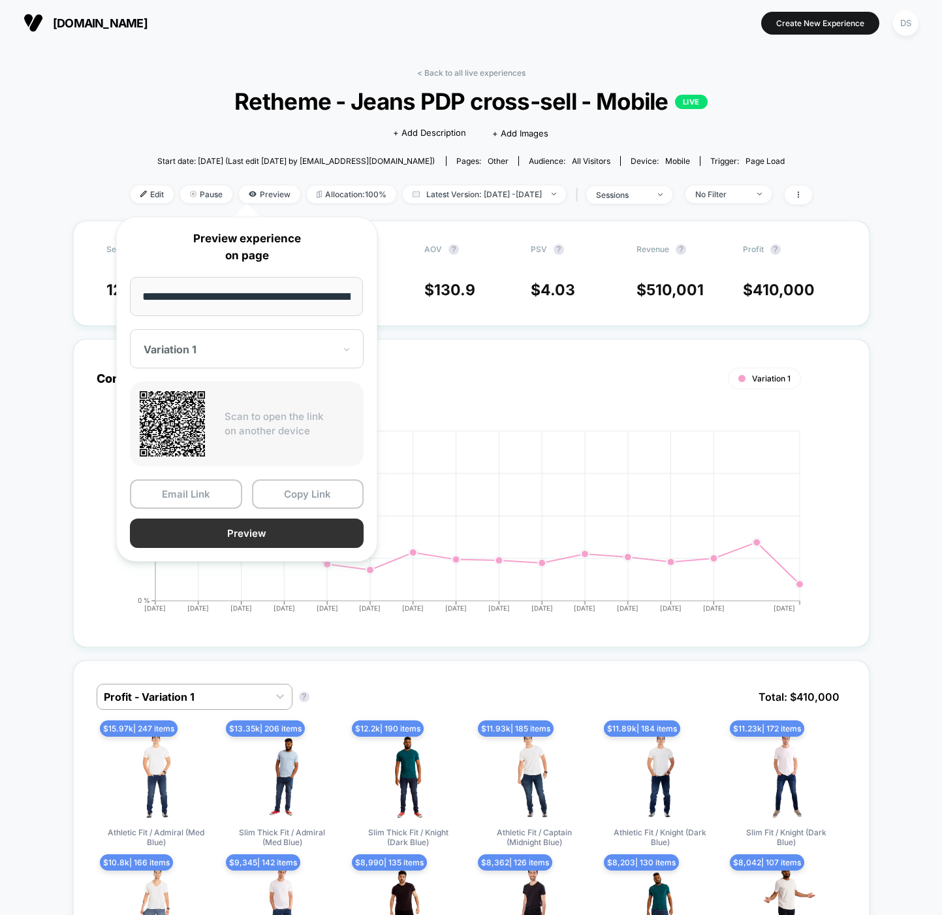
click at [253, 530] on button "Preview" at bounding box center [247, 532] width 234 height 29
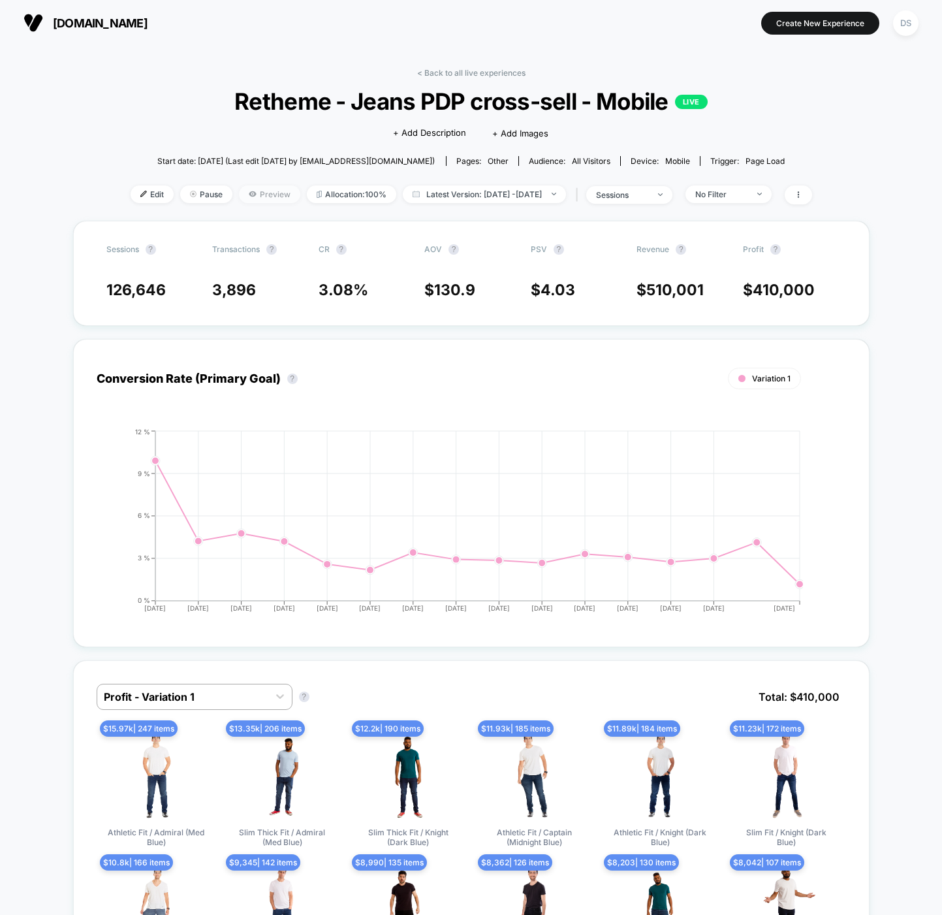
click at [260, 197] on span "Preview" at bounding box center [269, 194] width 61 height 18
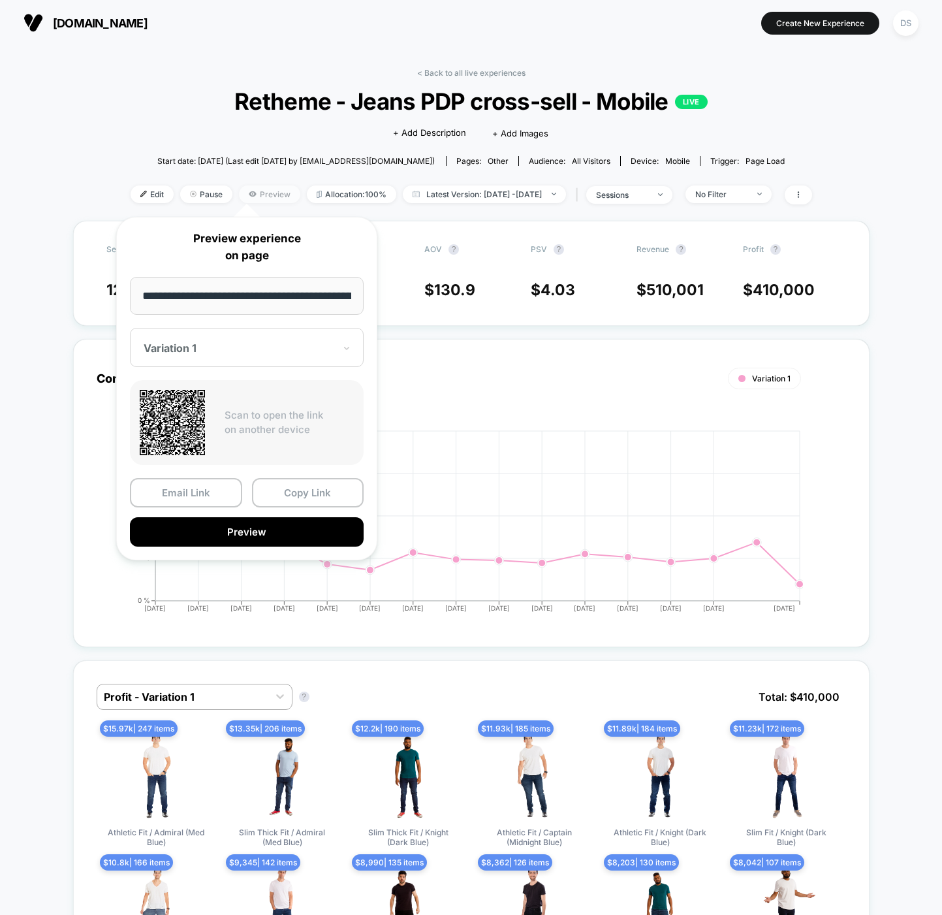
scroll to position [0, 81]
click at [232, 367] on div "Variation 1" at bounding box center [247, 348] width 234 height 39
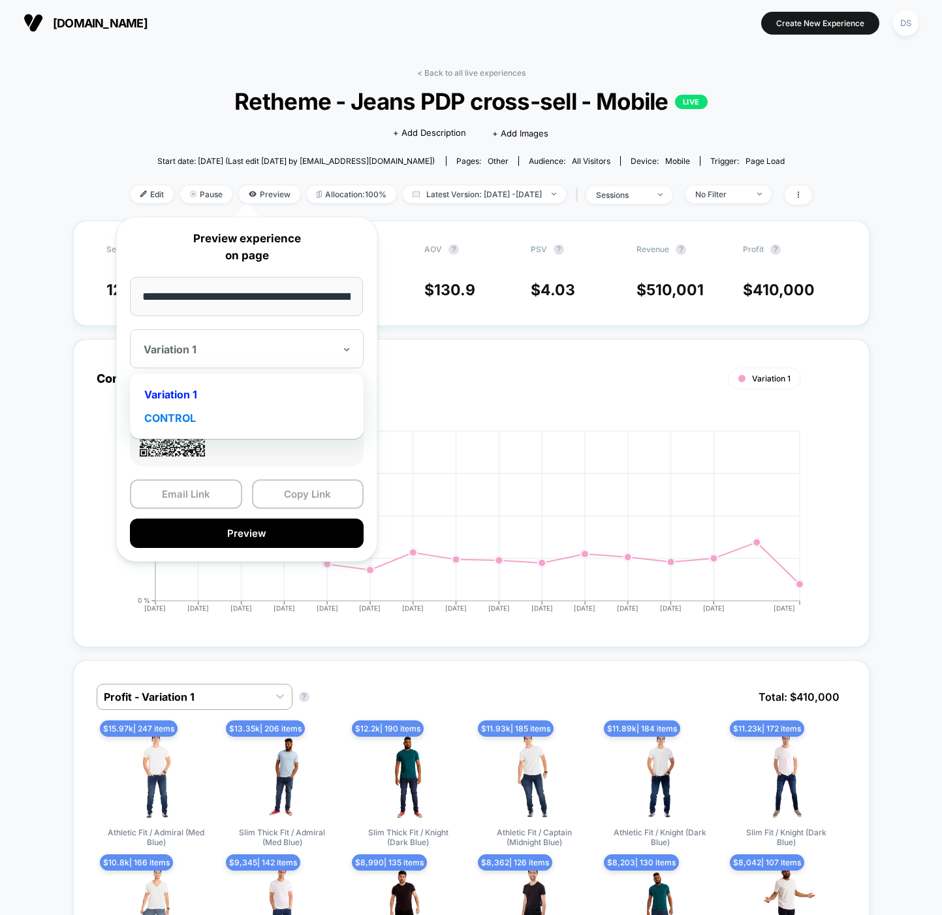
click at [228, 418] on div "CONTROL" at bounding box center [246, 418] width 221 height 24
click at [146, 174] on div "< Back to all live experiences Retheme - Jeans PDP cross-sell - Mobile LIVE Cli…" at bounding box center [472, 144] width 682 height 153
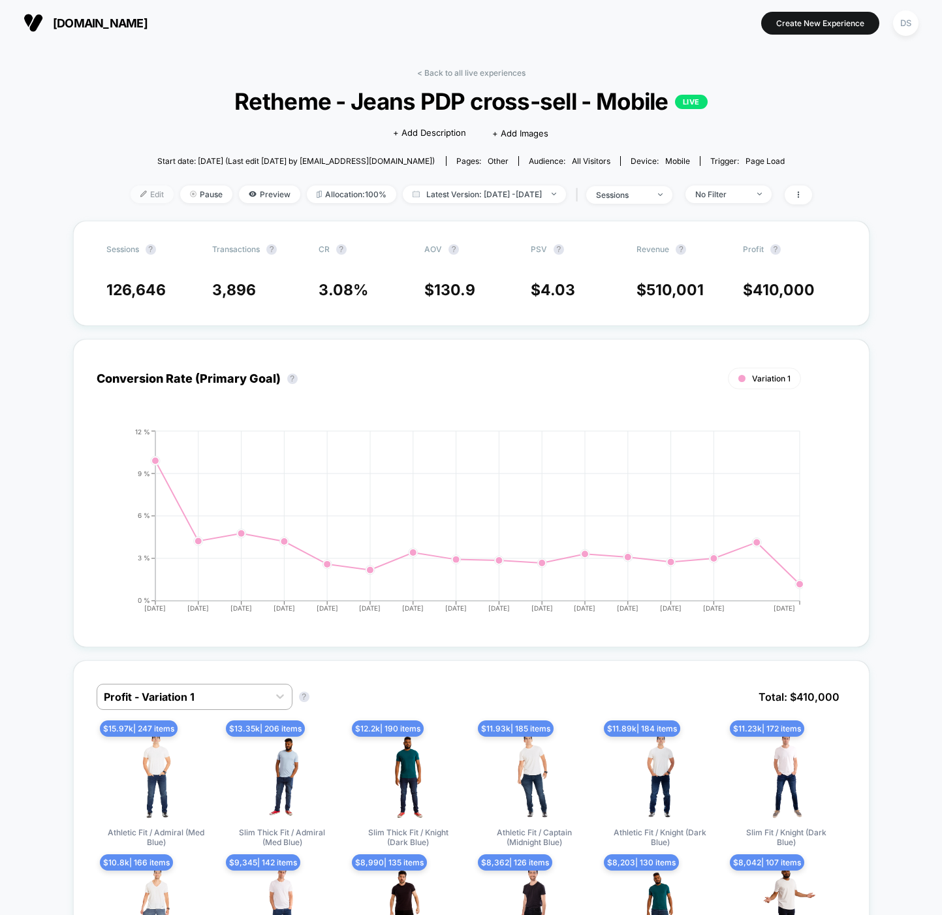
click at [135, 195] on span "Edit" at bounding box center [152, 194] width 43 height 18
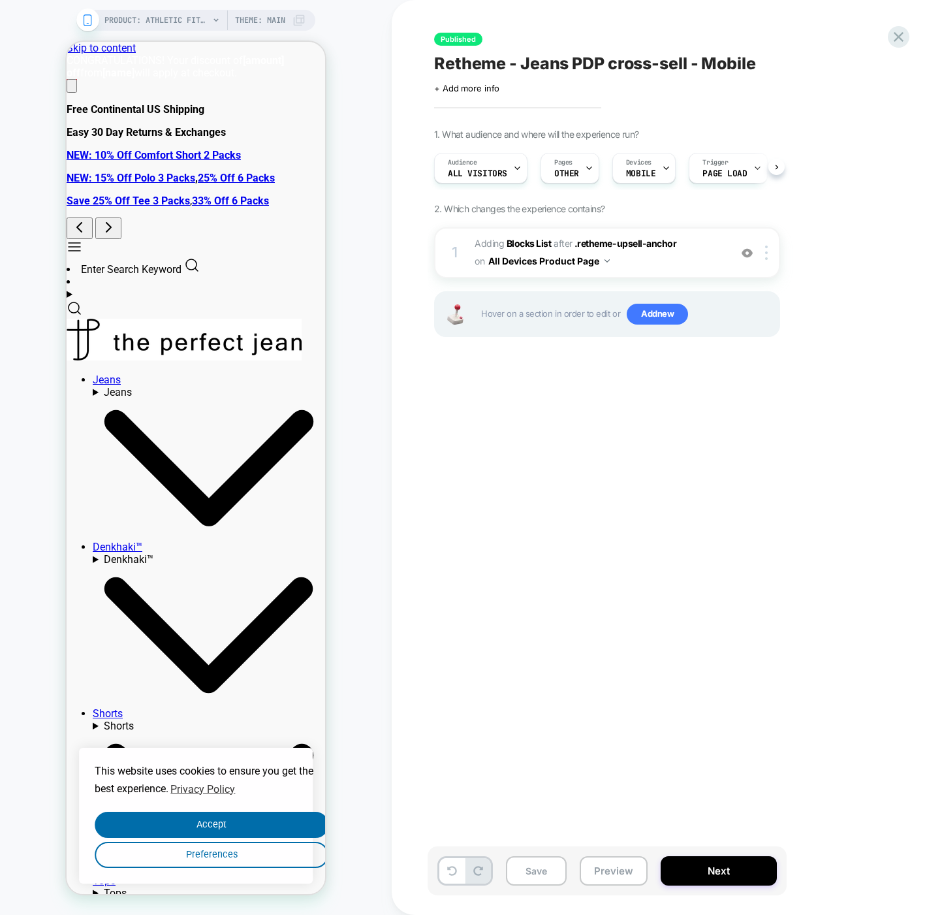
scroll to position [0, 1]
click at [597, 241] on span ".retheme-upsell-anchor" at bounding box center [626, 243] width 103 height 11
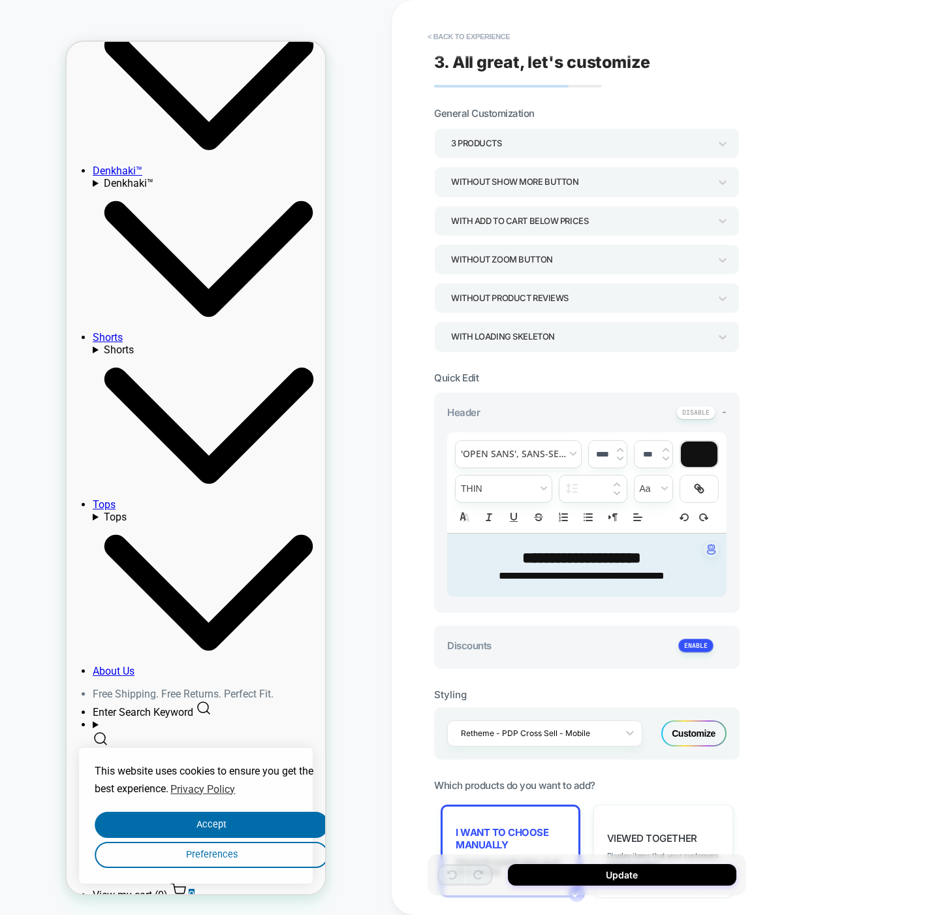
scroll to position [664, 0]
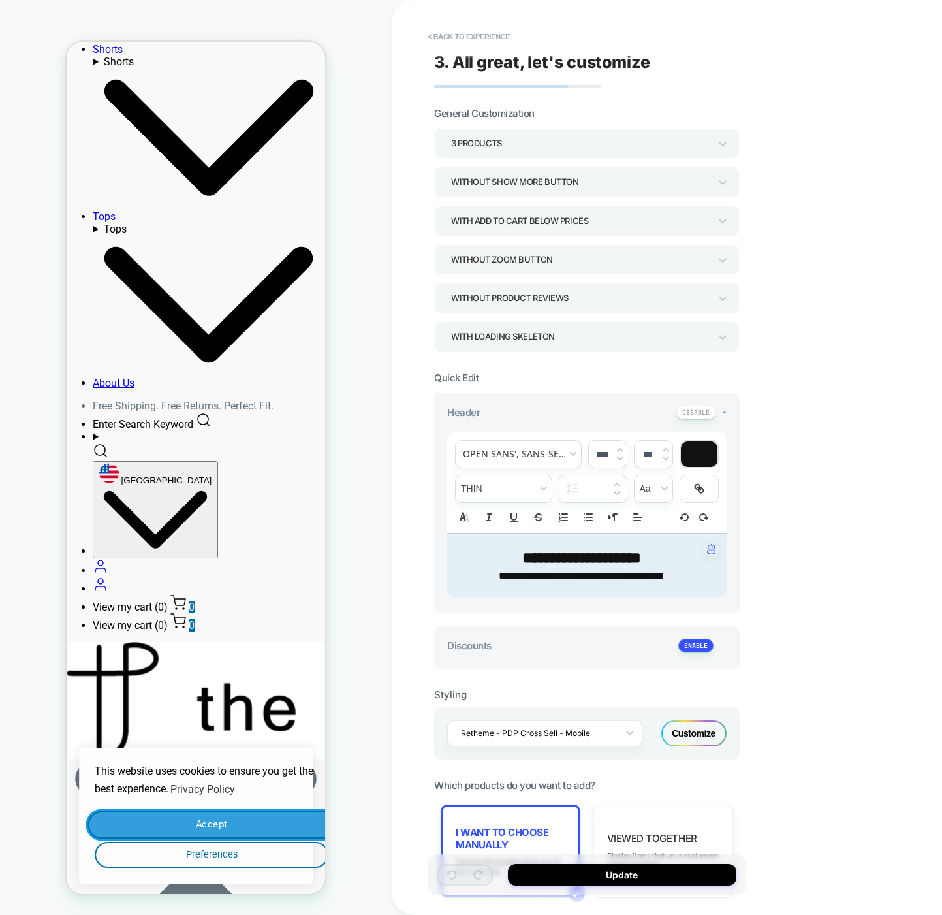
click at [217, 819] on button "Accept" at bounding box center [210, 824] width 247 height 27
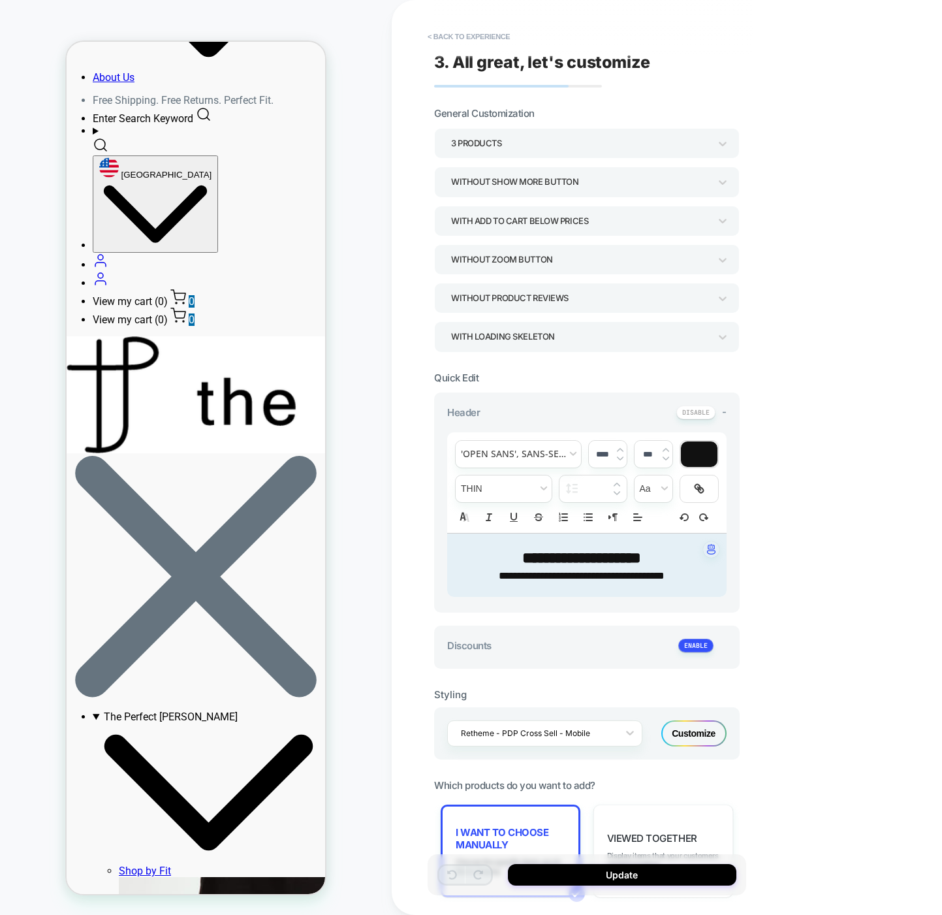
scroll to position [449, 0]
